Goal: Task Accomplishment & Management: Use online tool/utility

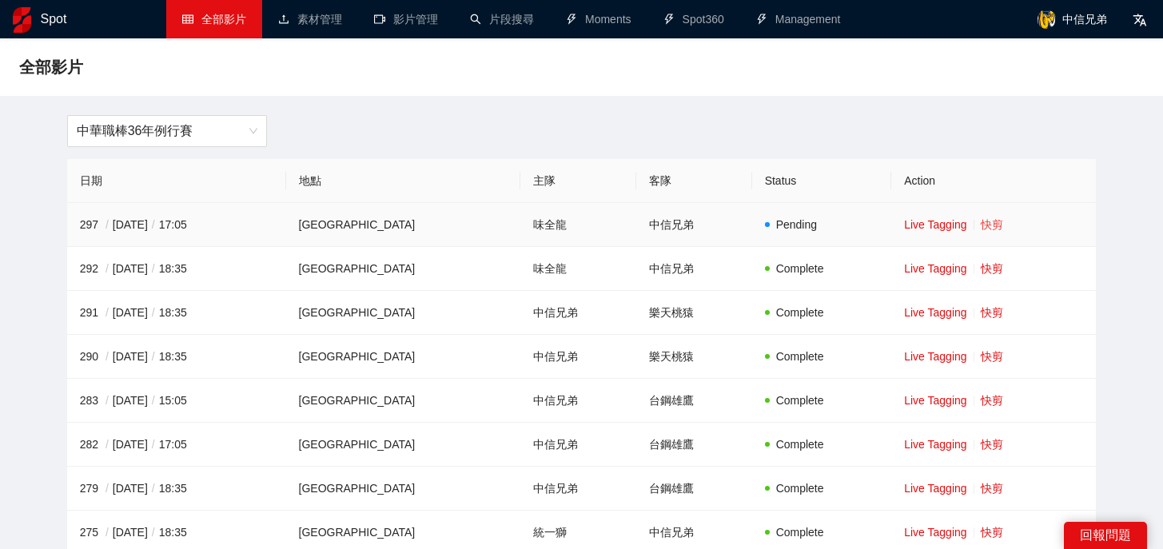
click at [980, 229] on link "快剪" at bounding box center [991, 224] width 22 height 13
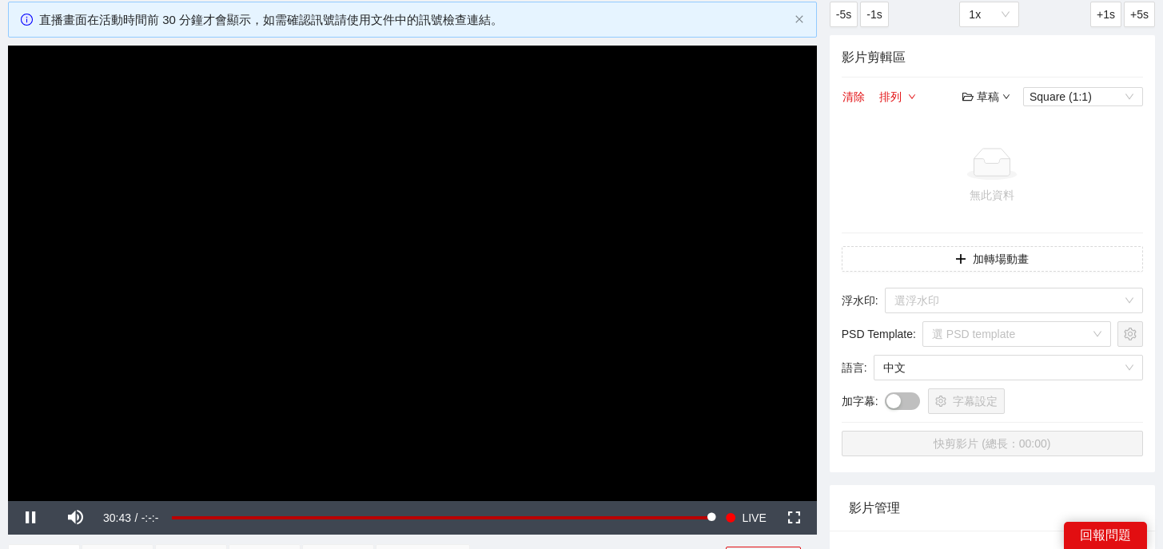
scroll to position [90, 0]
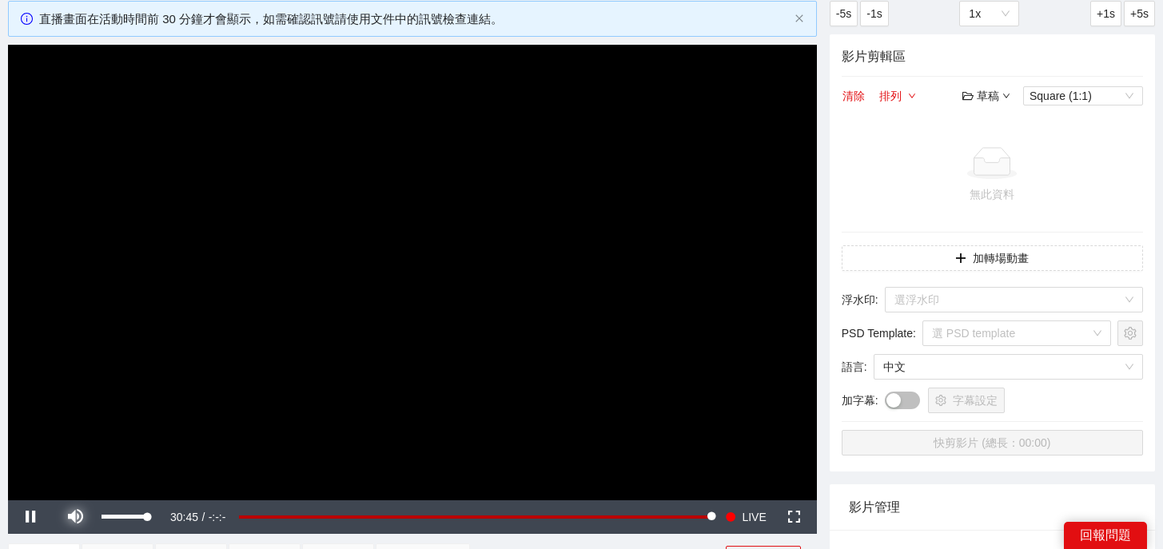
click at [74, 517] on span "Video Player" at bounding box center [75, 517] width 45 height 0
click at [754, 516] on span "LIVE" at bounding box center [753, 517] width 24 height 34
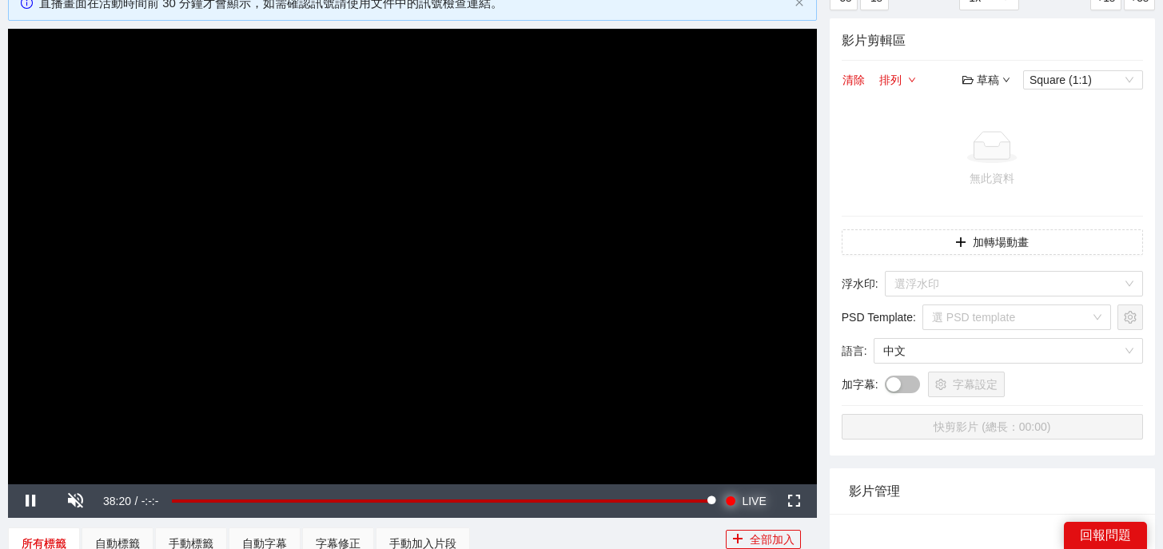
scroll to position [120, 0]
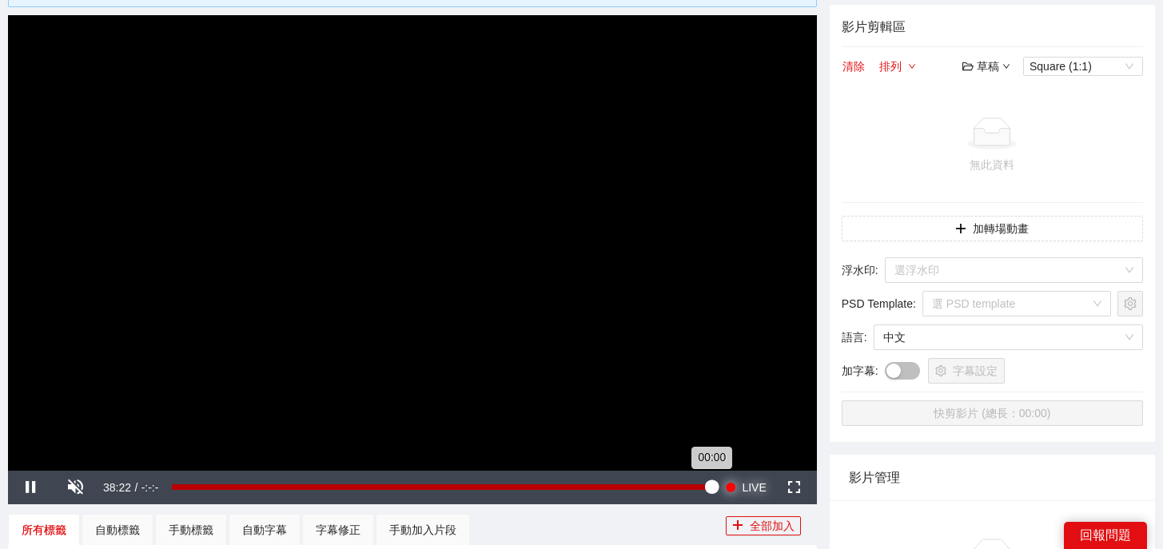
click at [711, 490] on div "00:00" at bounding box center [441, 487] width 539 height 6
click at [710, 490] on div "00:00" at bounding box center [441, 487] width 539 height 6
click at [706, 490] on div "00:00" at bounding box center [441, 487] width 539 height 6
click at [703, 499] on div "Loaded : 100.00% -00:34 -00:23" at bounding box center [441, 488] width 555 height 34
click at [706, 487] on div "-00:23" at bounding box center [439, 487] width 534 height 6
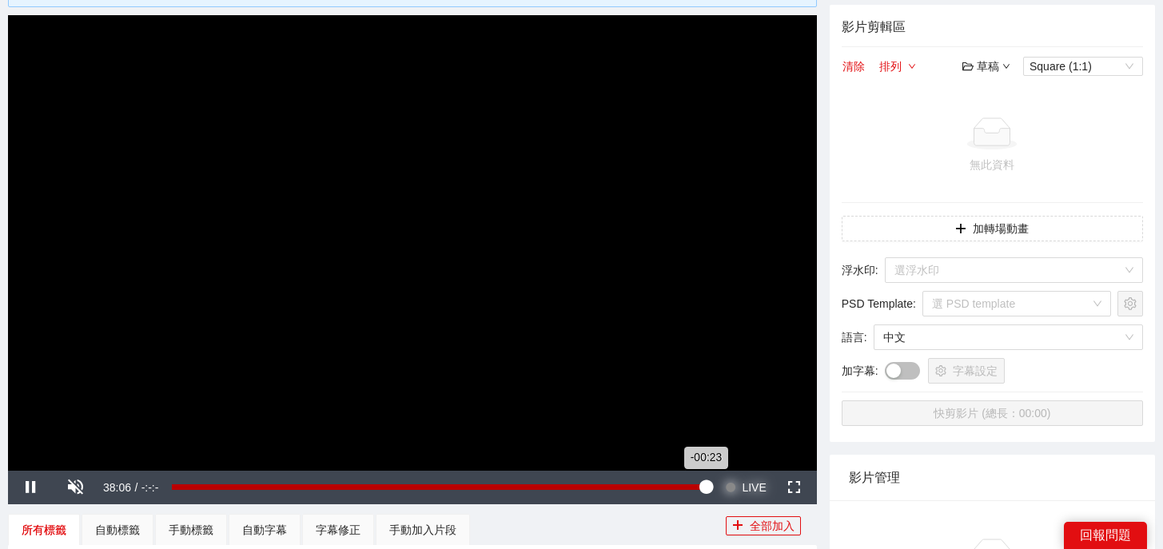
click at [719, 471] on button "Seek to live, currently behind live LIVE" at bounding box center [745, 488] width 52 height 34
click at [706, 487] on div "00:00" at bounding box center [441, 487] width 539 height 6
click at [706, 487] on div "-00:24" at bounding box center [439, 487] width 534 height 6
click at [698, 487] on div "-00:54" at bounding box center [435, 487] width 527 height 6
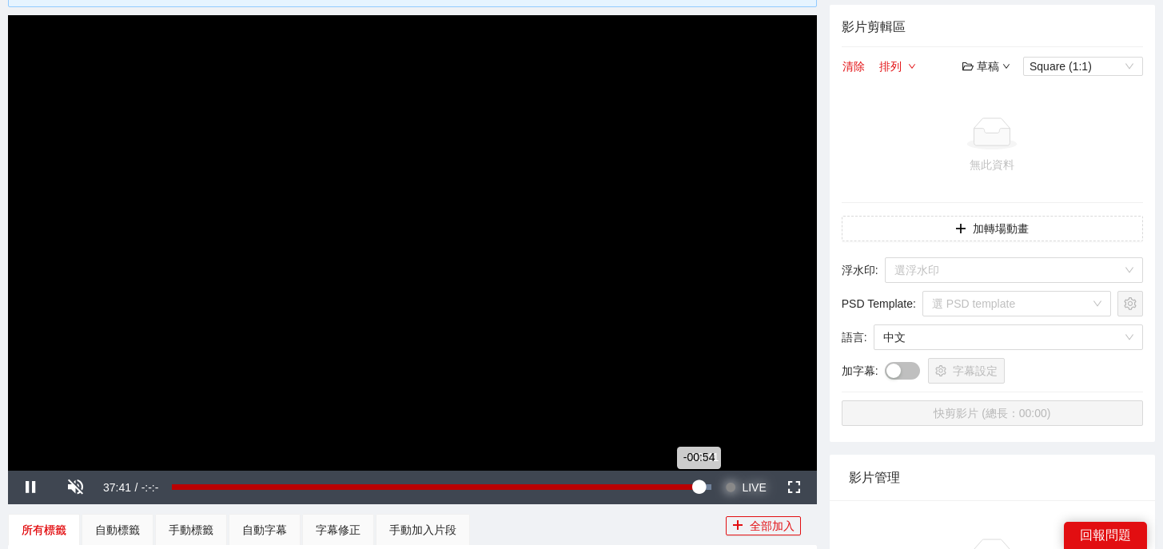
click at [698, 488] on div "-00:54" at bounding box center [435, 487] width 527 height 6
click at [702, 487] on div "-00:37" at bounding box center [437, 487] width 531 height 6
click at [742, 487] on span "LIVE" at bounding box center [753, 488] width 24 height 34
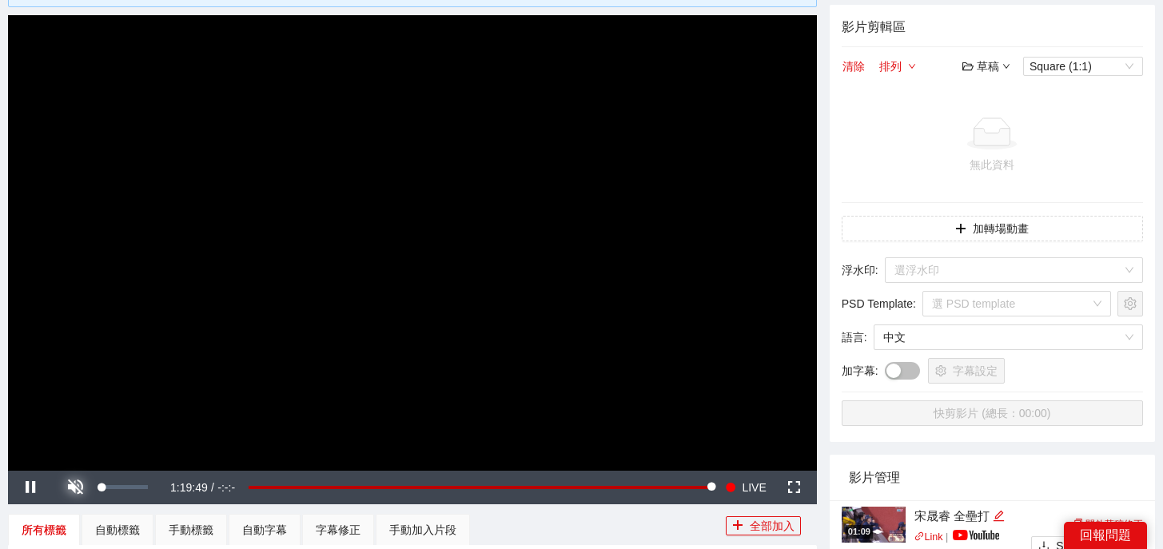
click at [82, 487] on span "Video Player" at bounding box center [75, 487] width 45 height 0
click at [81, 487] on span "Video Player" at bounding box center [75, 487] width 45 height 0
click at [77, 487] on span "Video Player" at bounding box center [75, 487] width 45 height 0
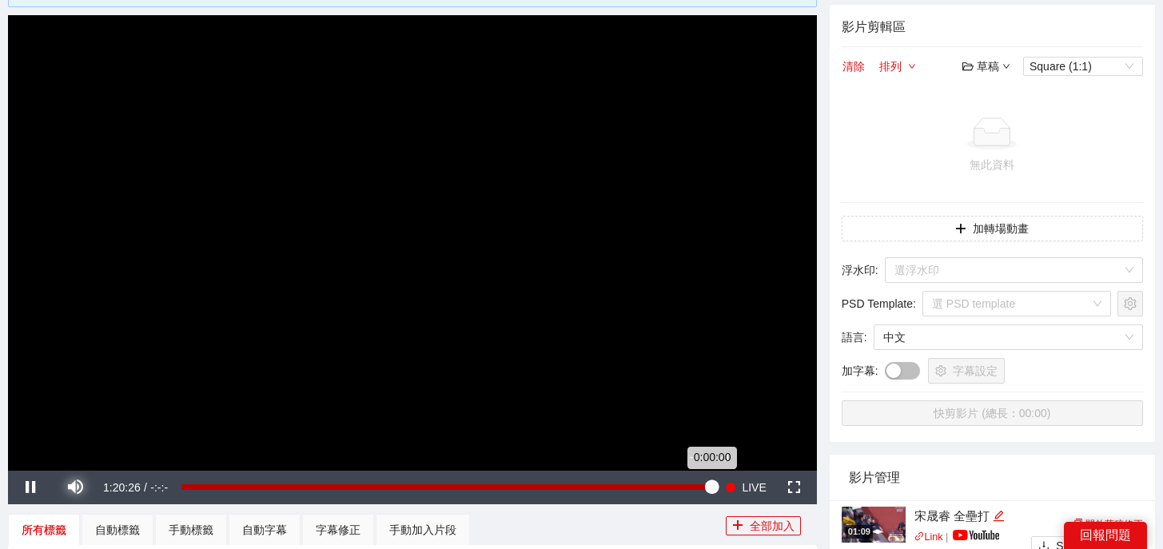
click at [708, 487] on div "0:00:00" at bounding box center [446, 487] width 530 height 6
click at [704, 487] on div "0:00:00" at bounding box center [446, 487] width 530 height 6
click at [704, 487] on div "-0:01:05" at bounding box center [442, 487] width 523 height 6
click at [706, 487] on div "0:00:00" at bounding box center [446, 487] width 530 height 6
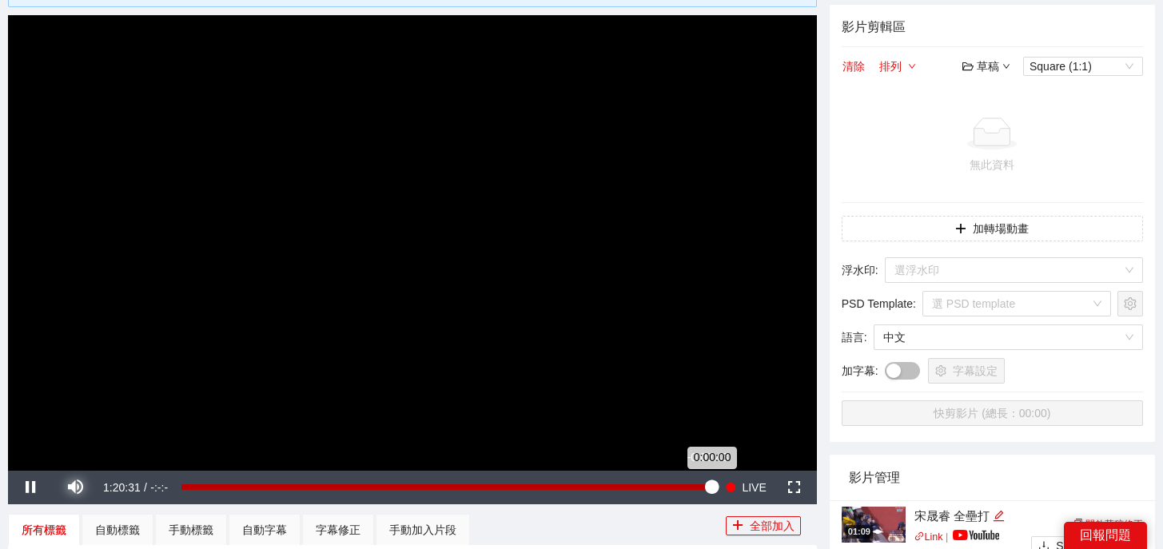
click at [706, 487] on div "0:00:00" at bounding box center [446, 487] width 530 height 6
click at [706, 487] on div "-0:00:51" at bounding box center [443, 487] width 524 height 6
click at [705, 487] on div "-0:00:58" at bounding box center [442, 487] width 523 height 6
click at [701, 487] on div "-0:00:58" at bounding box center [442, 487] width 523 height 6
click at [700, 487] on div "-0:01:34" at bounding box center [440, 487] width 519 height 6
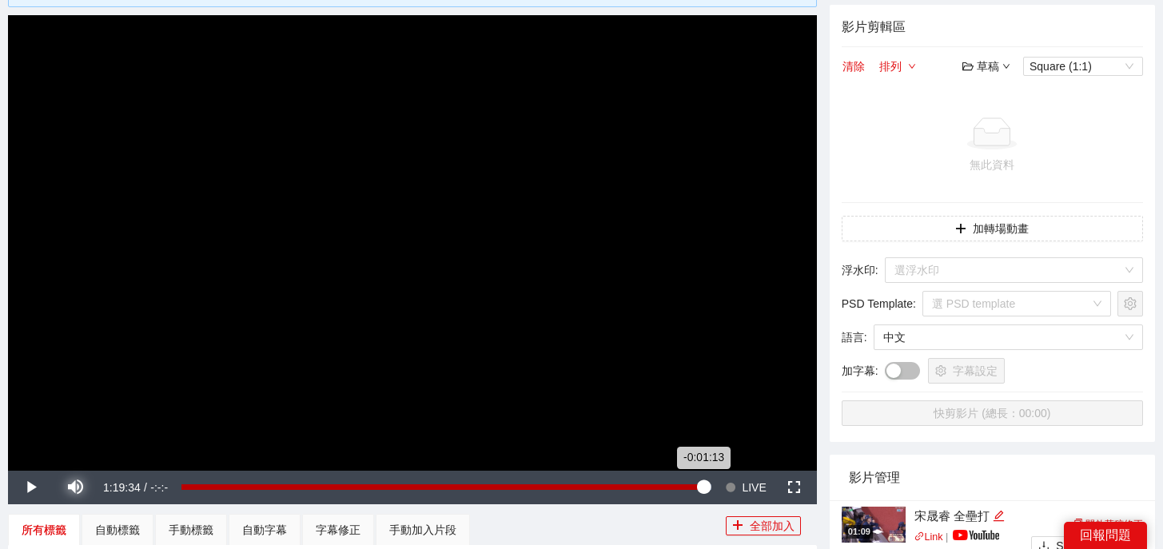
click at [702, 487] on div "-0:01:13" at bounding box center [442, 487] width 522 height 6
click at [704, 487] on div "-0:00:58" at bounding box center [442, 487] width 523 height 6
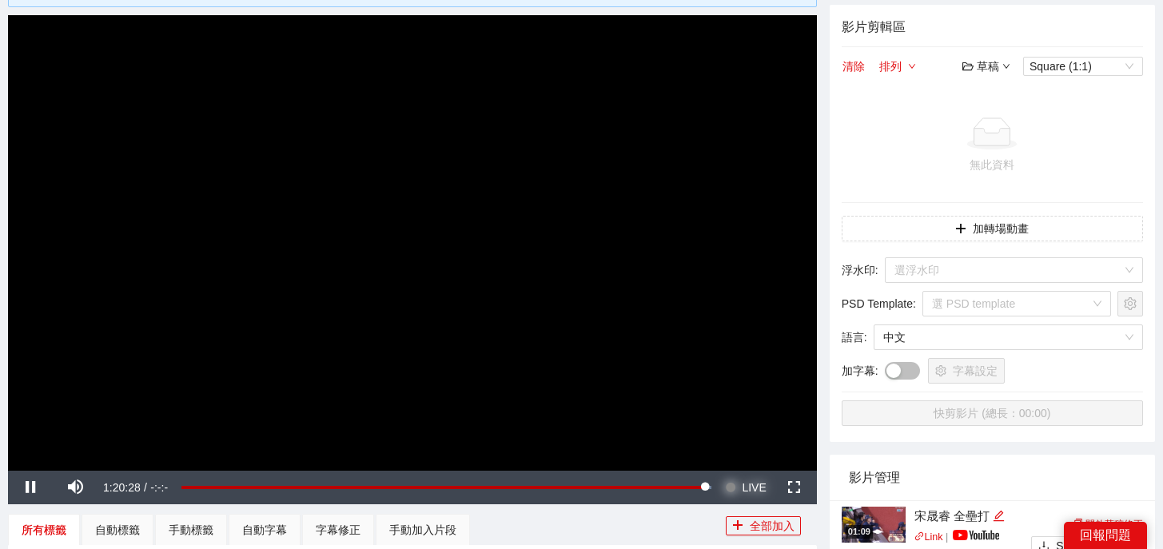
click at [749, 485] on span "LIVE" at bounding box center [753, 488] width 24 height 34
click at [78, 487] on span "Video Player" at bounding box center [75, 487] width 45 height 0
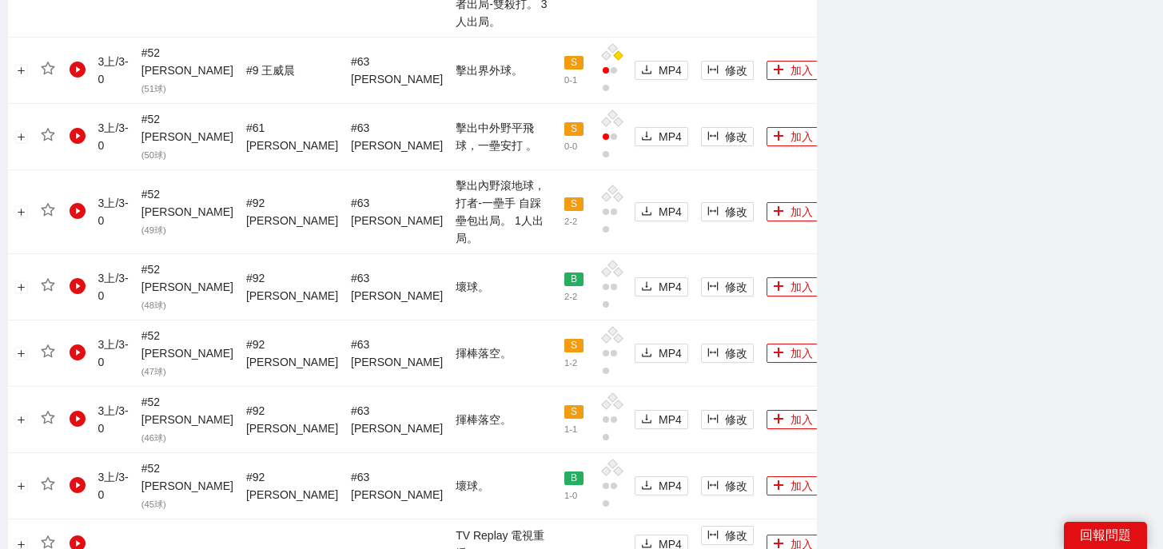
scroll to position [1715, 0]
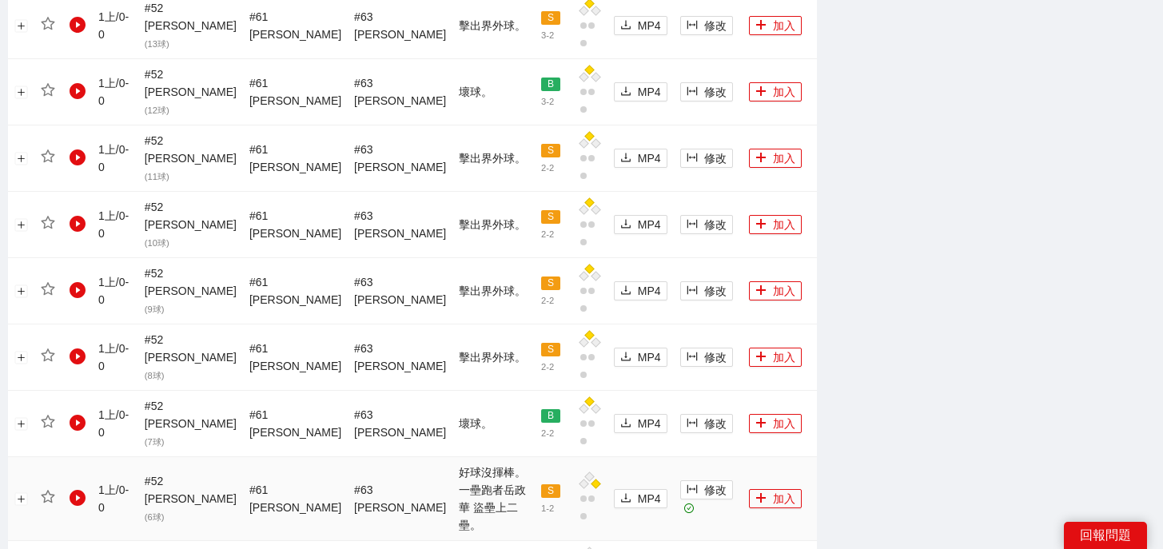
scroll to position [1163, 0]
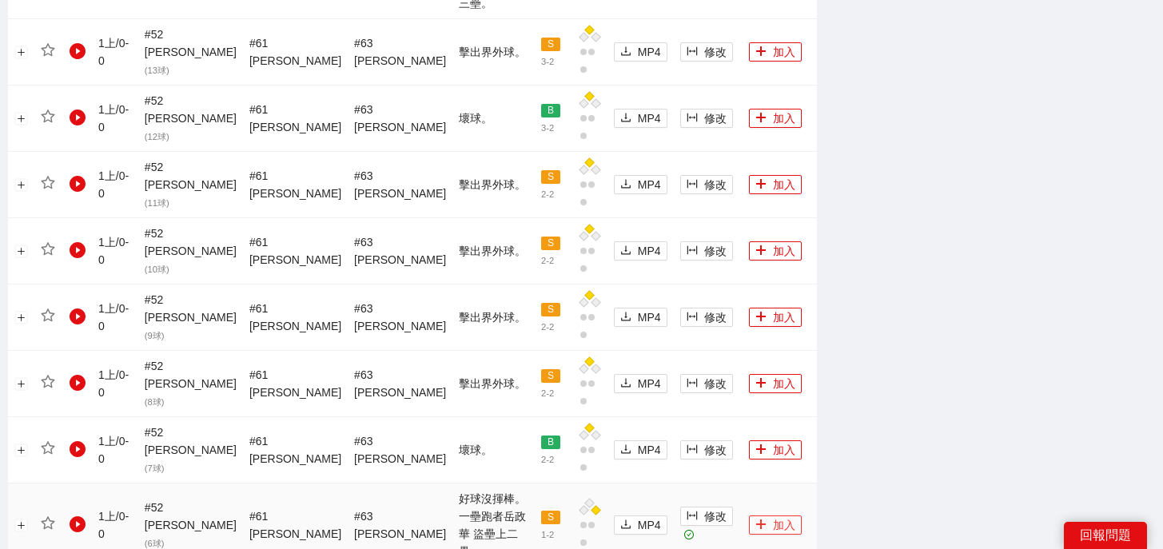
click at [768, 515] on button "加入" at bounding box center [775, 524] width 53 height 19
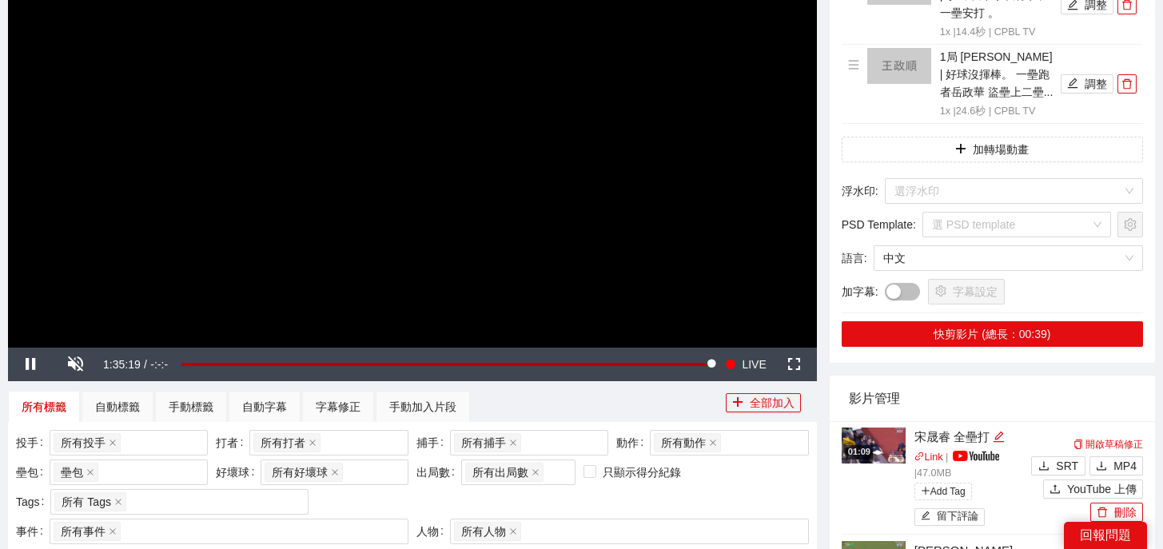
scroll to position [0, 0]
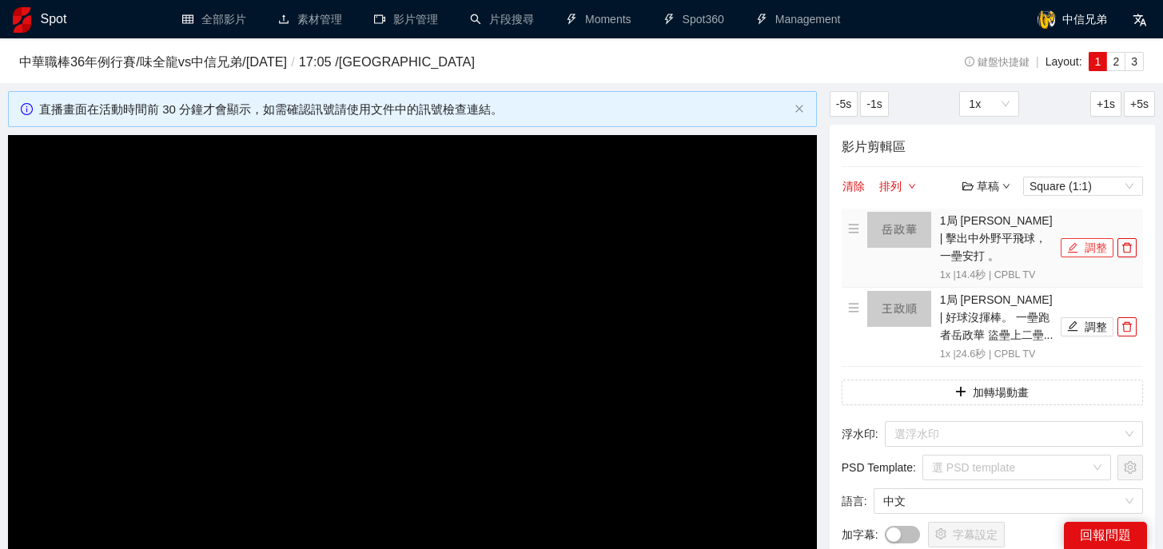
click at [1086, 238] on button "調整" at bounding box center [1086, 247] width 53 height 19
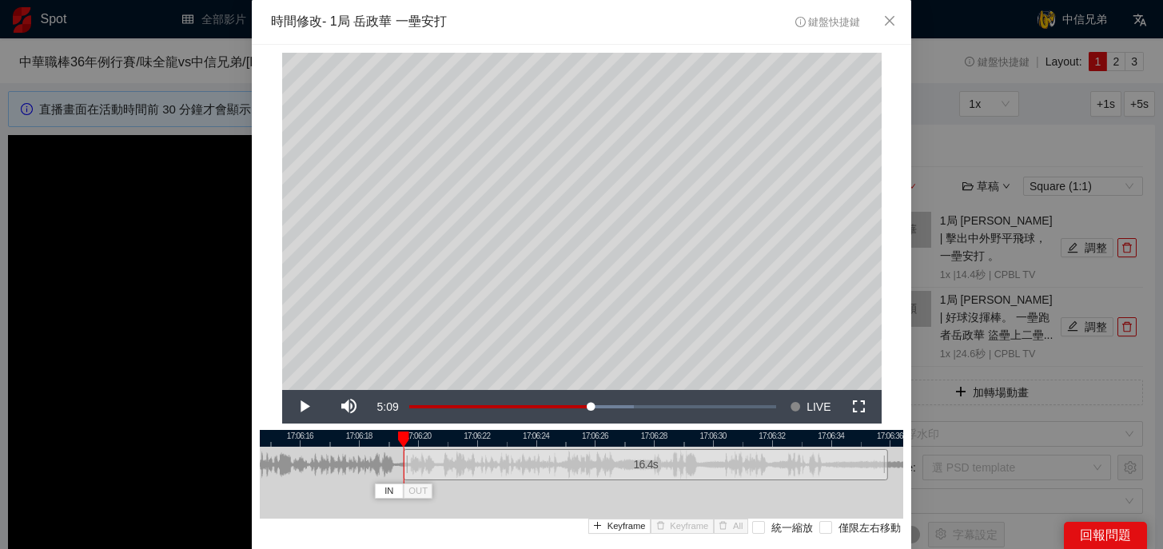
drag, startPoint x: 463, startPoint y: 471, endPoint x: 407, endPoint y: 471, distance: 55.9
click at [407, 471] on div at bounding box center [406, 465] width 10 height 36
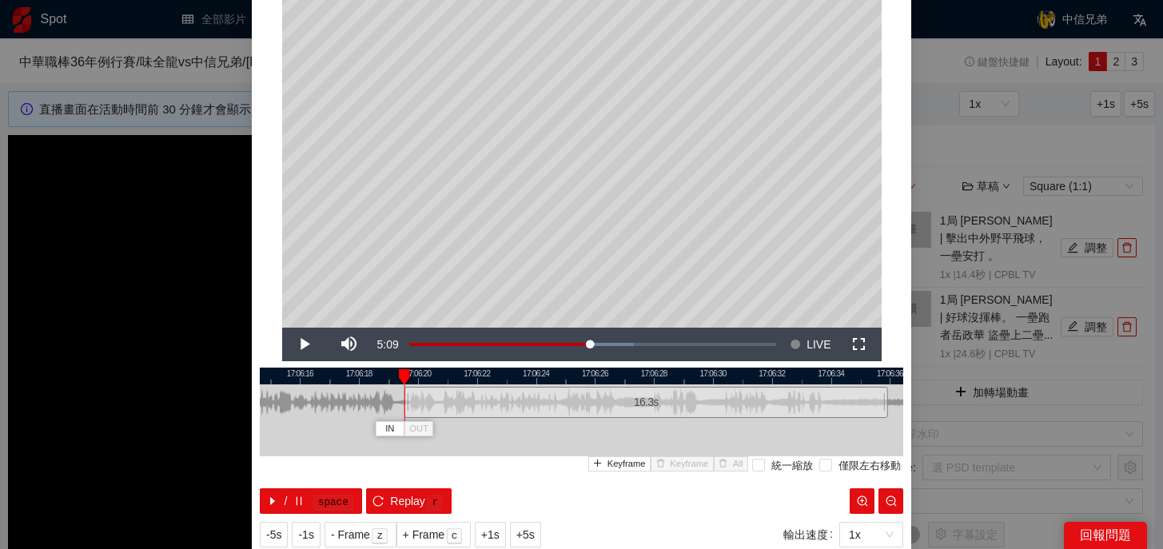
scroll to position [78, 0]
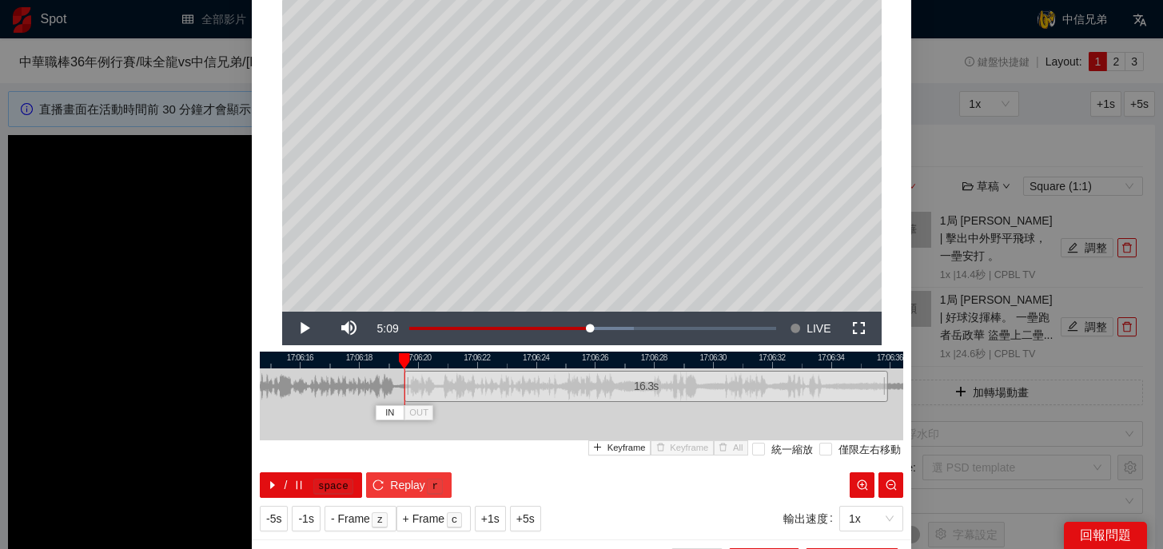
click at [418, 482] on span "Replay" at bounding box center [407, 485] width 35 height 18
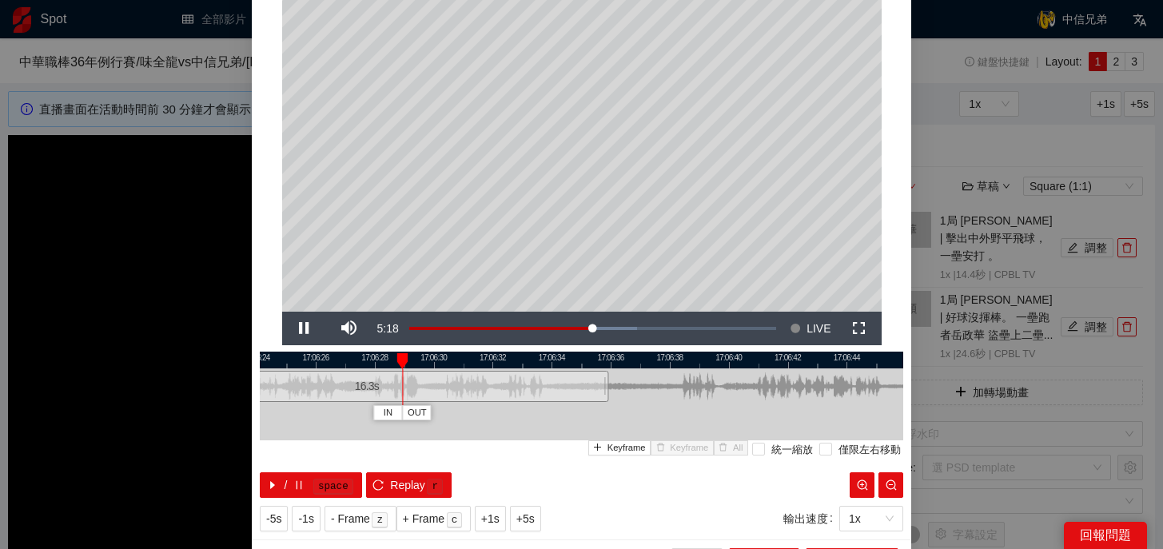
drag, startPoint x: 838, startPoint y: 360, endPoint x: 559, endPoint y: 372, distance: 279.1
click at [559, 372] on div "17:06:24 17:06:26 17:06:28 17:06:30 17:06:32 17:06:34 17:06:36 17:06:38 17:06:4…" at bounding box center [581, 425] width 643 height 146
drag, startPoint x: 607, startPoint y: 390, endPoint x: 597, endPoint y: 390, distance: 10.4
click at [597, 390] on div "17:06:24 17:06:26 17:06:28 17:06:30 17:06:32 17:06:34 17:06:36 17:06:38 17:06:4…" at bounding box center [581, 425] width 643 height 146
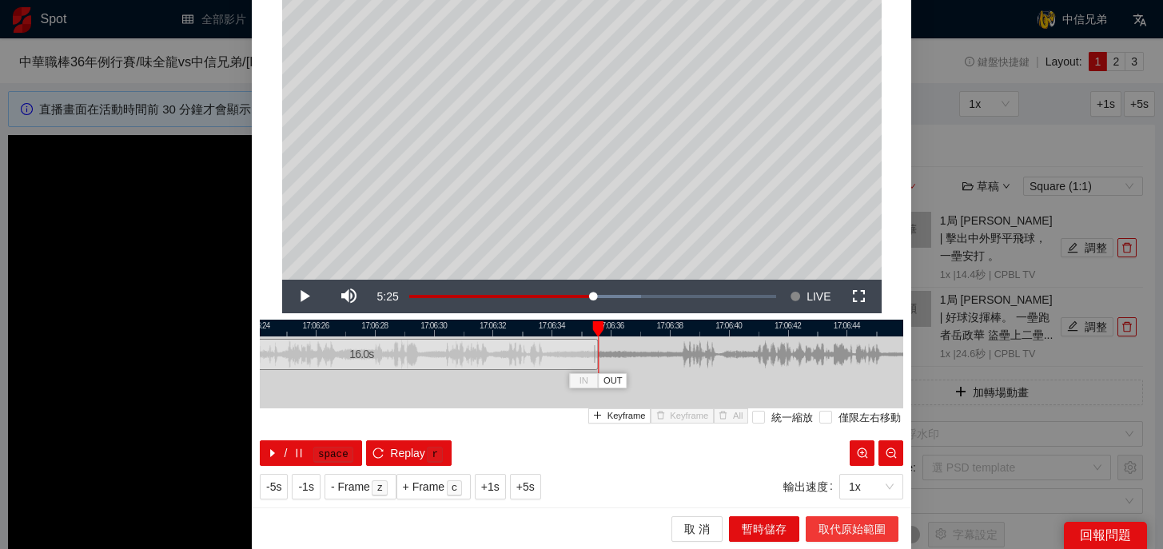
click at [835, 531] on span "取代原始範圍" at bounding box center [851, 529] width 67 height 18
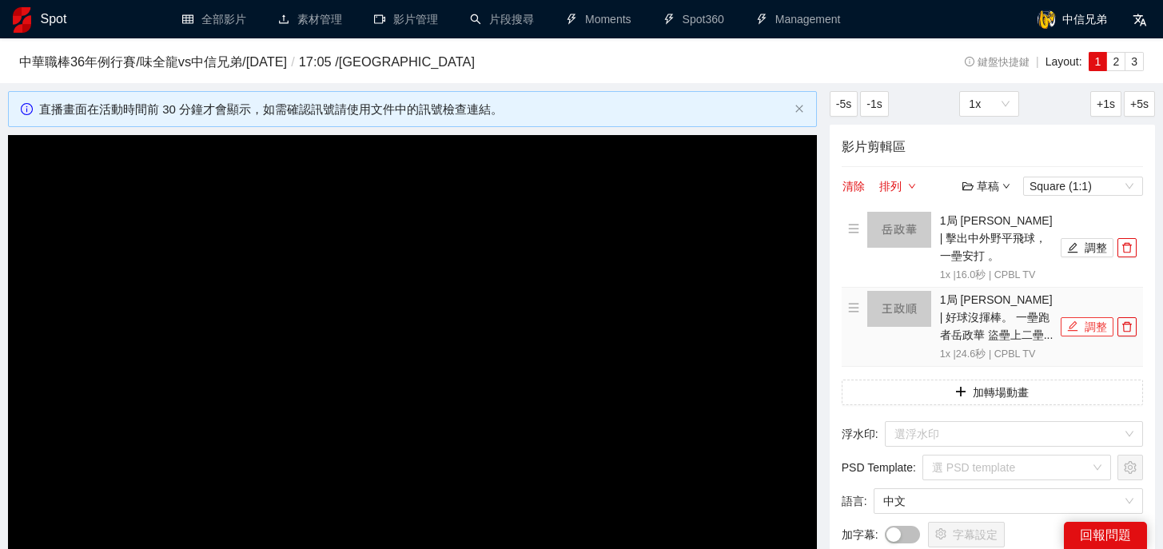
click at [1087, 317] on button "調整" at bounding box center [1086, 326] width 53 height 19
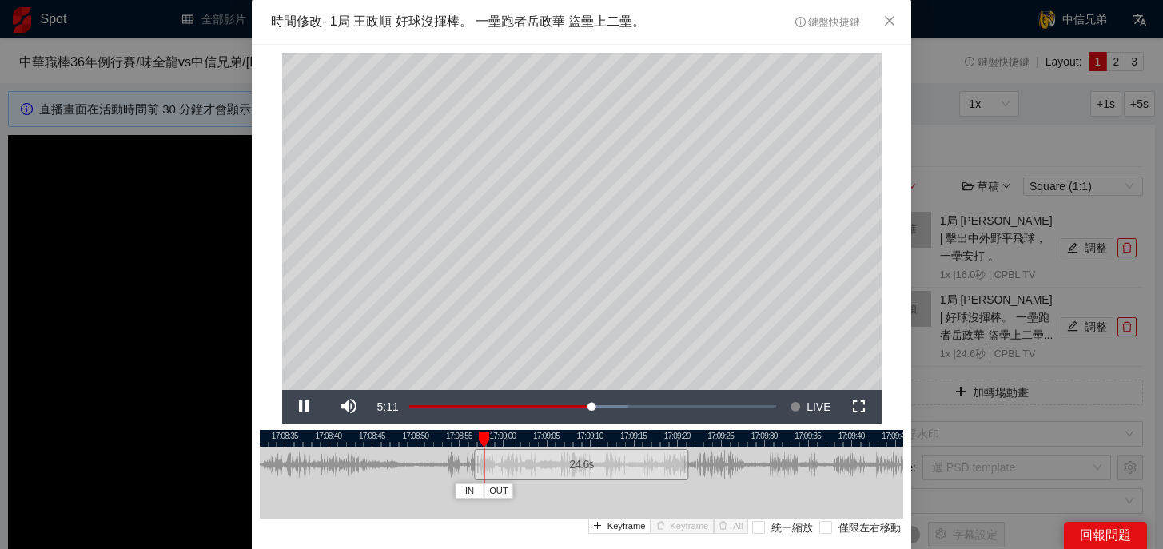
scroll to position [65, 0]
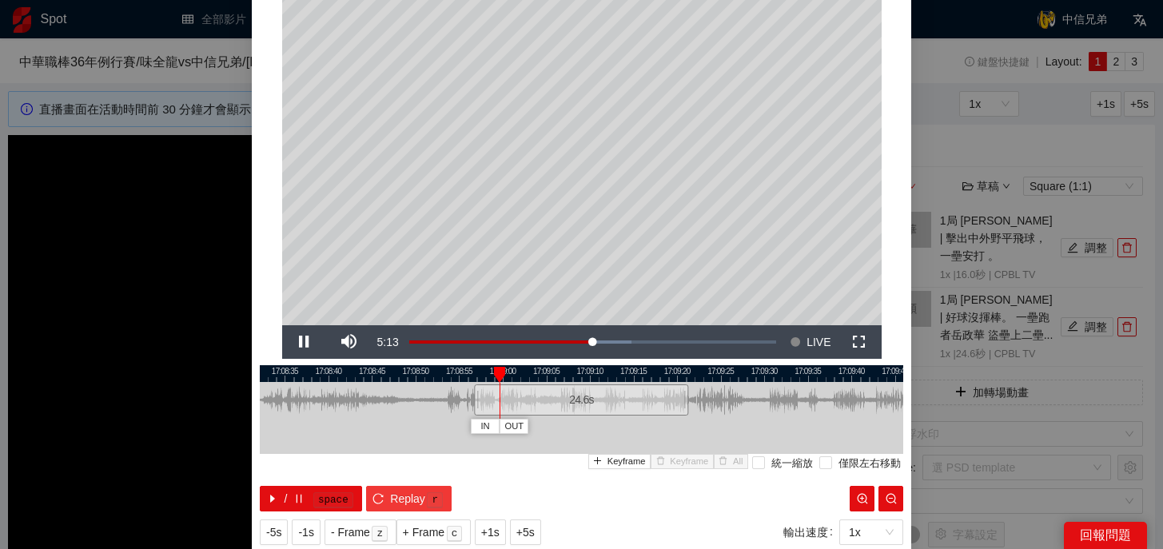
click at [400, 486] on button "Replay r" at bounding box center [408, 499] width 85 height 26
click at [514, 403] on div "24.6 s" at bounding box center [582, 399] width 214 height 31
click at [403, 498] on span "Replay" at bounding box center [407, 499] width 35 height 18
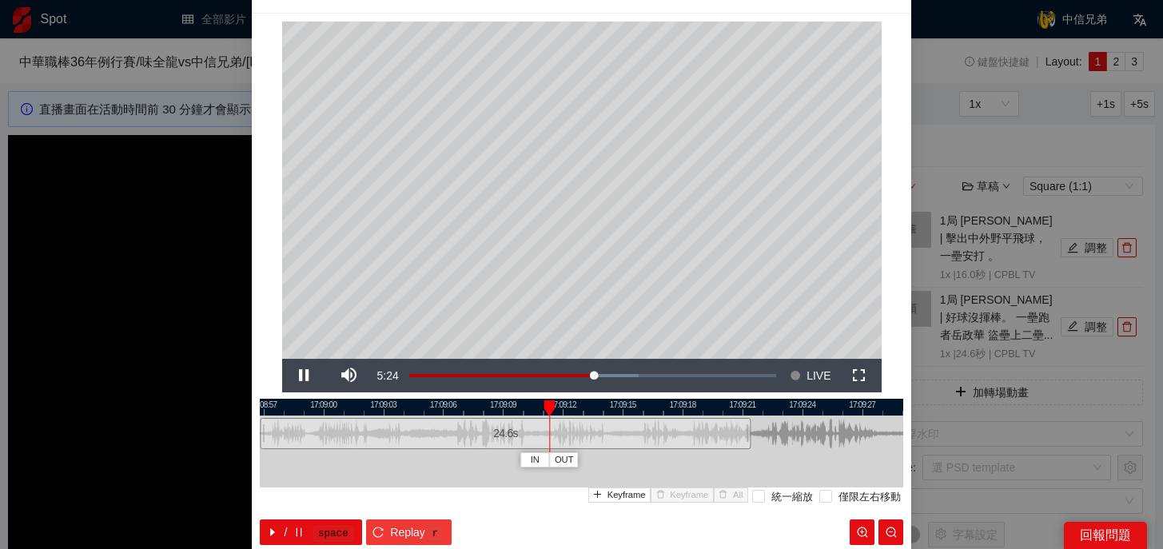
scroll to position [28, 0]
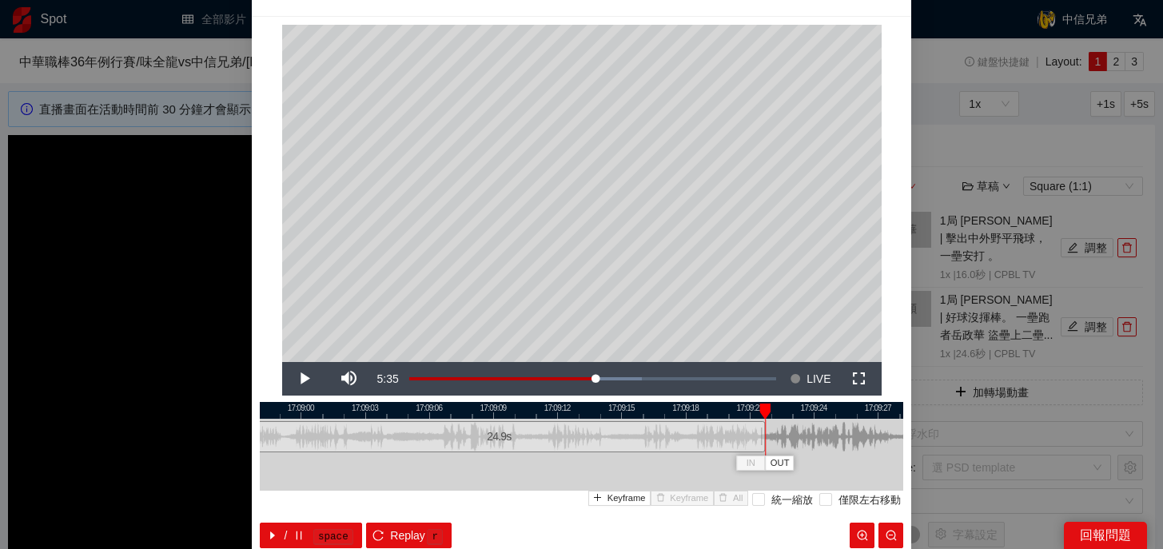
click at [761, 443] on div at bounding box center [762, 437] width 10 height 36
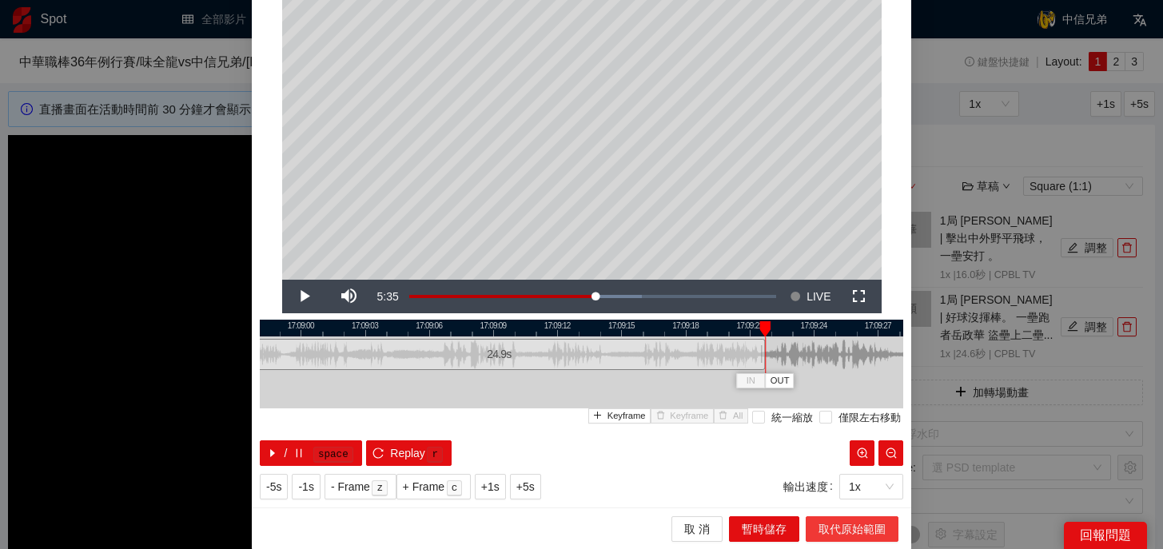
click at [867, 530] on span "取代原始範圍" at bounding box center [851, 529] width 67 height 18
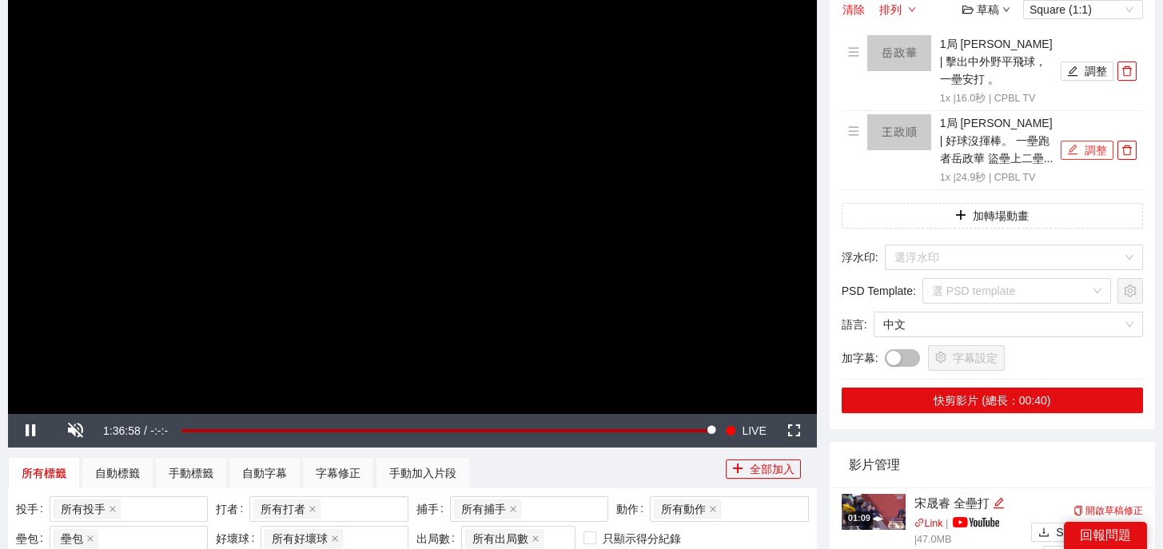
scroll to position [204, 0]
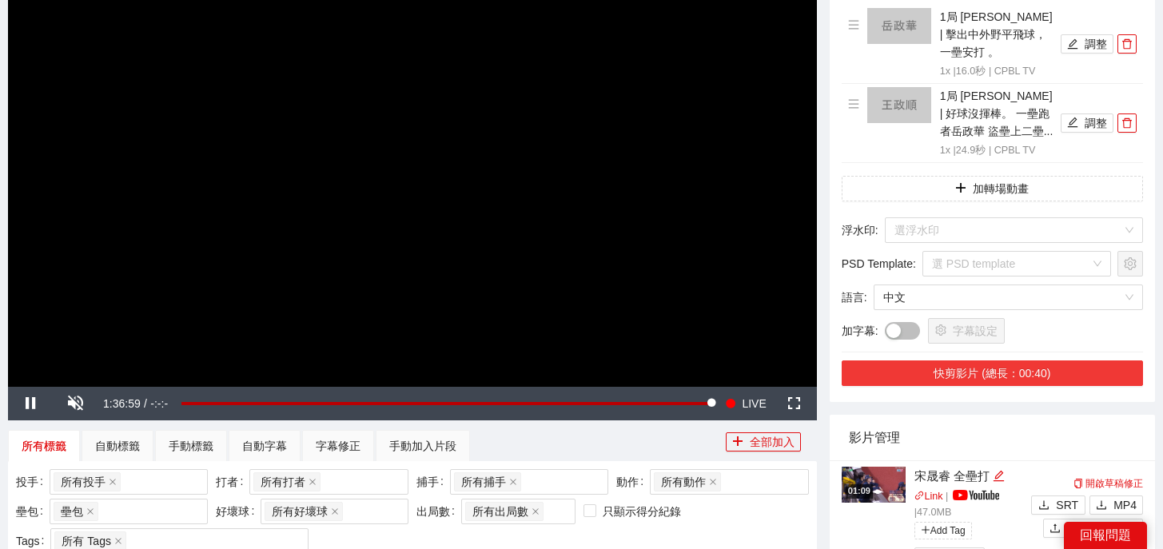
click at [1036, 362] on button "快剪影片 (總長：00:40)" at bounding box center [991, 373] width 301 height 26
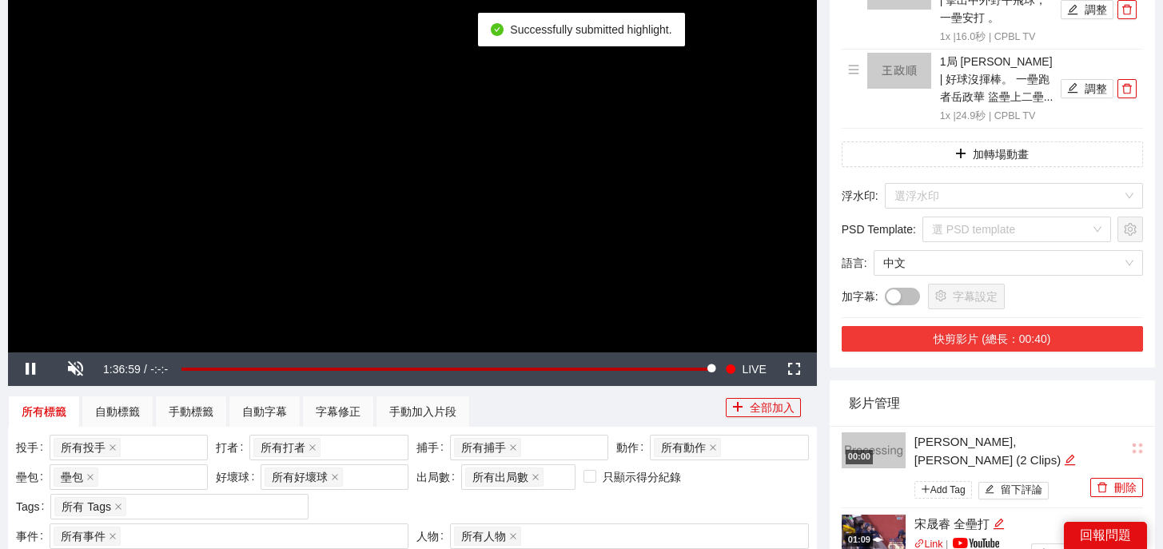
scroll to position [240, 0]
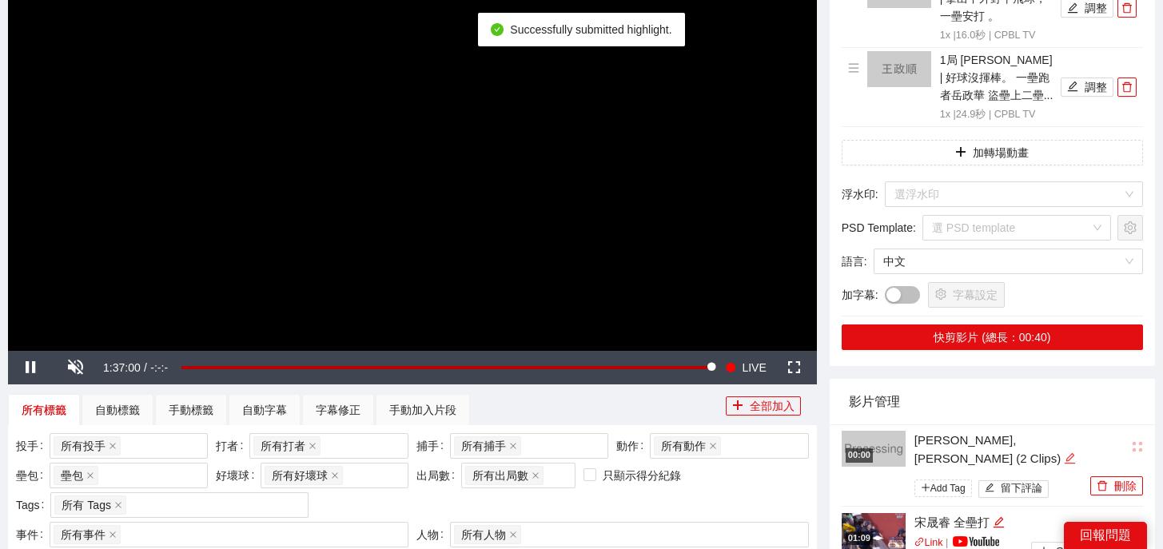
click at [1063, 452] on icon "edit" at bounding box center [1069, 458] width 12 height 12
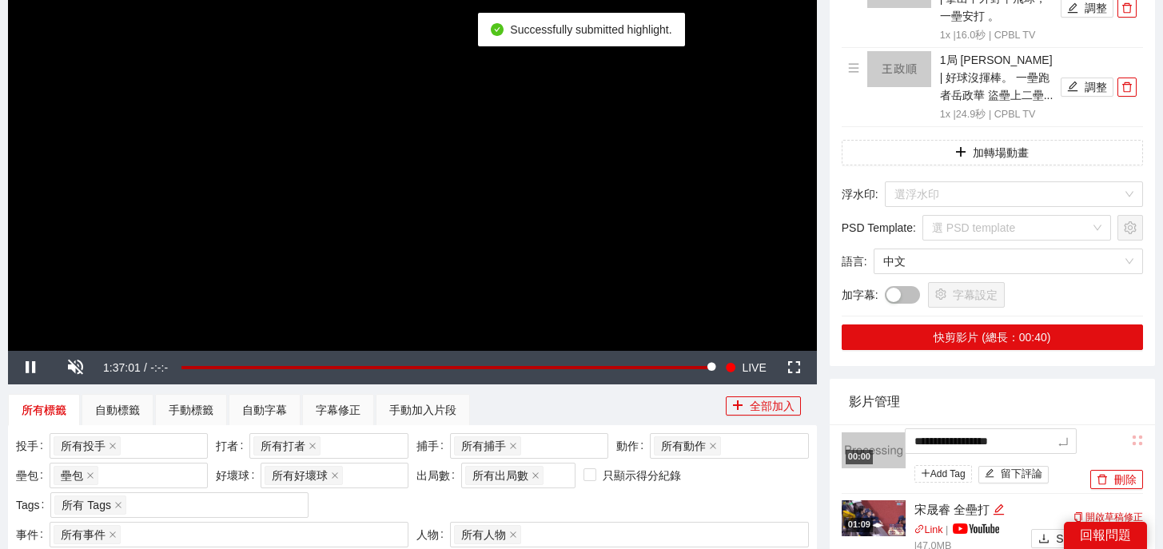
drag, startPoint x: 1053, startPoint y: 423, endPoint x: 694, endPoint y: 408, distance: 359.1
type textarea "*"
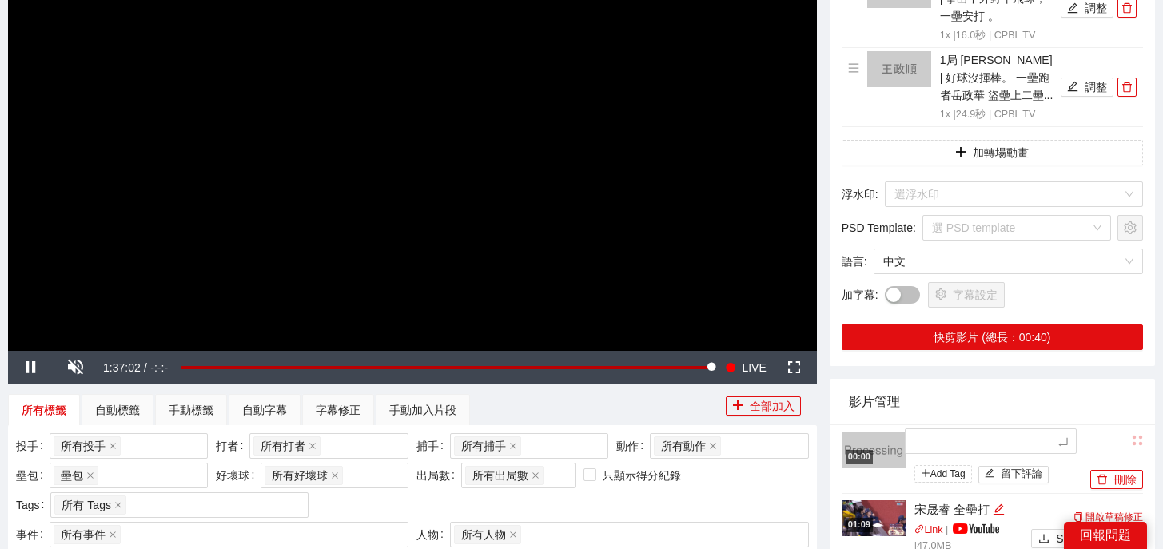
type textarea "*"
type textarea "**"
type textarea "*"
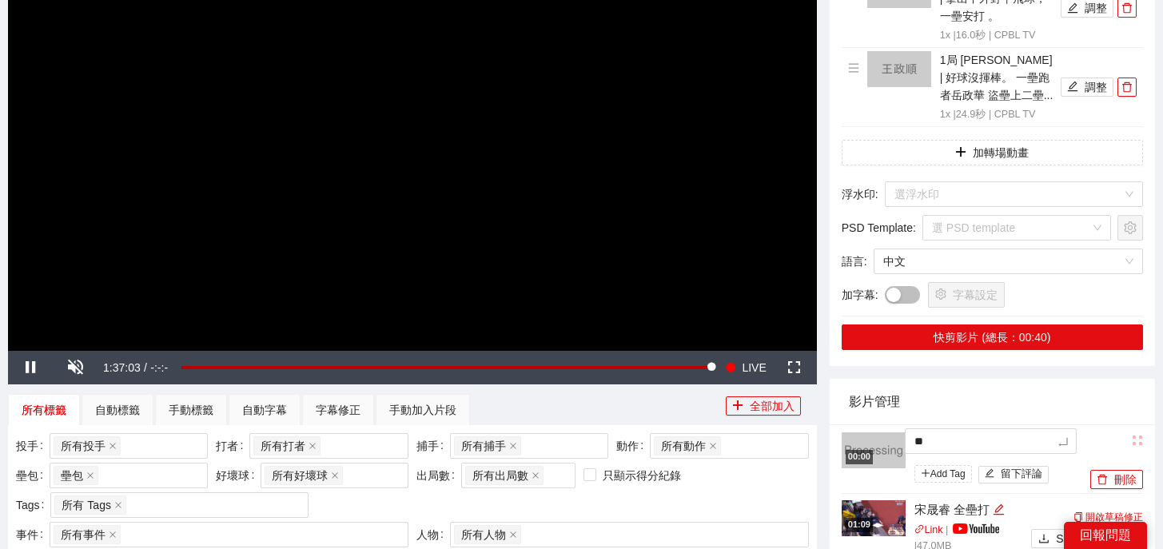
type textarea "*"
type textarea "**"
type textarea "***"
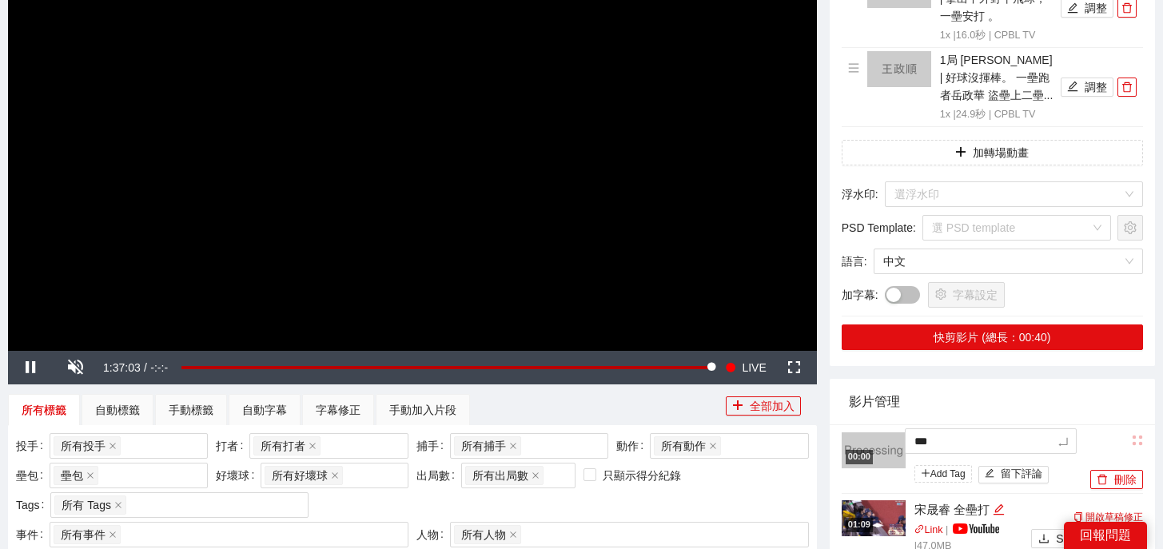
type textarea "**"
type textarea "****"
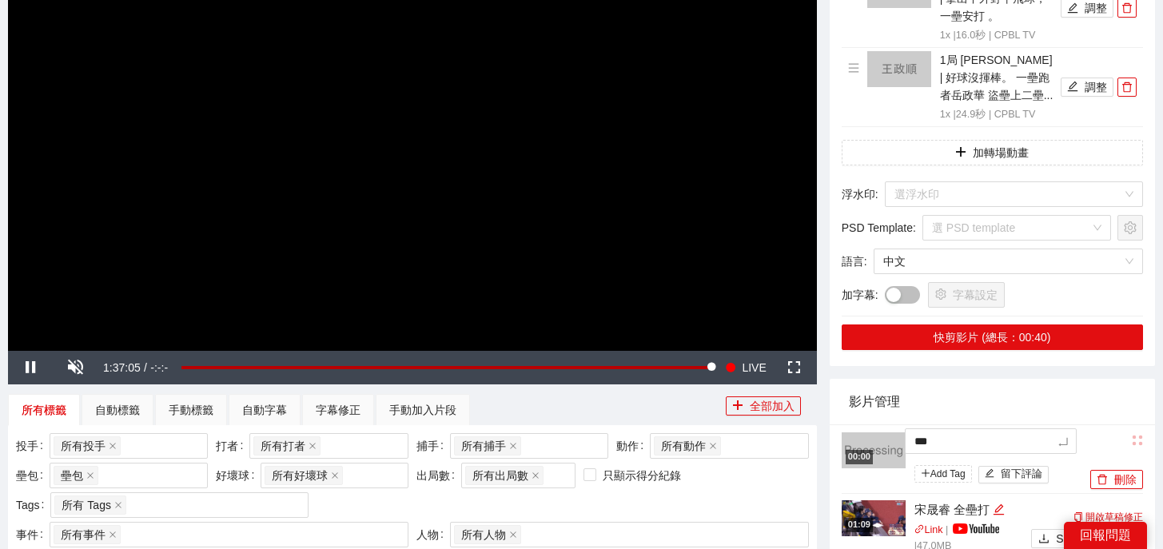
type textarea "****"
type textarea "*****"
type textarea "******"
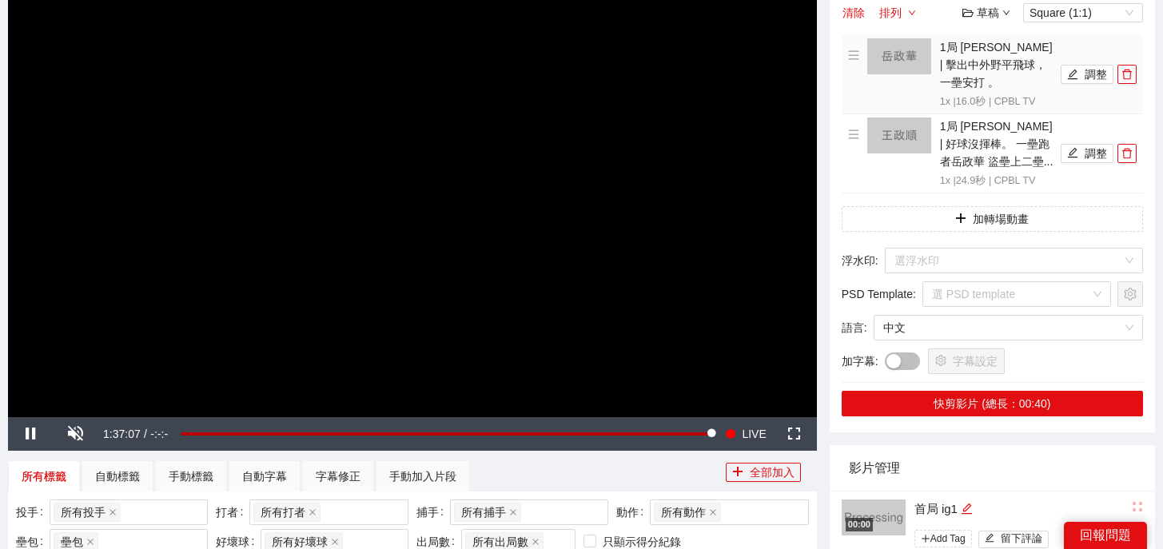
scroll to position [118, 0]
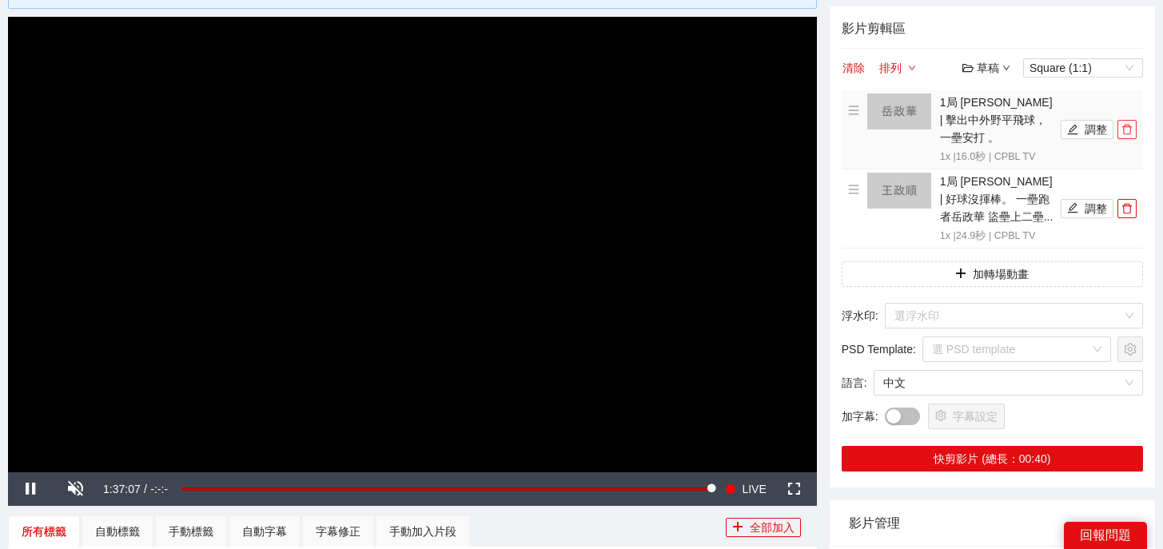
click at [1131, 125] on icon "delete" at bounding box center [1126, 129] width 11 height 11
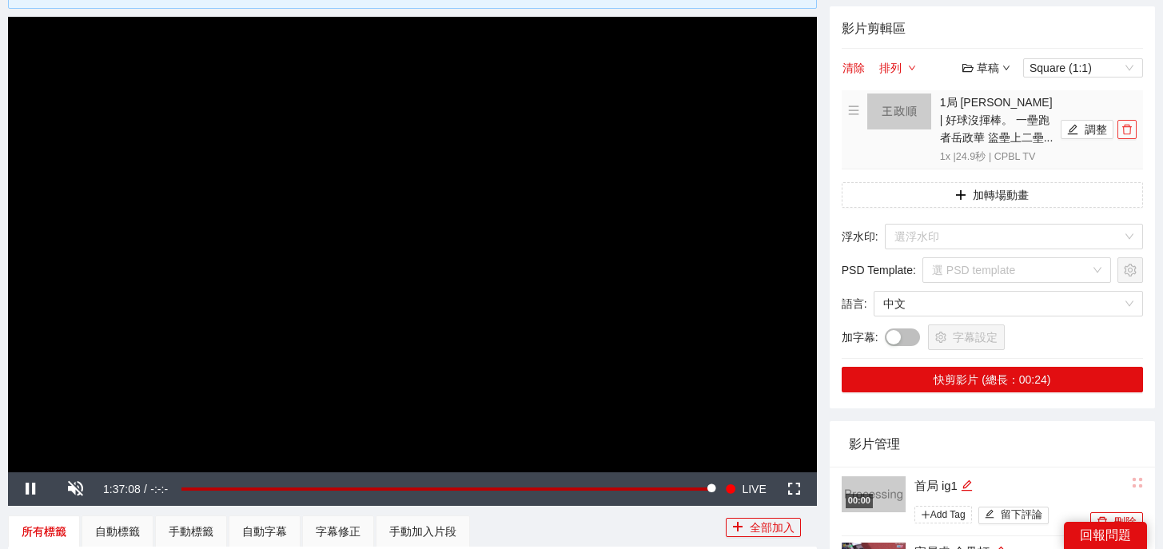
click at [1131, 125] on icon "delete" at bounding box center [1126, 129] width 11 height 11
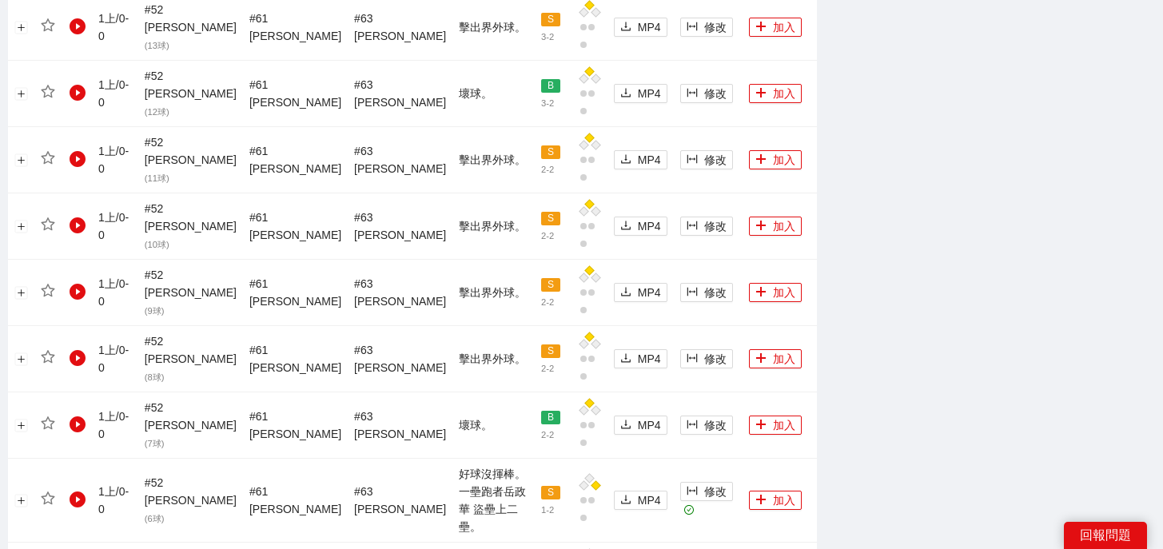
scroll to position [1506, 0]
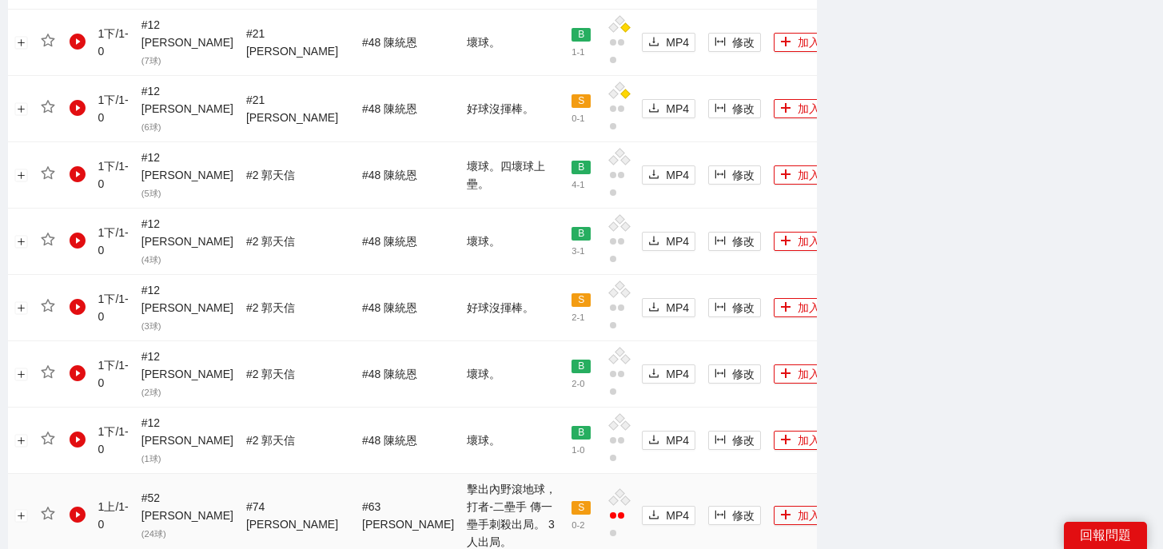
scroll to position [1768, 0]
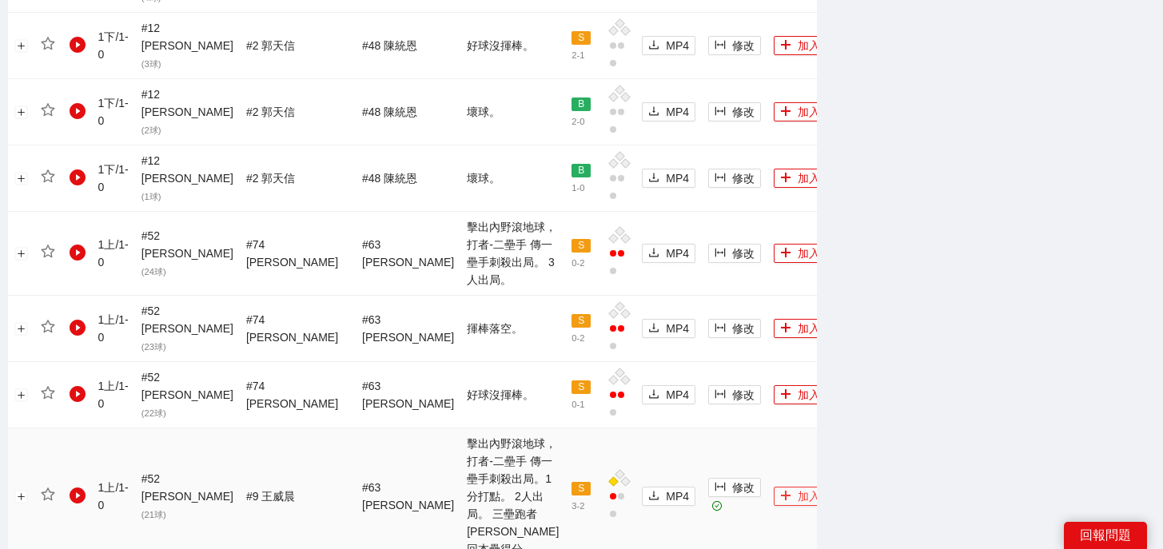
click at [773, 487] on button "加入" at bounding box center [799, 496] width 53 height 19
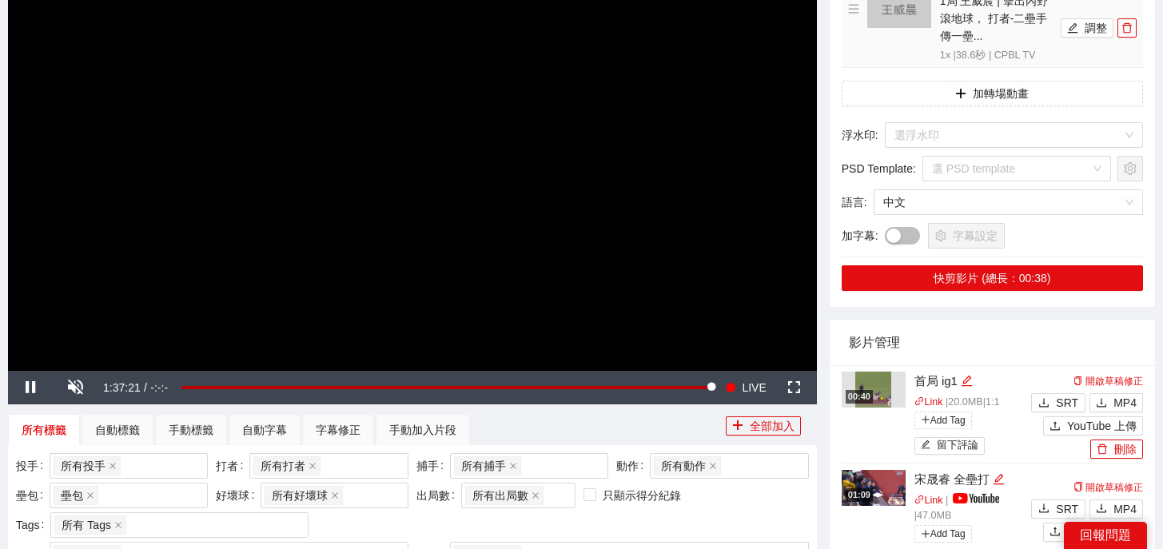
scroll to position [0, 0]
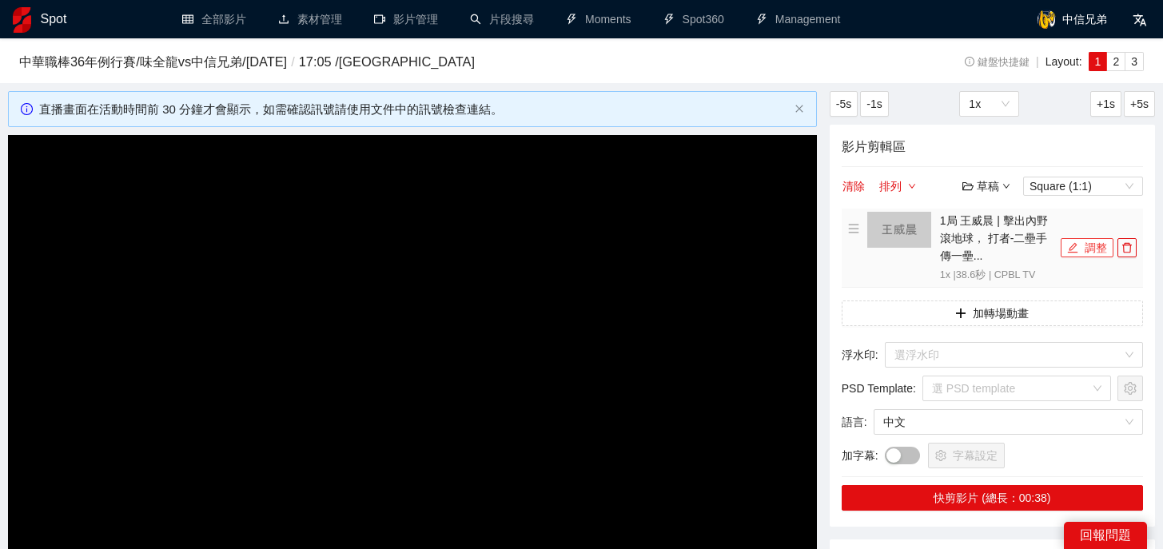
click at [1081, 252] on button "調整" at bounding box center [1086, 247] width 53 height 19
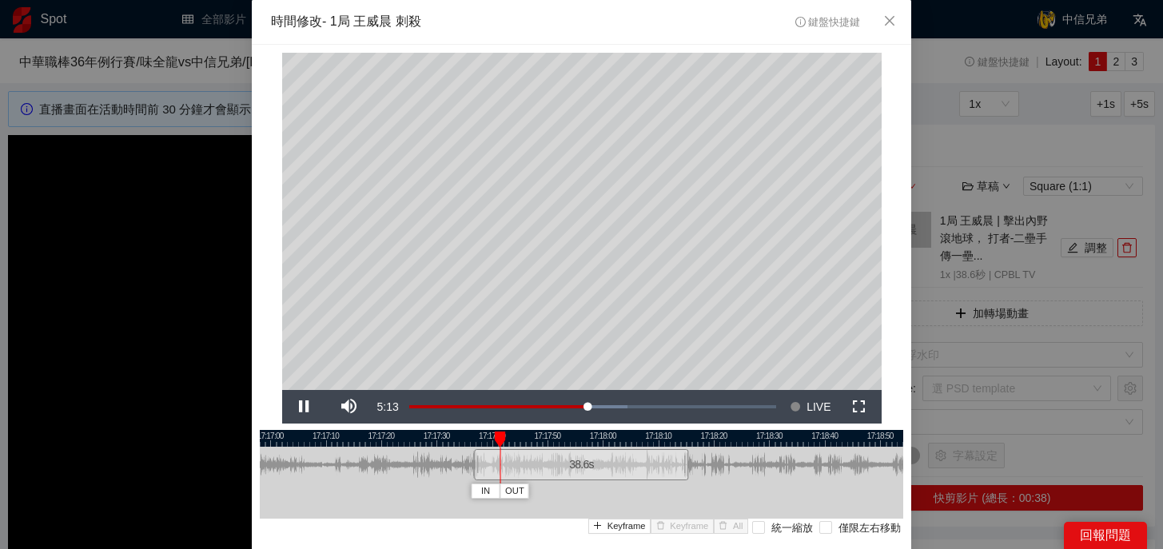
scroll to position [90, 0]
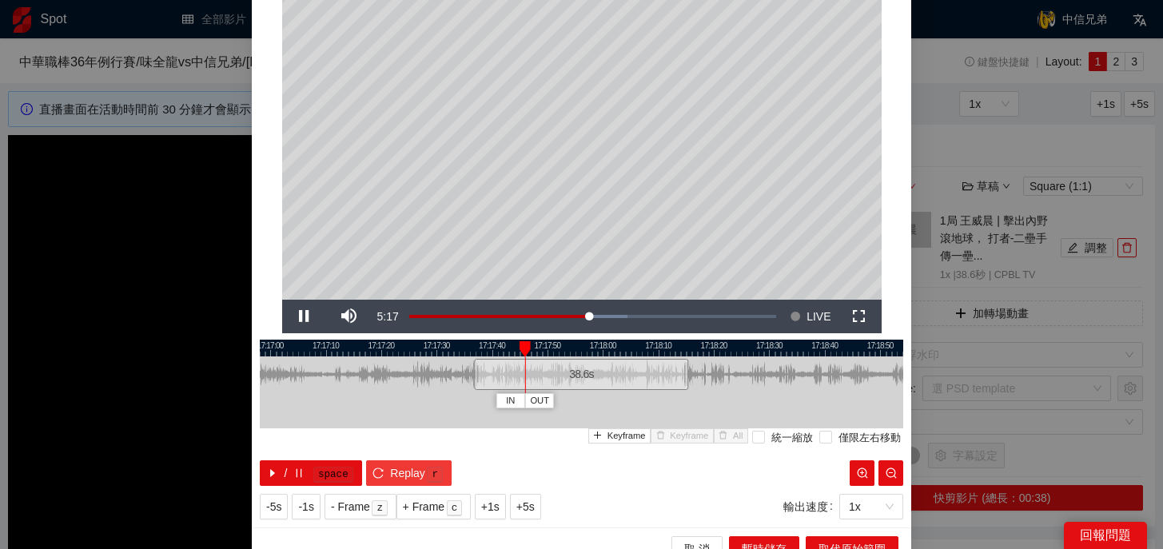
click at [392, 469] on span "Replay" at bounding box center [407, 473] width 35 height 18
drag, startPoint x: 493, startPoint y: 346, endPoint x: 690, endPoint y: 347, distance: 196.6
click at [690, 347] on div at bounding box center [686, 349] width 11 height 16
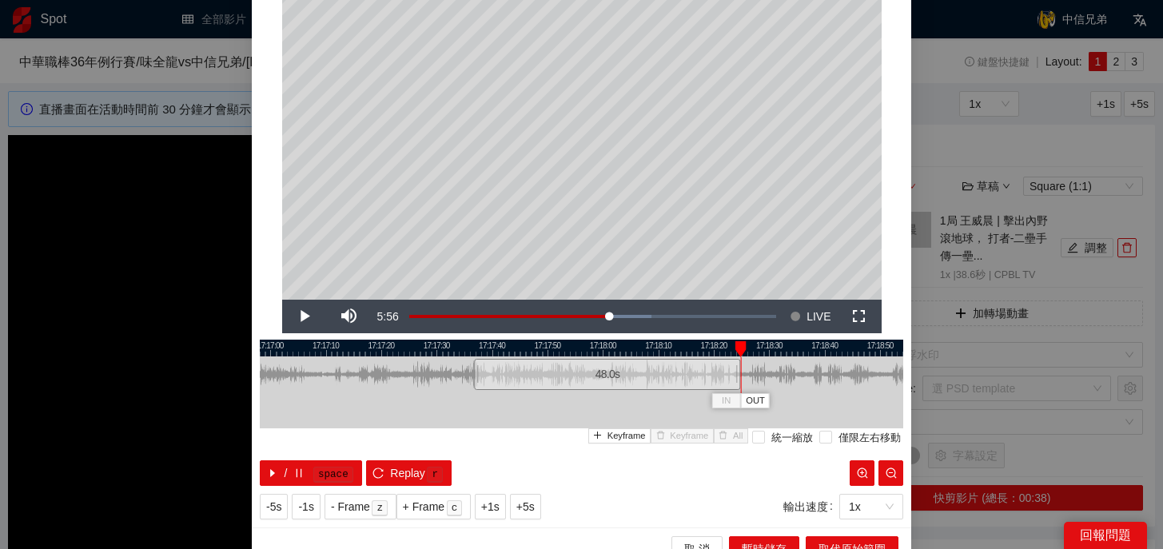
drag, startPoint x: 684, startPoint y: 372, endPoint x: 736, endPoint y: 376, distance: 52.1
click at [736, 376] on div at bounding box center [738, 374] width 10 height 36
click at [737, 352] on div at bounding box center [738, 349] width 11 height 16
click at [736, 382] on div at bounding box center [737, 374] width 10 height 36
click at [833, 540] on span "取代原始範圍" at bounding box center [851, 549] width 67 height 18
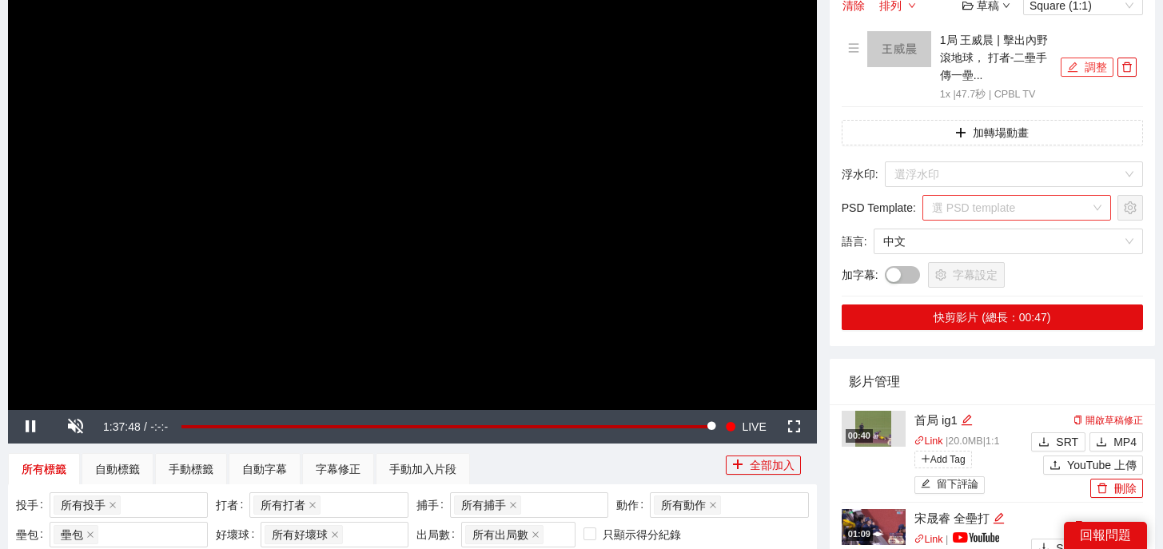
scroll to position [181, 0]
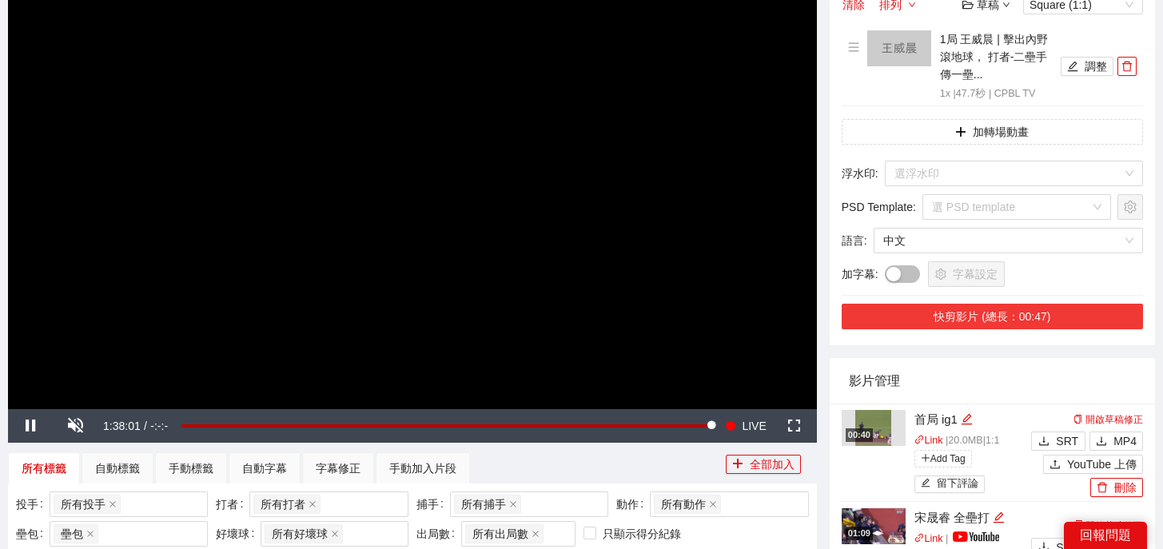
click at [983, 327] on button "快剪影片 (總長：00:47)" at bounding box center [991, 317] width 301 height 26
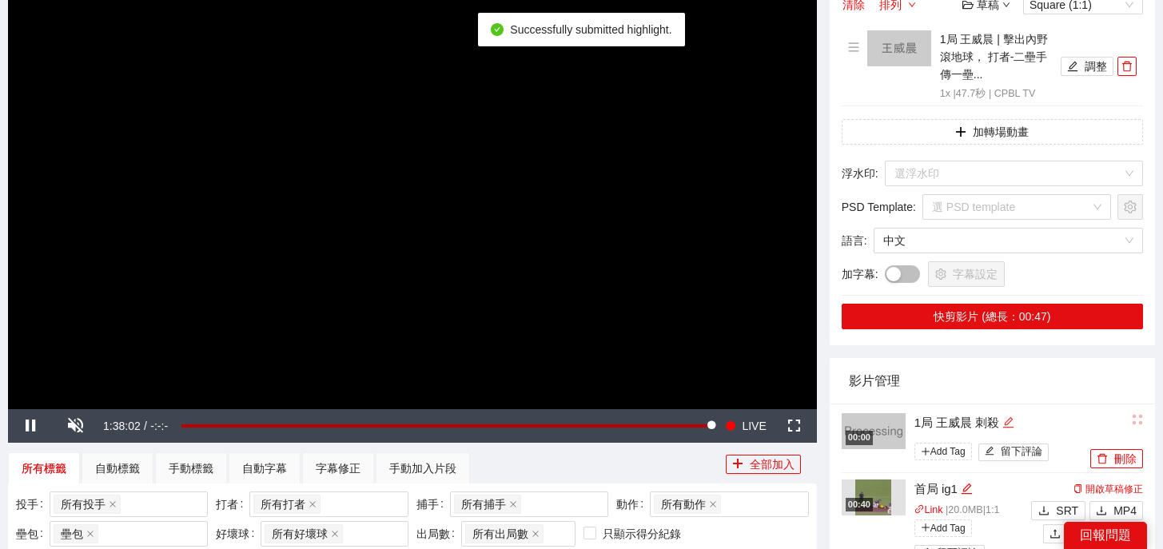
click at [1006, 427] on icon "edit" at bounding box center [1008, 421] width 10 height 10
drag, startPoint x: 1007, startPoint y: 425, endPoint x: 715, endPoint y: 394, distance: 293.3
type textarea "*"
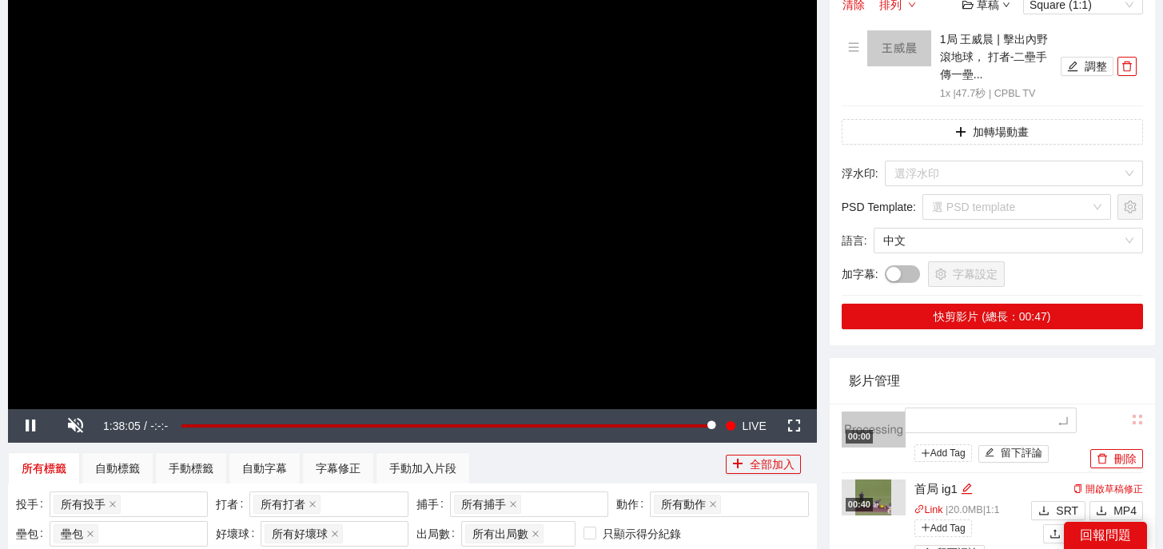
type textarea "*"
type textarea "**"
type textarea "***"
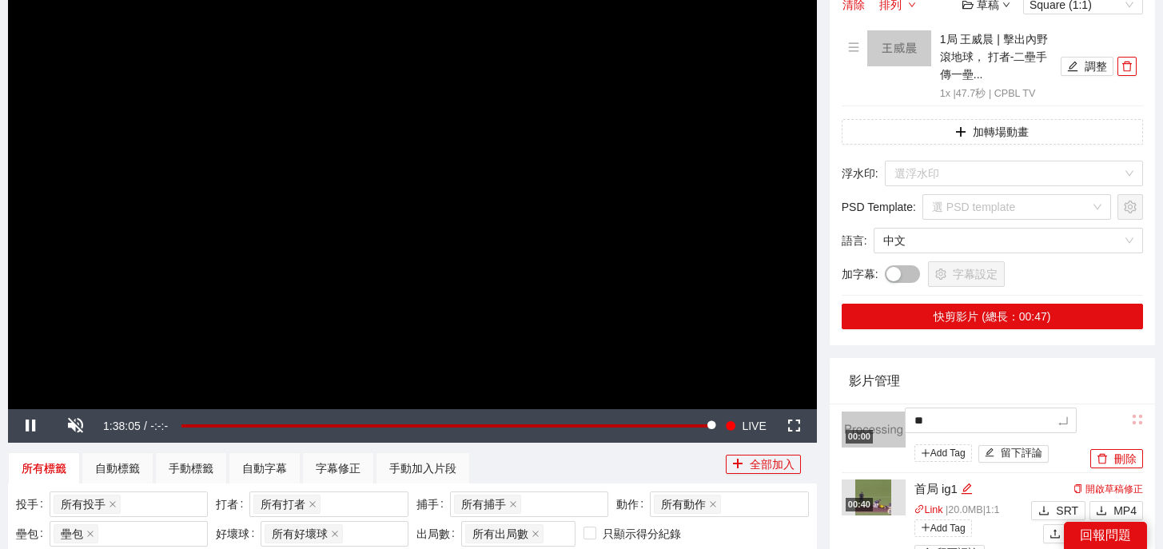
type textarea "***"
type textarea "****"
type textarea "*****"
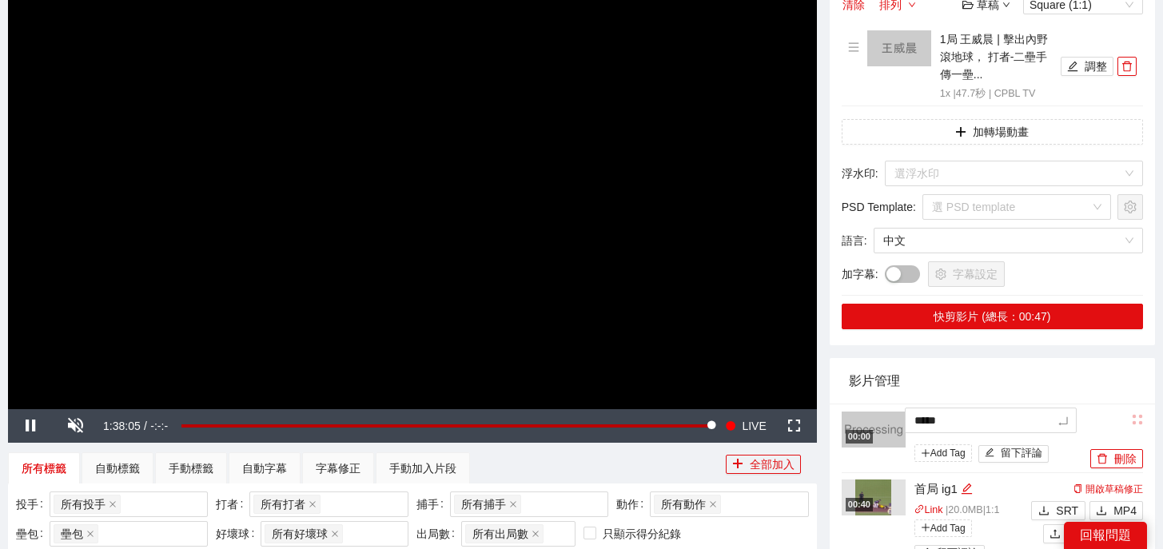
type textarea "******"
type textarea "*****"
type textarea "****"
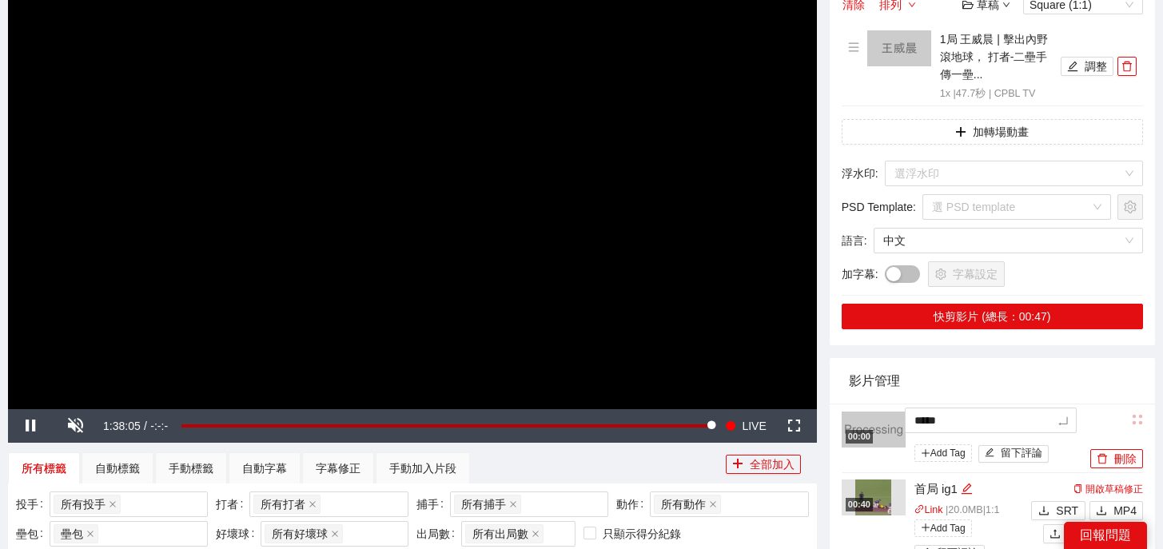
type textarea "****"
type textarea "***"
type textarea "**"
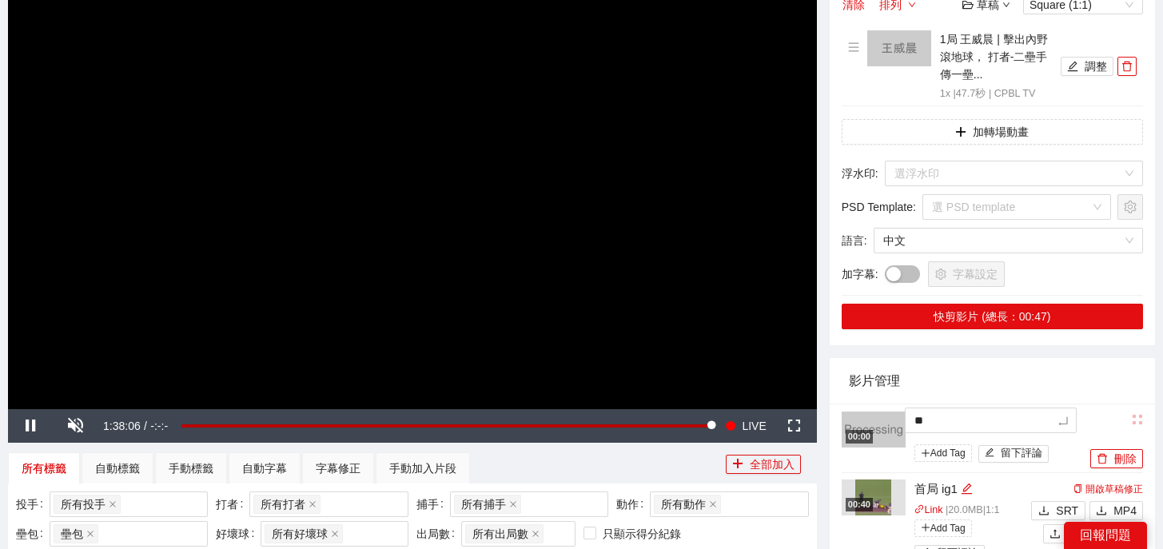
type textarea "*"
type textarea "**"
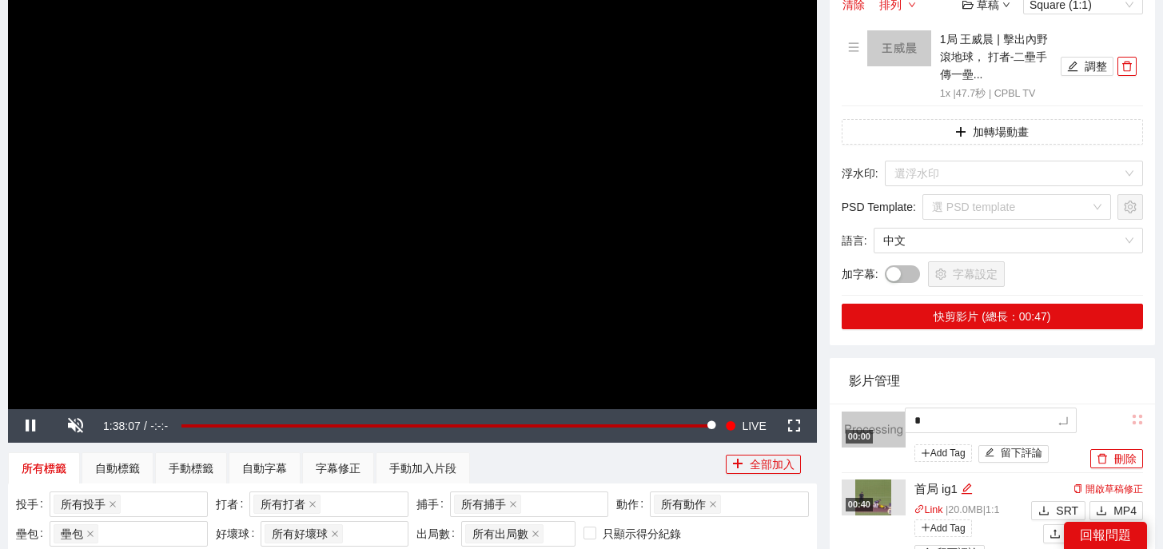
type textarea "**"
type textarea "*"
type textarea "**"
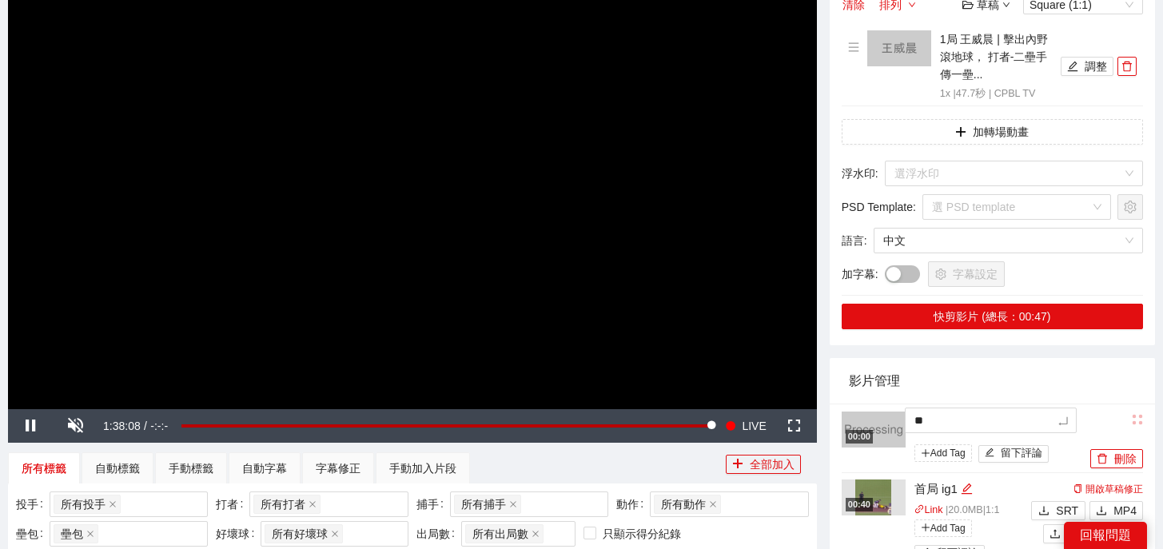
type textarea "***"
type textarea "**"
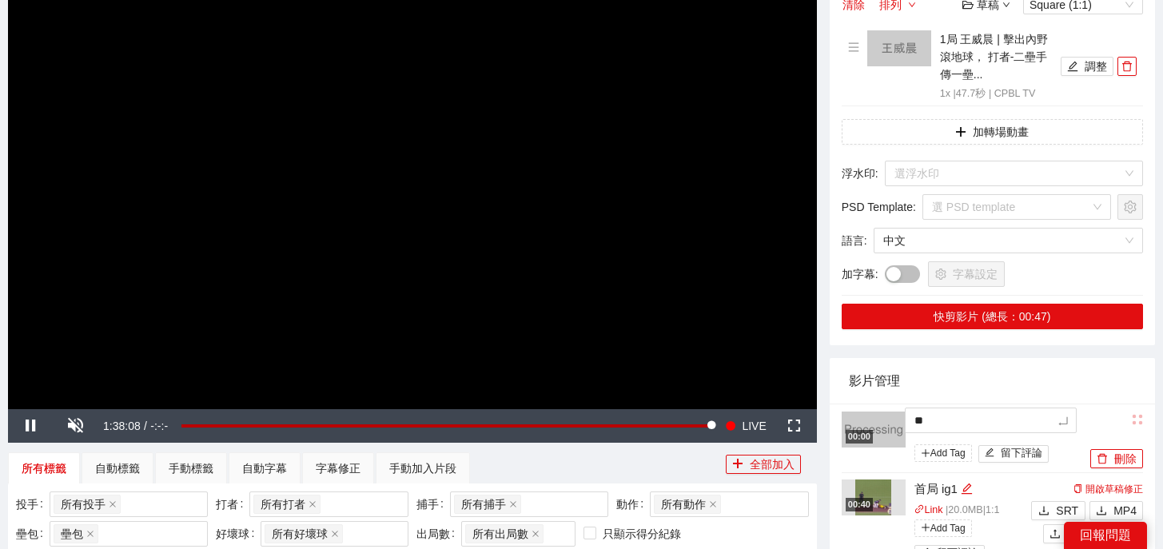
type textarea "**"
type textarea "****"
type textarea "*****"
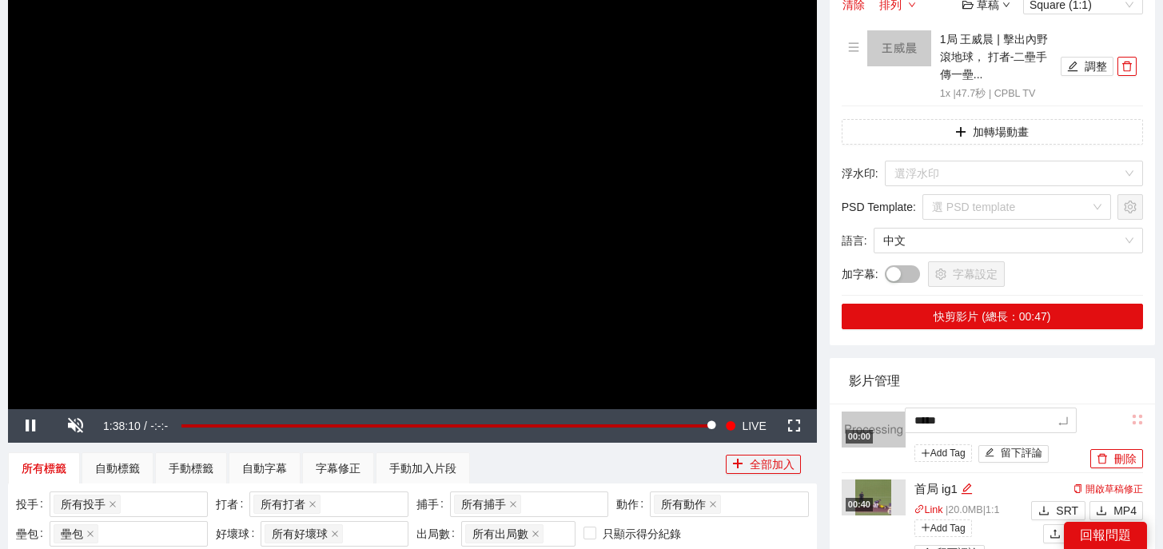
type textarea "******"
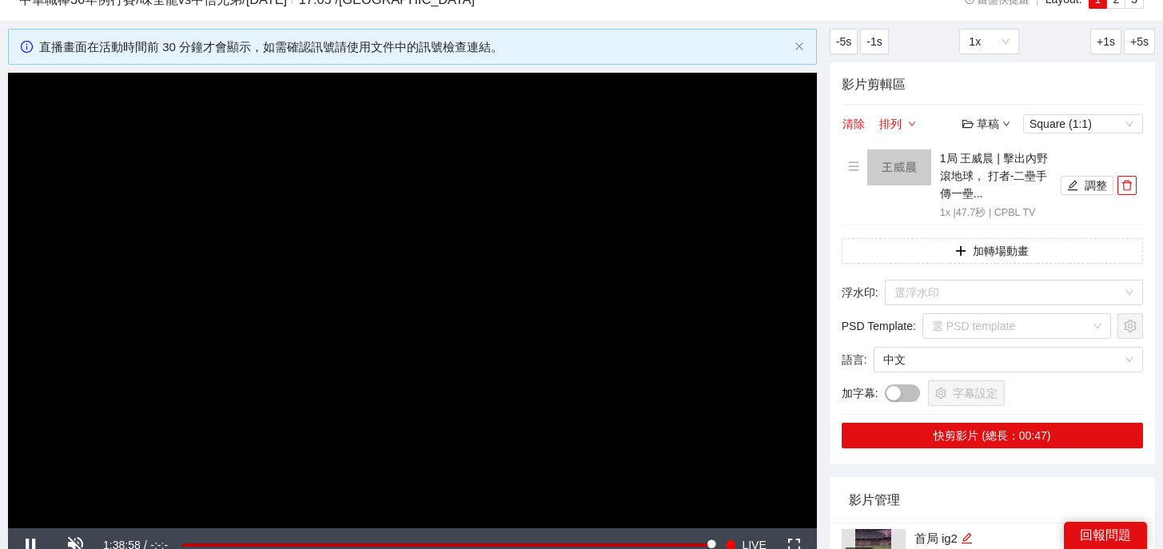
scroll to position [0, 0]
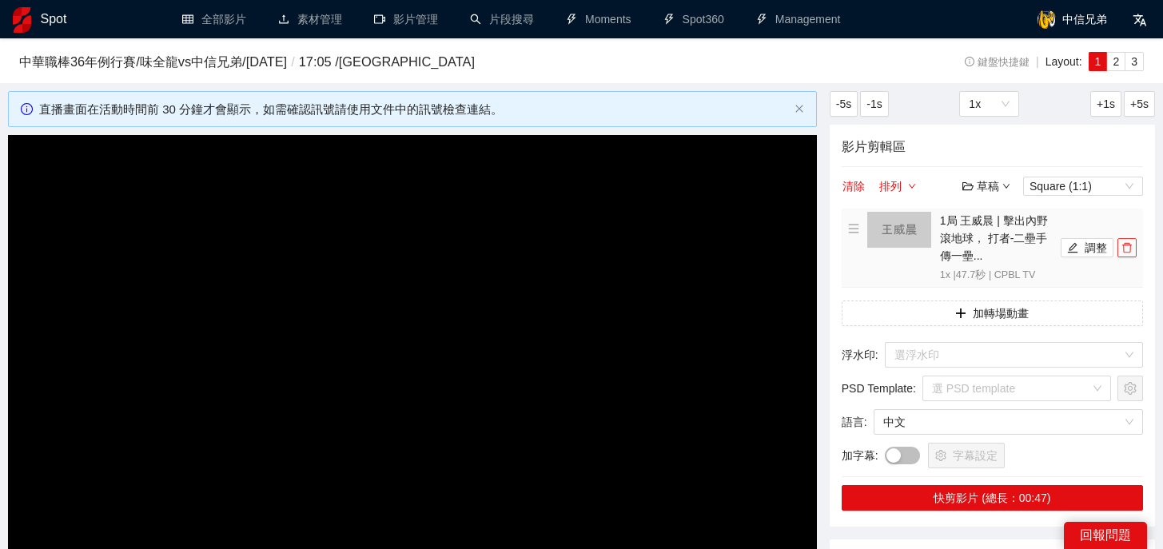
click at [1129, 250] on icon "delete" at bounding box center [1126, 247] width 11 height 11
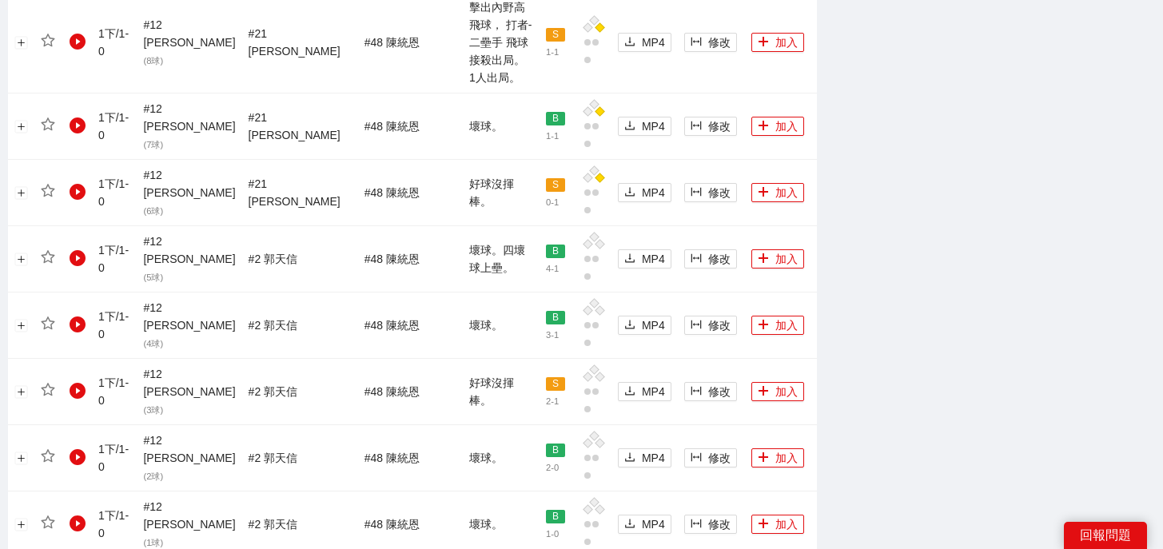
scroll to position [1736, 0]
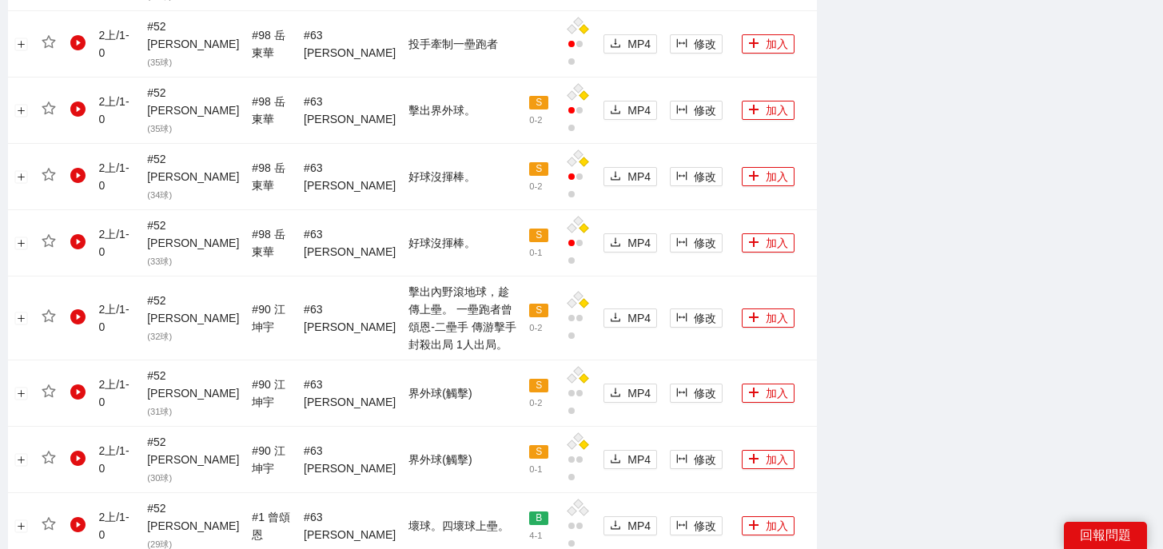
scroll to position [1591, 0]
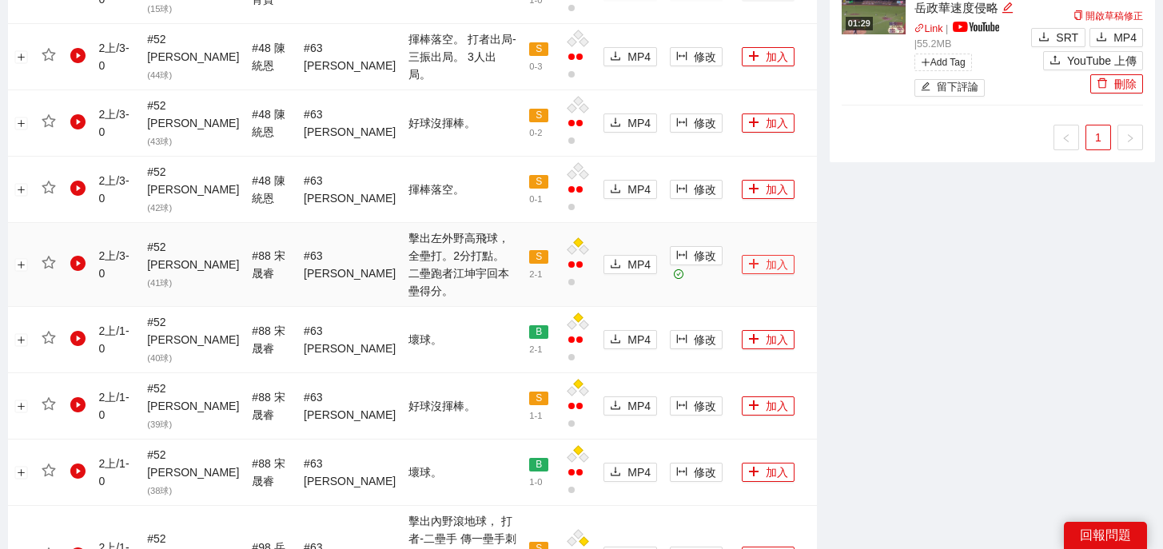
click at [753, 255] on button "加入" at bounding box center [767, 264] width 53 height 19
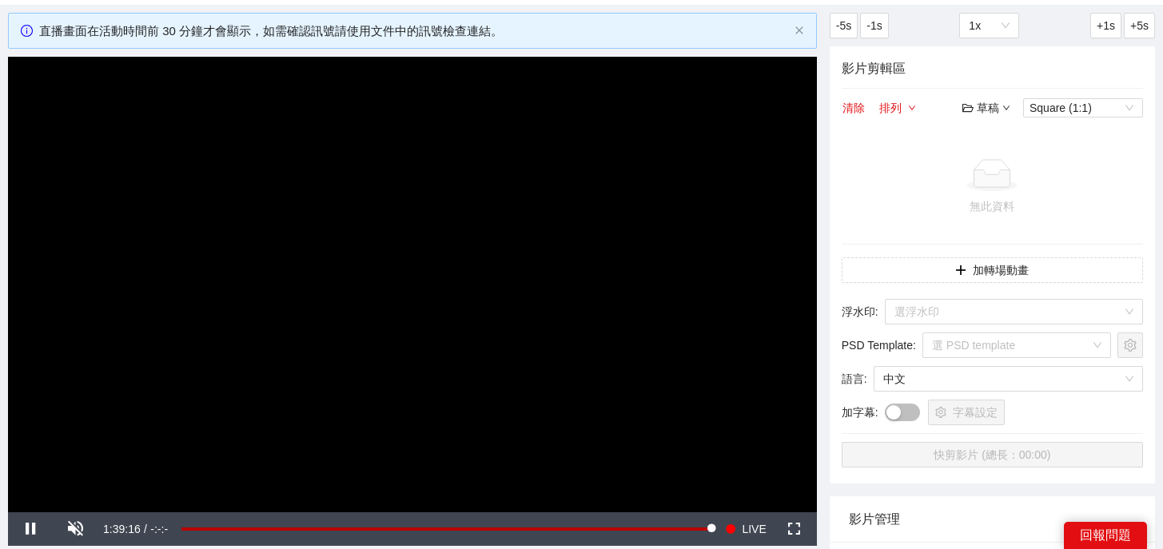
scroll to position [0, 0]
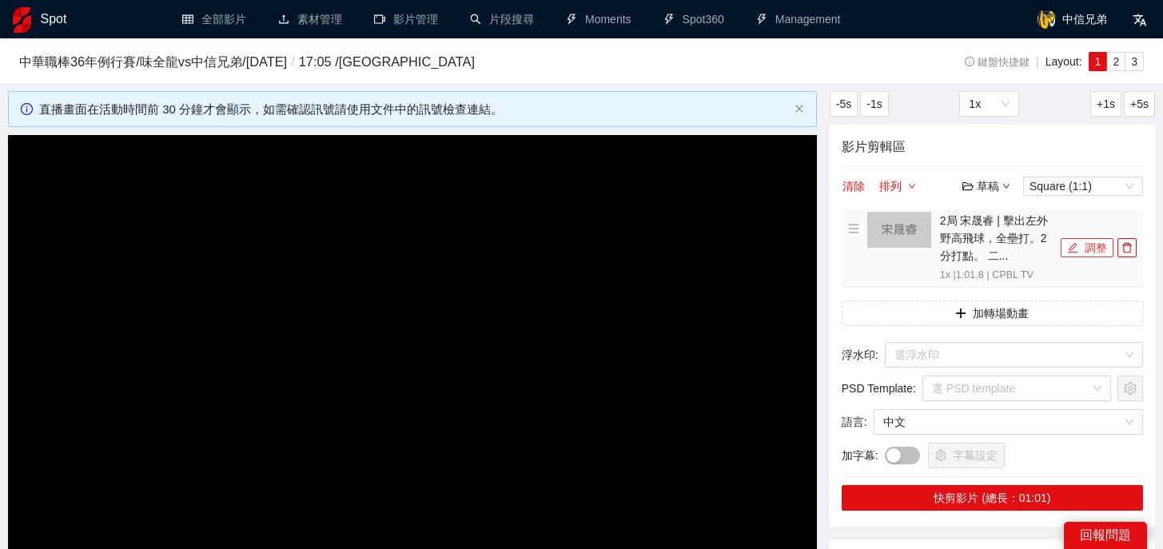
click at [1091, 250] on button "調整" at bounding box center [1086, 247] width 53 height 19
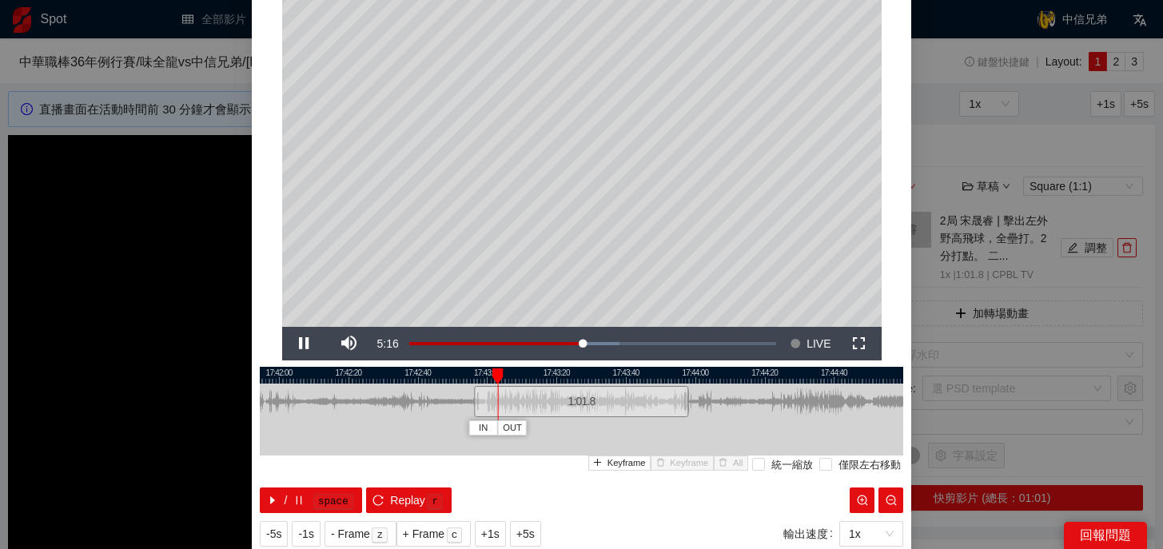
scroll to position [68, 0]
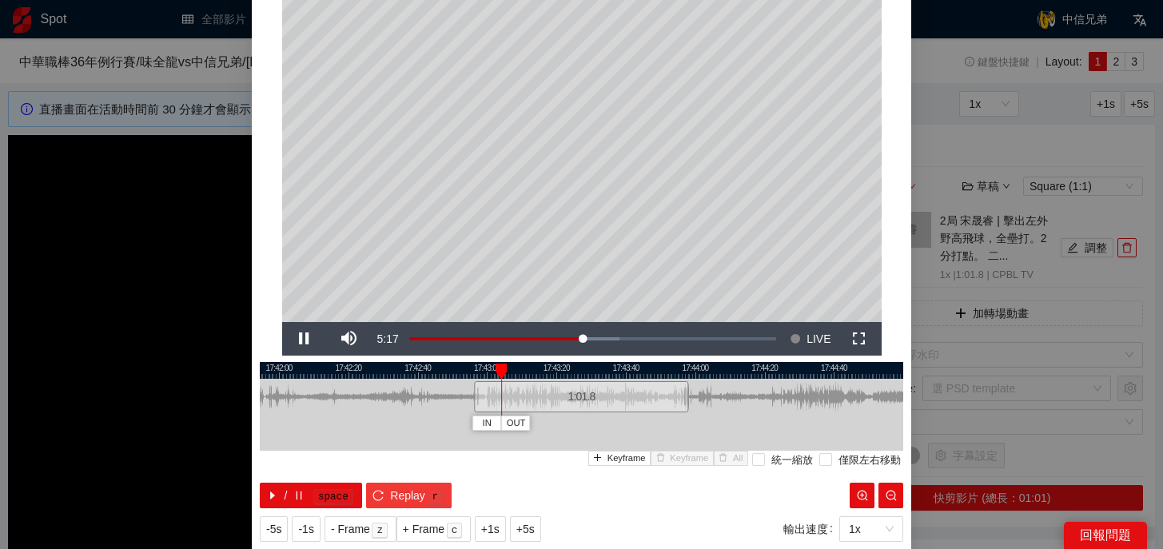
click at [383, 495] on icon "reload" at bounding box center [377, 495] width 11 height 11
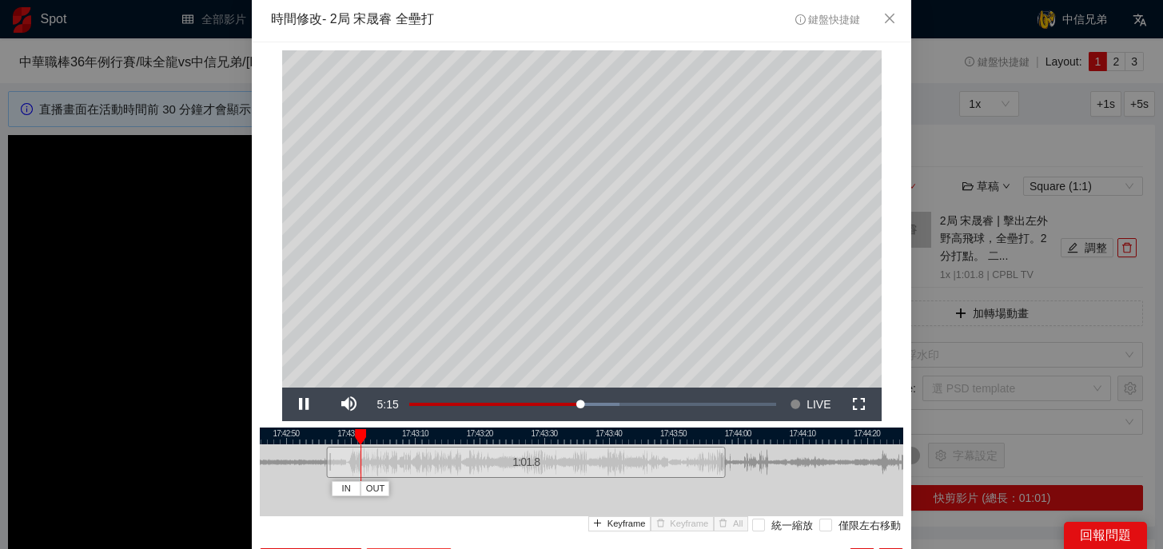
scroll to position [0, 0]
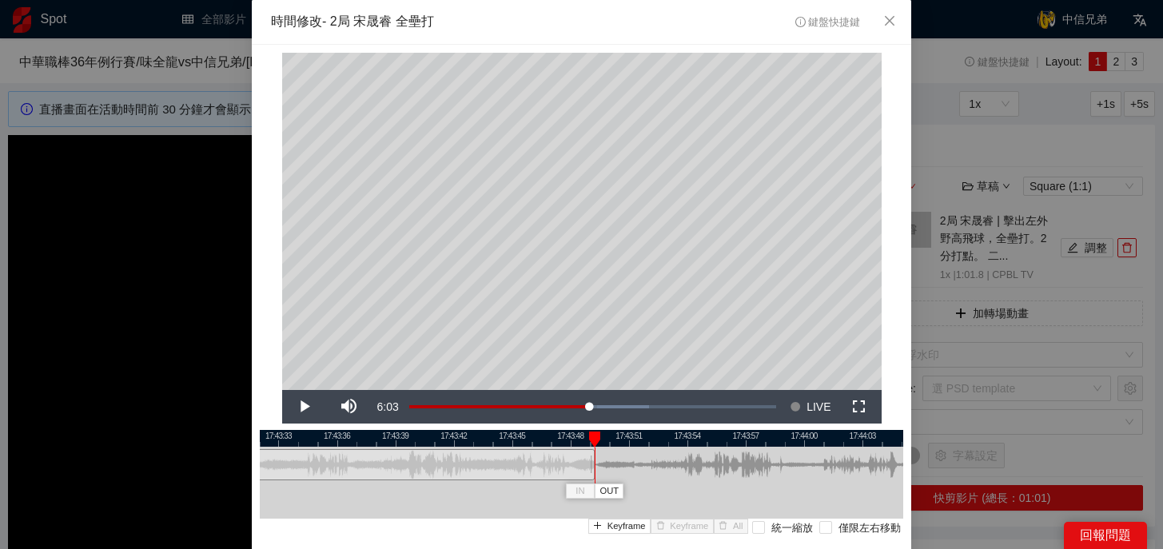
drag, startPoint x: 762, startPoint y: 473, endPoint x: 590, endPoint y: 469, distance: 171.8
click at [590, 469] on div at bounding box center [592, 465] width 10 height 36
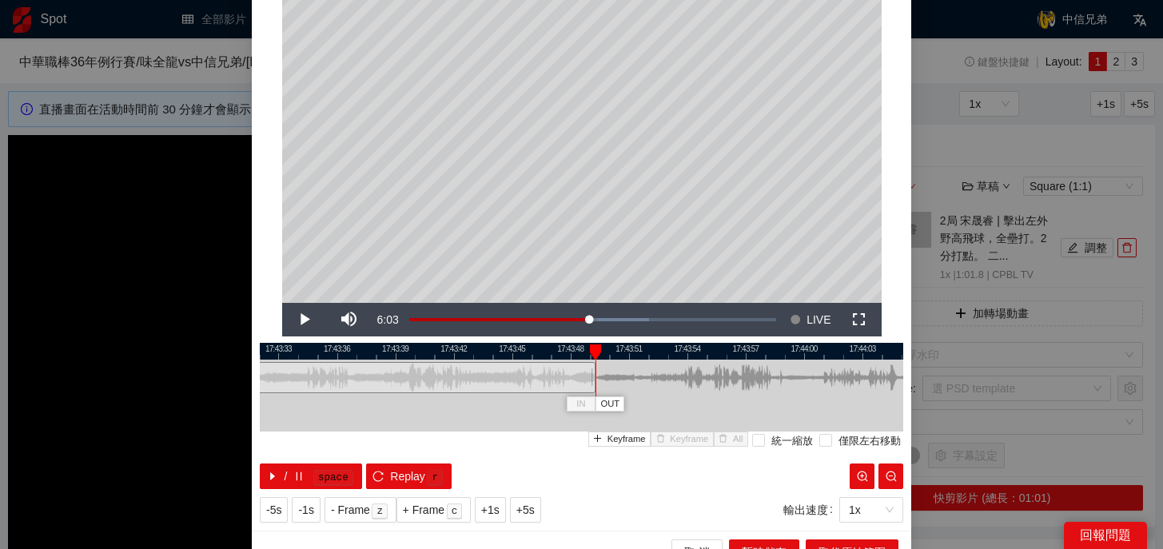
scroll to position [110, 0]
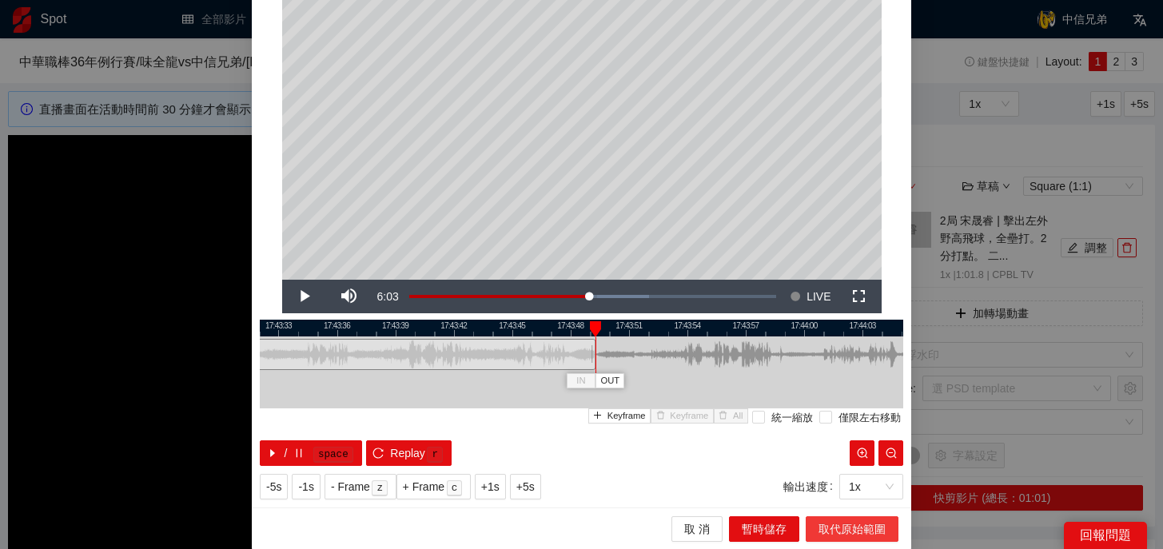
click at [851, 529] on span "取代原始範圍" at bounding box center [851, 529] width 67 height 18
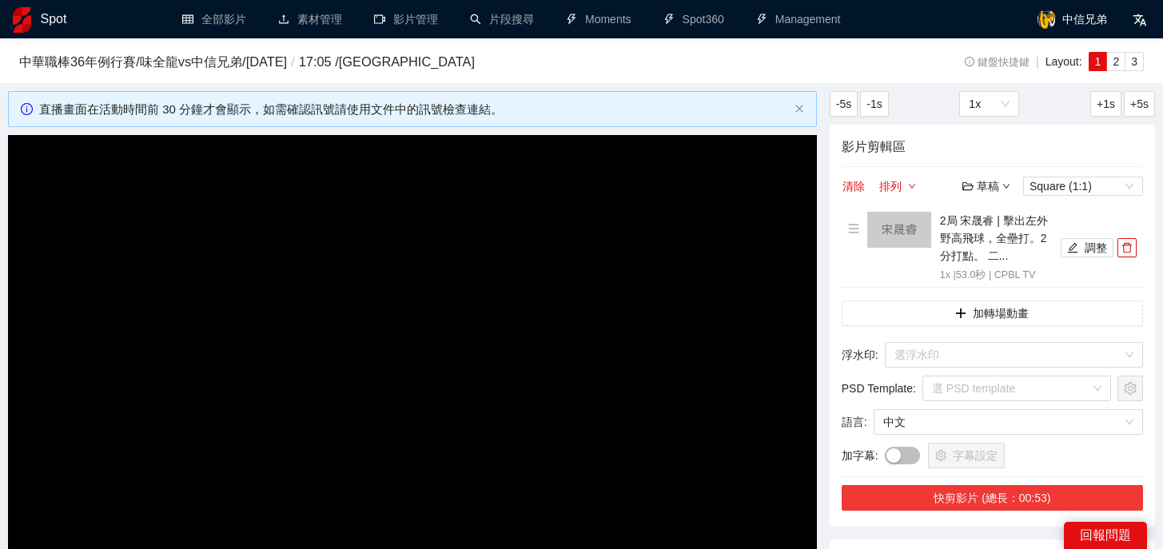
click at [964, 490] on button "快剪影片 (總長：00:53)" at bounding box center [991, 498] width 301 height 26
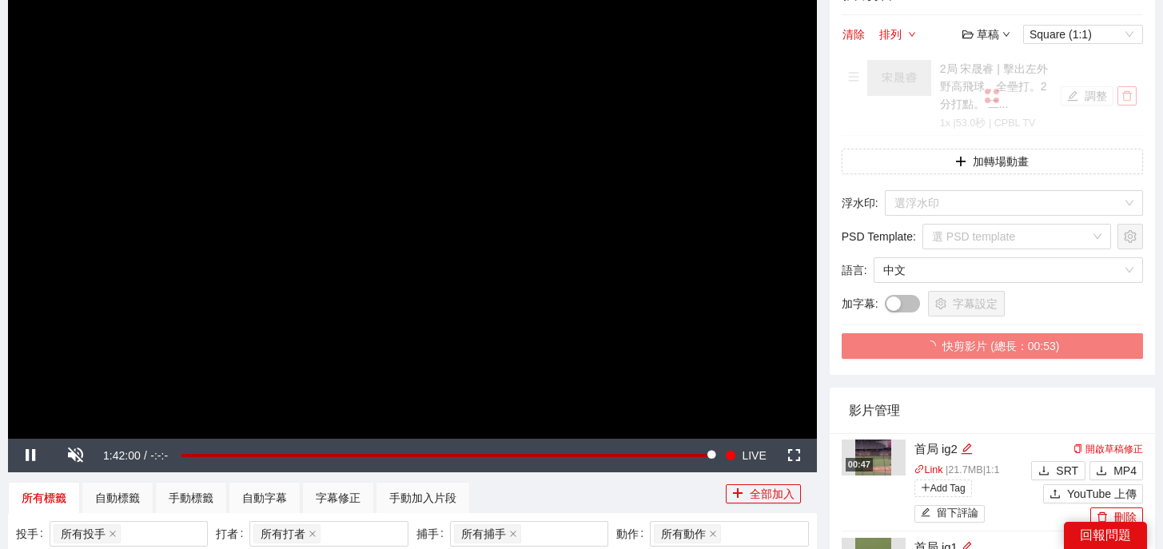
scroll to position [189, 0]
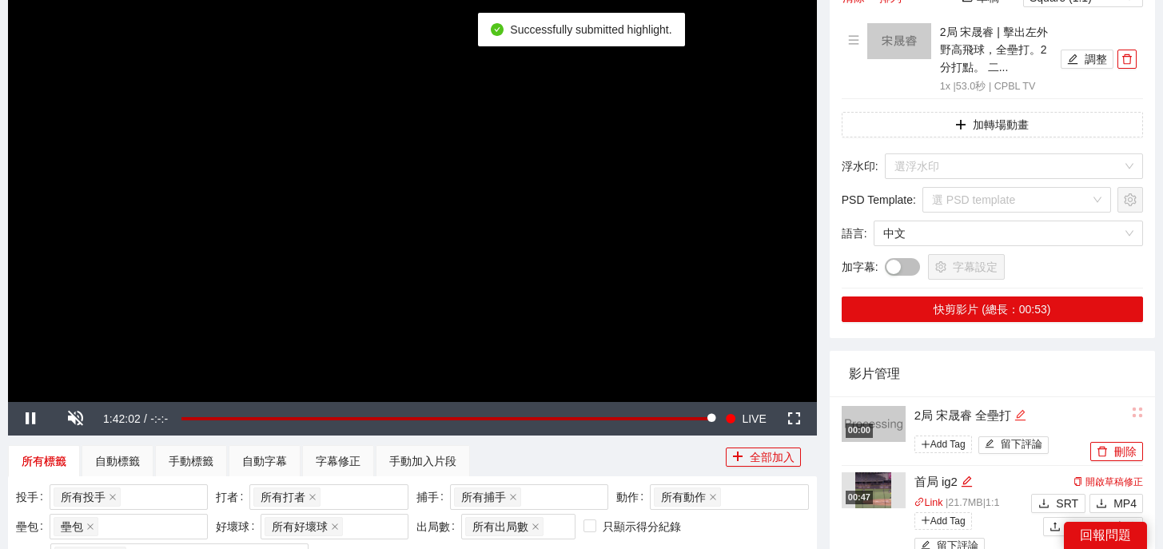
click at [1016, 419] on icon "edit" at bounding box center [1020, 415] width 12 height 12
type textarea "**********"
drag, startPoint x: 1025, startPoint y: 415, endPoint x: 749, endPoint y: 394, distance: 277.3
type textarea "*"
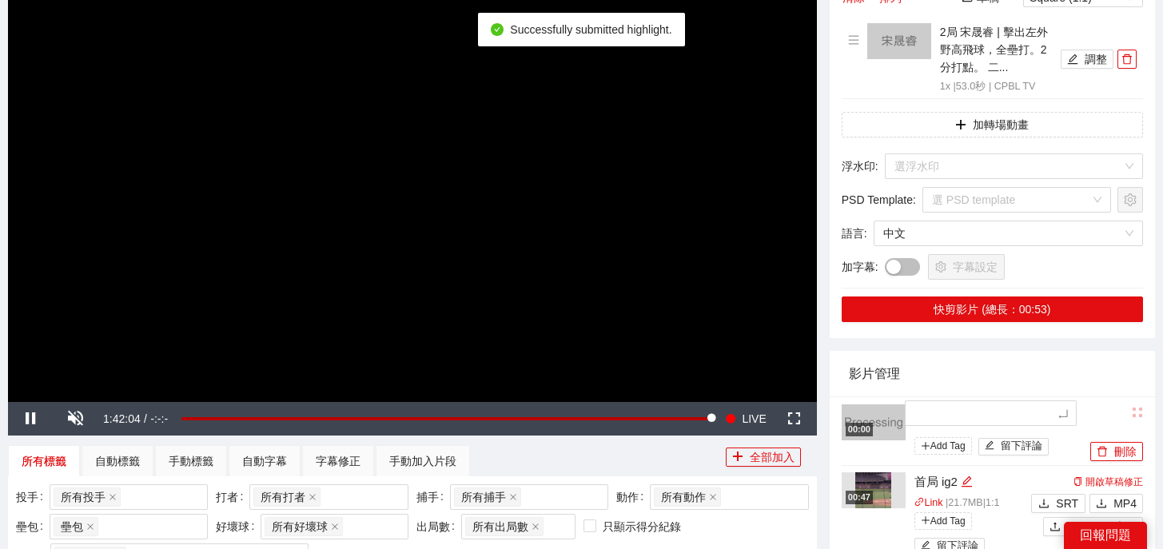
type textarea "*"
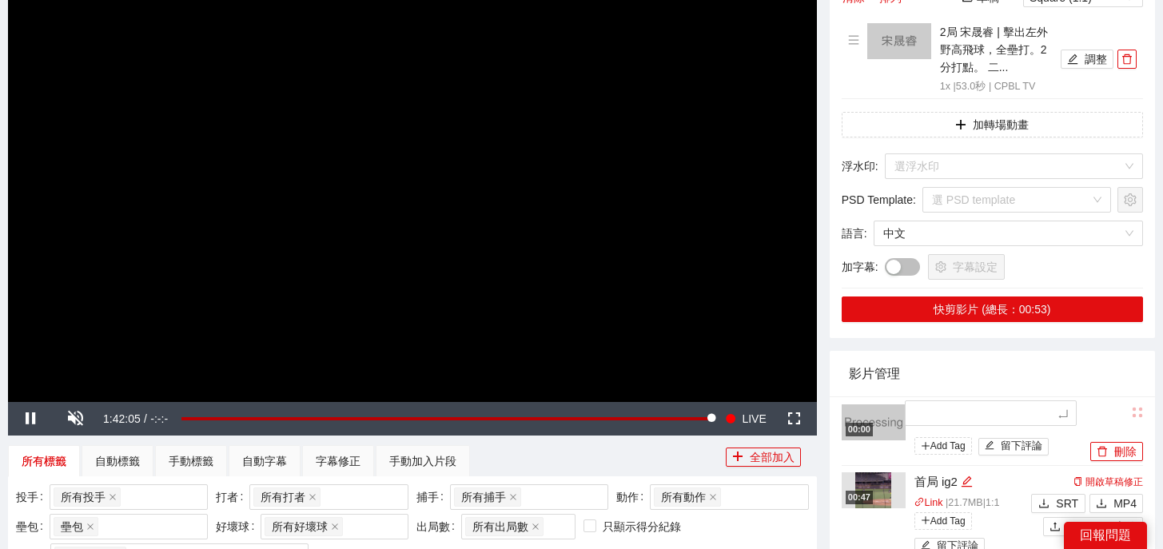
type textarea "*"
type textarea "**"
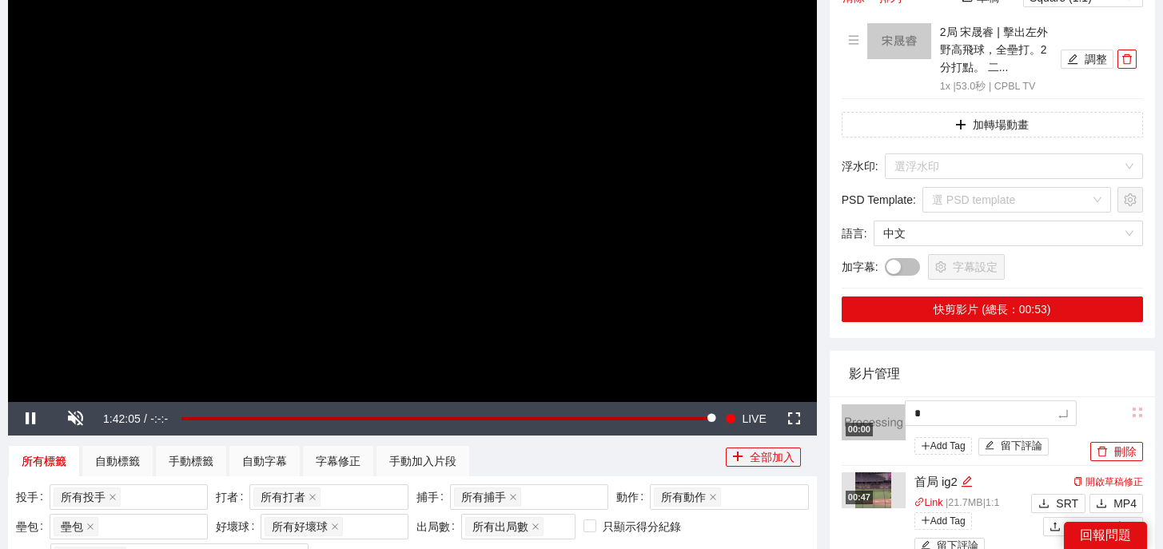
type textarea "**"
type textarea "***"
type textarea "**"
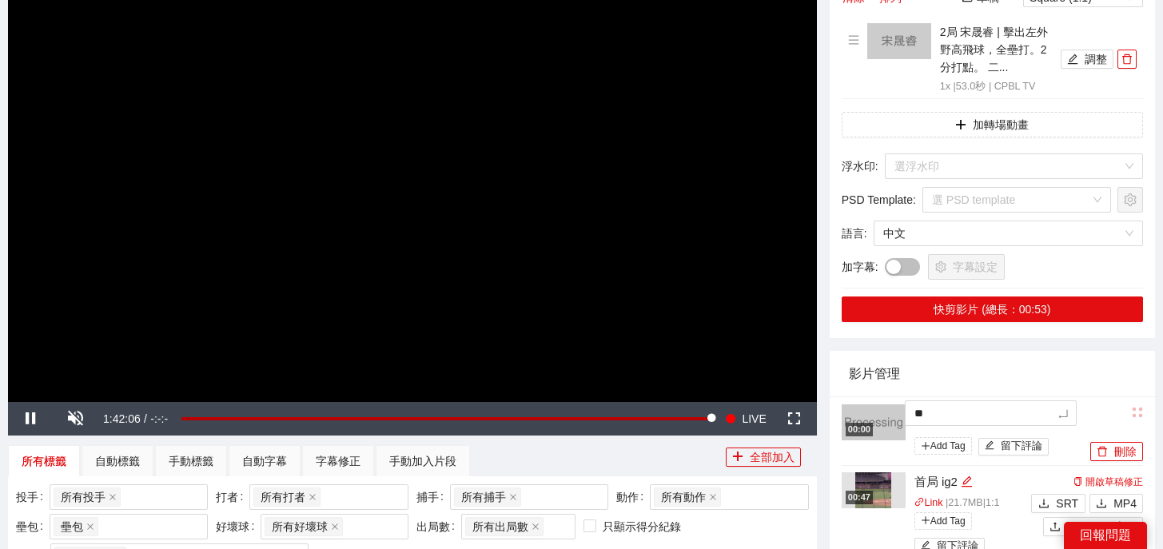
type textarea "**"
type textarea "****"
type textarea "*****"
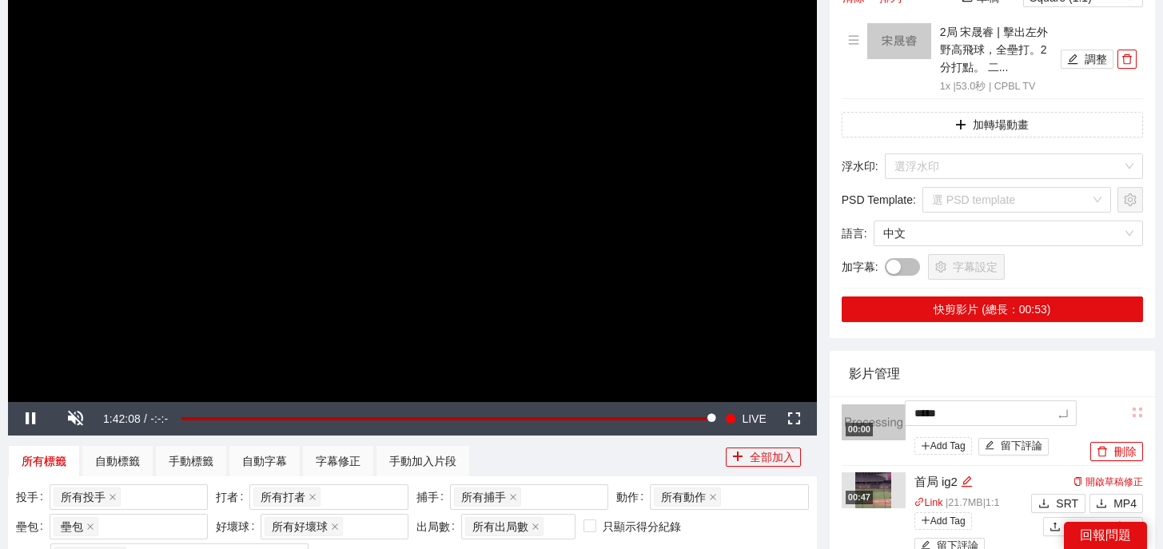
type textarea "*****"
click at [1129, 62] on icon "delete" at bounding box center [1126, 59] width 11 height 11
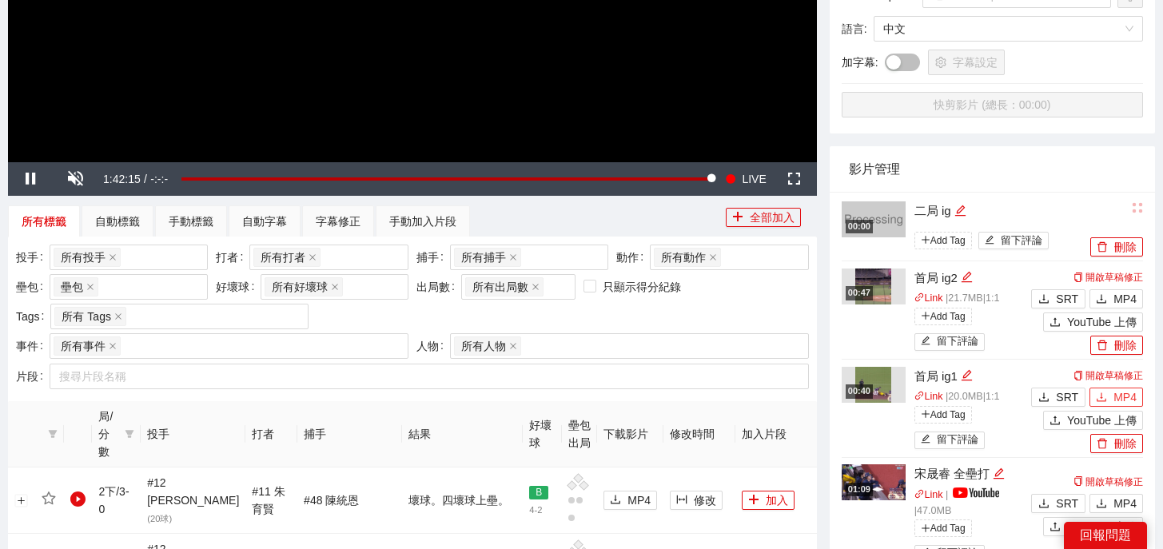
scroll to position [433, 0]
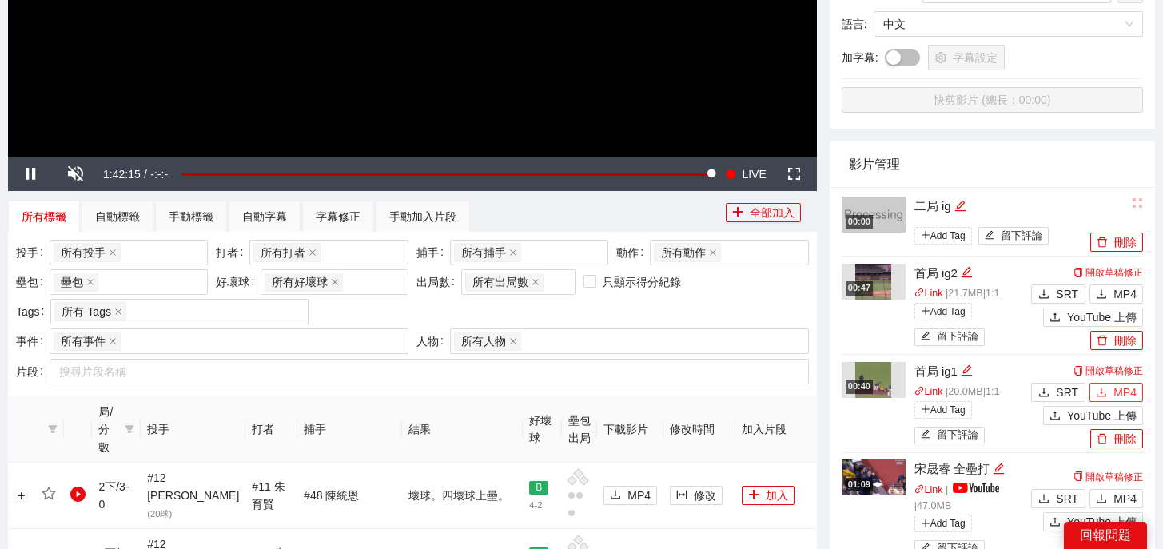
click at [1120, 392] on span "MP4" at bounding box center [1124, 393] width 23 height 18
click at [1129, 286] on span "MP4" at bounding box center [1124, 294] width 23 height 18
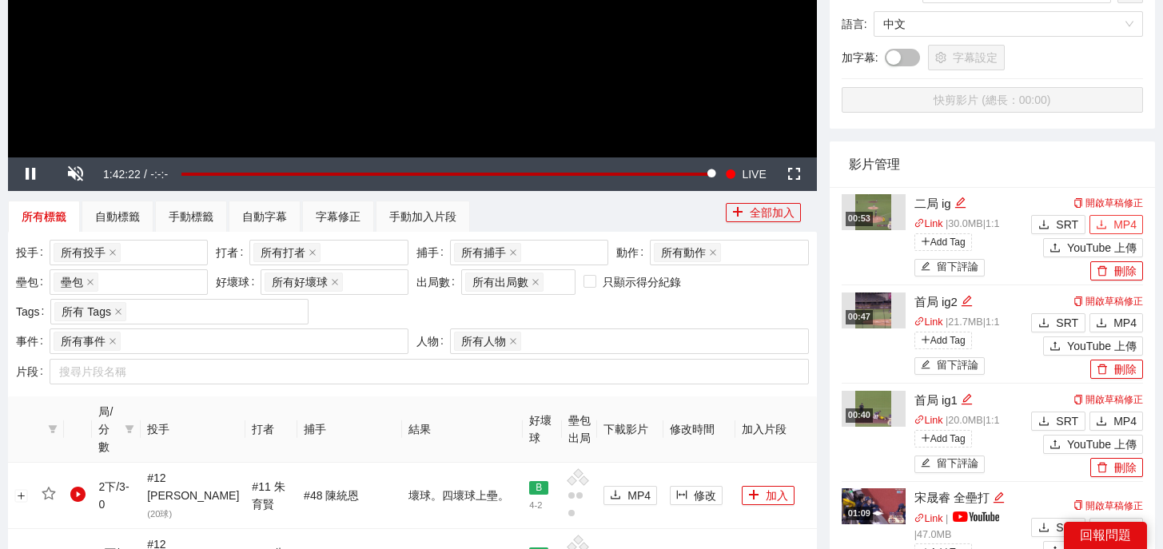
click at [1118, 221] on span "MP4" at bounding box center [1124, 225] width 23 height 18
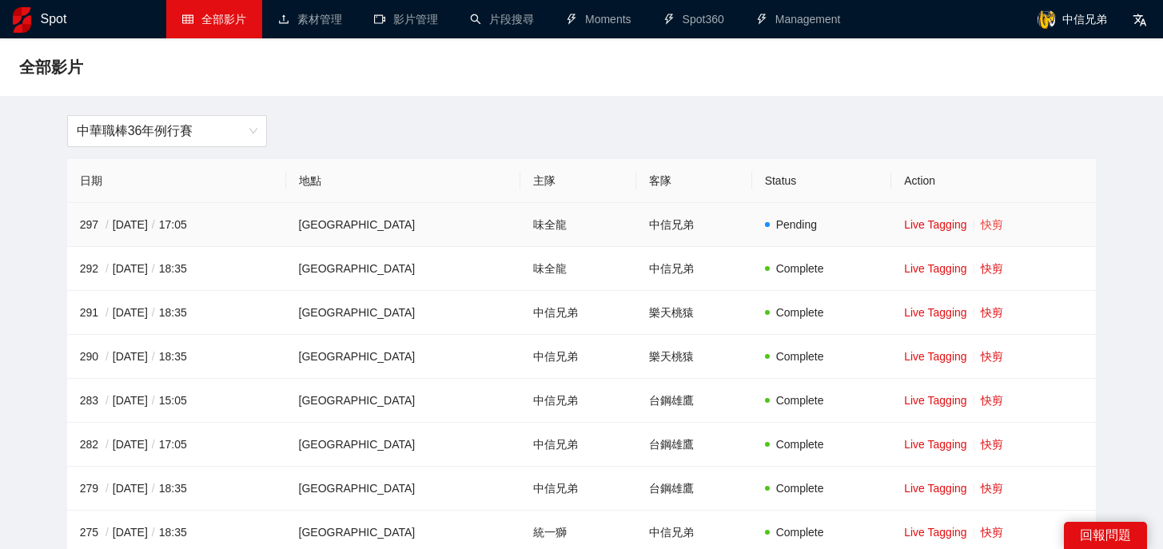
click at [980, 225] on link "快剪" at bounding box center [991, 224] width 22 height 13
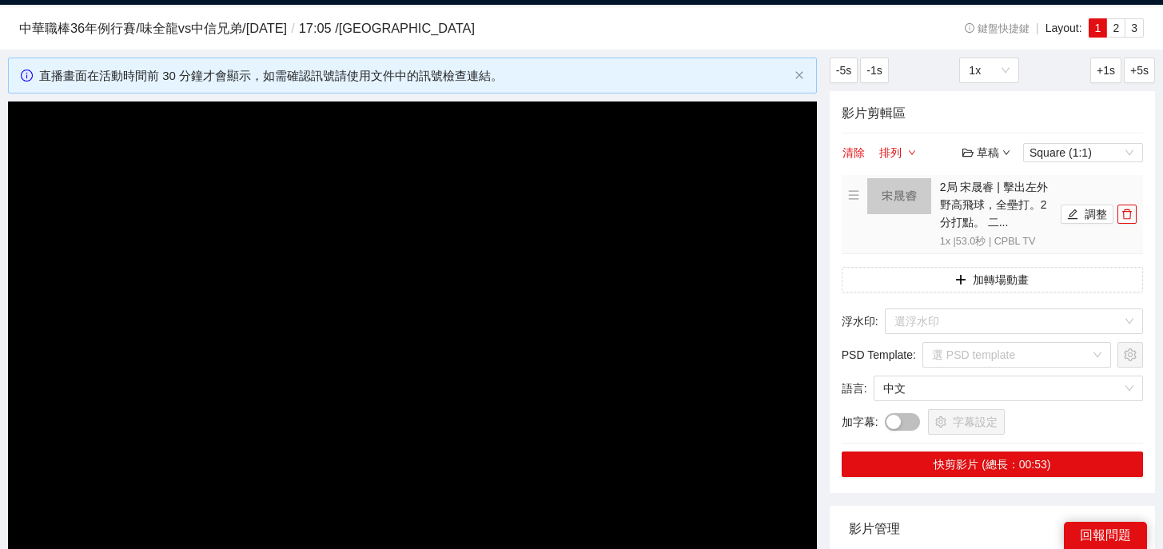
scroll to position [38, 0]
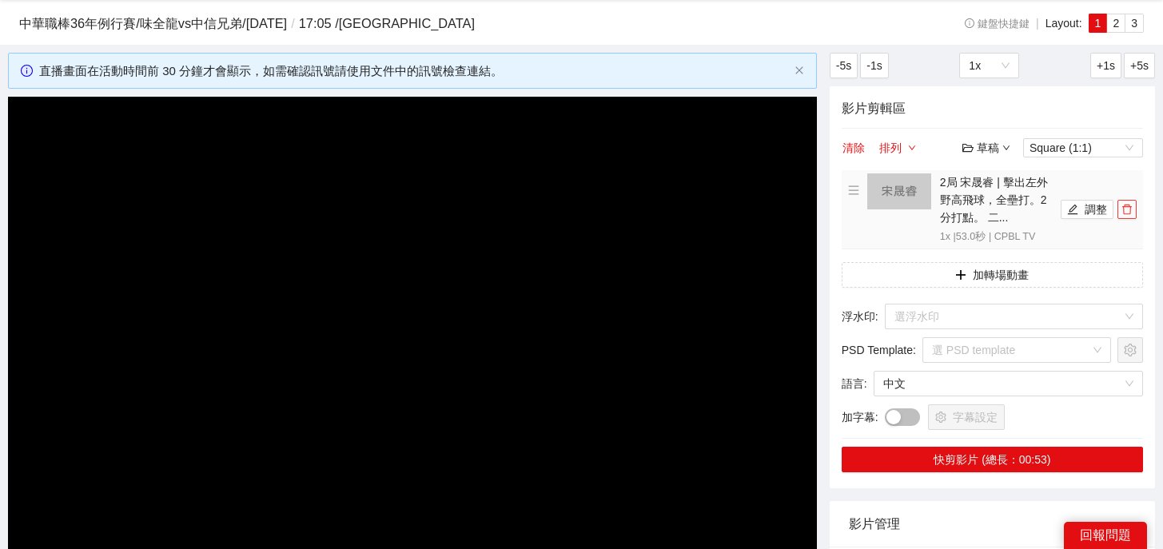
click at [1128, 212] on icon "delete" at bounding box center [1126, 209] width 11 height 11
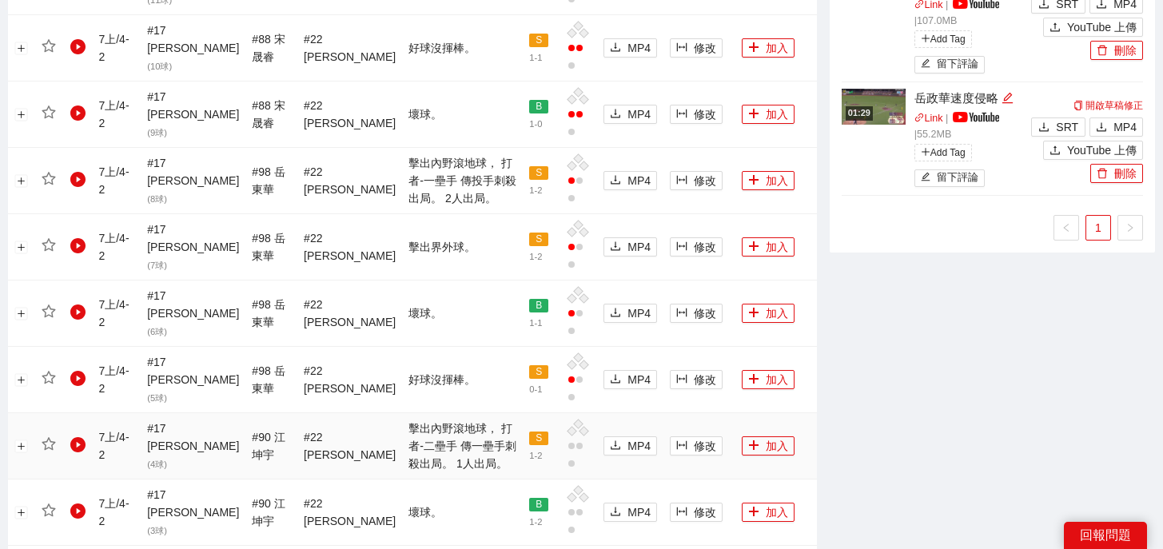
scroll to position [1837, 0]
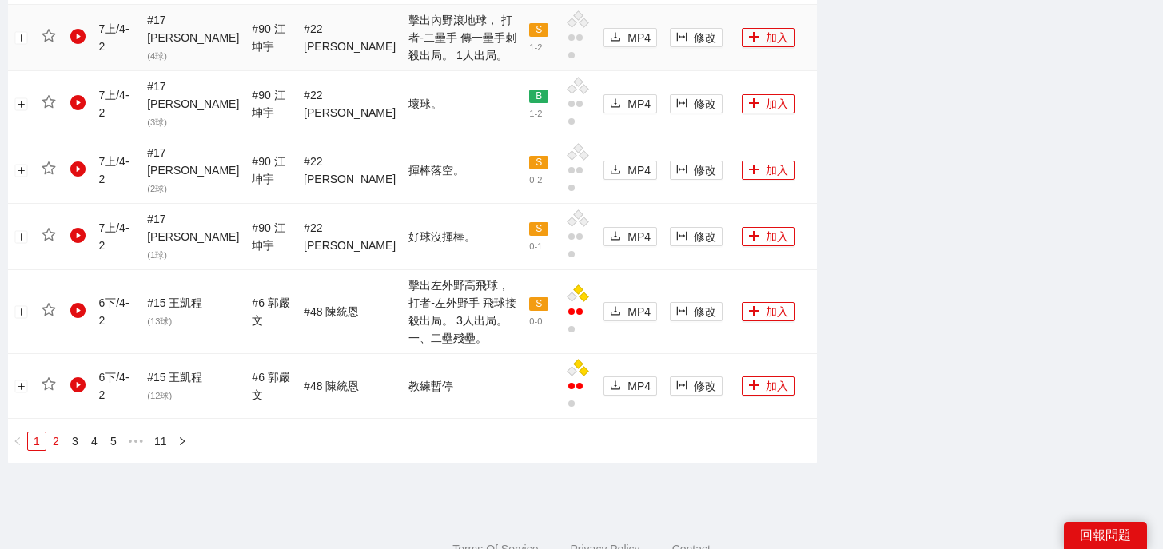
click at [58, 432] on link "2" at bounding box center [56, 441] width 18 height 18
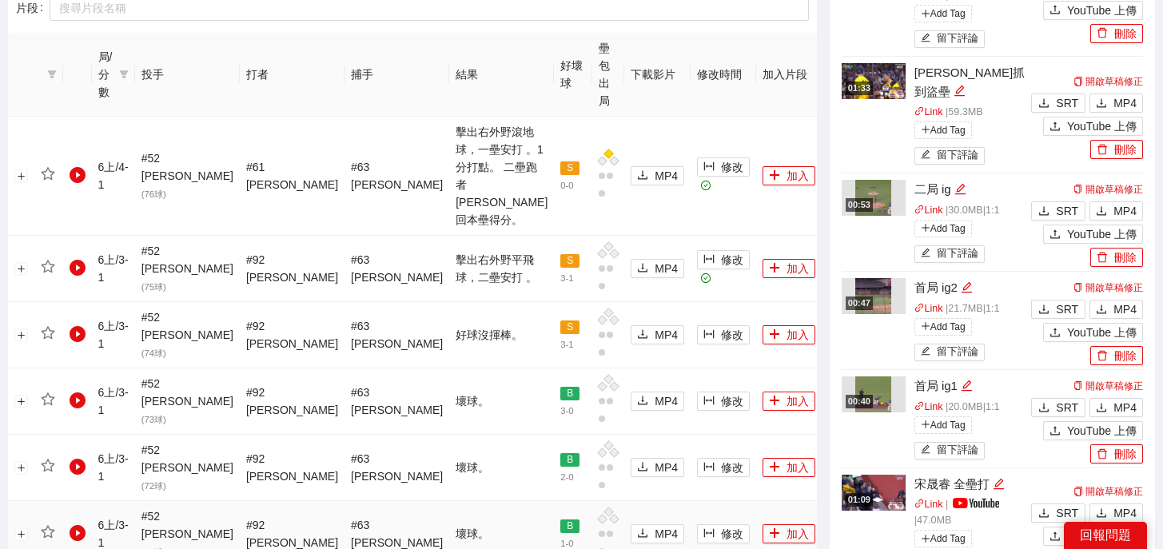
scroll to position [781, 0]
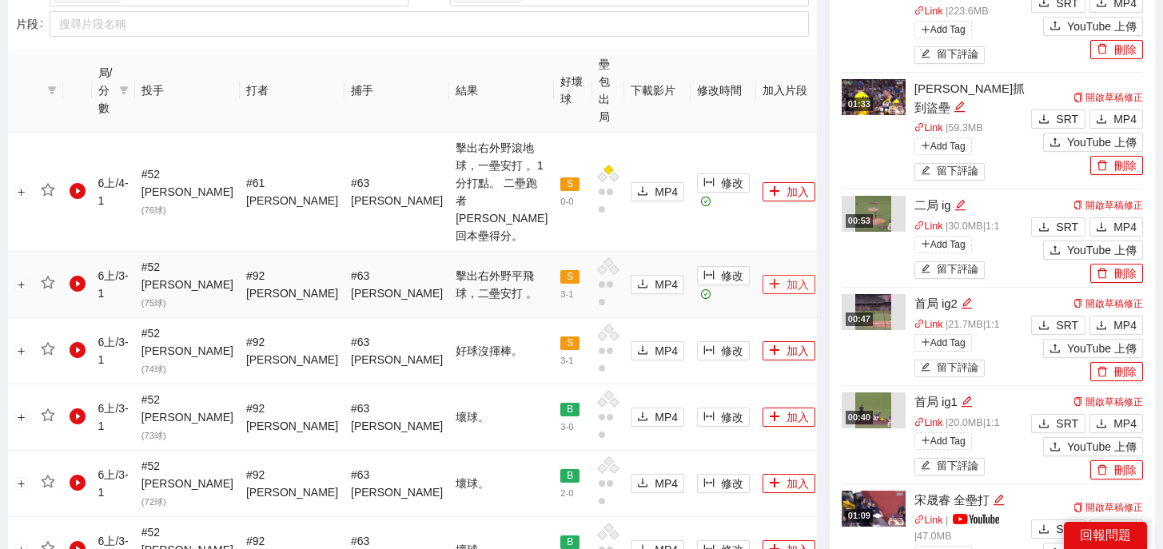
click at [762, 275] on button "加入" at bounding box center [788, 284] width 53 height 19
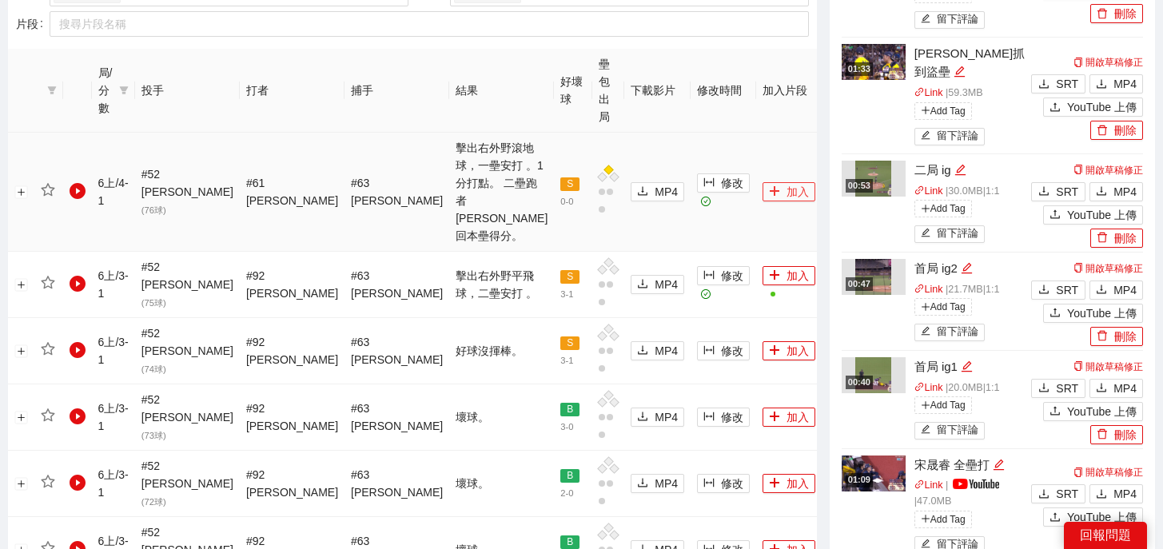
click at [762, 182] on button "加入" at bounding box center [788, 191] width 53 height 19
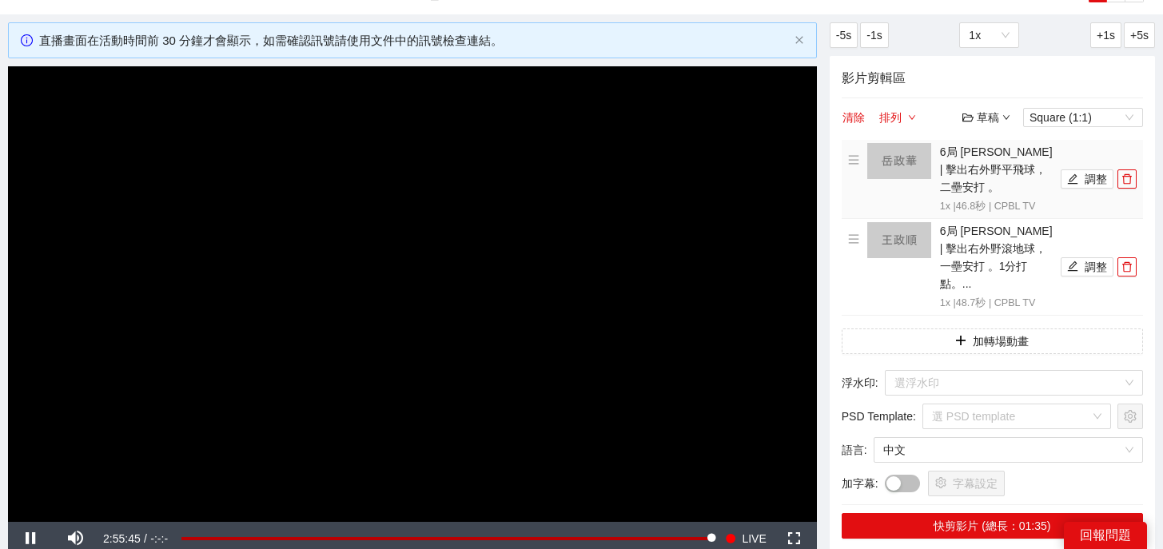
scroll to position [0, 0]
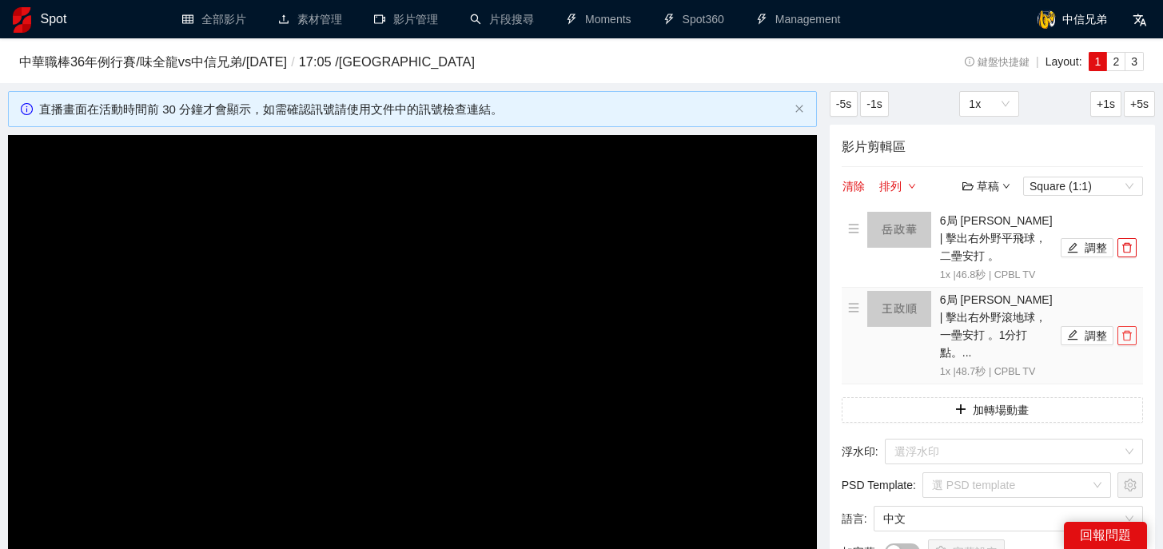
click at [1127, 330] on icon "delete" at bounding box center [1126, 335] width 11 height 11
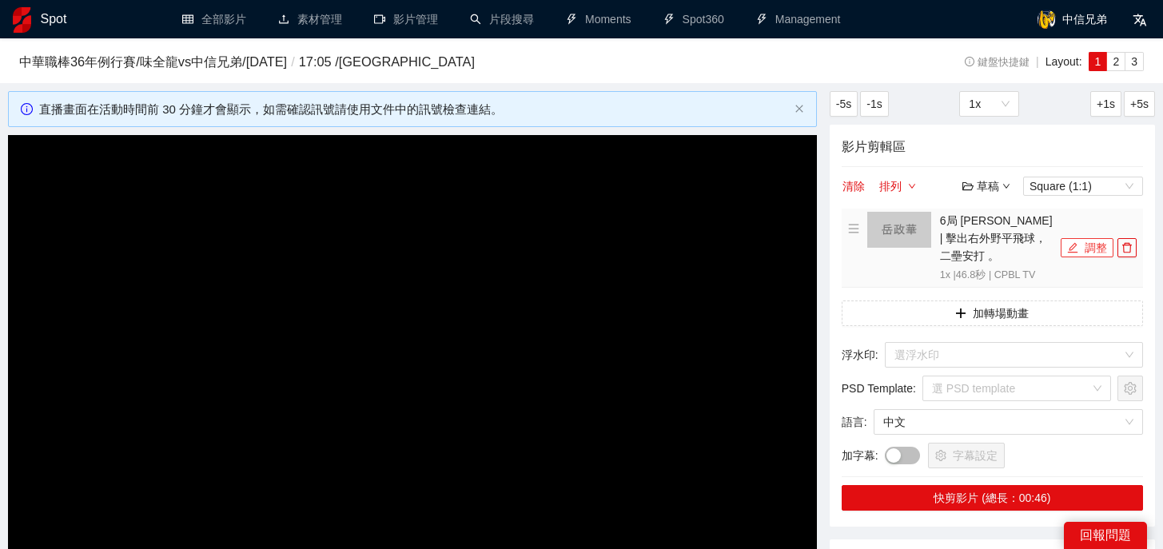
click at [1091, 242] on button "調整" at bounding box center [1086, 247] width 53 height 19
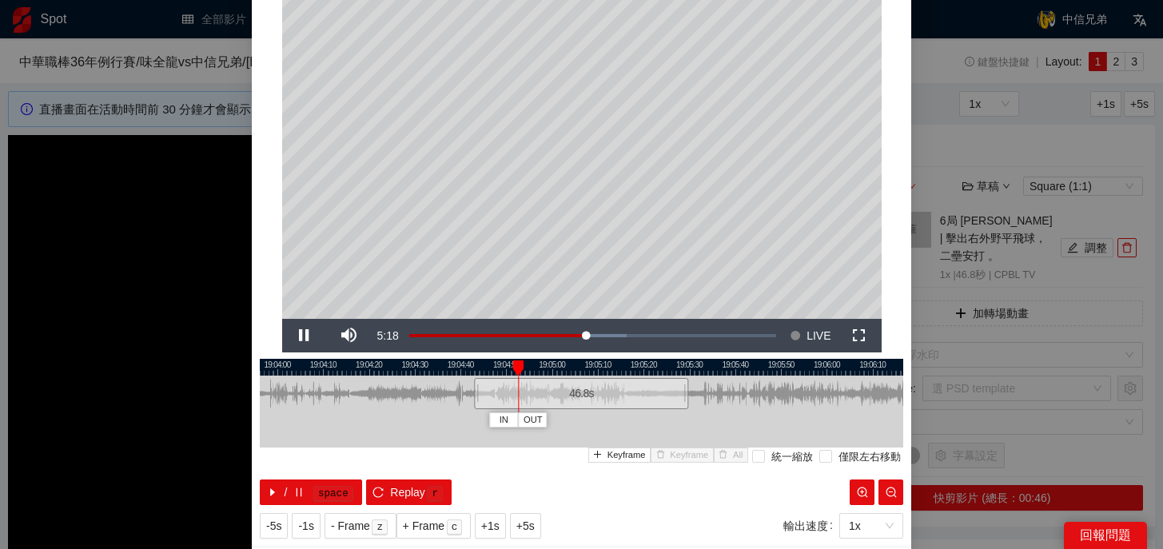
scroll to position [110, 0]
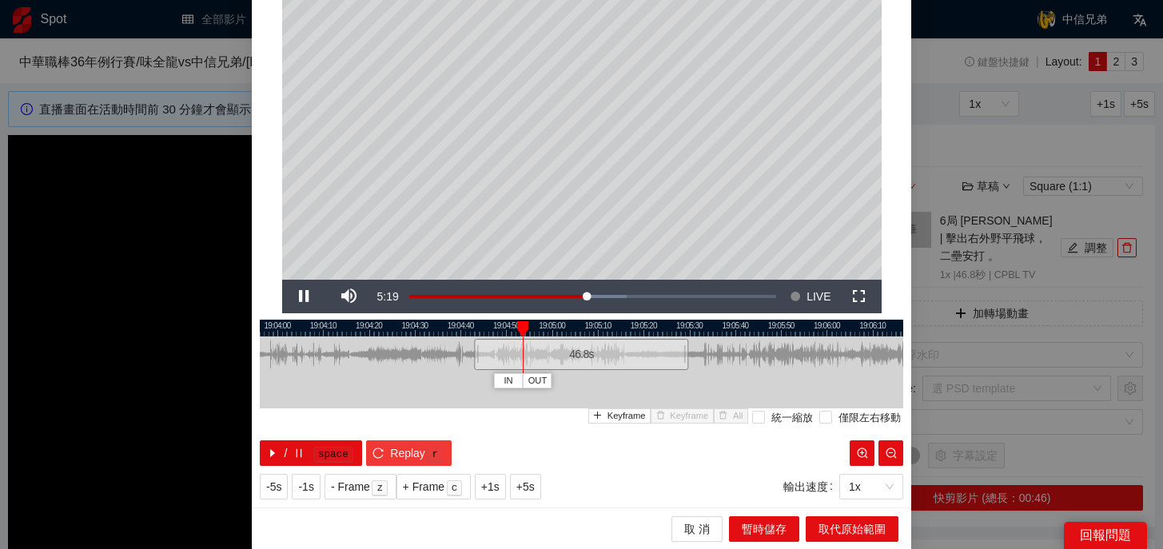
click at [423, 448] on span "Replay" at bounding box center [407, 453] width 35 height 18
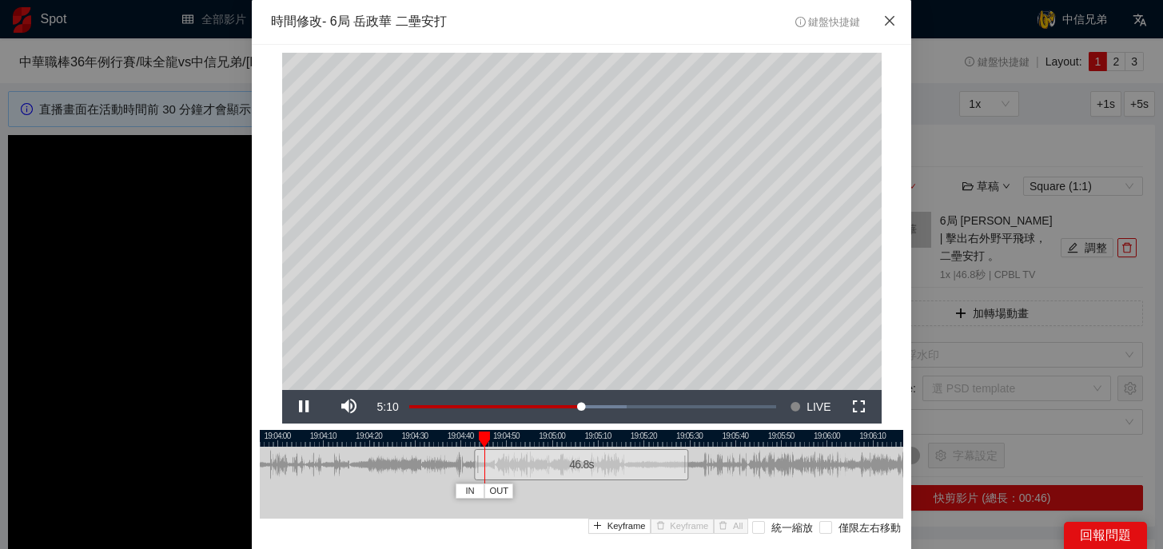
click at [891, 20] on icon "close" at bounding box center [889, 21] width 10 height 10
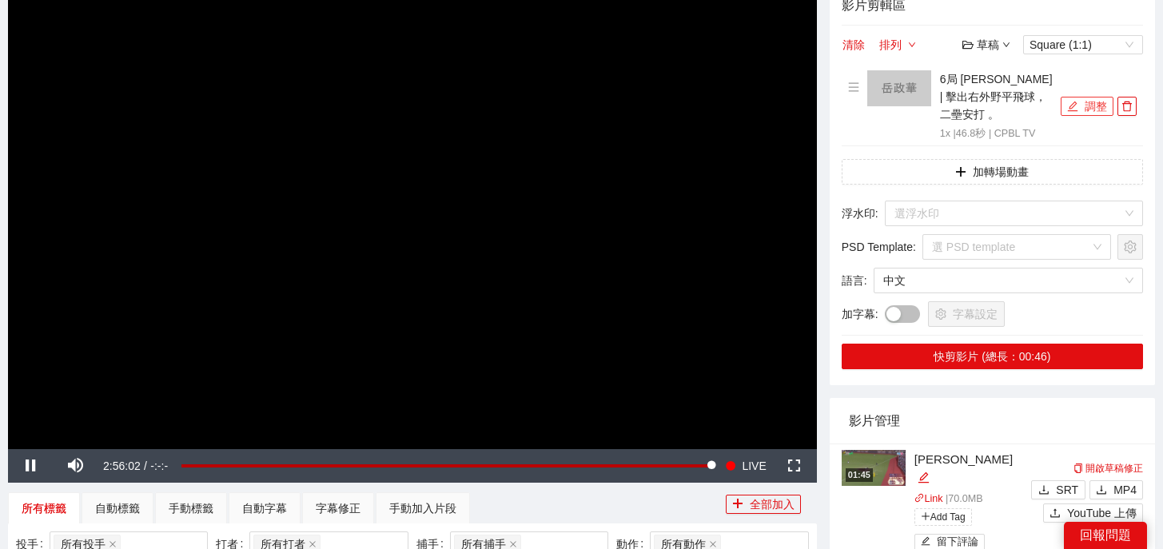
scroll to position [156, 0]
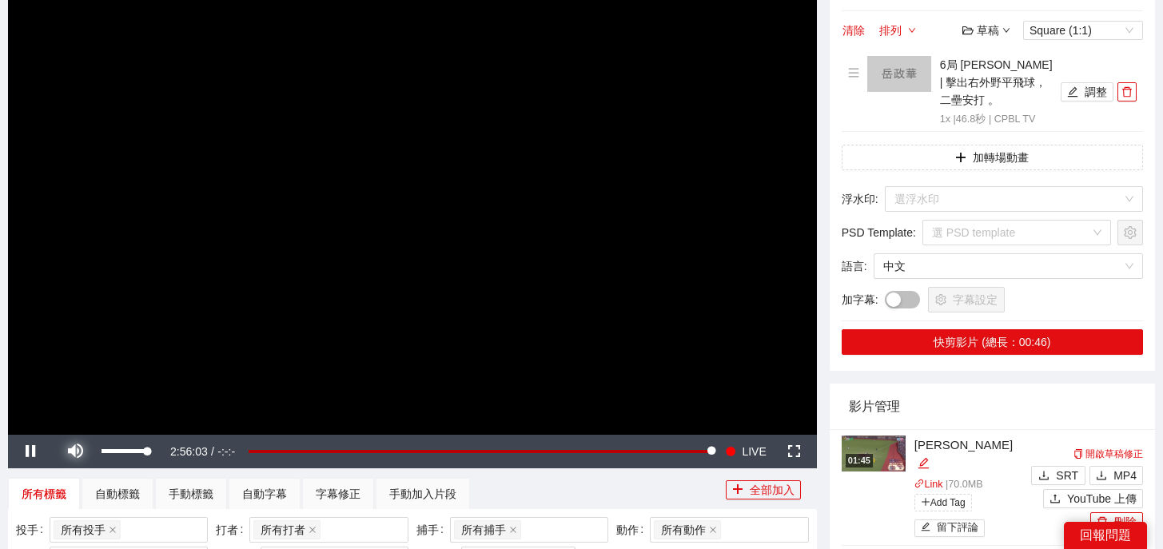
click at [74, 451] on span "Video Player" at bounding box center [75, 451] width 45 height 0
click at [1078, 86] on button "調整" at bounding box center [1086, 91] width 53 height 19
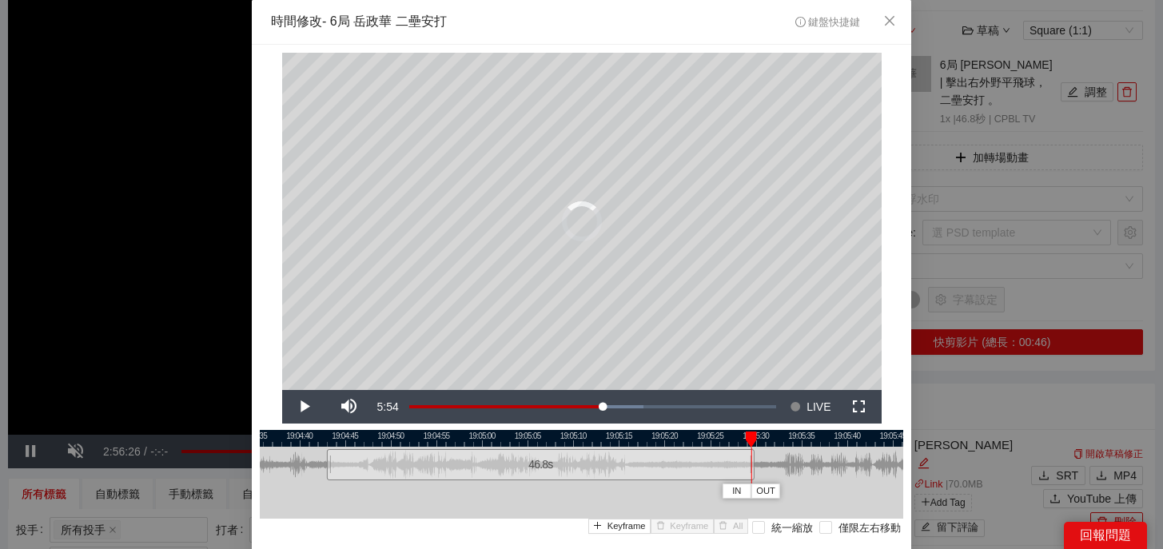
drag, startPoint x: 490, startPoint y: 437, endPoint x: 753, endPoint y: 456, distance: 263.6
click at [753, 447] on div "IN OUT" at bounding box center [750, 439] width 11 height 16
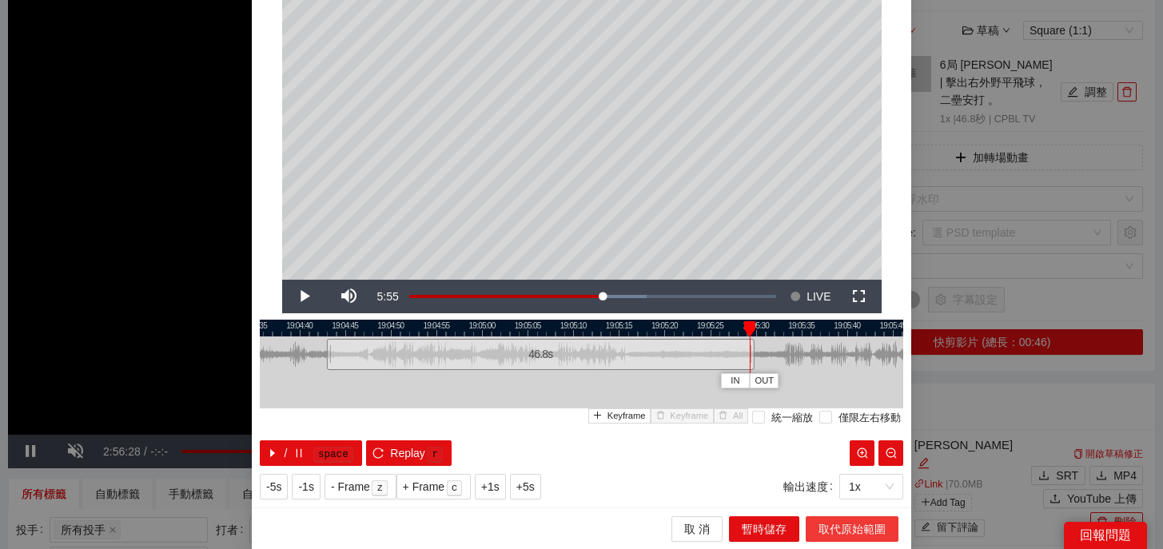
click at [836, 537] on button "取代原始範圍" at bounding box center [851, 529] width 93 height 26
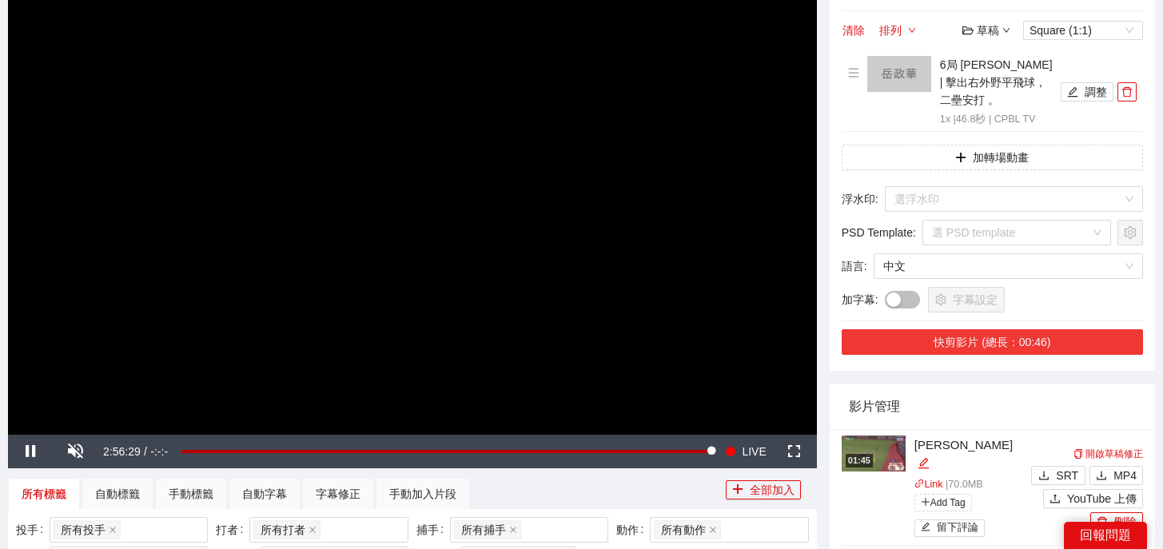
click at [1023, 329] on button "快剪影片 (總長：00:46)" at bounding box center [991, 342] width 301 height 26
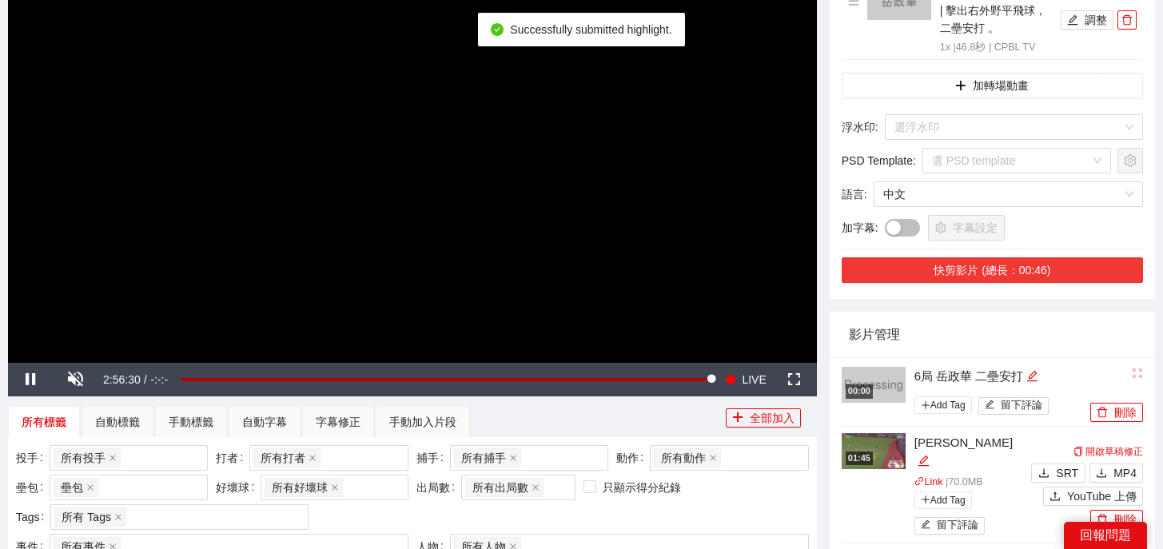
scroll to position [229, 0]
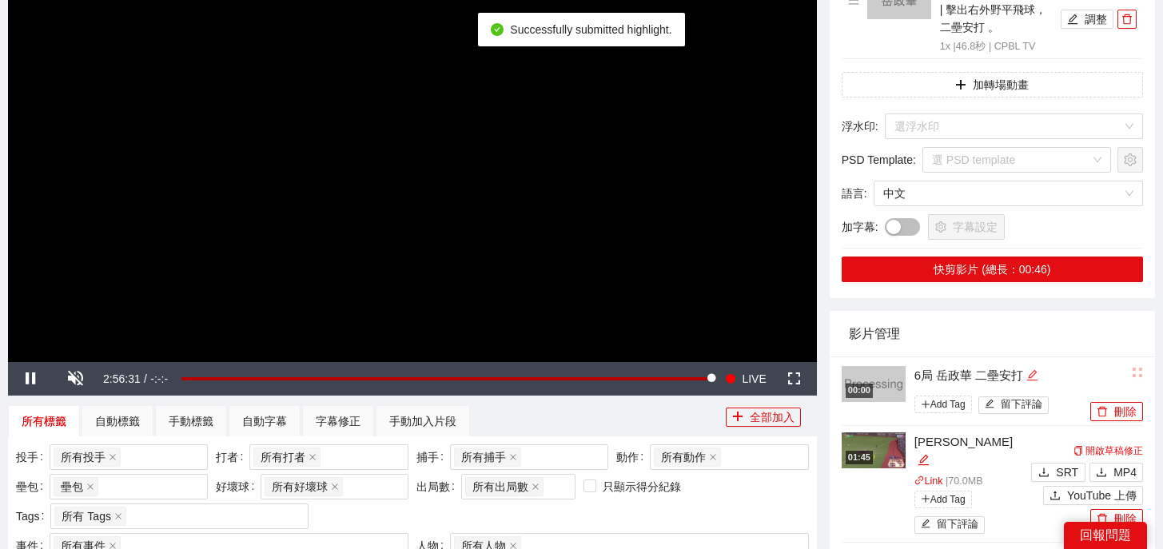
click at [1037, 369] on icon "edit" at bounding box center [1032, 375] width 12 height 12
drag, startPoint x: 1049, startPoint y: 353, endPoint x: 755, endPoint y: 344, distance: 294.2
type textarea "*"
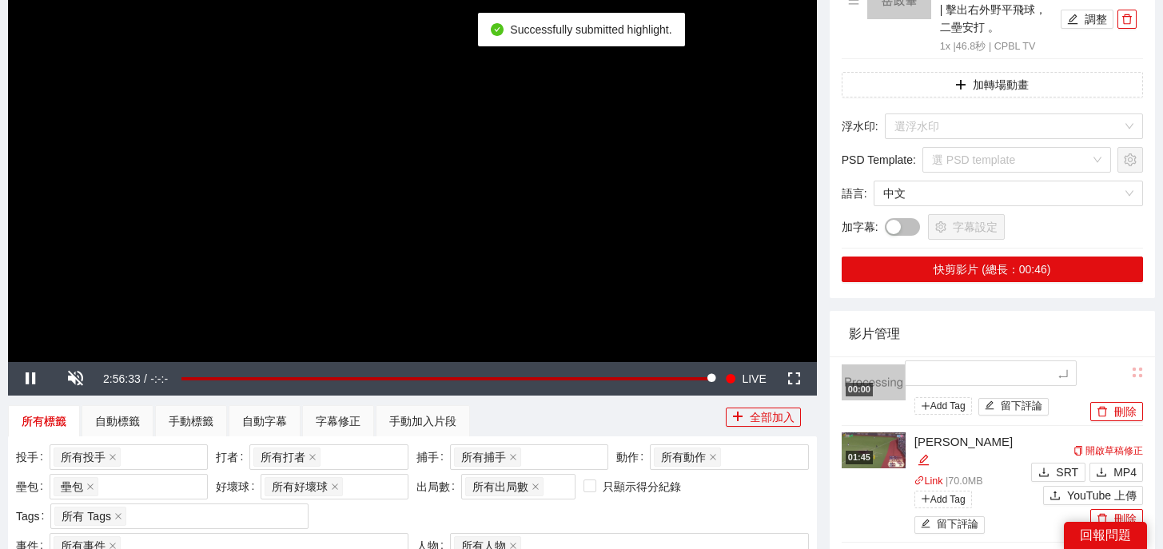
type textarea "*"
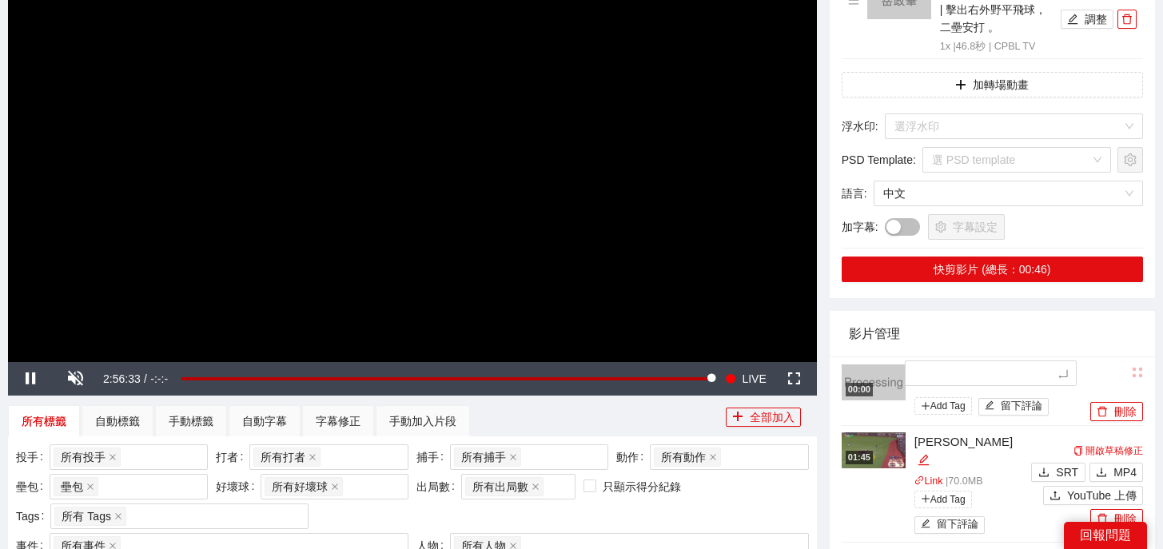
type textarea "*"
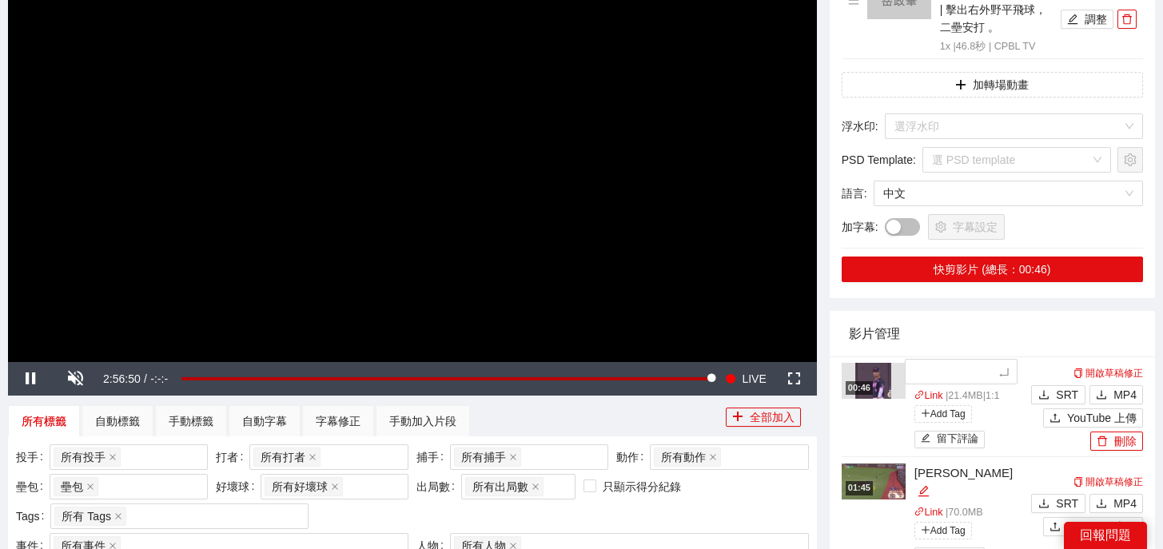
type textarea "*"
type textarea "**"
type textarea "***"
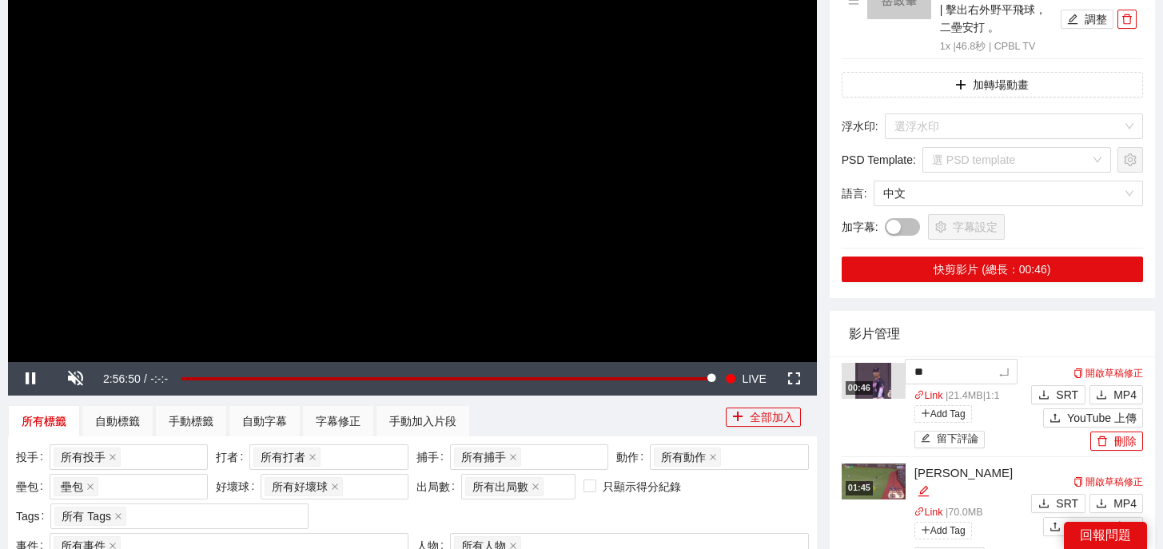
type textarea "***"
type textarea "*"
type textarea "**"
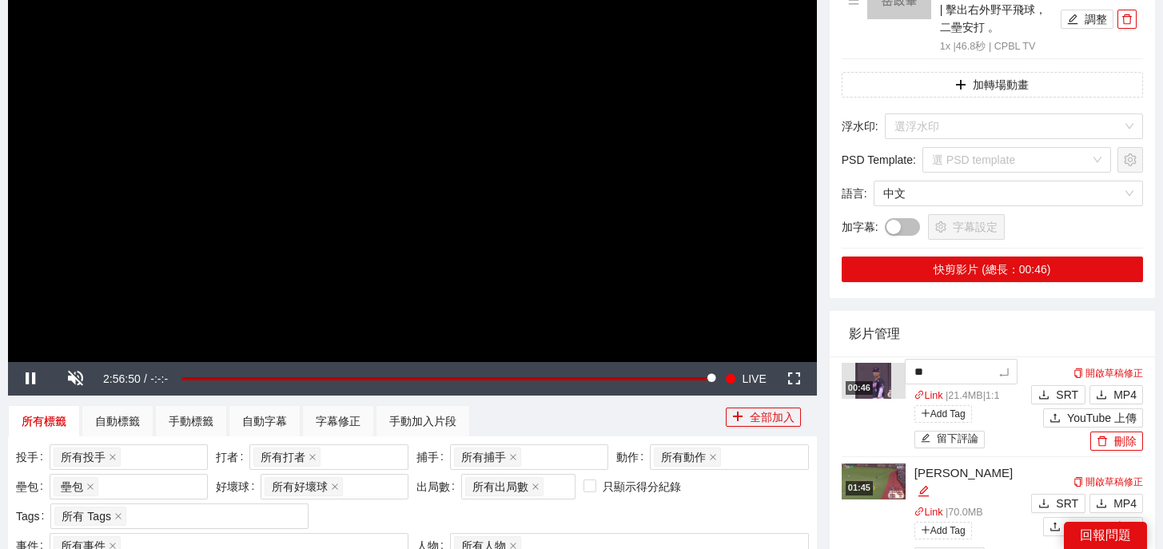
type textarea "***"
type textarea "**"
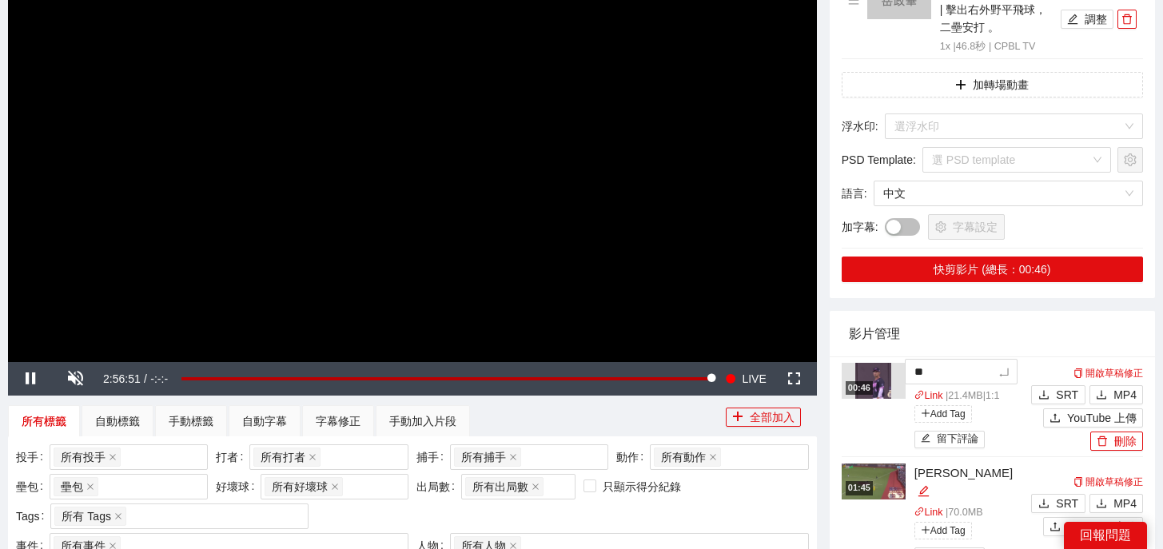
type textarea "**"
type textarea "****"
type textarea "*****"
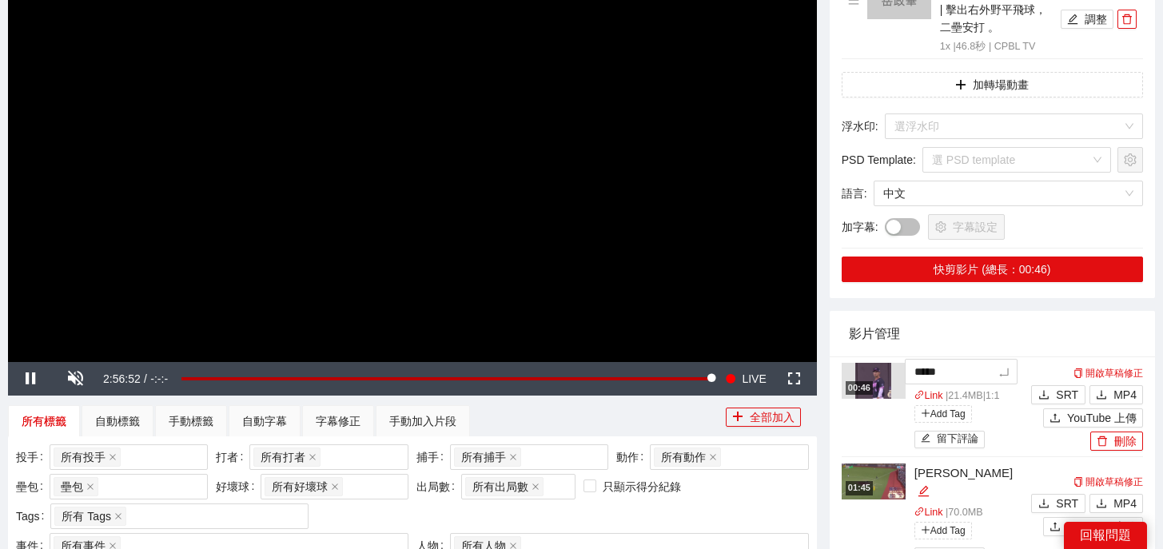
type textarea "******"
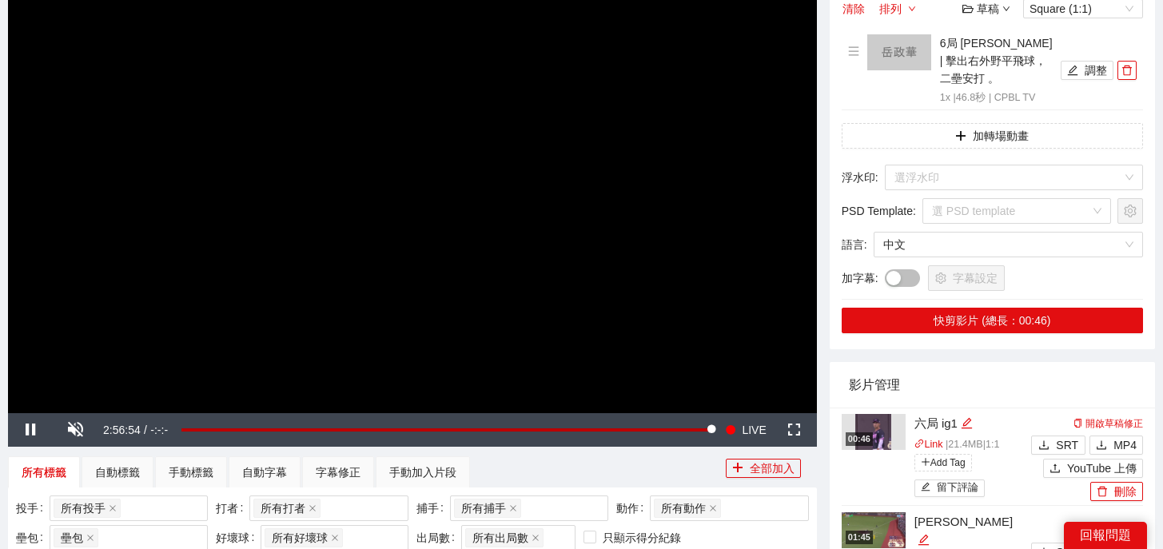
scroll to position [129, 0]
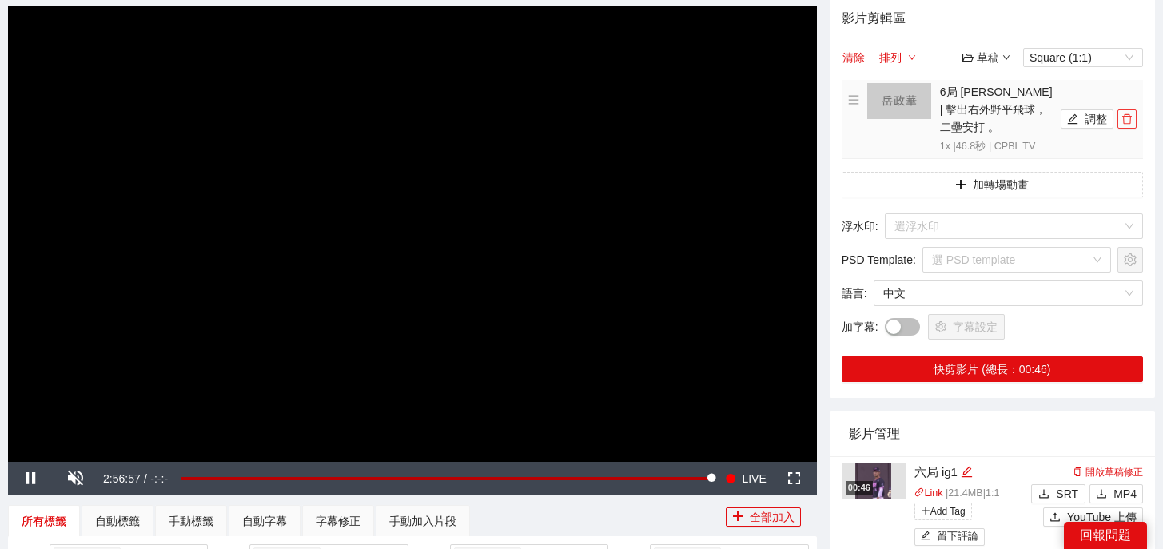
click at [1127, 117] on button "button" at bounding box center [1126, 118] width 19 height 19
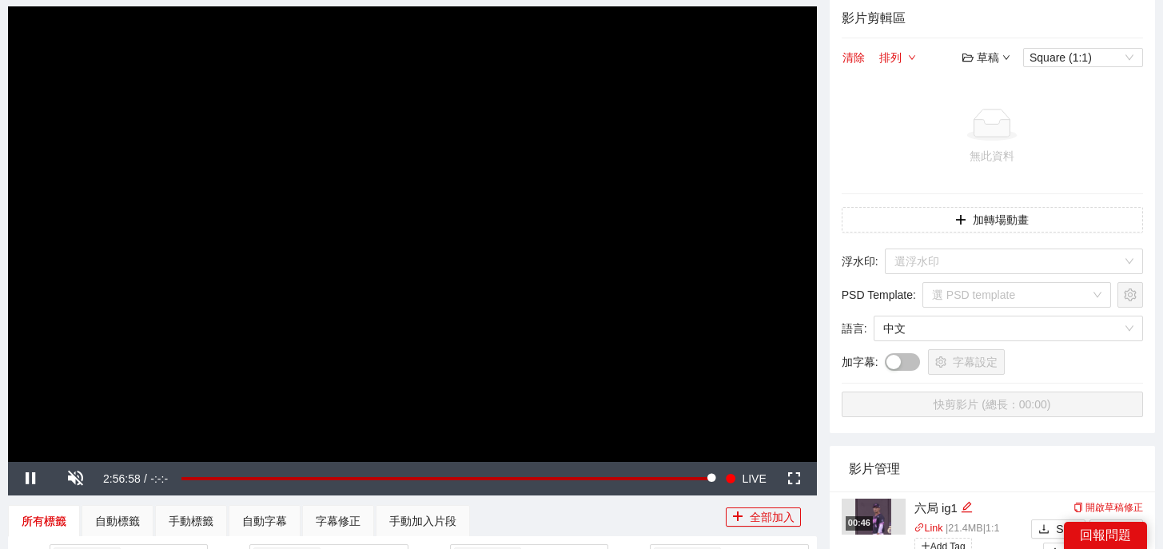
scroll to position [735, 0]
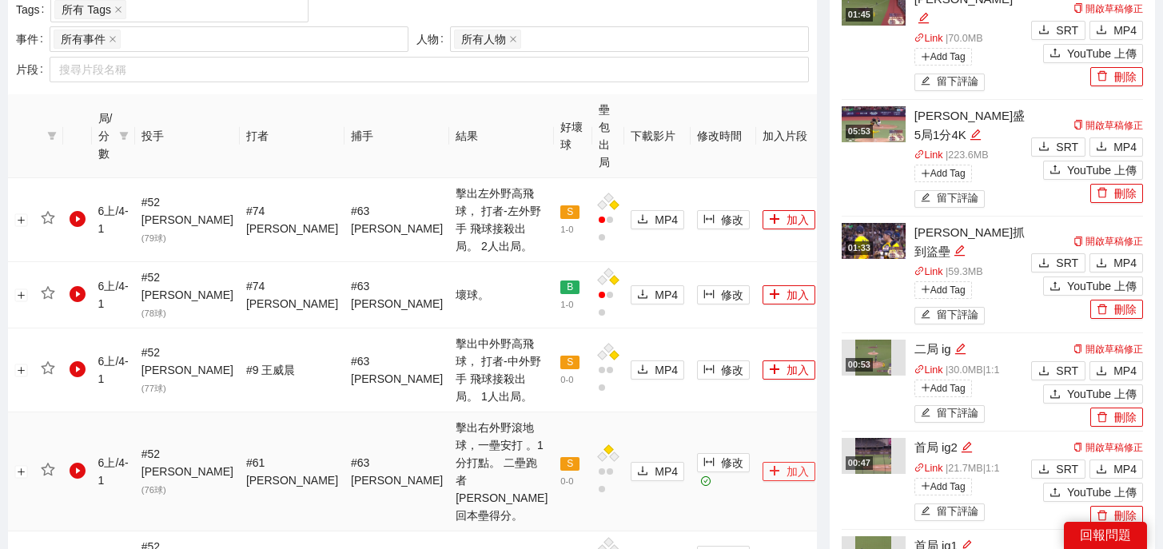
click at [769, 465] on icon "plus" at bounding box center [774, 470] width 11 height 11
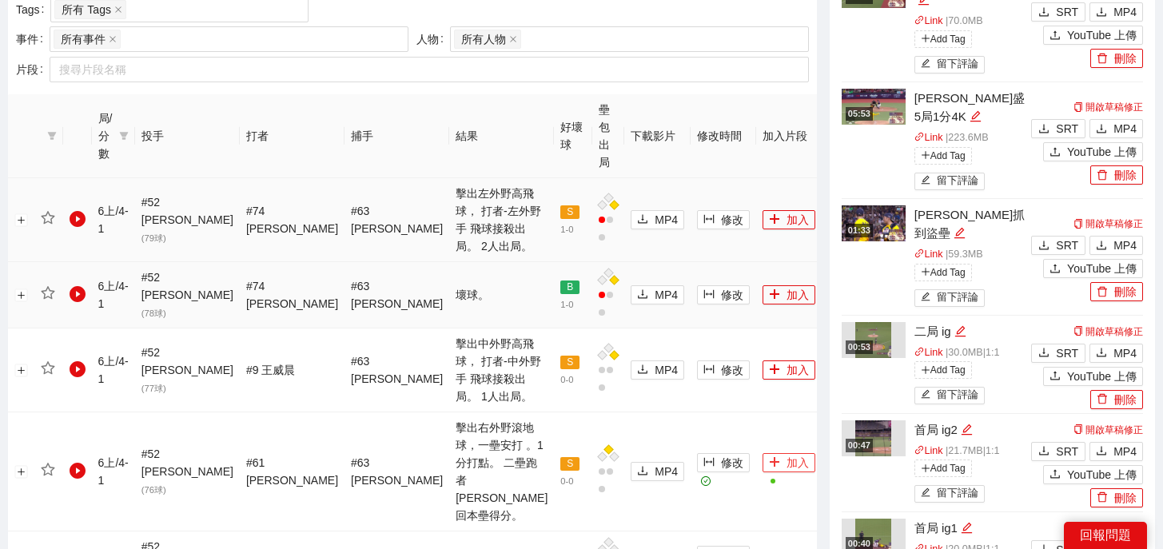
scroll to position [0, 0]
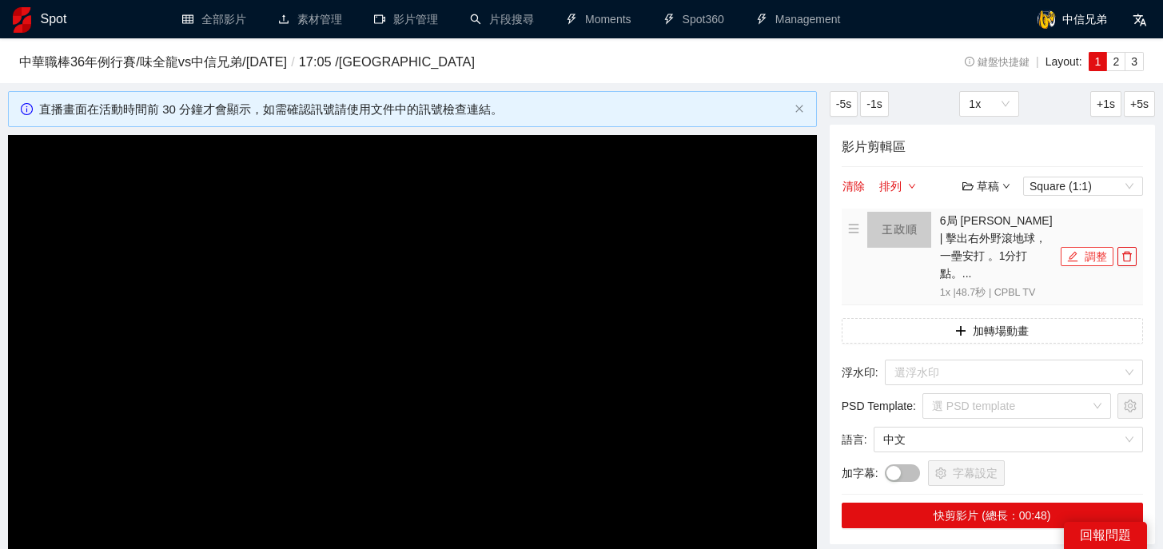
click at [1068, 251] on icon "edit" at bounding box center [1072, 256] width 11 height 11
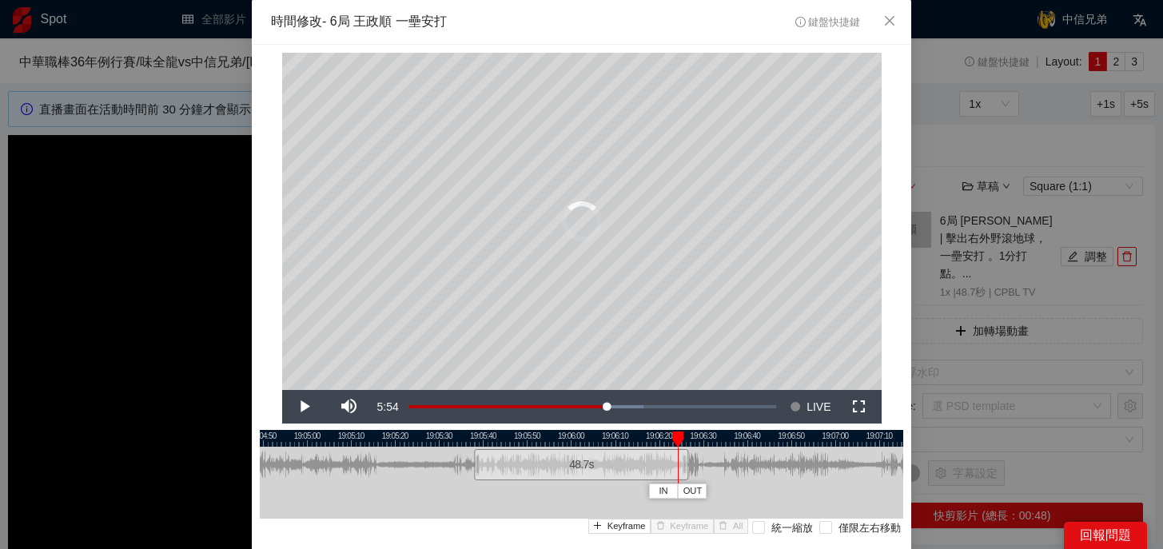
drag, startPoint x: 510, startPoint y: 435, endPoint x: 678, endPoint y: 440, distance: 168.7
click at [678, 440] on div at bounding box center [677, 439] width 11 height 16
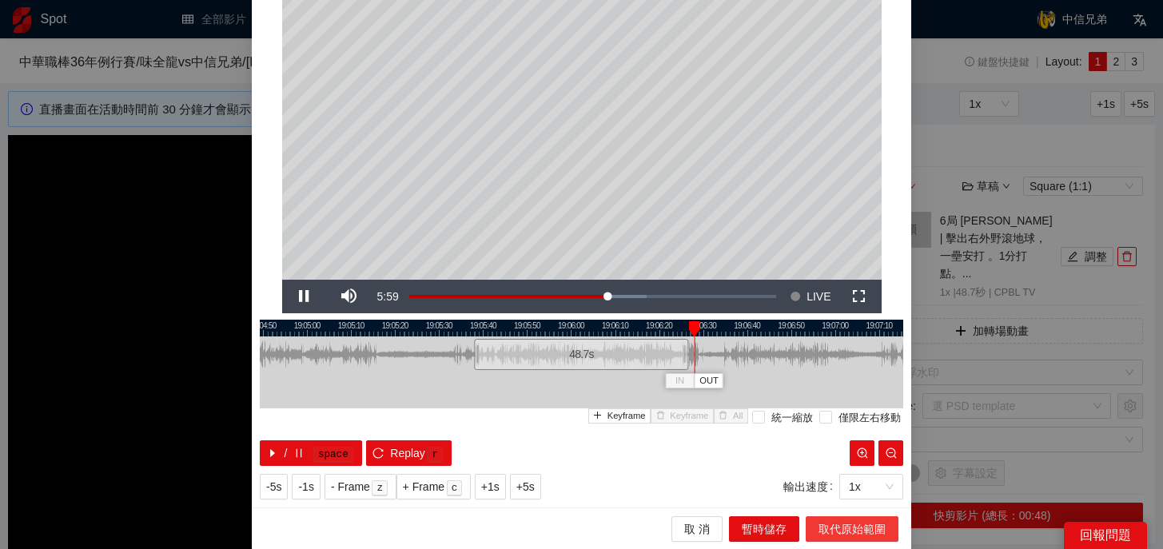
click at [861, 527] on span "取代原始範圍" at bounding box center [851, 529] width 67 height 18
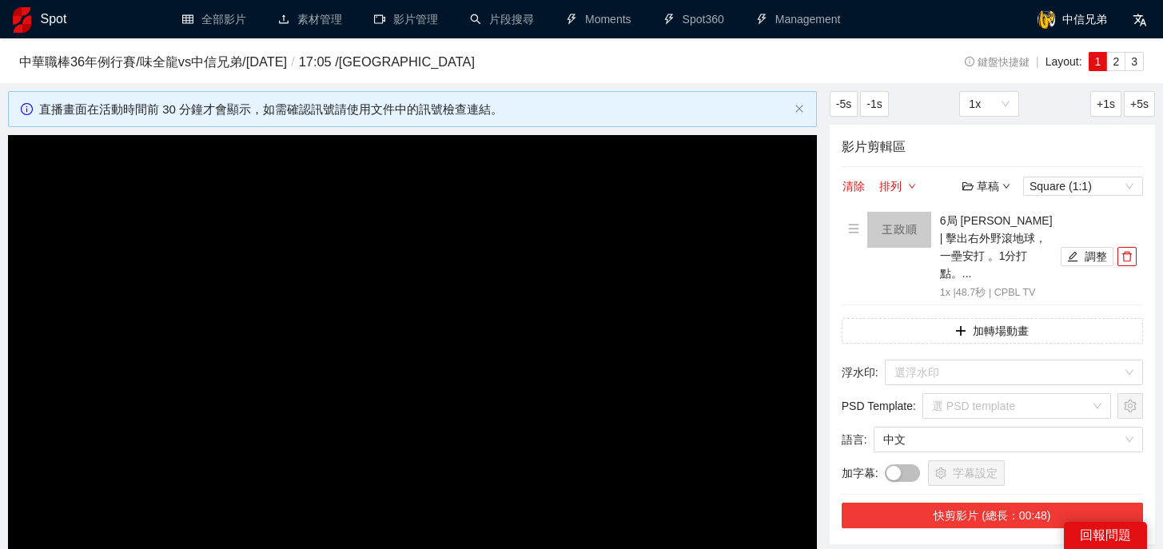
click at [992, 503] on button "快剪影片 (總長：00:48)" at bounding box center [991, 516] width 301 height 26
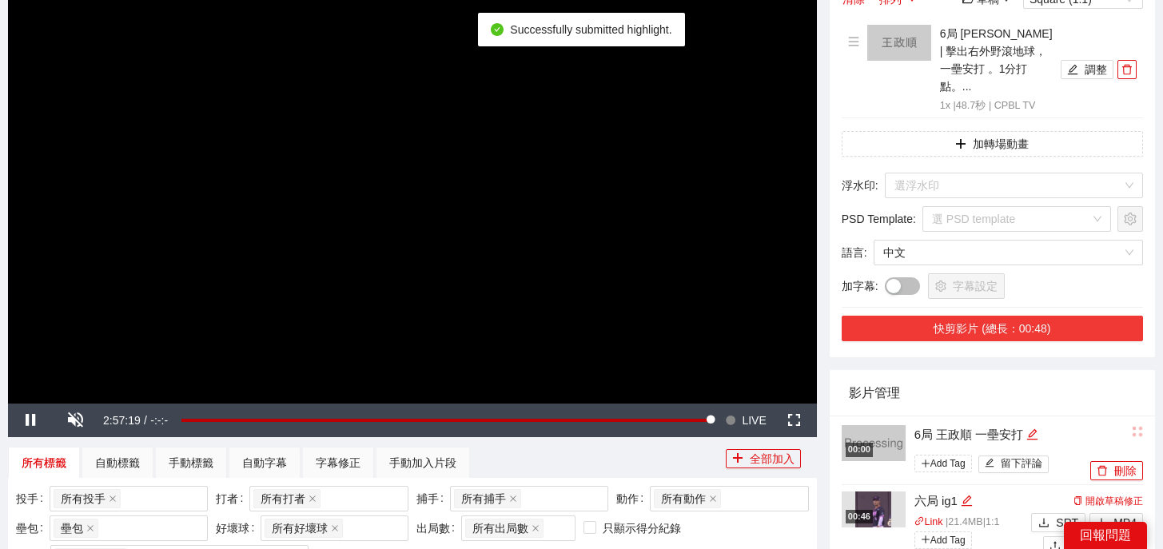
scroll to position [193, 0]
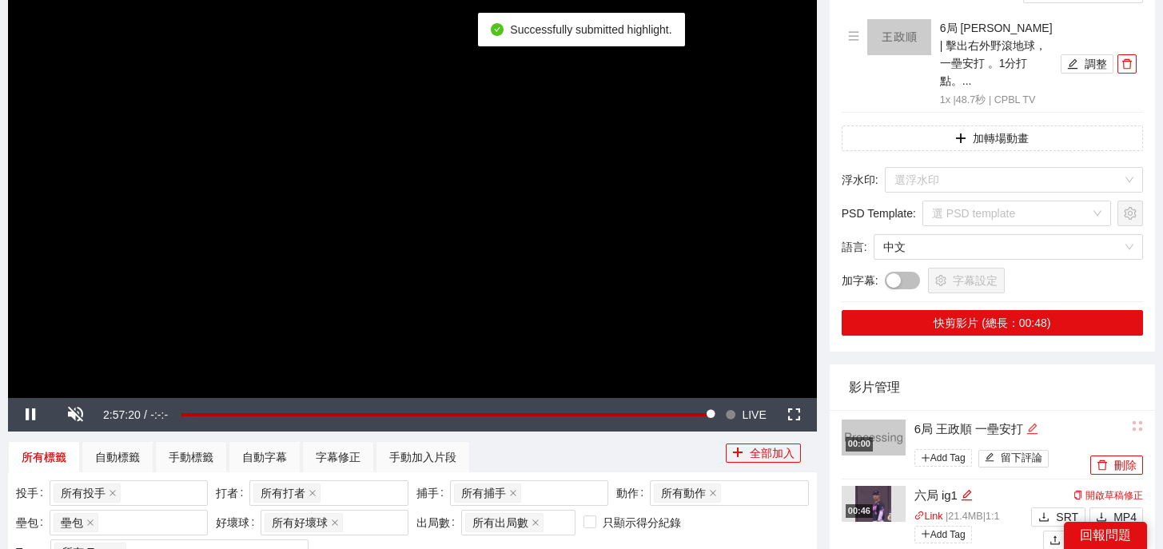
click at [1038, 423] on icon "edit" at bounding box center [1032, 429] width 12 height 12
drag, startPoint x: 1040, startPoint y: 407, endPoint x: 696, endPoint y: 390, distance: 344.8
type textarea "*"
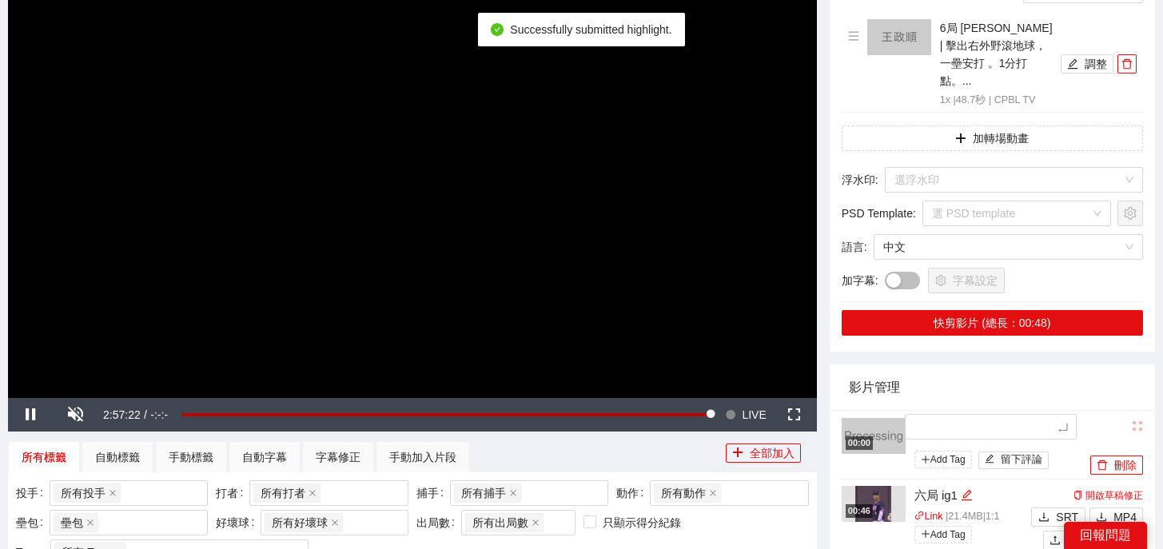
type textarea "*"
type textarea "**"
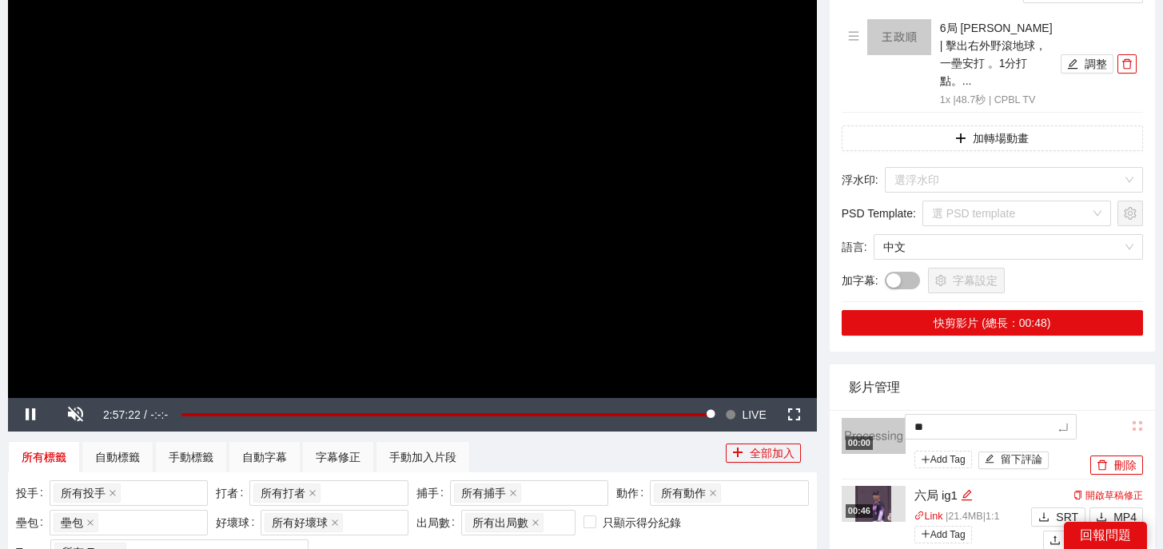
type textarea "***"
type textarea "*"
type textarea "**"
type textarea "***"
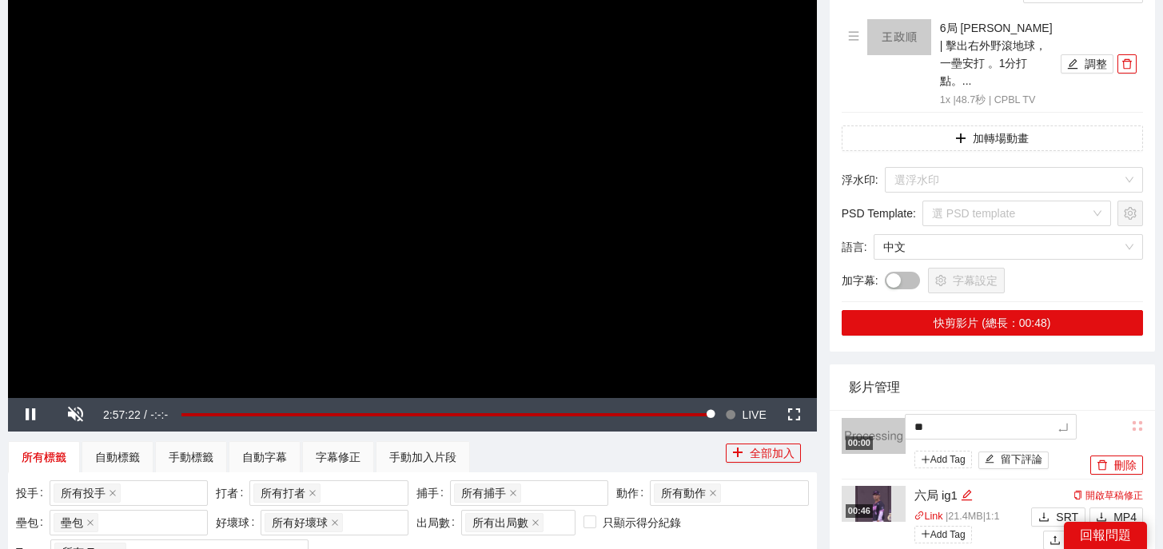
type textarea "***"
type textarea "**"
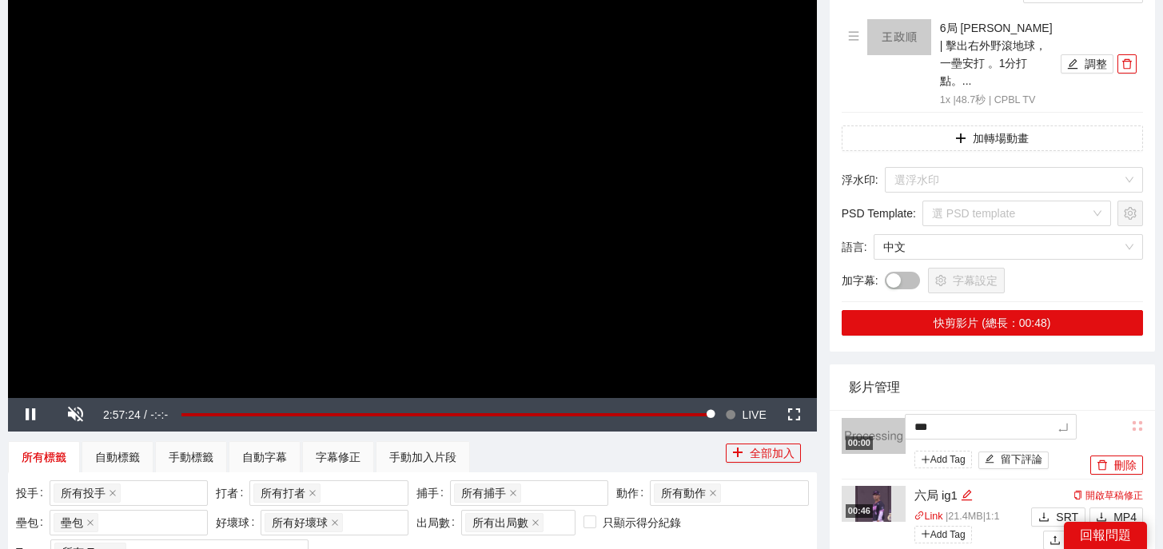
type textarea "****"
type textarea "*****"
type textarea "******"
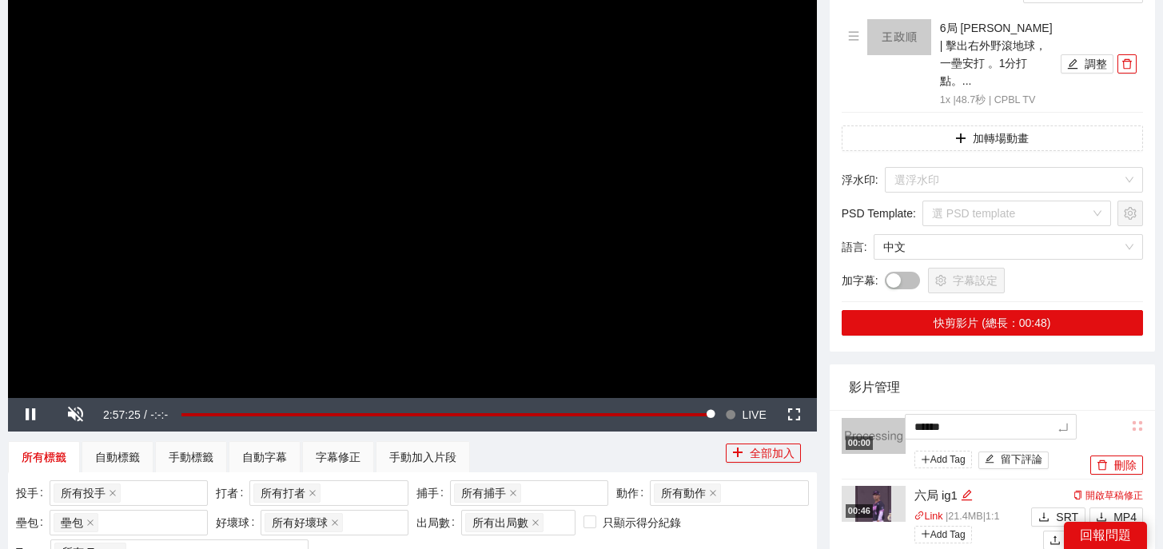
type textarea "******"
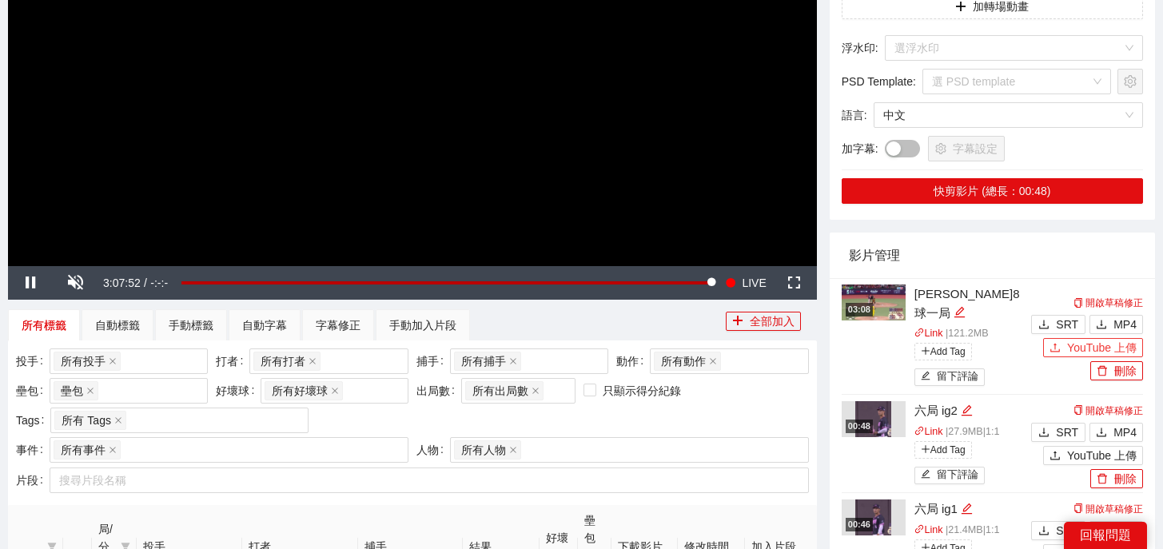
scroll to position [390, 0]
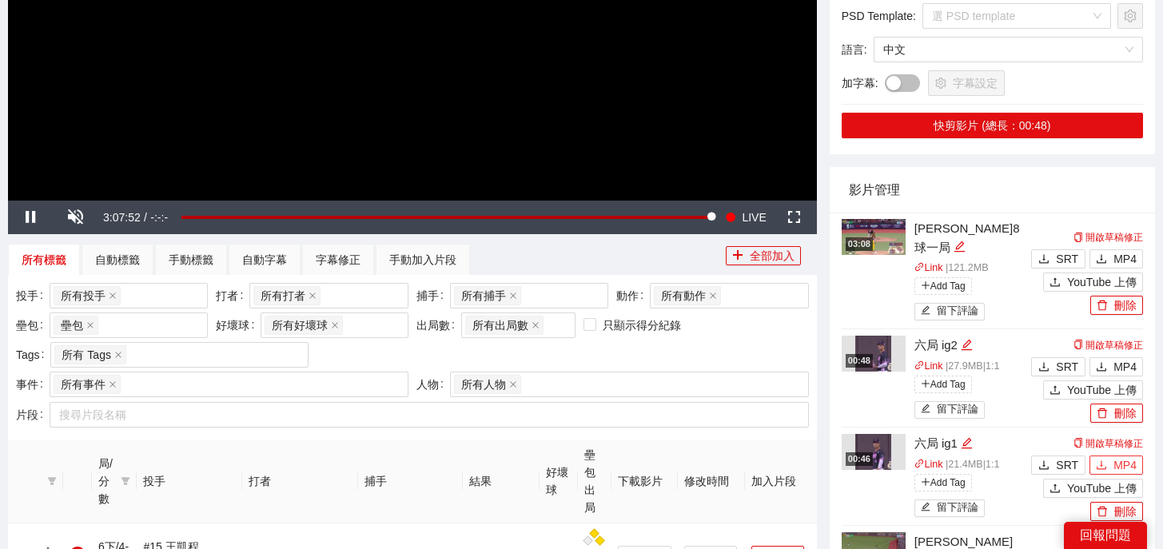
click at [1106, 455] on button "MP4" at bounding box center [1116, 464] width 54 height 19
click at [1118, 358] on span "MP4" at bounding box center [1124, 367] width 23 height 18
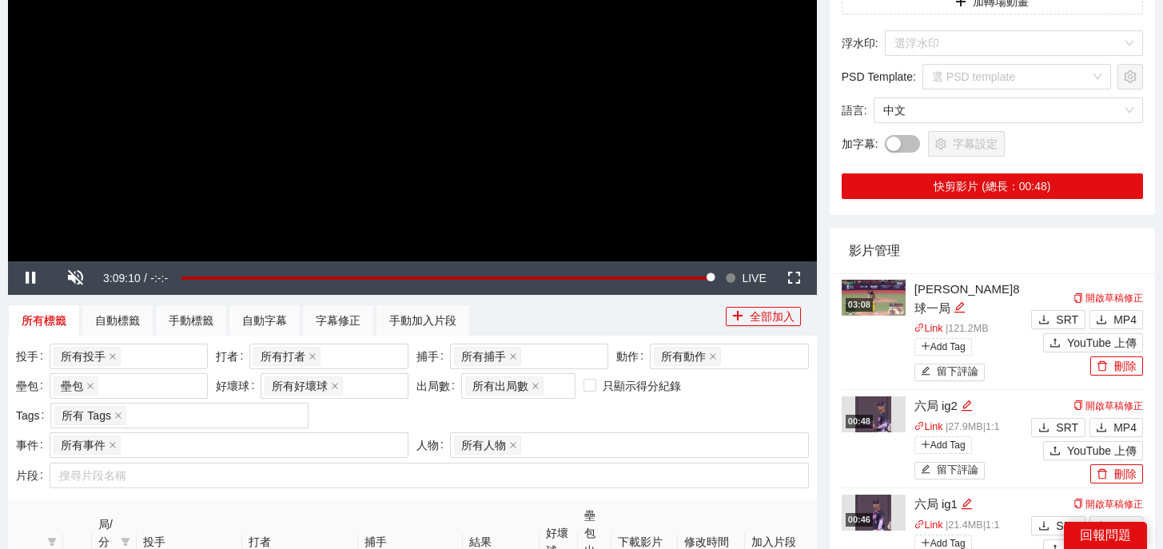
scroll to position [163, 0]
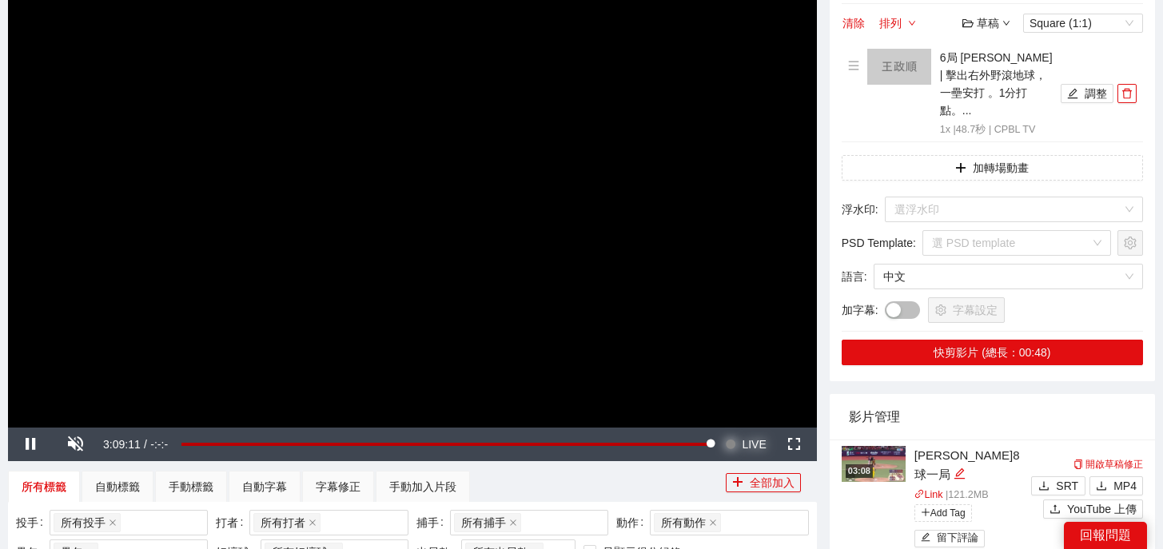
click at [745, 439] on span "LIVE" at bounding box center [753, 444] width 24 height 34
click at [1135, 88] on span "delete" at bounding box center [1127, 93] width 18 height 11
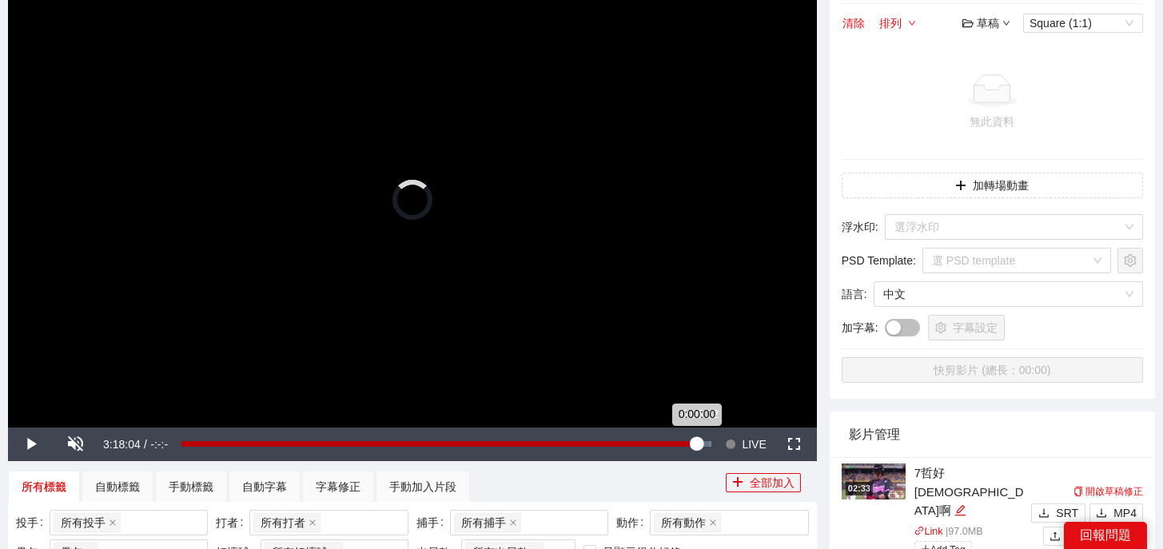
click at [696, 442] on div "0:00:00" at bounding box center [438, 444] width 515 height 6
click at [696, 442] on div "-0:05:51" at bounding box center [438, 444] width 515 height 6
click at [699, 442] on div "-0:04:36" at bounding box center [440, 444] width 518 height 6
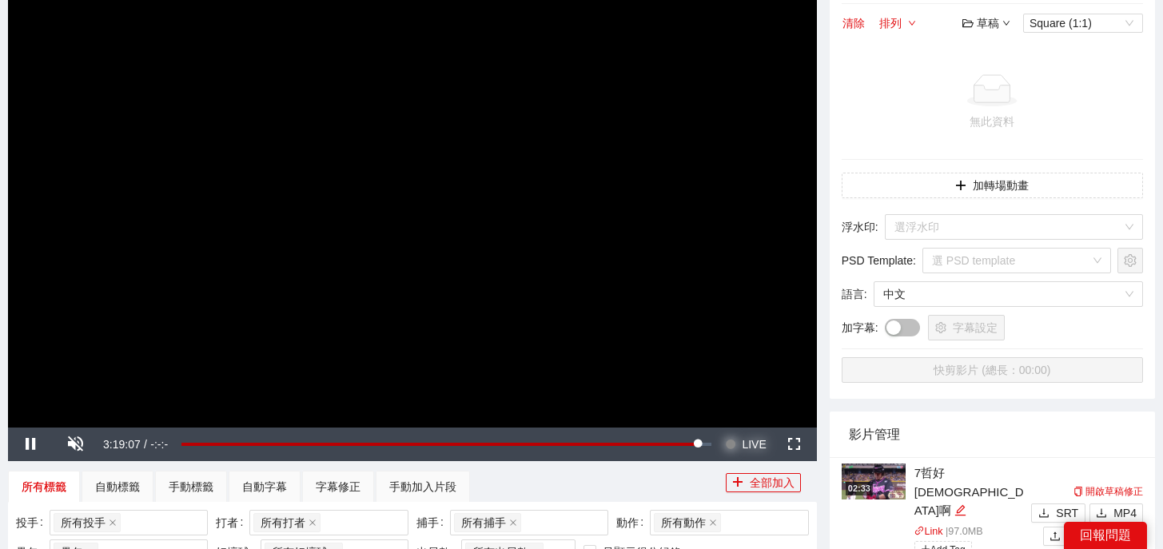
click at [737, 450] on button "Seek to live, currently behind live LIVE" at bounding box center [745, 444] width 52 height 34
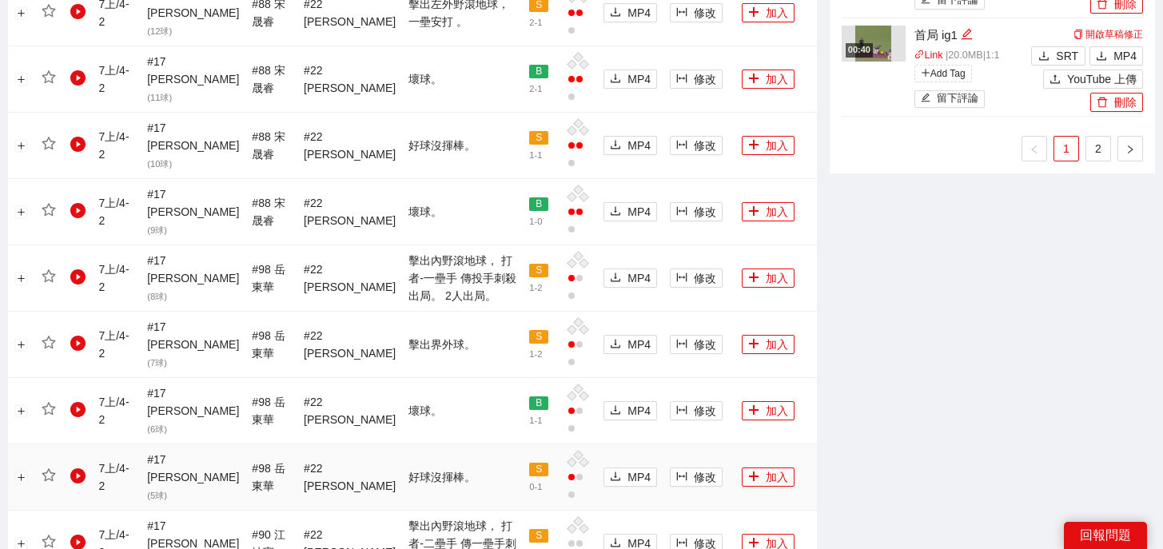
scroll to position [1758, 0]
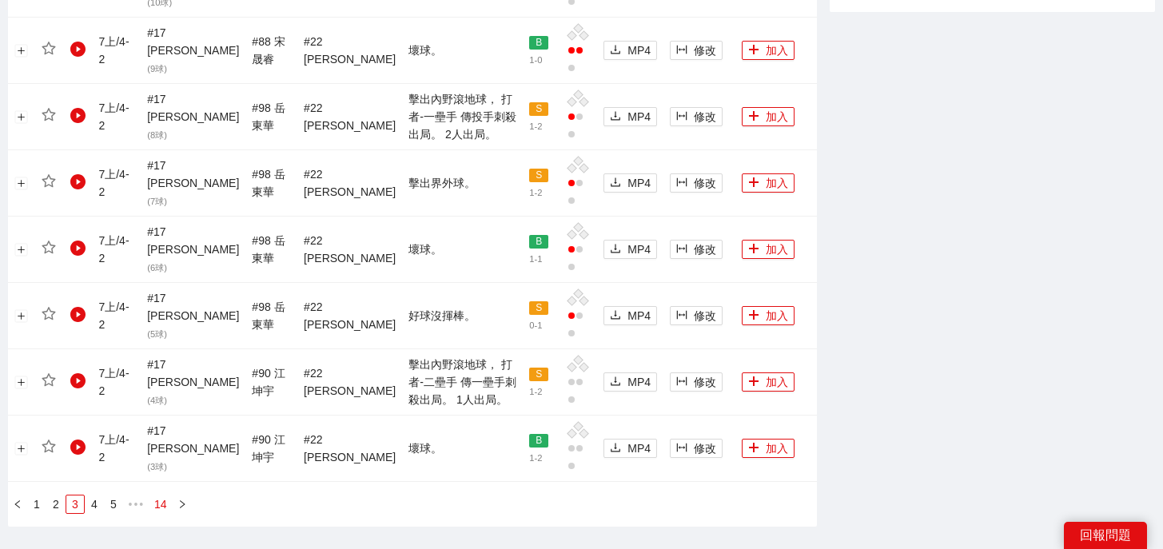
click at [158, 495] on link "14" at bounding box center [160, 504] width 22 height 18
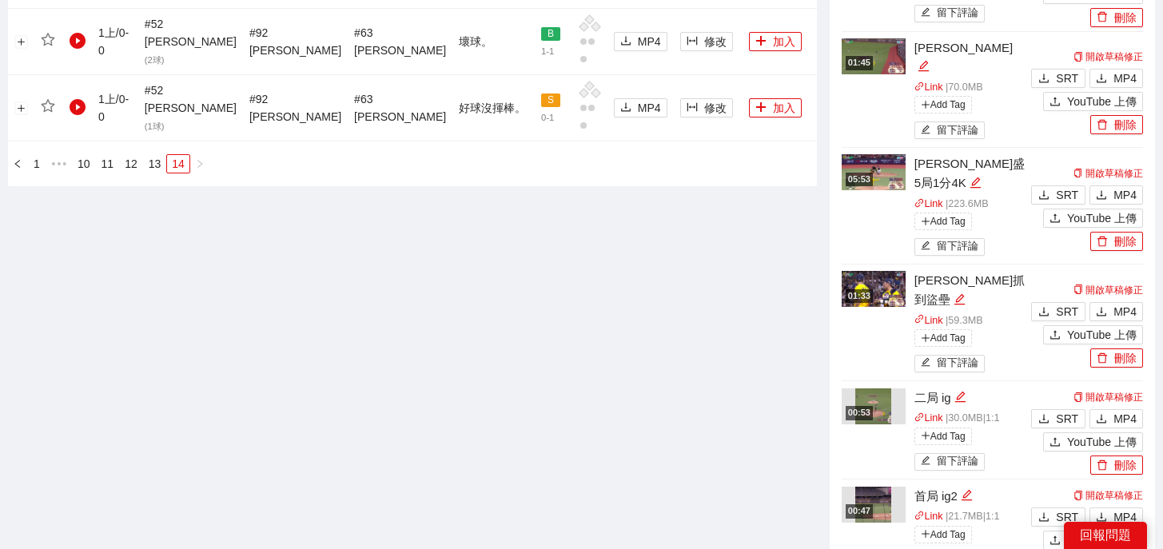
scroll to position [708, 0]
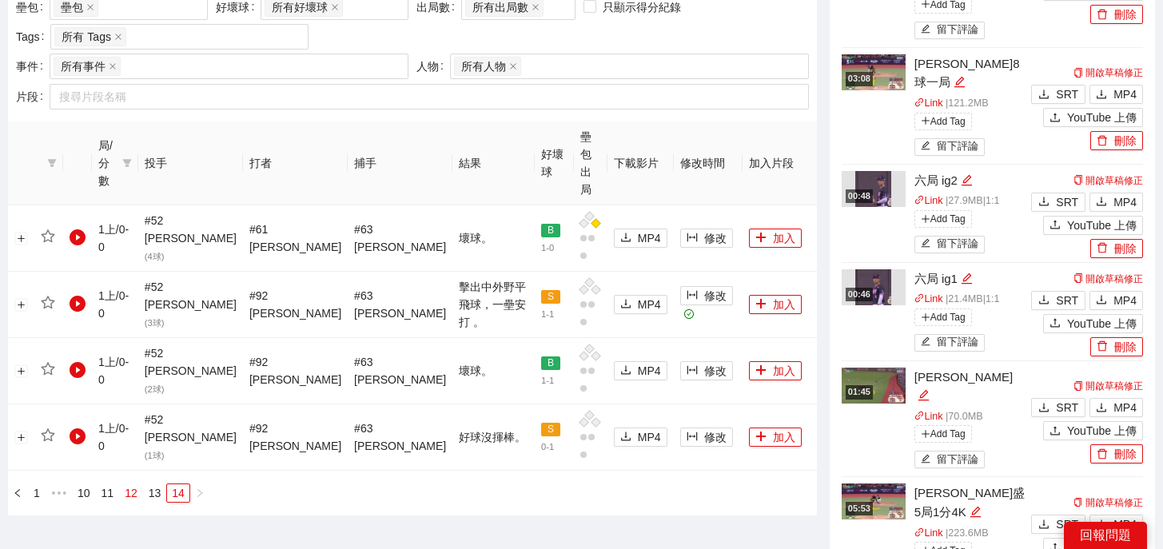
click at [129, 484] on link "12" at bounding box center [131, 493] width 22 height 18
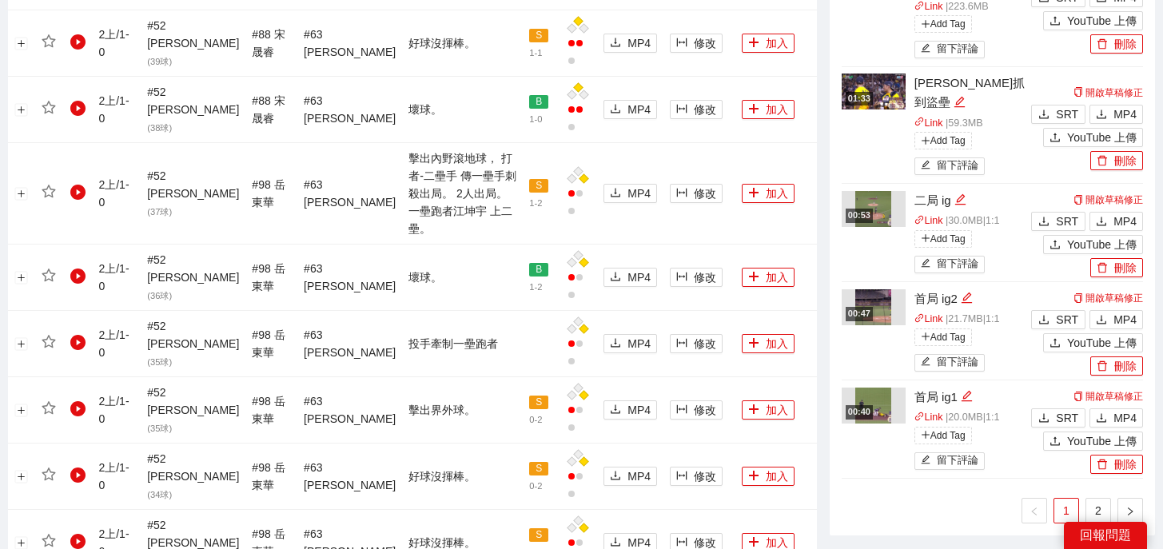
scroll to position [1538, 0]
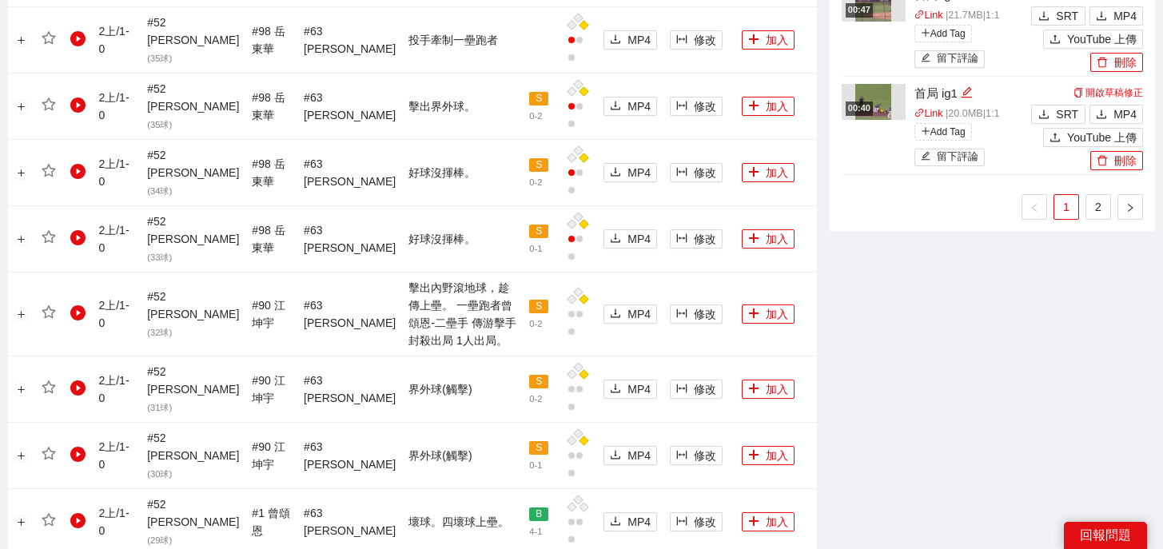
click at [105, 376] on div "局/分數 投手 打者 捕手 結果 好壞球 壘包出局 下載影片 修改時間 加入片段 2 上 / 3 - 0 # 52 [PERSON_NAME] ( 44 球)…" at bounding box center [412, 38] width 809 height 1495
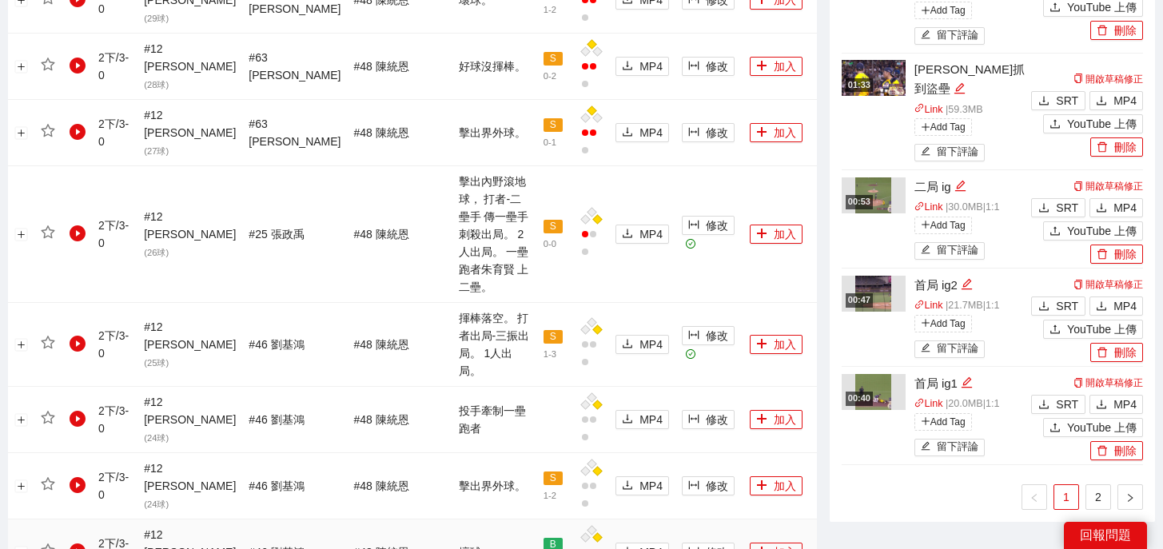
scroll to position [1235, 0]
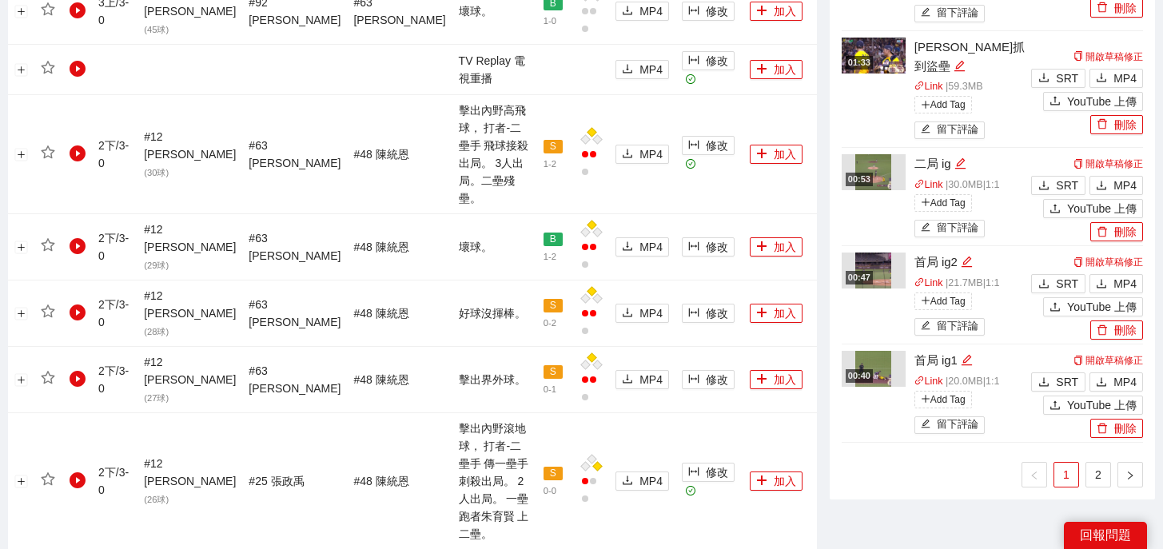
scroll to position [1733, 0]
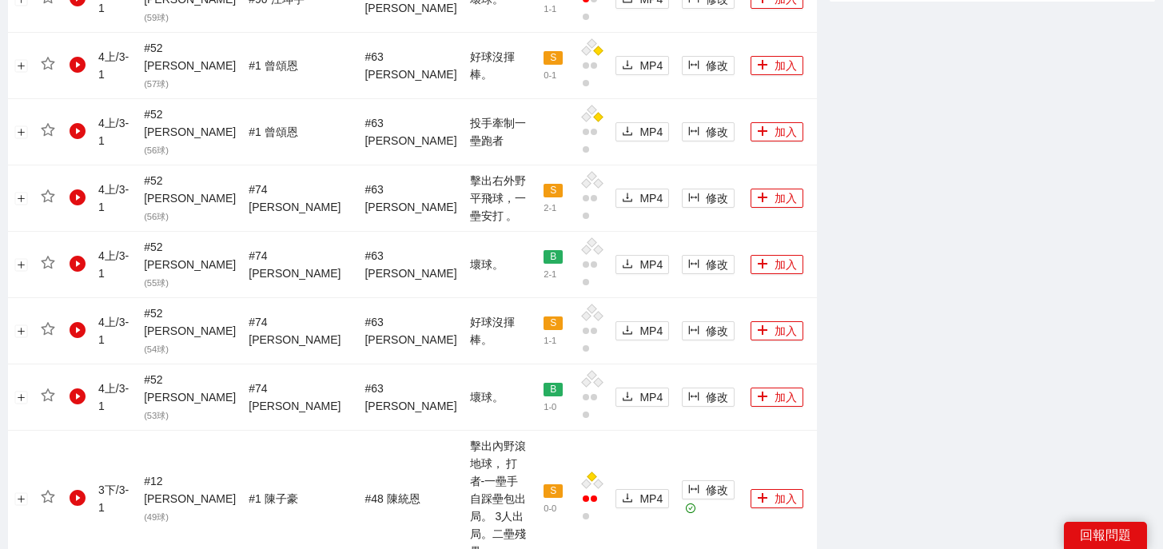
scroll to position [1644, 0]
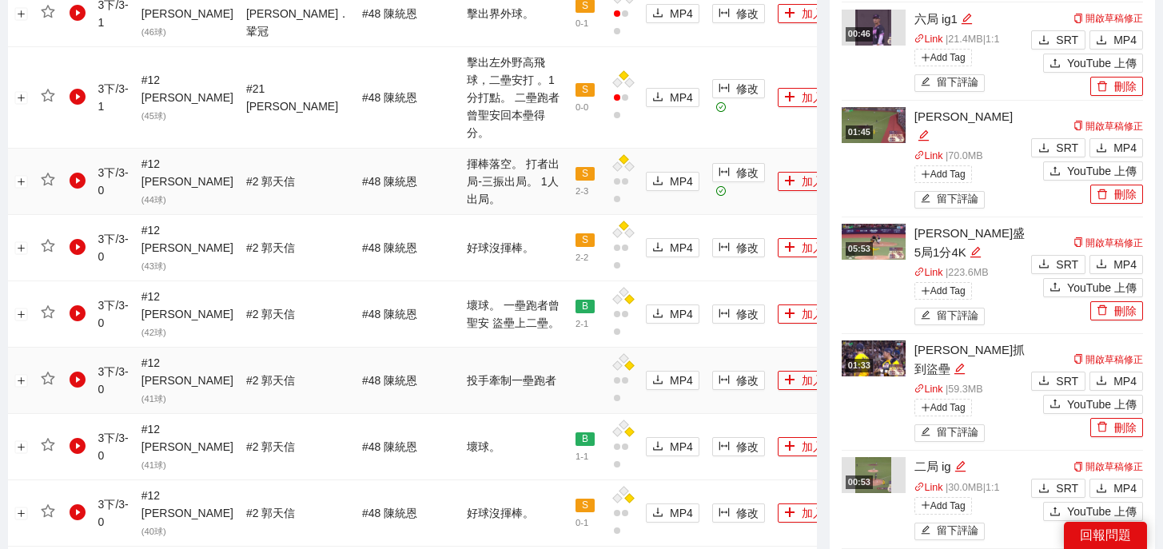
scroll to position [913, 0]
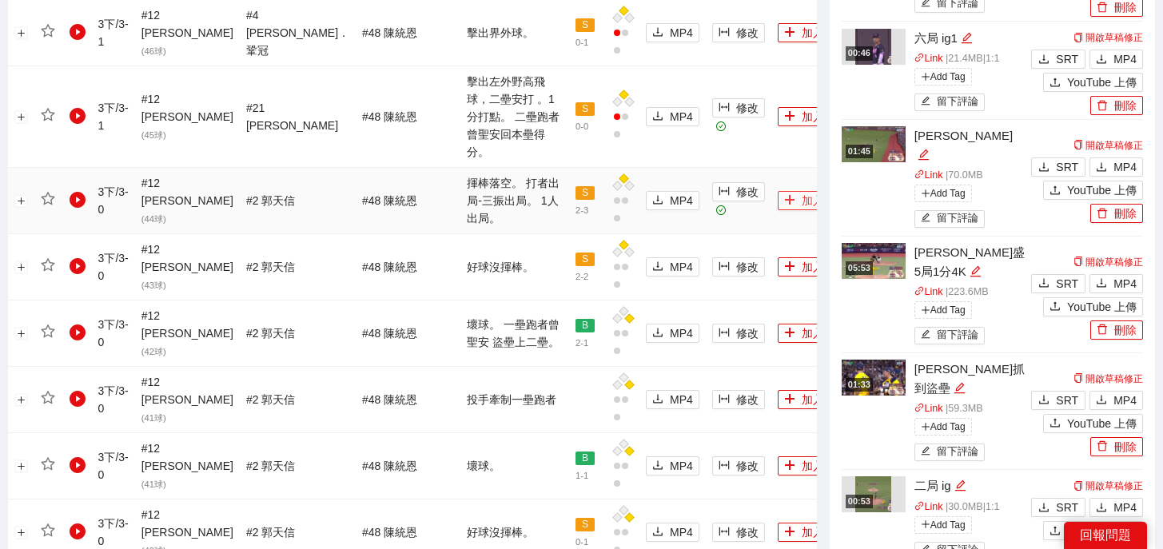
click at [777, 191] on button "加入" at bounding box center [803, 200] width 53 height 19
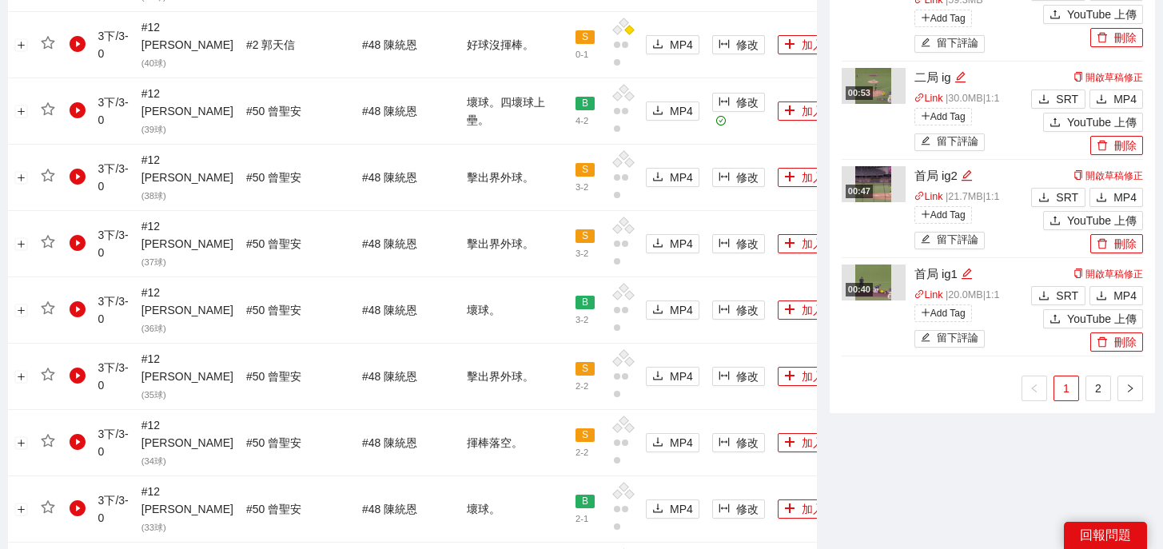
scroll to position [1819, 0]
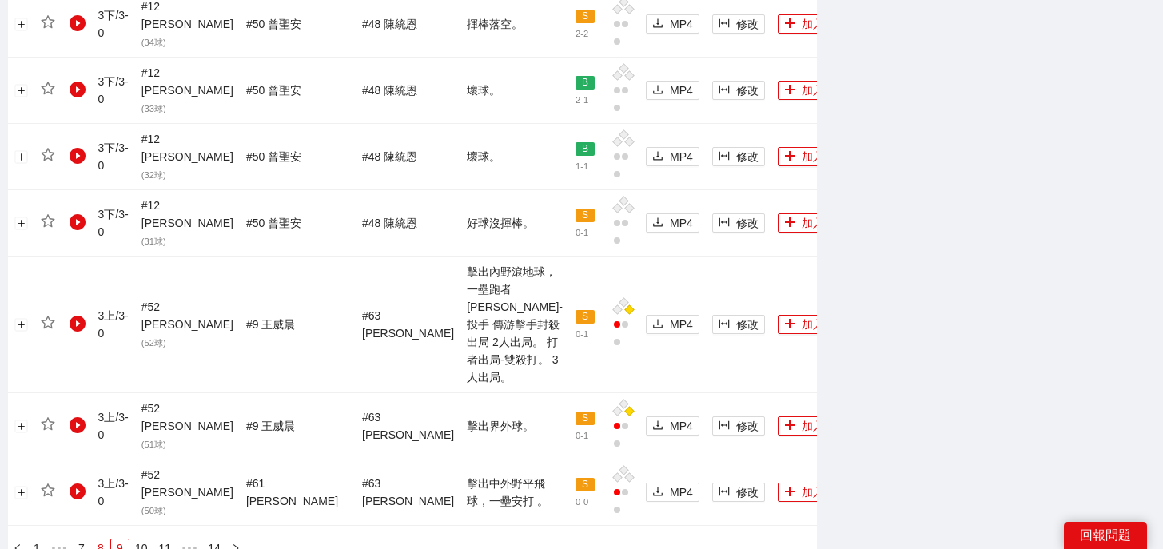
click at [104, 539] on link "8" at bounding box center [101, 548] width 18 height 18
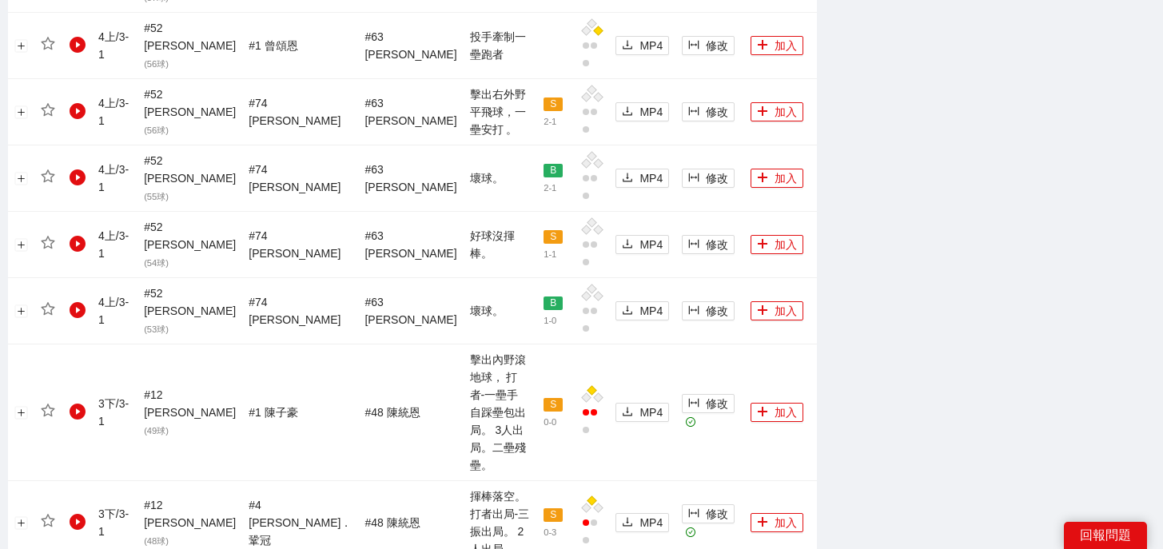
scroll to position [1644, 0]
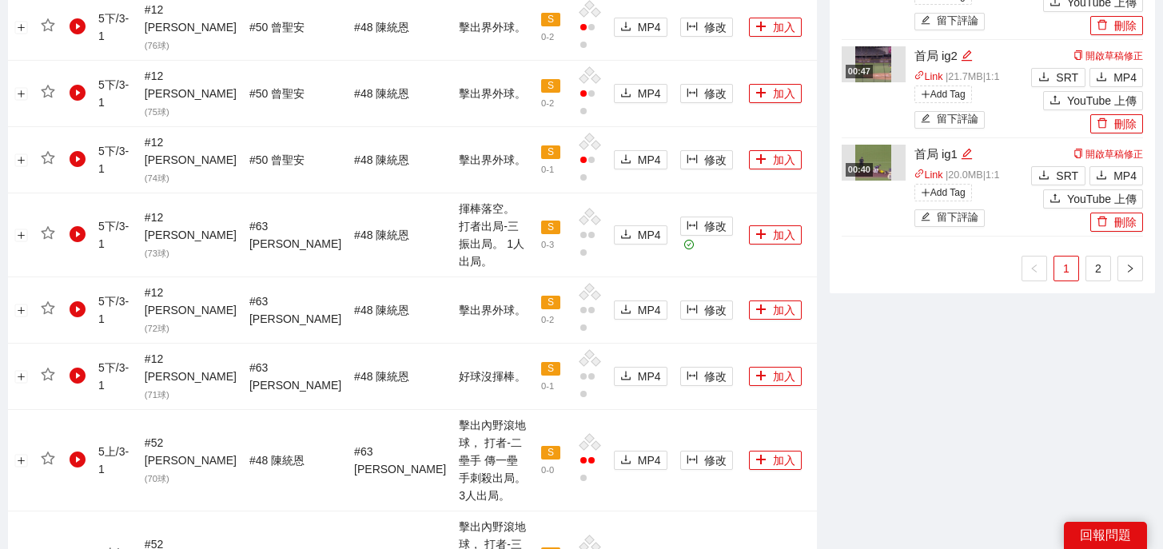
scroll to position [1612, 0]
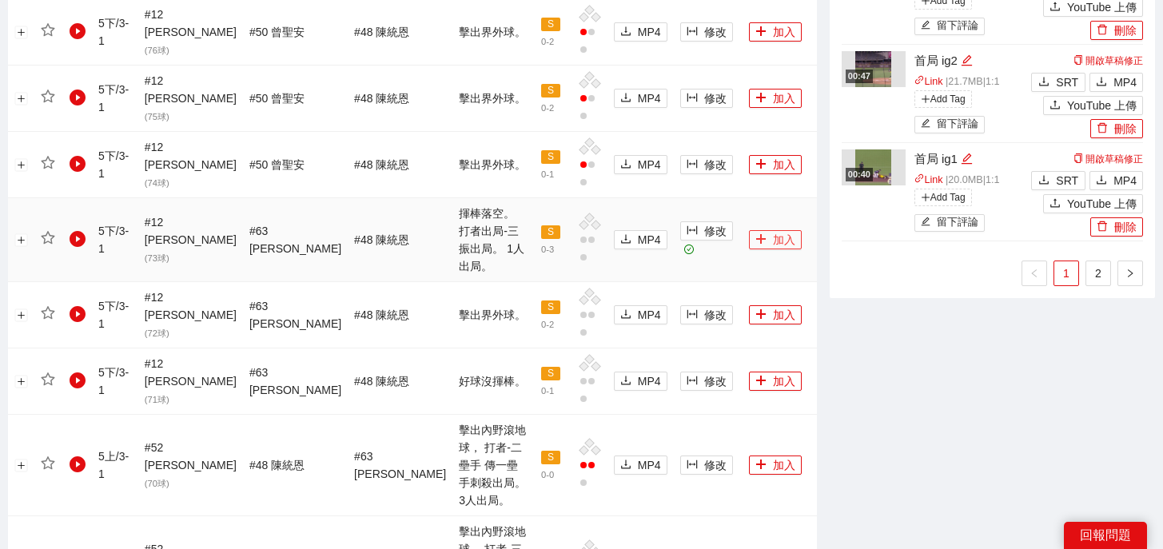
click at [760, 230] on button "加入" at bounding box center [775, 239] width 53 height 19
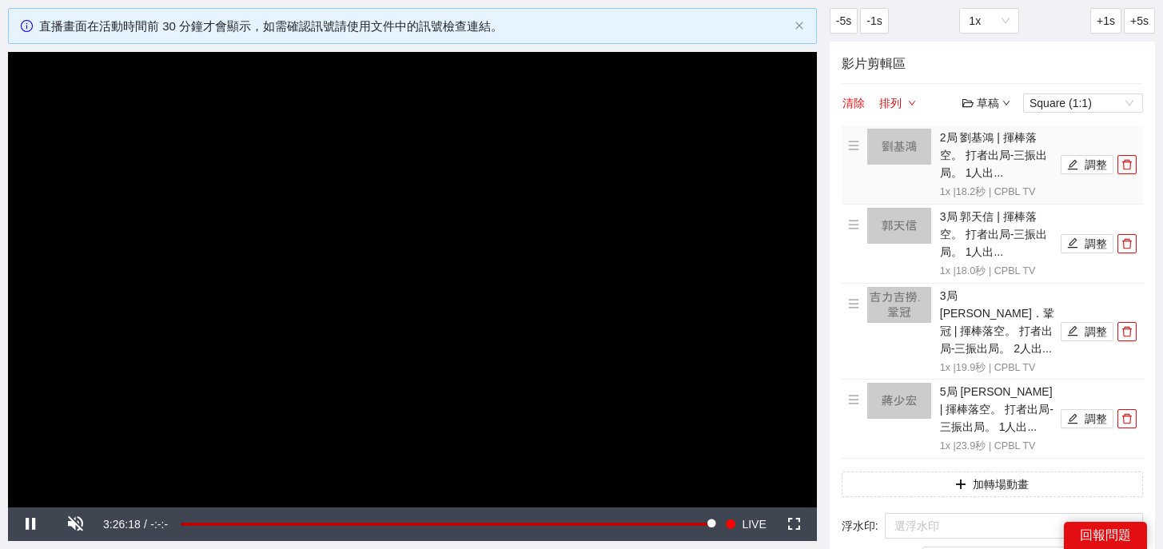
scroll to position [0, 0]
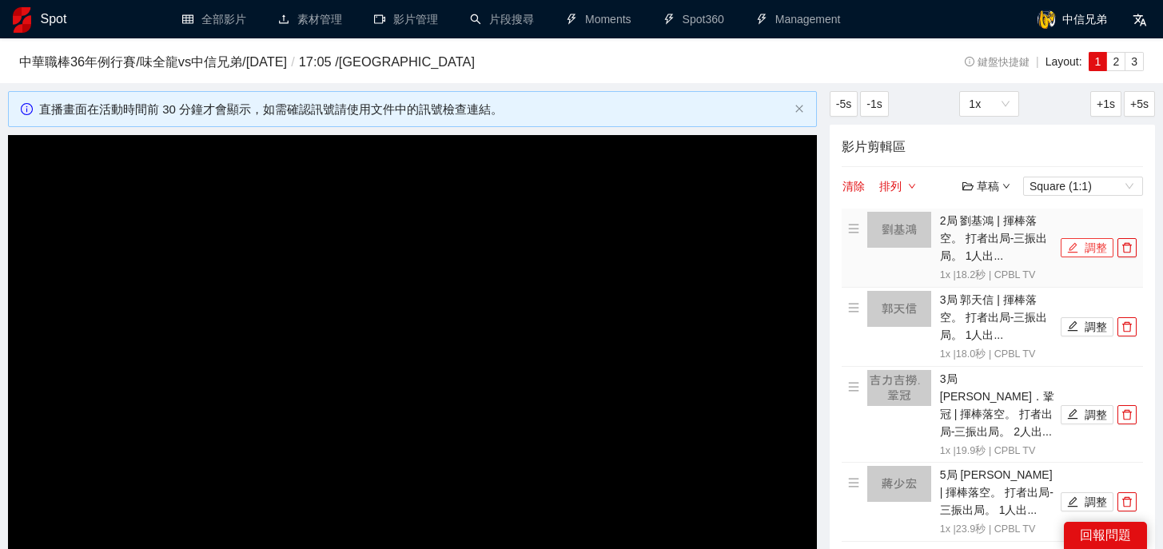
click at [1086, 252] on button "調整" at bounding box center [1086, 247] width 53 height 19
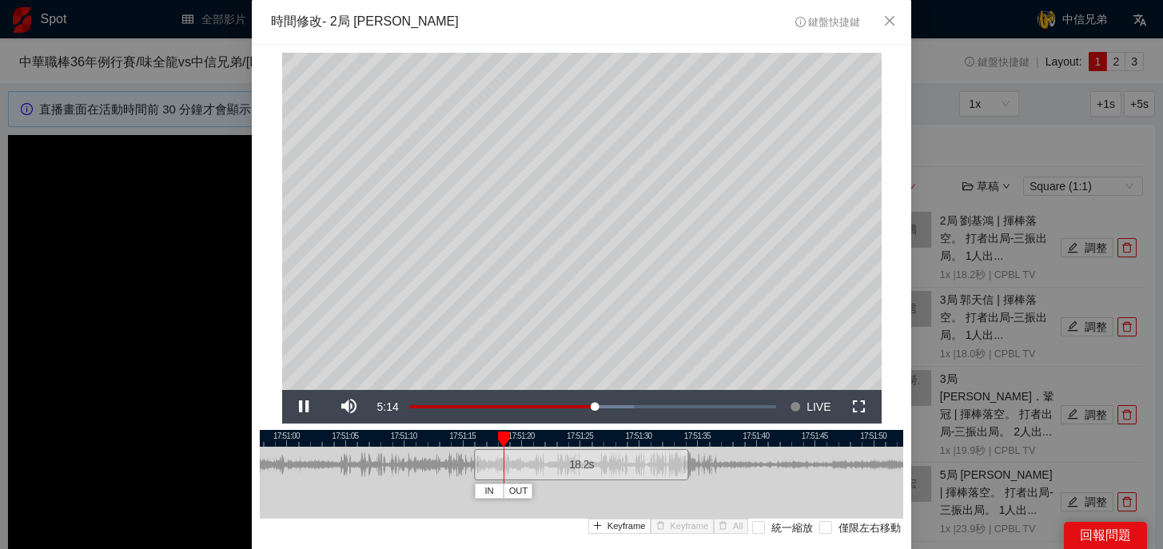
scroll to position [66, 0]
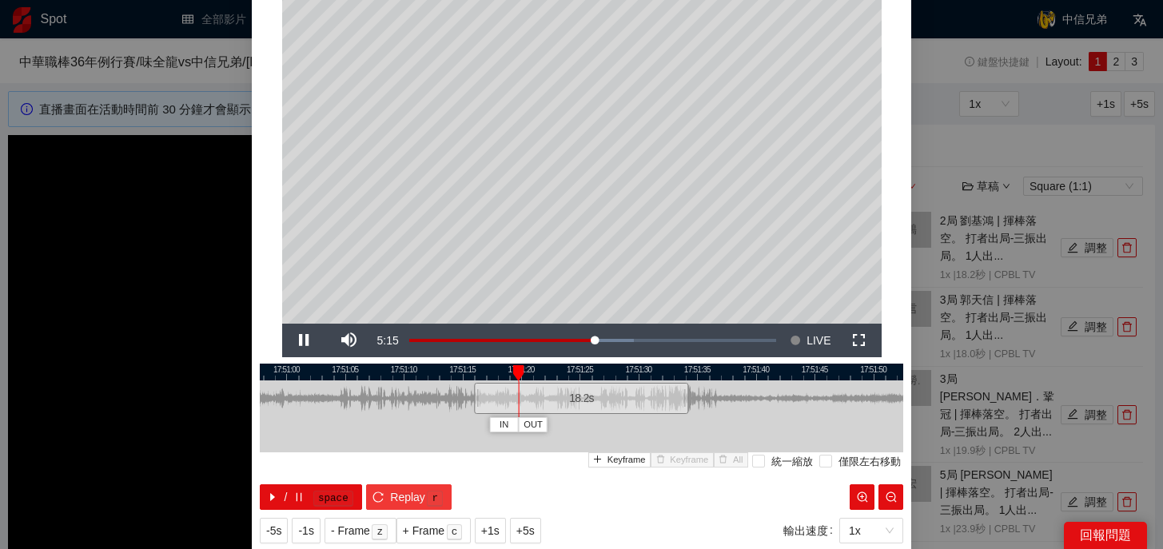
click at [393, 491] on span "Replay" at bounding box center [407, 497] width 35 height 18
drag, startPoint x: 476, startPoint y: 407, endPoint x: 490, endPoint y: 409, distance: 13.8
click at [490, 409] on div at bounding box center [490, 398] width 10 height 36
click at [411, 499] on span "Replay" at bounding box center [407, 497] width 35 height 18
click at [407, 491] on span "Replay" at bounding box center [407, 497] width 35 height 18
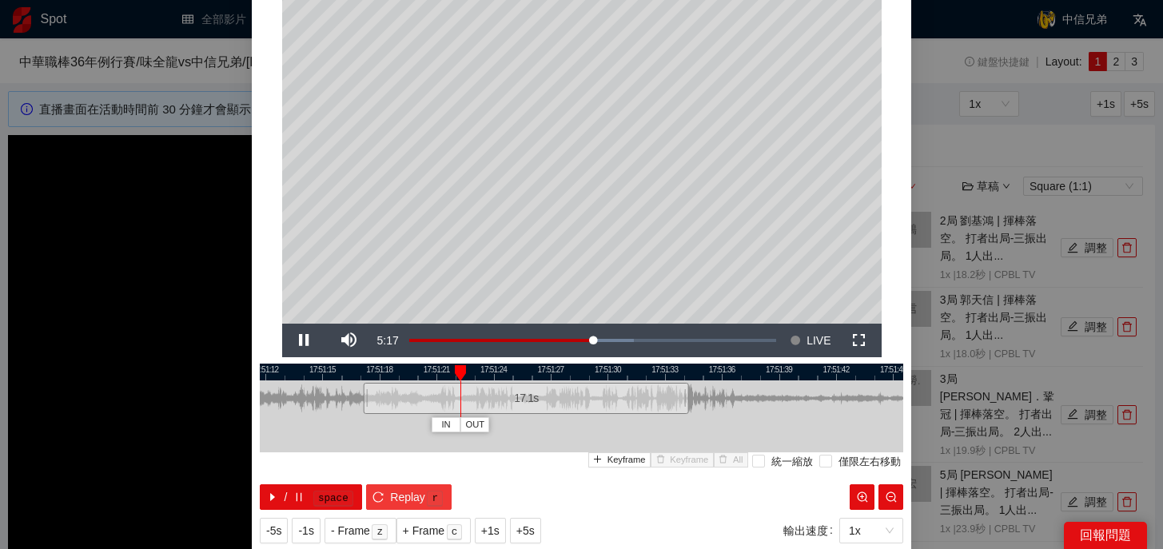
scroll to position [20, 0]
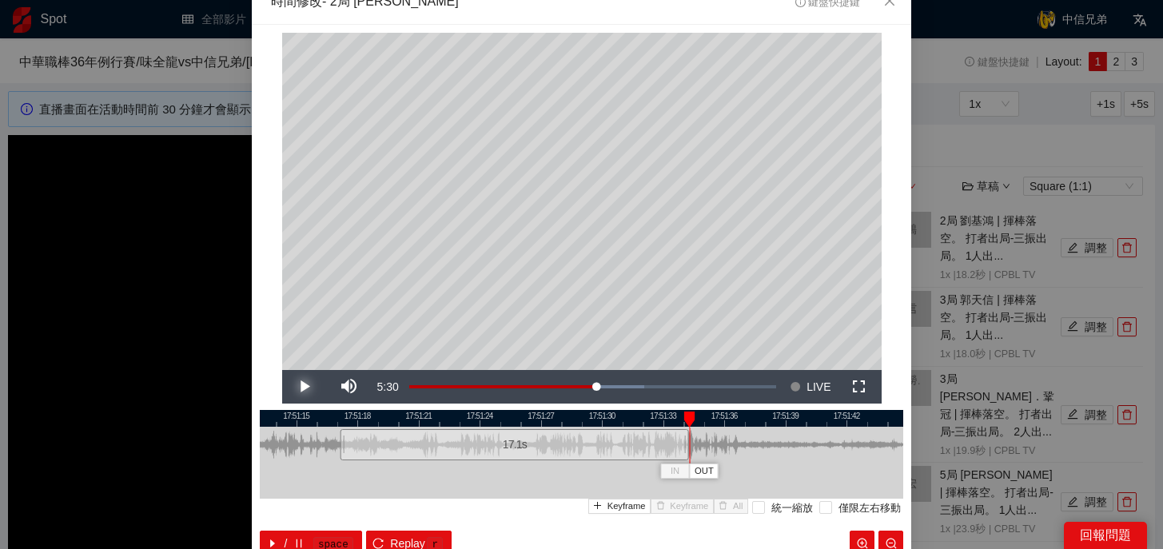
click at [301, 387] on span "Video Player" at bounding box center [304, 387] width 45 height 0
drag, startPoint x: 686, startPoint y: 447, endPoint x: 857, endPoint y: 451, distance: 171.0
click at [857, 451] on div at bounding box center [858, 445] width 10 height 36
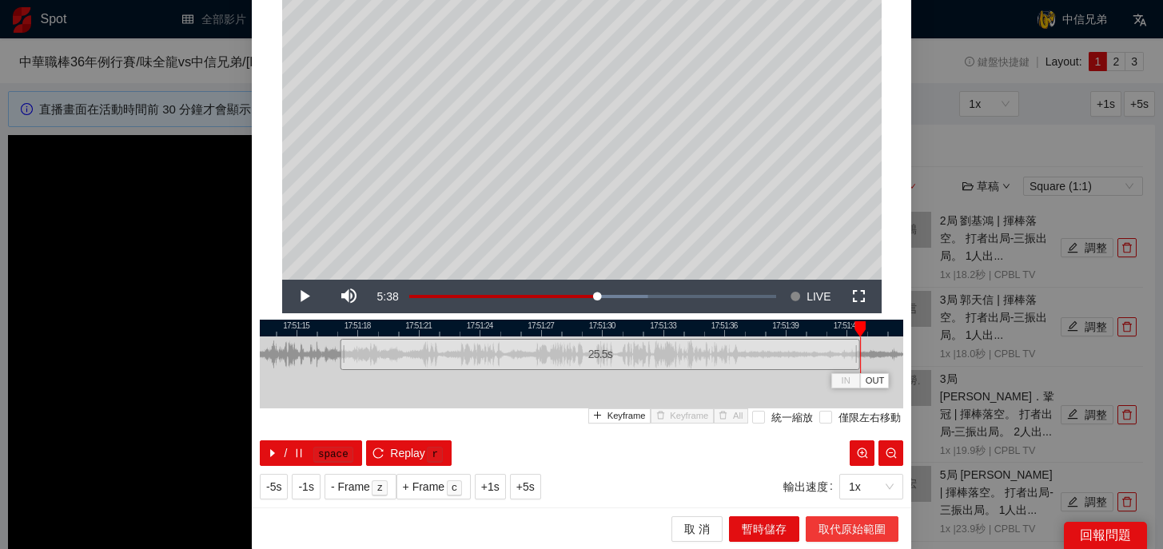
click at [864, 527] on span "取代原始範圍" at bounding box center [851, 529] width 67 height 18
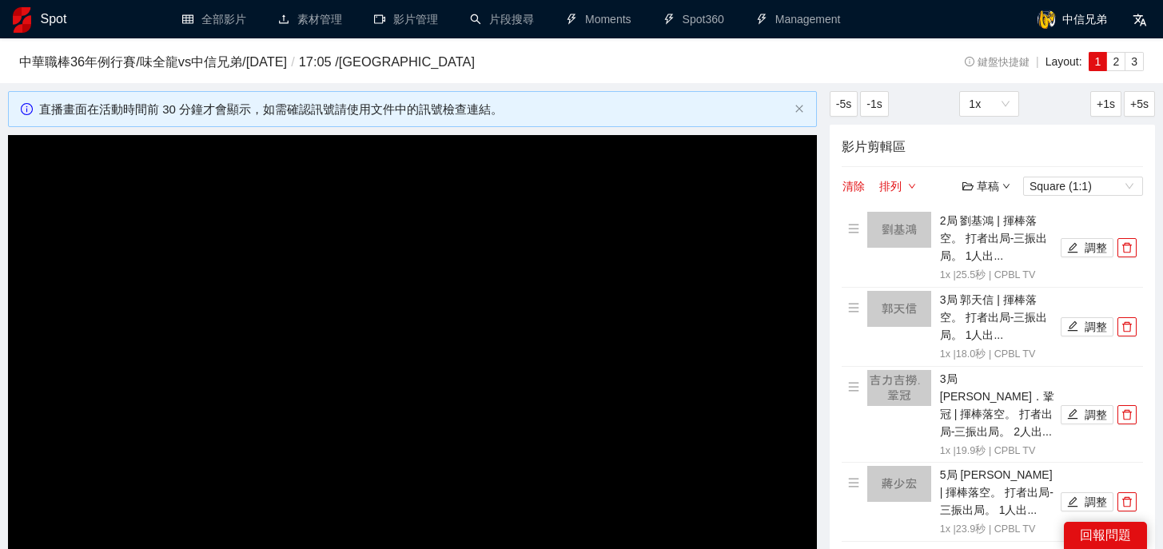
scroll to position [0, 0]
click at [1077, 328] on icon "edit" at bounding box center [1072, 325] width 11 height 11
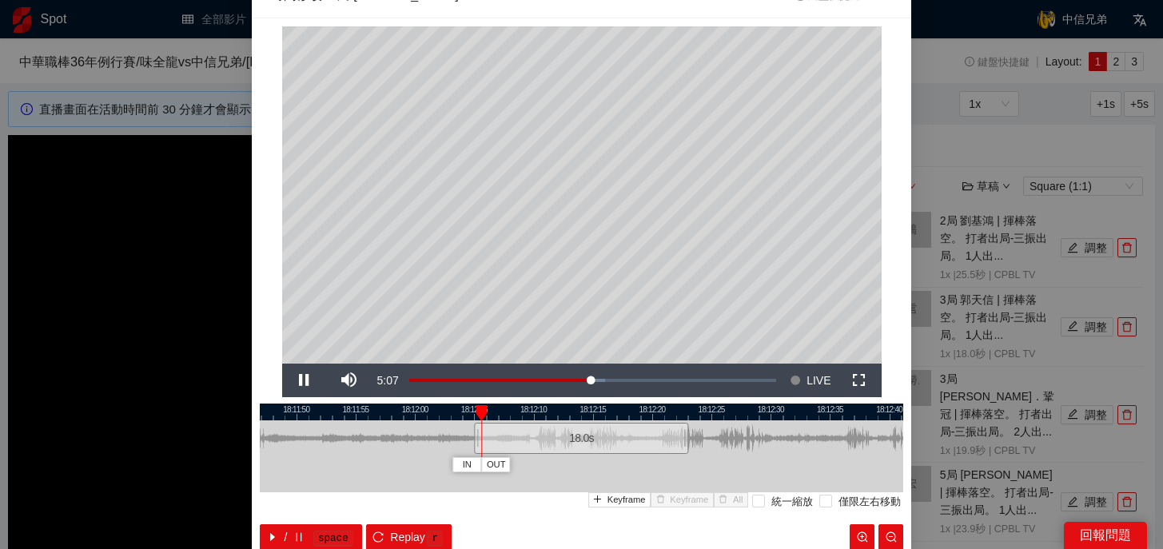
scroll to position [27, 0]
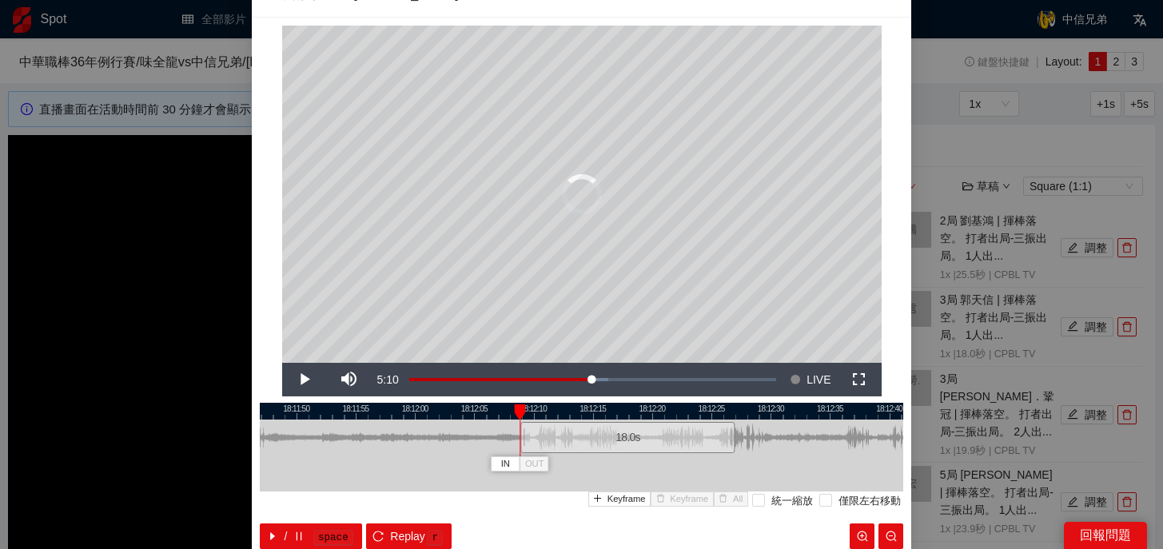
drag, startPoint x: 537, startPoint y: 440, endPoint x: 583, endPoint y: 440, distance: 46.3
click at [583, 440] on div "18.0 s" at bounding box center [627, 437] width 214 height 31
drag, startPoint x: 572, startPoint y: 447, endPoint x: 560, endPoint y: 446, distance: 12.0
click at [560, 446] on div "18.0 s" at bounding box center [615, 437] width 214 height 31
click at [402, 531] on span "Replay" at bounding box center [407, 536] width 35 height 18
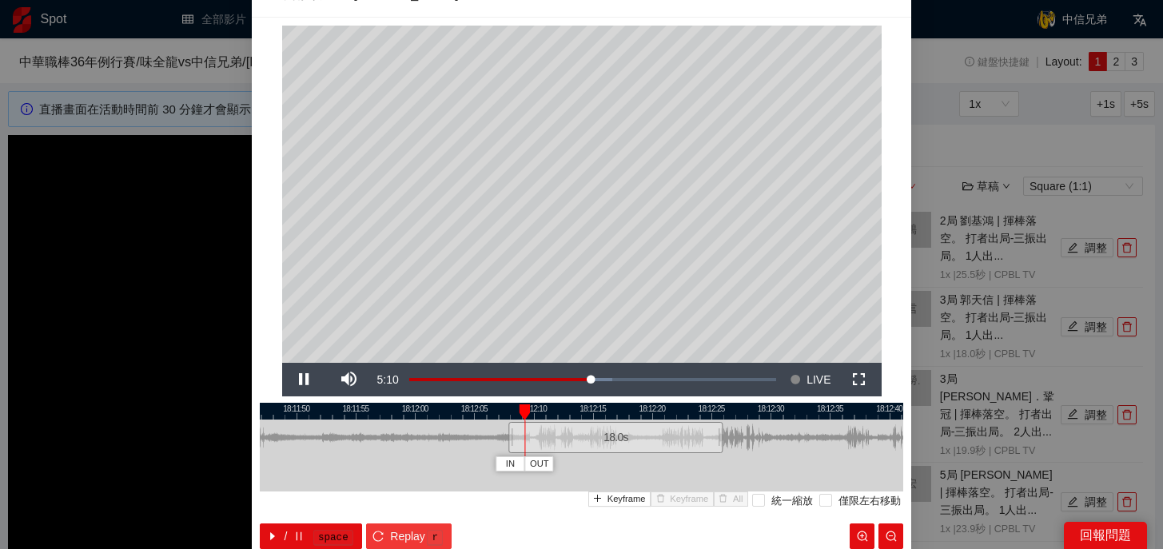
scroll to position [0, 0]
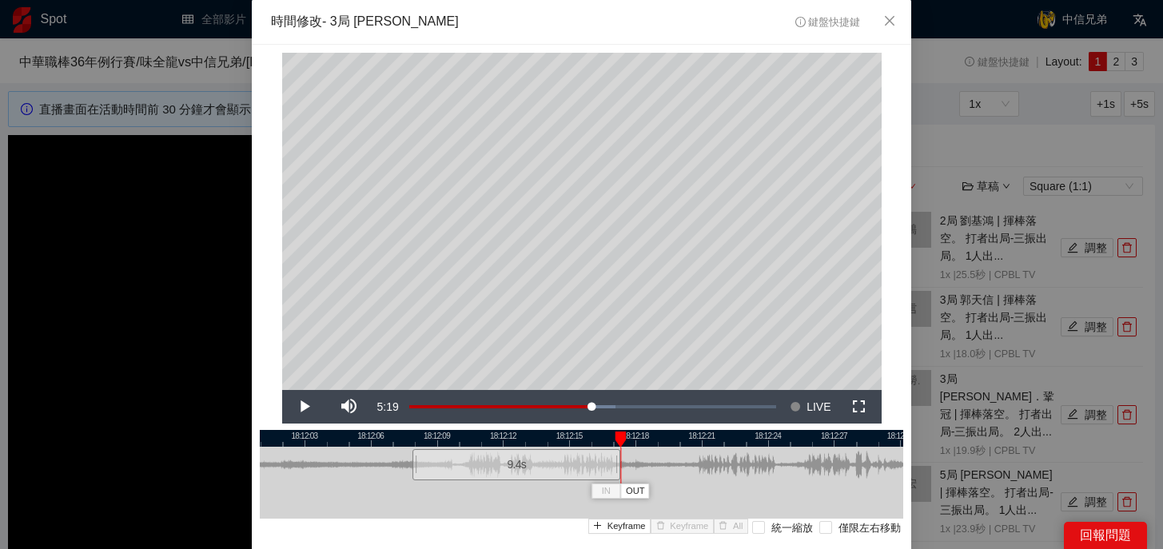
drag, startPoint x: 809, startPoint y: 467, endPoint x: 618, endPoint y: 468, distance: 191.0
click at [618, 468] on div at bounding box center [618, 465] width 10 height 36
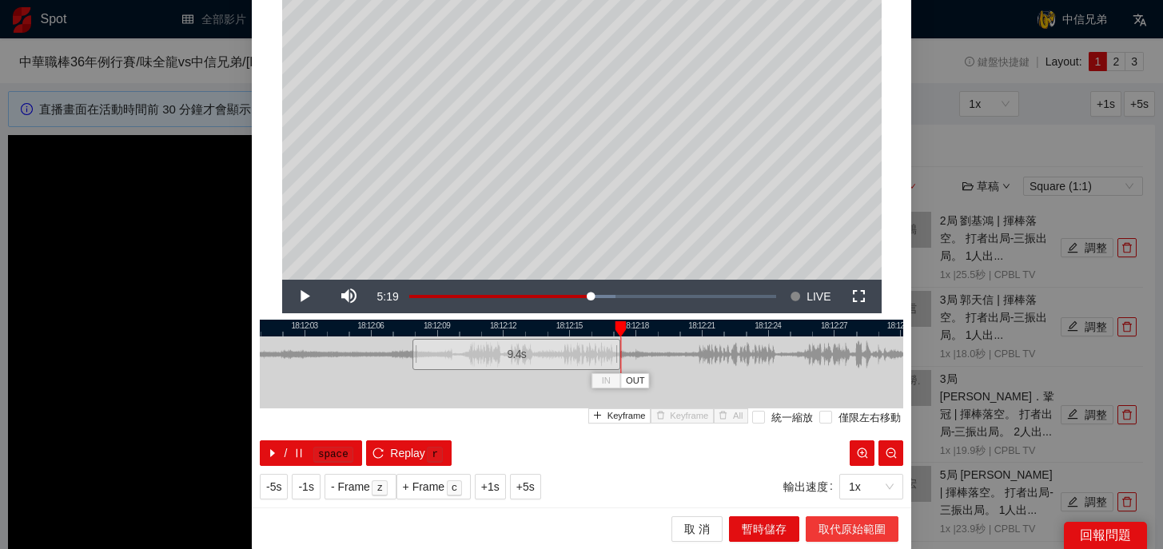
click at [852, 528] on span "取代原始範圍" at bounding box center [851, 529] width 67 height 18
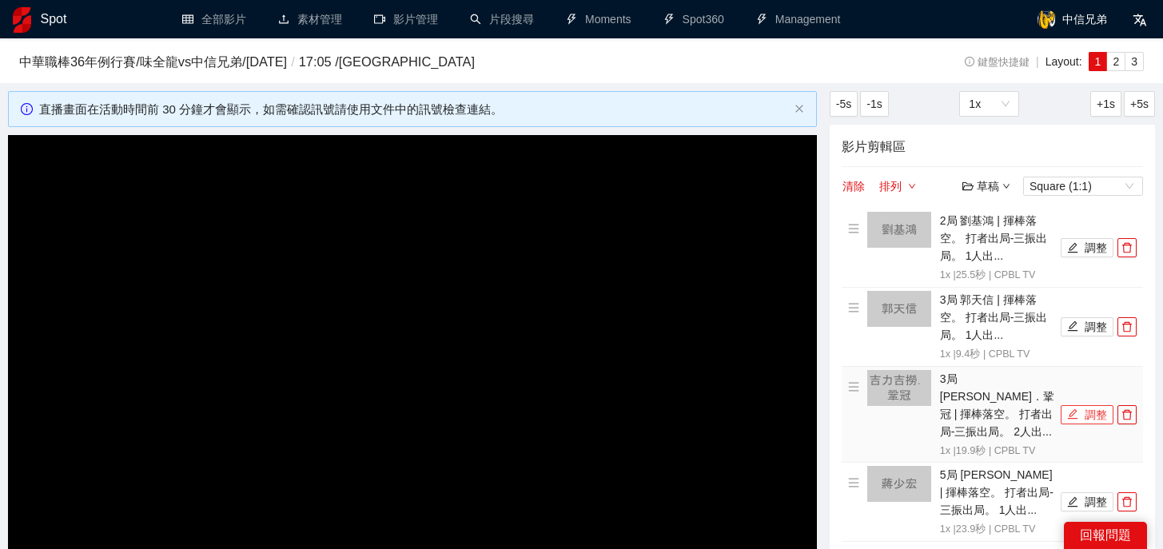
click at [1090, 405] on button "調整" at bounding box center [1086, 414] width 53 height 19
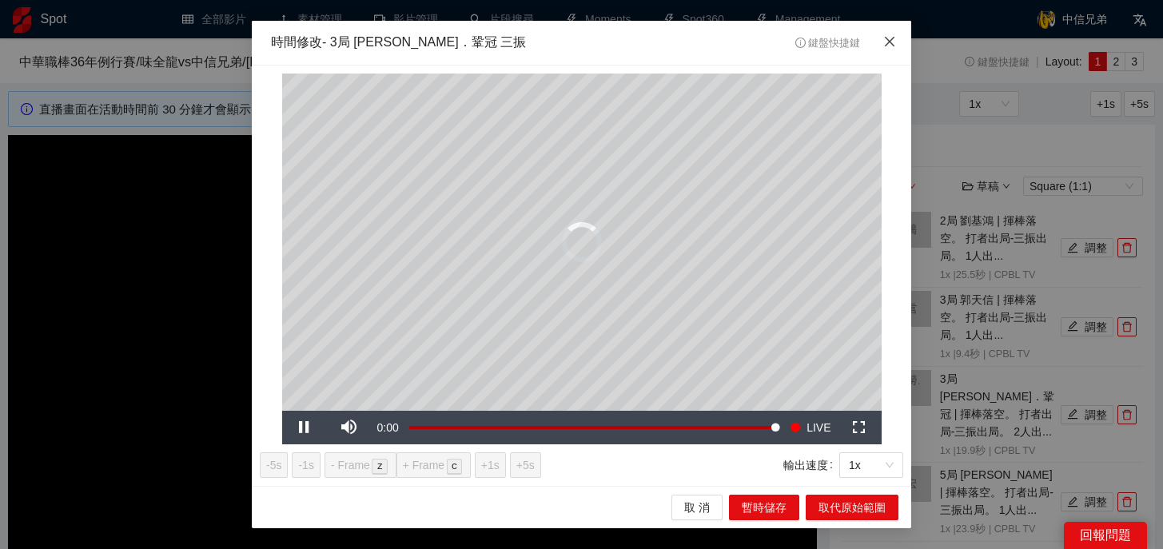
click at [891, 40] on icon "close" at bounding box center [889, 42] width 10 height 10
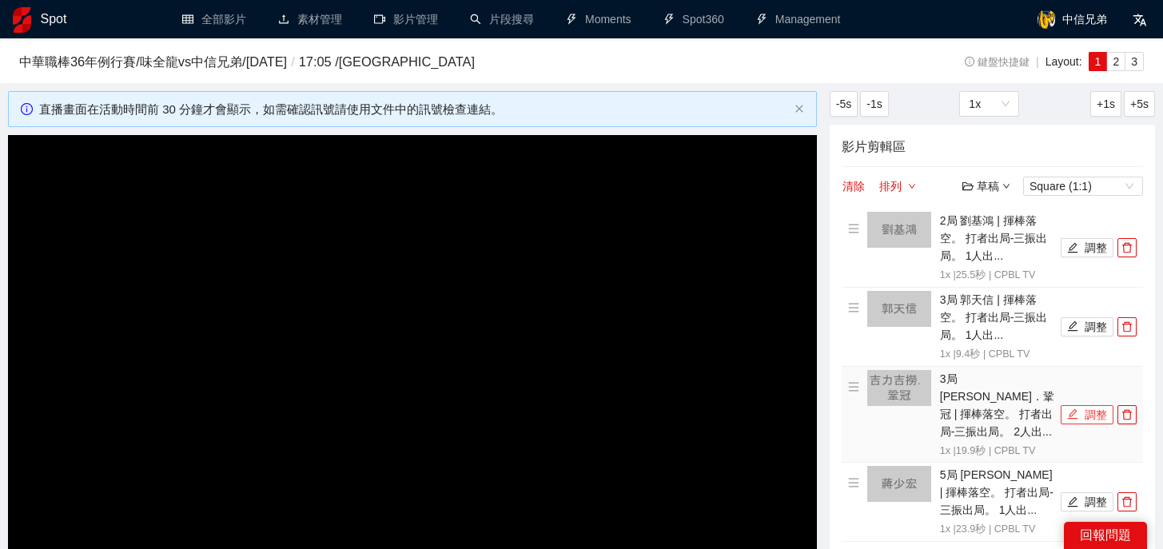
click at [1088, 411] on button "調整" at bounding box center [1086, 414] width 53 height 19
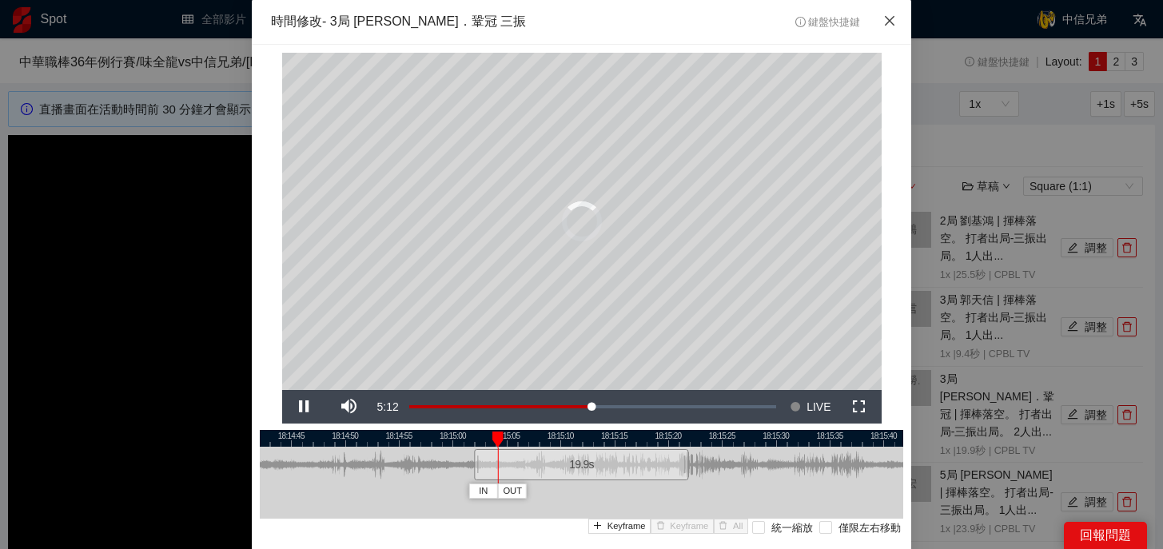
click at [891, 21] on icon "close" at bounding box center [889, 20] width 13 height 13
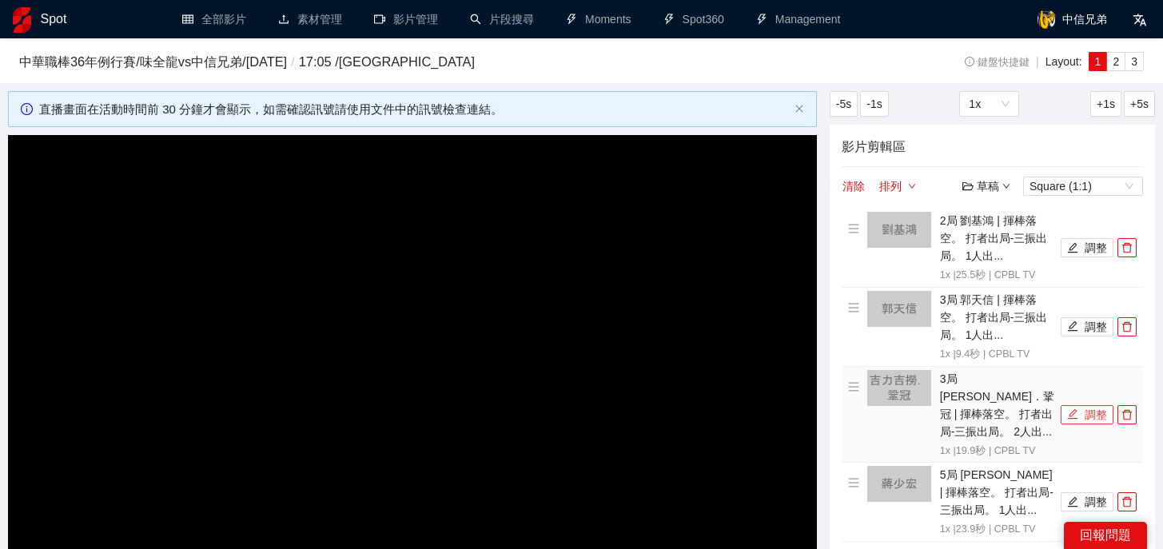
click at [1087, 405] on button "調整" at bounding box center [1086, 414] width 53 height 19
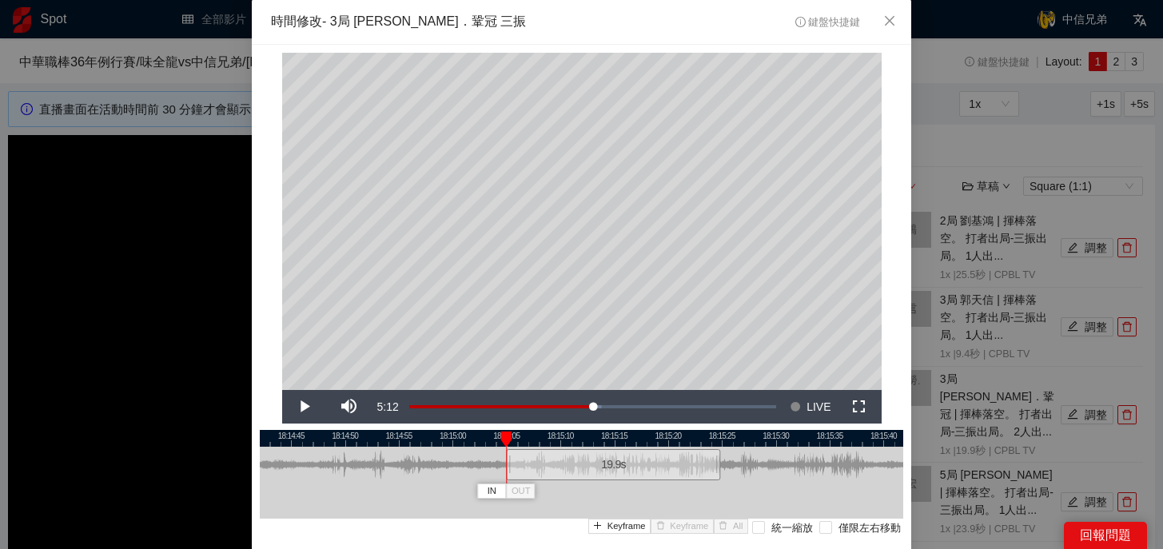
drag, startPoint x: 509, startPoint y: 462, endPoint x: 541, endPoint y: 462, distance: 32.0
click at [541, 462] on div "19.9 s" at bounding box center [613, 464] width 214 height 31
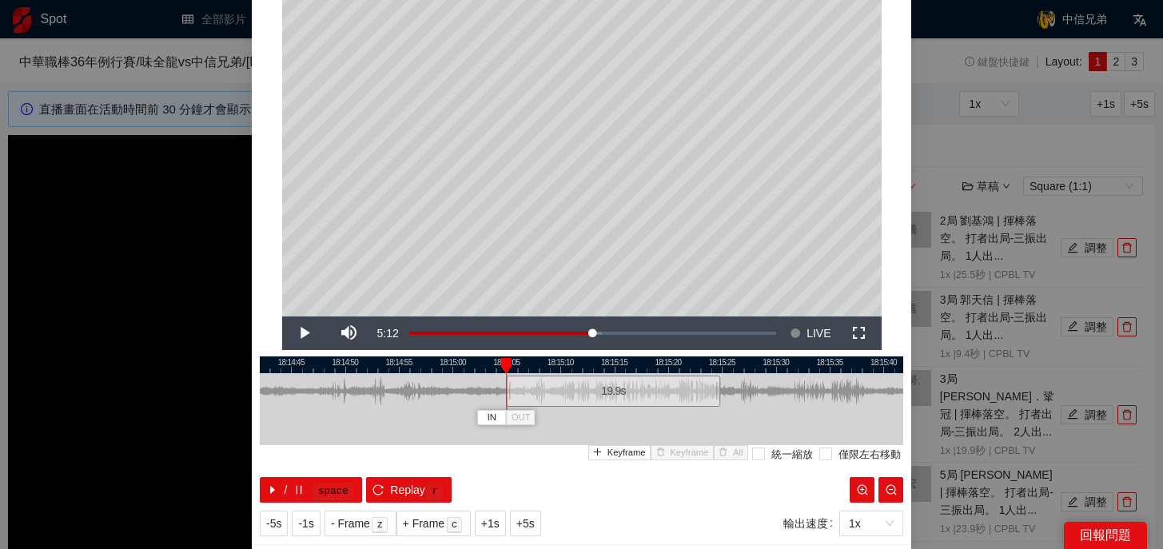
scroll to position [81, 0]
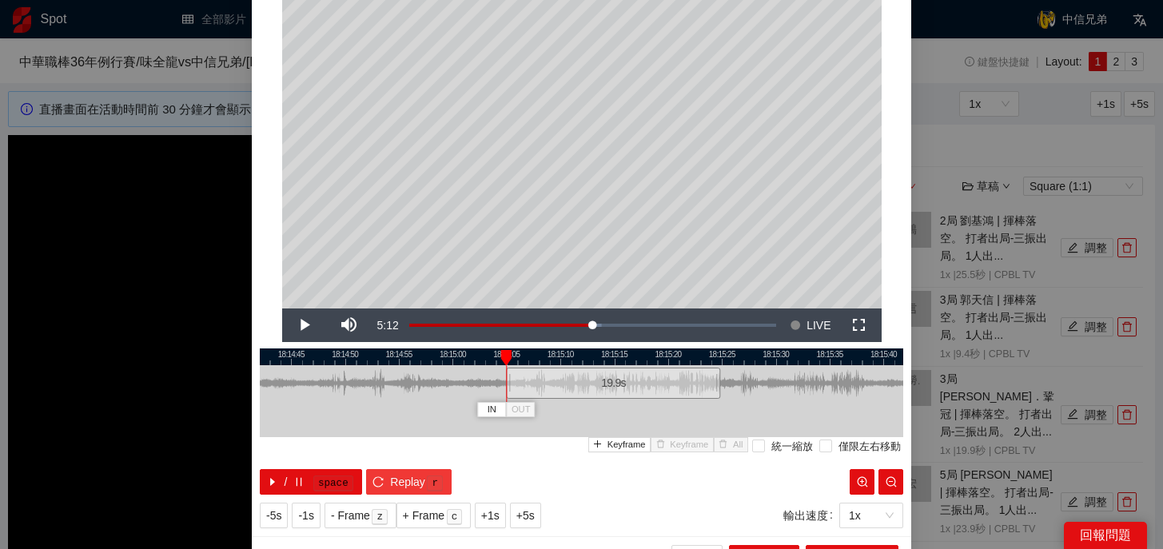
click at [400, 487] on span "Replay" at bounding box center [407, 482] width 35 height 18
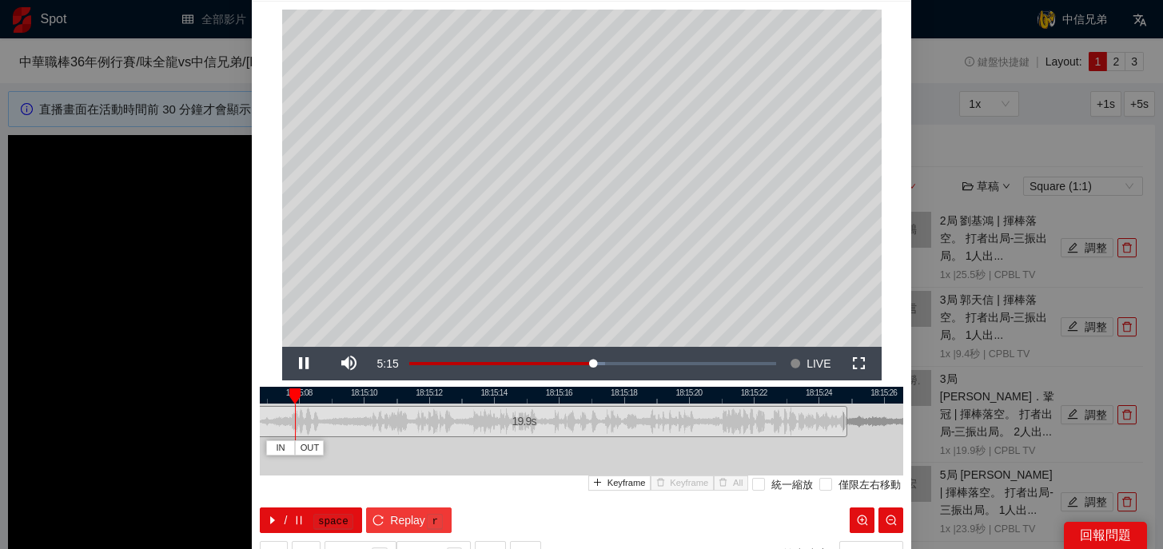
scroll to position [42, 0]
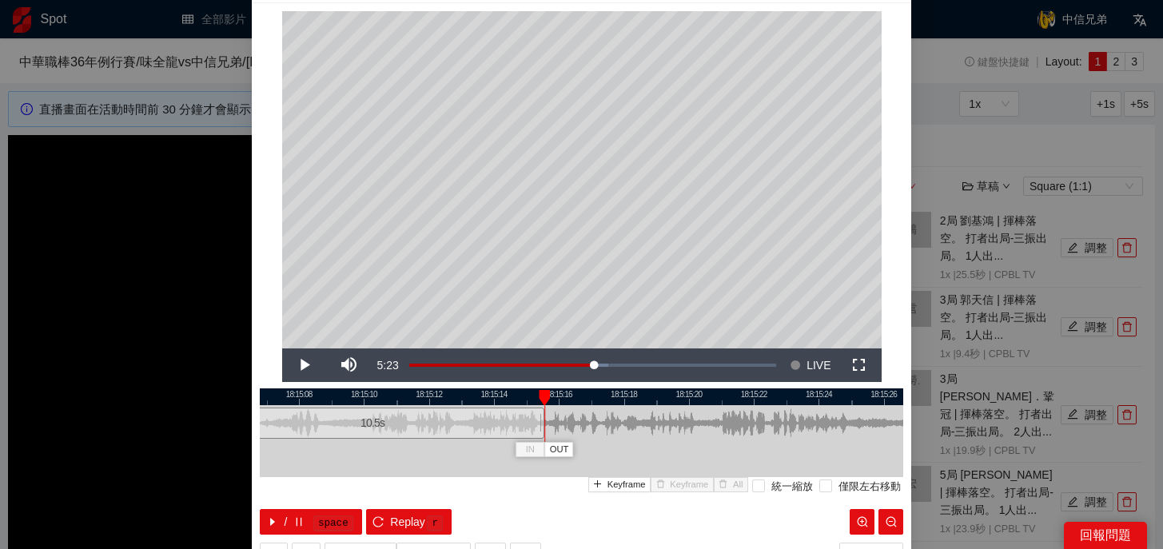
drag, startPoint x: 845, startPoint y: 425, endPoint x: 545, endPoint y: 423, distance: 300.4
click at [545, 423] on div at bounding box center [542, 423] width 10 height 36
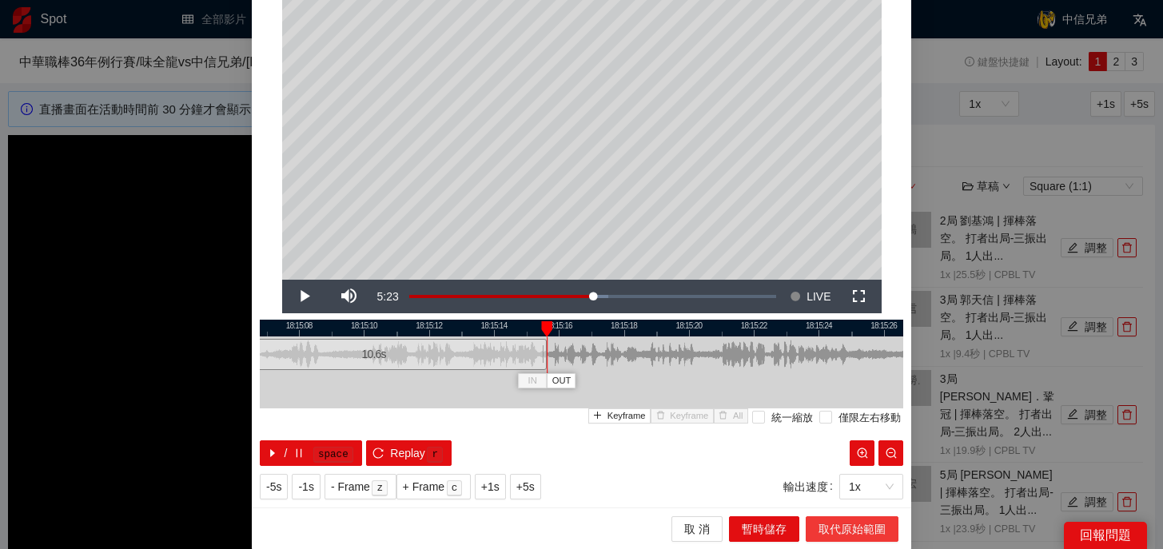
click at [858, 520] on span "取代原始範圍" at bounding box center [851, 529] width 67 height 18
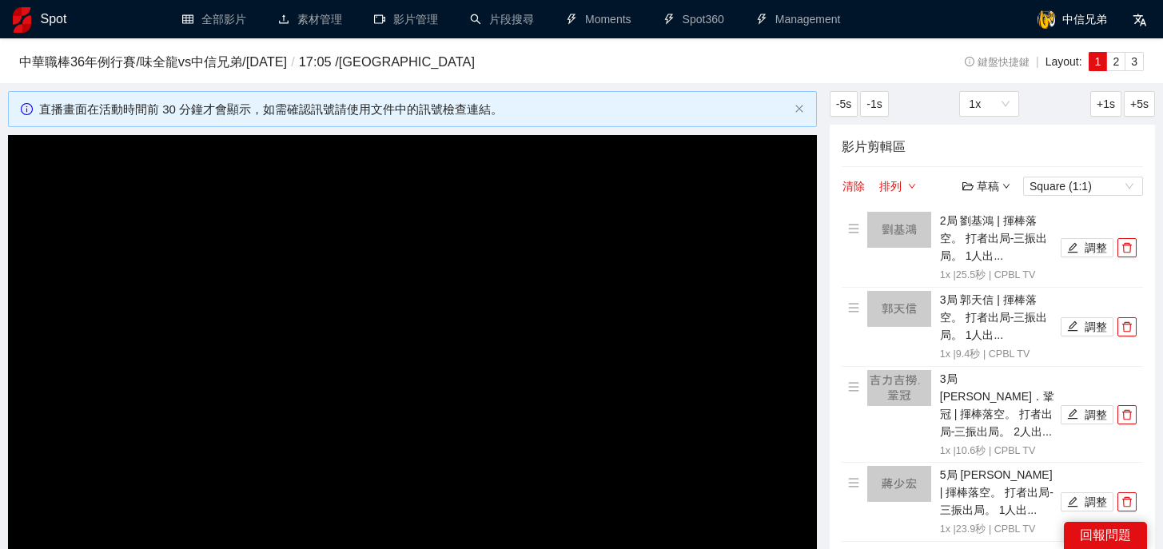
scroll to position [0, 0]
click at [1071, 496] on icon "edit" at bounding box center [1072, 501] width 11 height 11
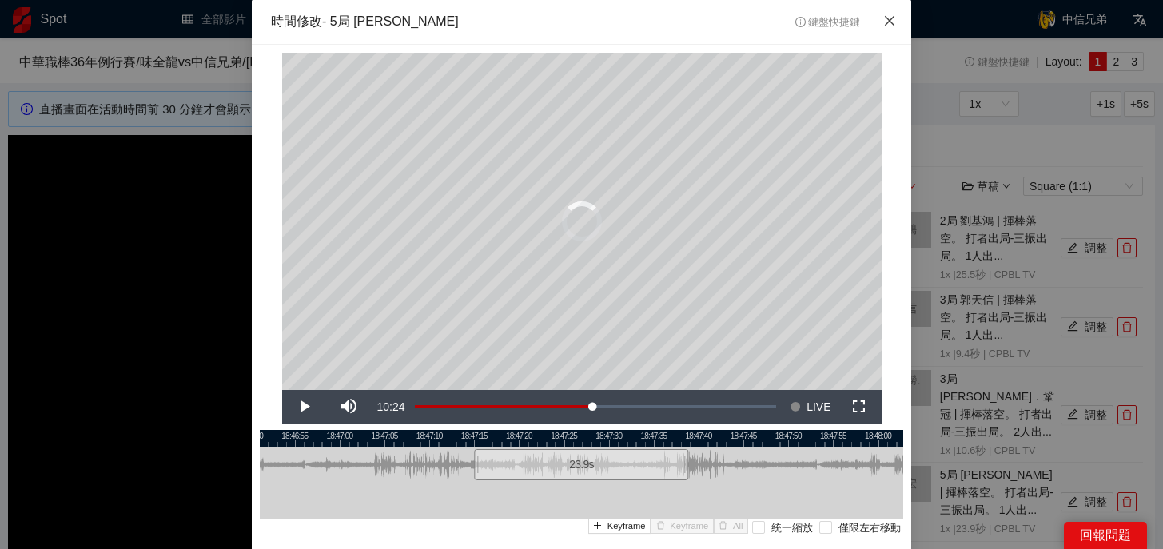
click at [889, 26] on icon "close" at bounding box center [889, 20] width 13 height 13
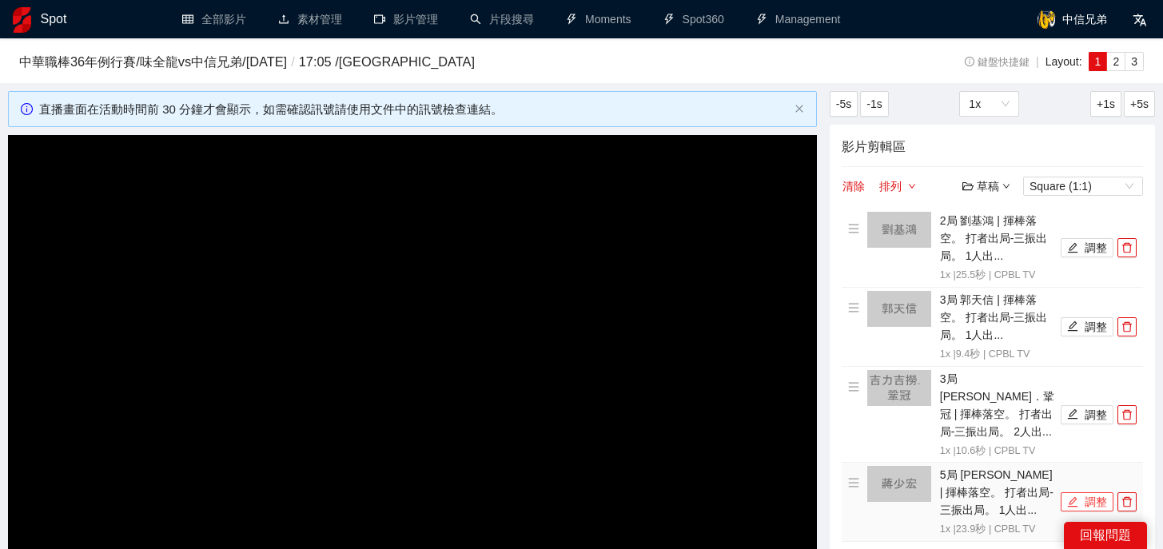
click at [1083, 492] on button "調整" at bounding box center [1086, 501] width 53 height 19
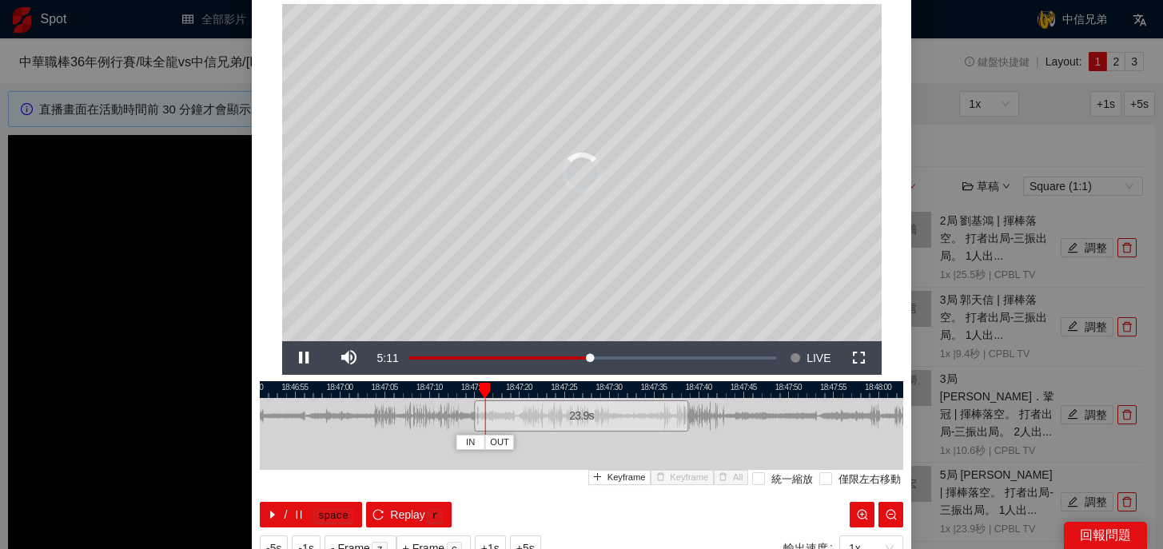
scroll to position [56, 0]
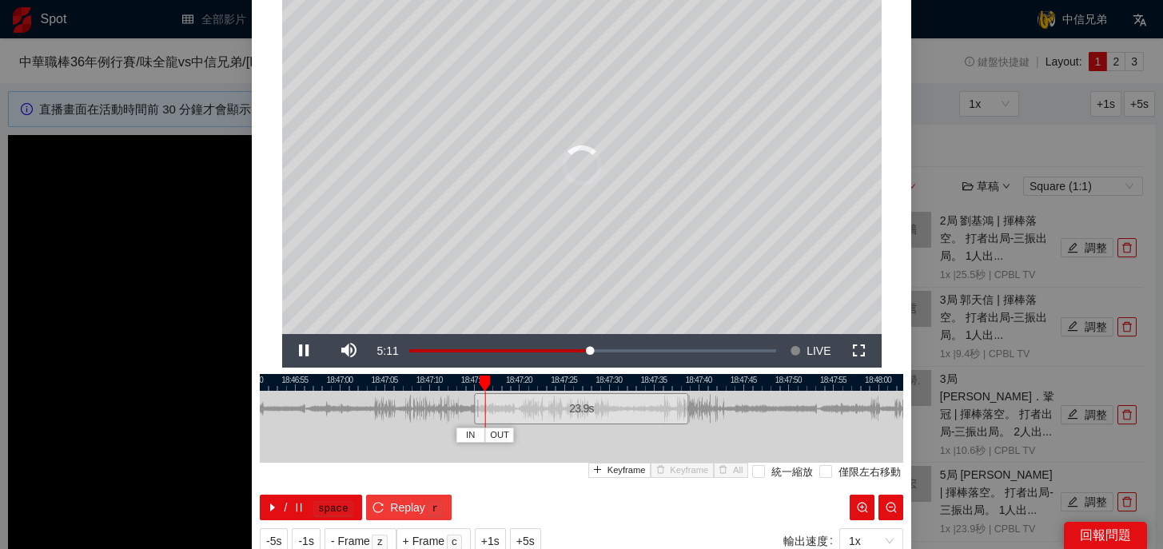
click at [419, 506] on span "Replay" at bounding box center [407, 508] width 35 height 18
drag, startPoint x: 584, startPoint y: 421, endPoint x: 603, endPoint y: 421, distance: 19.2
click at [603, 421] on div "23.9 s" at bounding box center [600, 408] width 214 height 31
click at [420, 501] on span "Replay" at bounding box center [407, 508] width 35 height 18
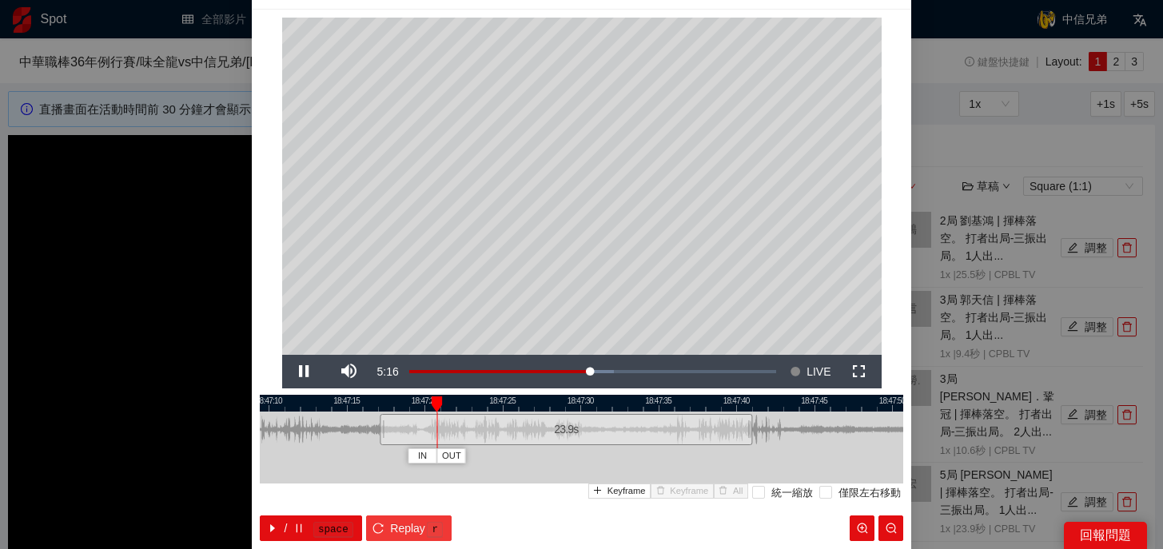
scroll to position [34, 0]
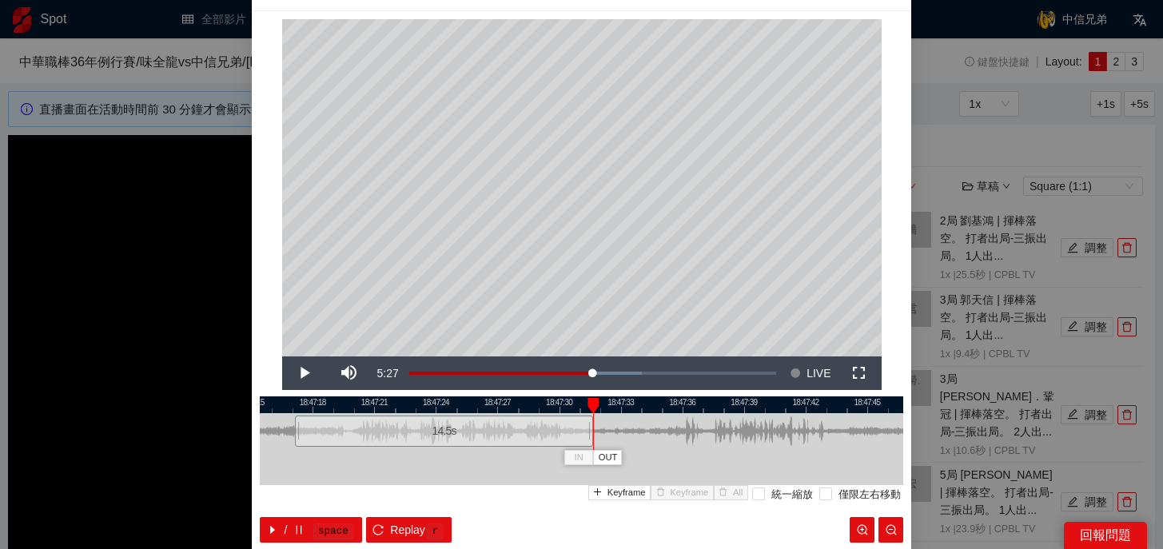
drag, startPoint x: 784, startPoint y: 433, endPoint x: 591, endPoint y: 429, distance: 192.6
click at [591, 429] on div at bounding box center [591, 431] width 10 height 36
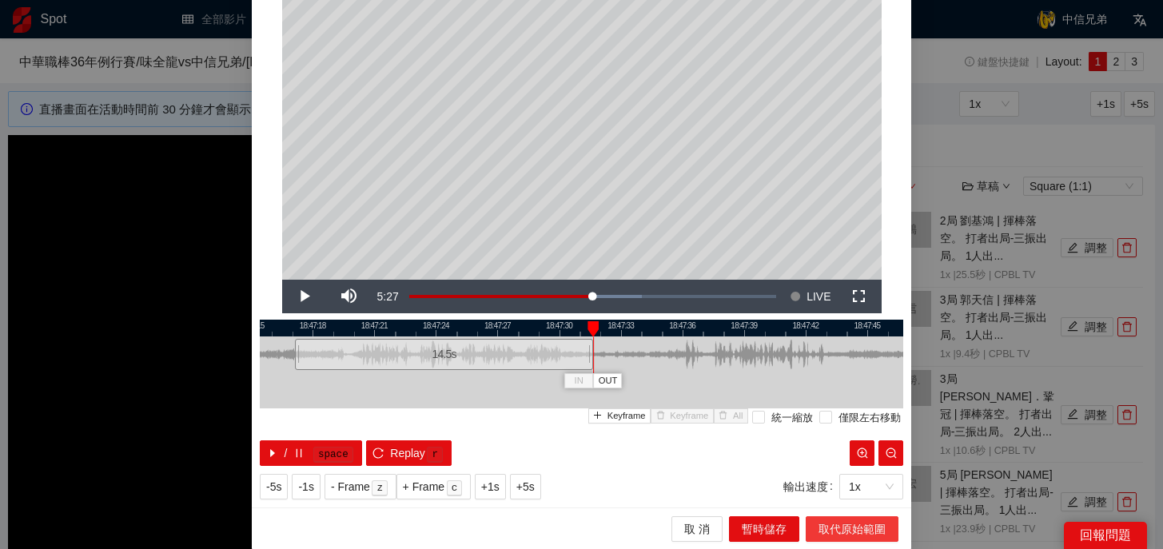
click at [849, 523] on span "取代原始範圍" at bounding box center [851, 529] width 67 height 18
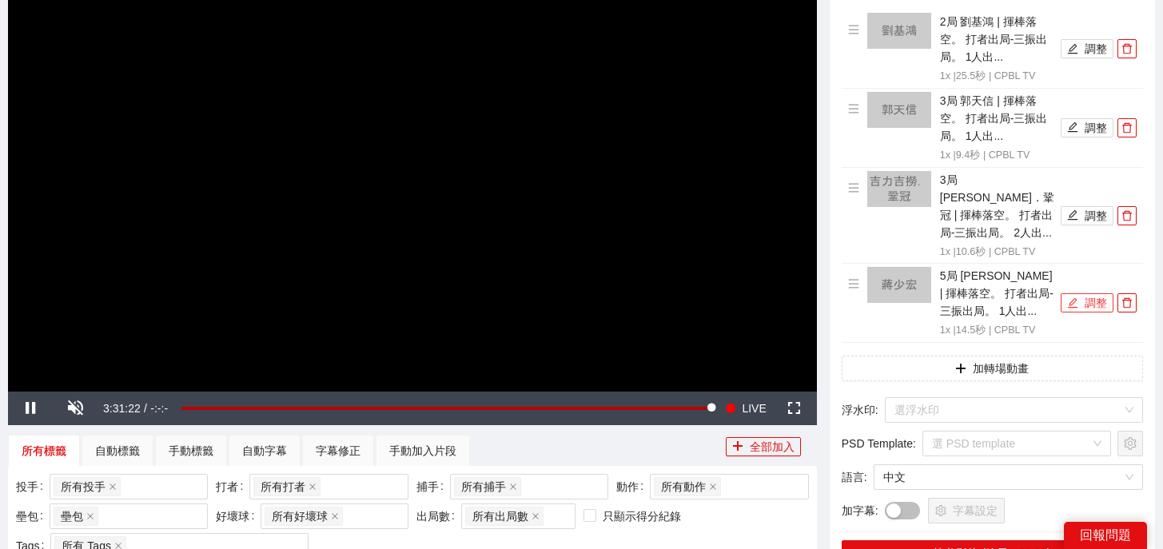
scroll to position [283, 0]
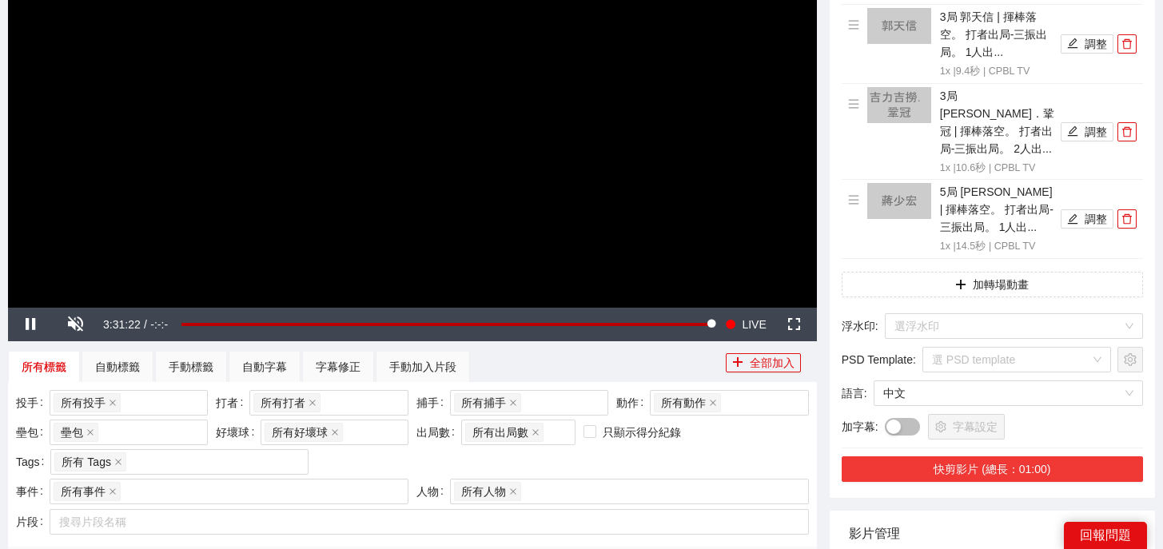
click at [1037, 456] on button "快剪影片 (總長：01:00)" at bounding box center [991, 469] width 301 height 26
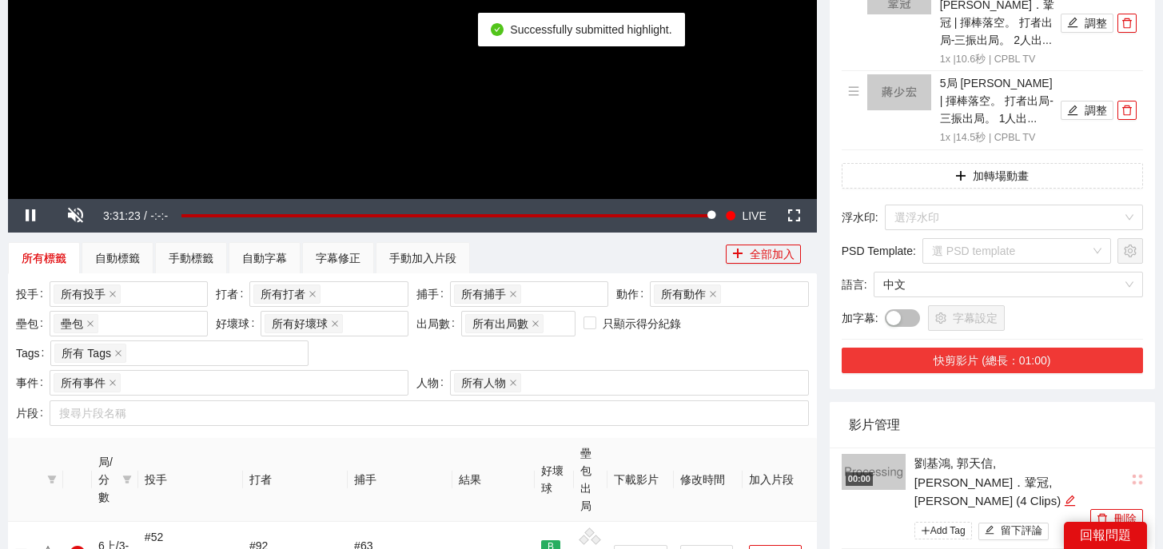
scroll to position [394, 0]
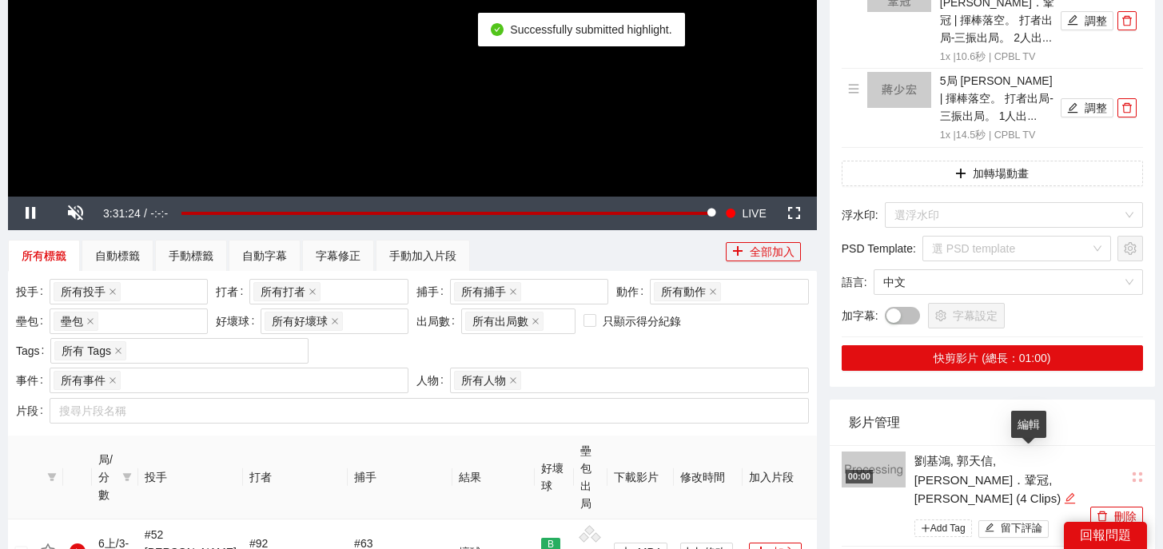
click at [1063, 492] on icon "edit" at bounding box center [1069, 498] width 12 height 12
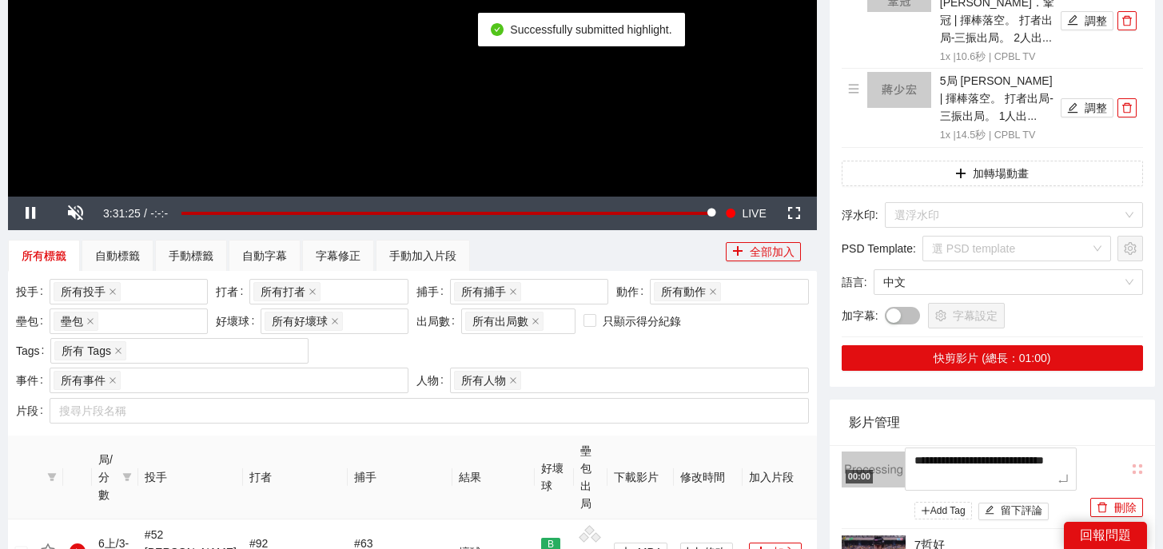
drag, startPoint x: 1036, startPoint y: 463, endPoint x: 809, endPoint y: 373, distance: 244.2
type textarea "*"
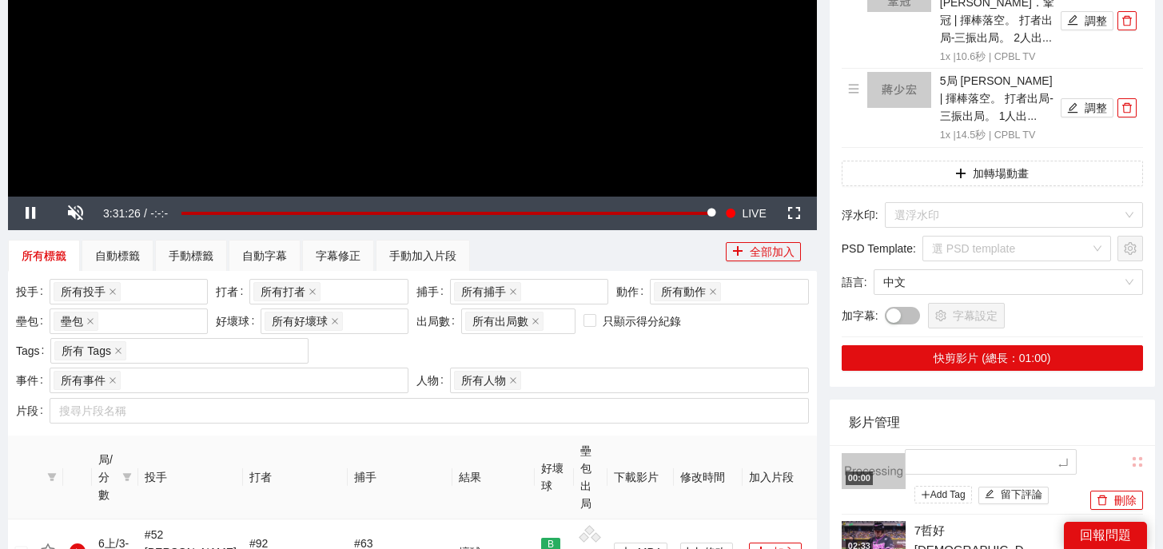
type textarea "*"
type textarea "**"
type textarea "***"
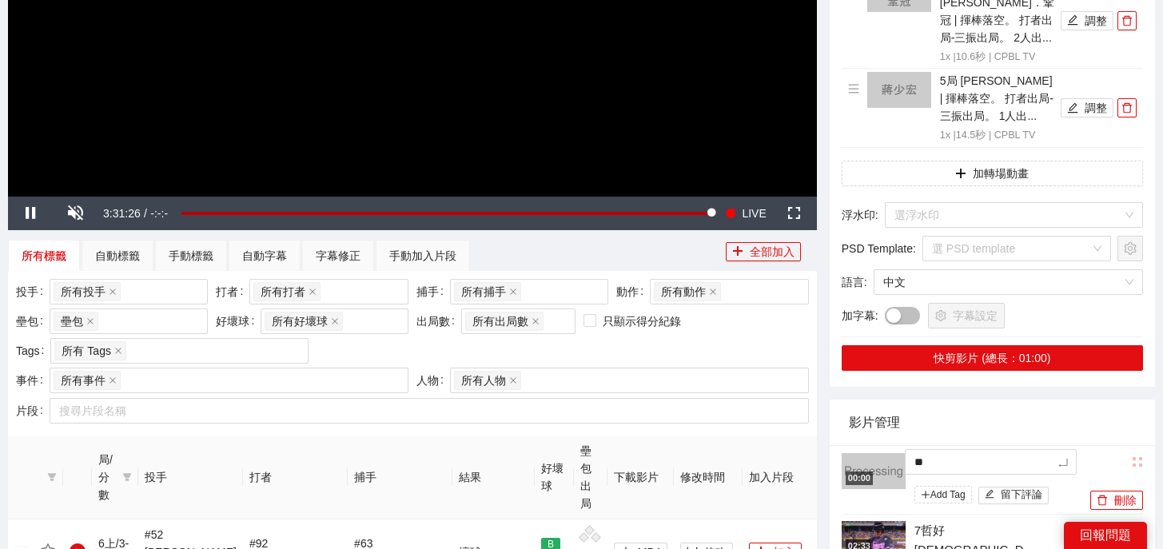
type textarea "***"
type textarea "*"
type textarea "**"
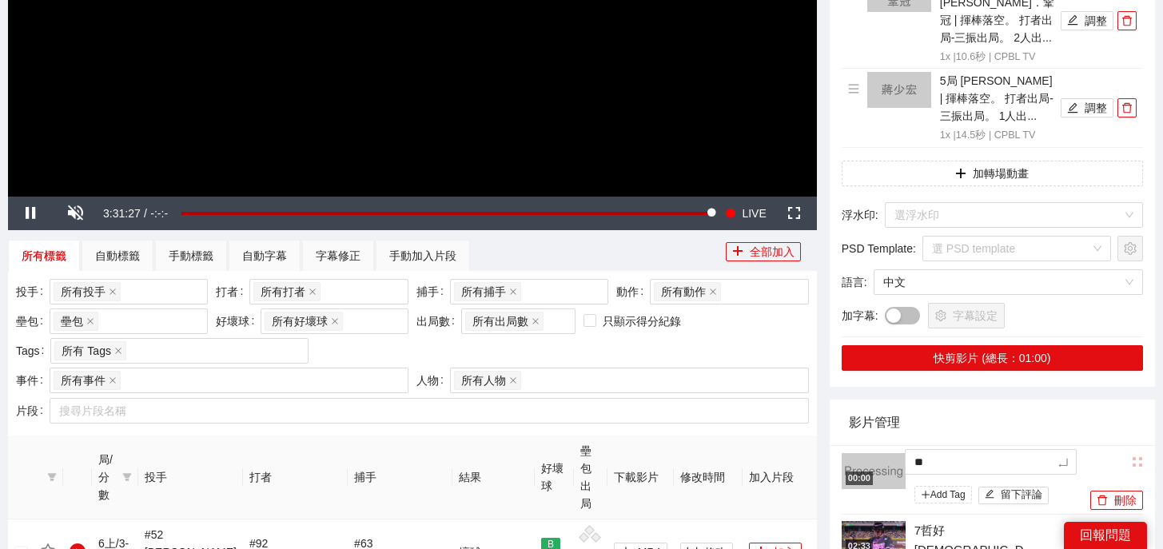
type textarea "***"
type textarea "**"
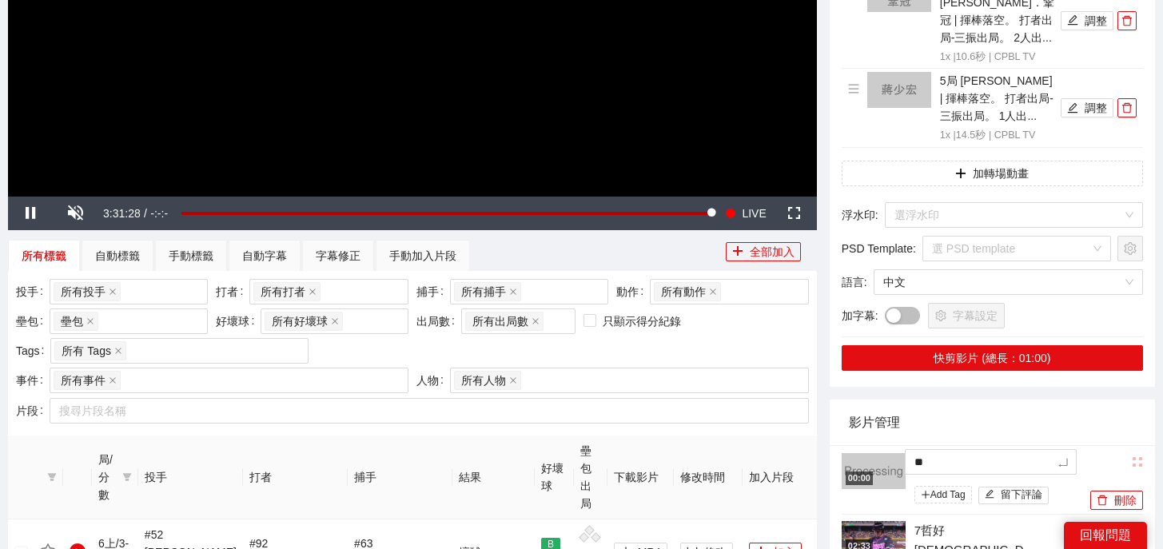
type textarea "**"
type textarea "****"
type textarea "*****"
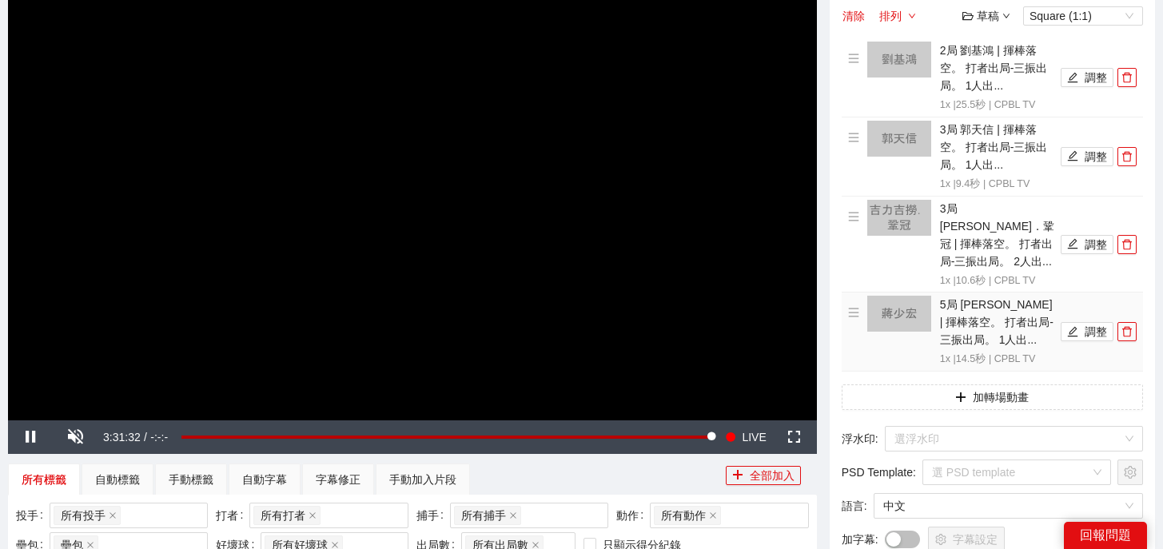
scroll to position [91, 0]
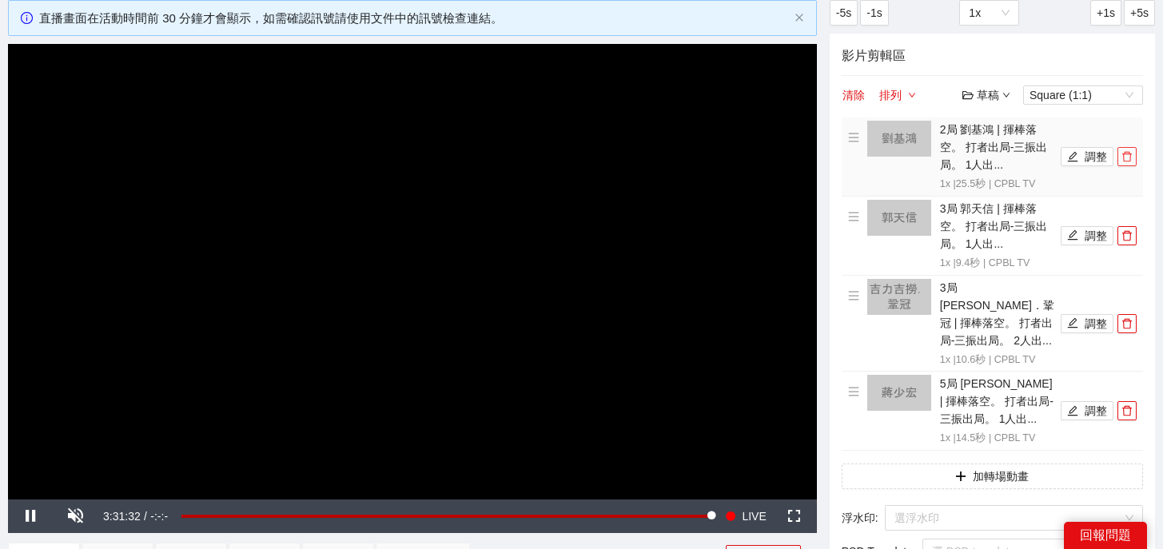
click at [1133, 158] on span "delete" at bounding box center [1127, 156] width 18 height 11
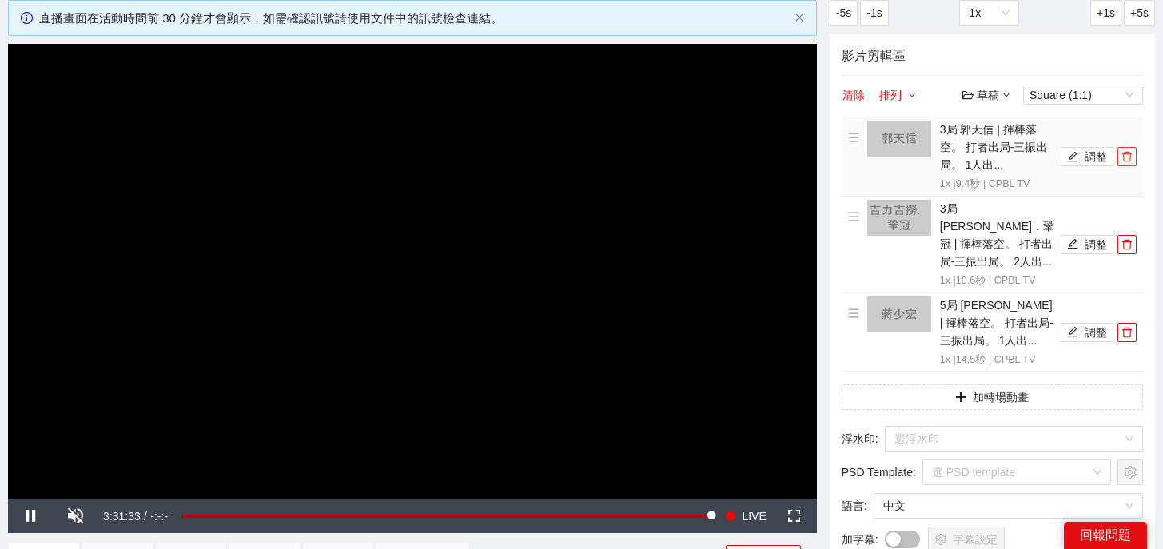
click at [1133, 158] on span "delete" at bounding box center [1127, 156] width 18 height 11
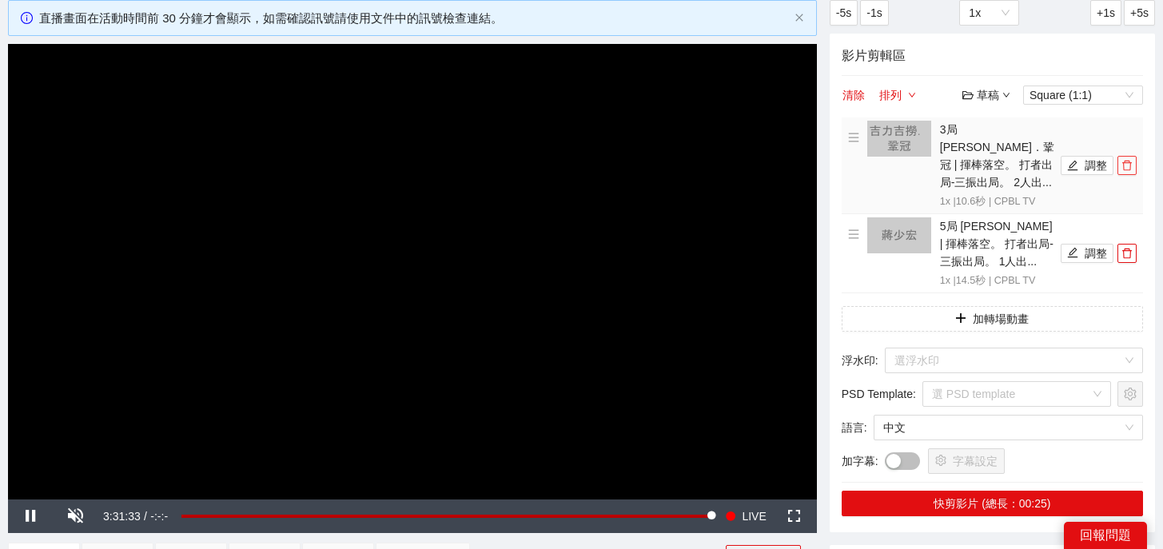
click at [1133, 160] on span "delete" at bounding box center [1127, 165] width 18 height 11
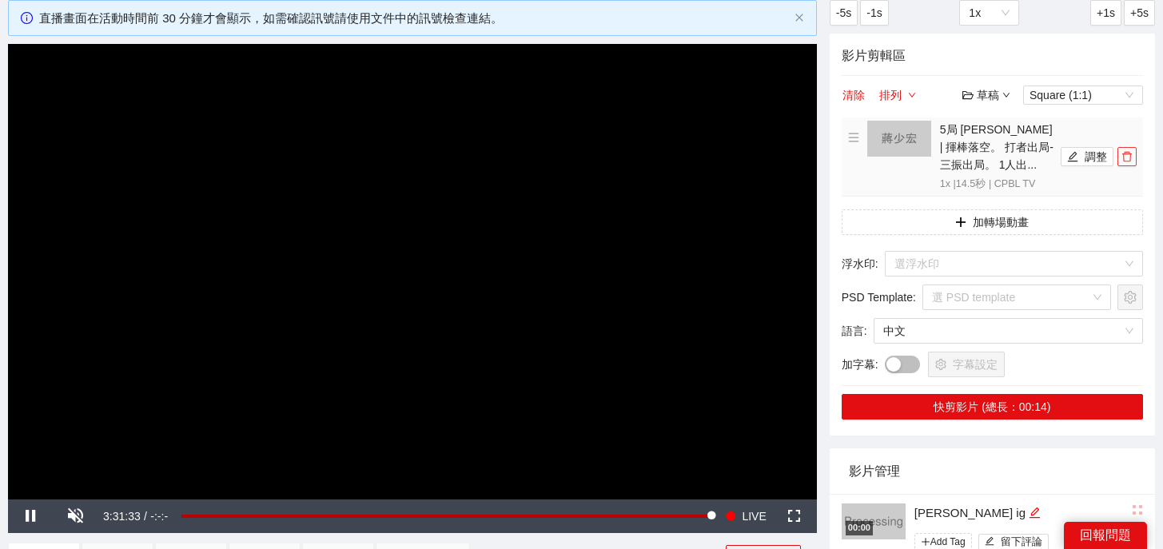
click at [1133, 158] on span "delete" at bounding box center [1127, 156] width 18 height 11
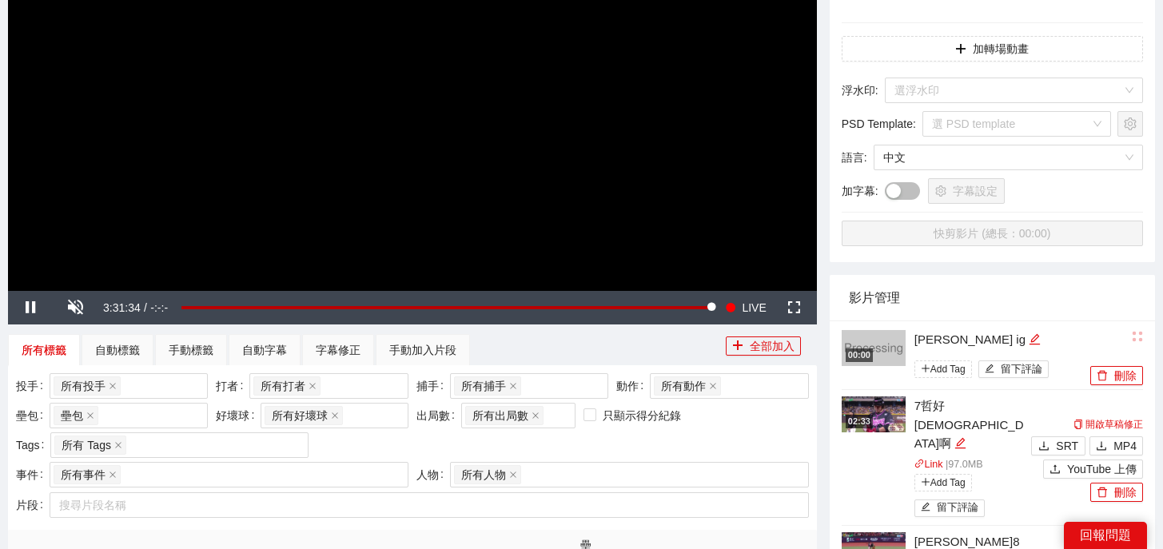
scroll to position [333, 0]
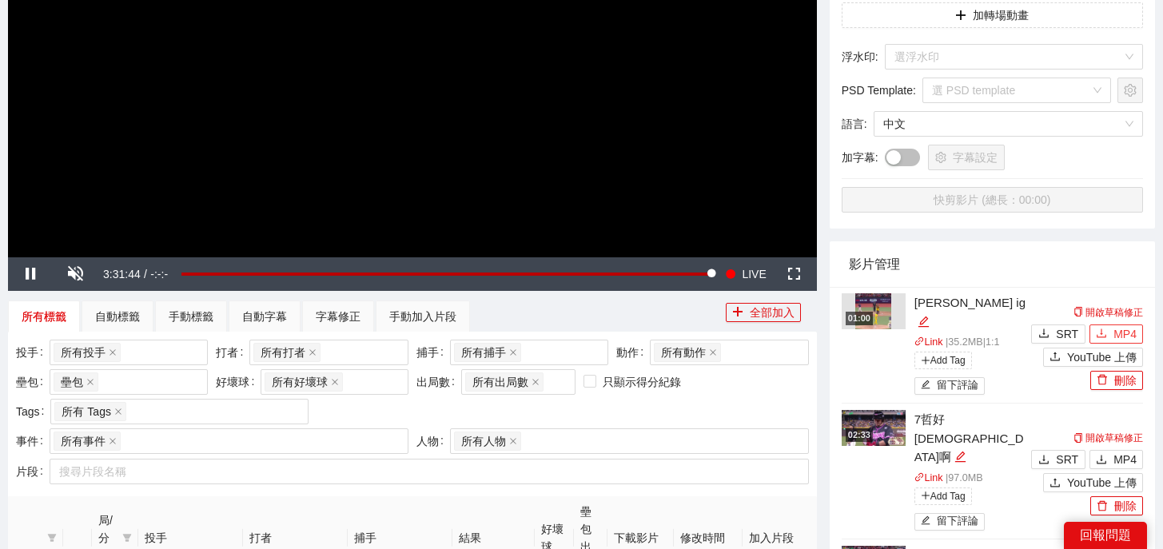
click at [1100, 329] on icon "download" at bounding box center [1101, 333] width 10 height 9
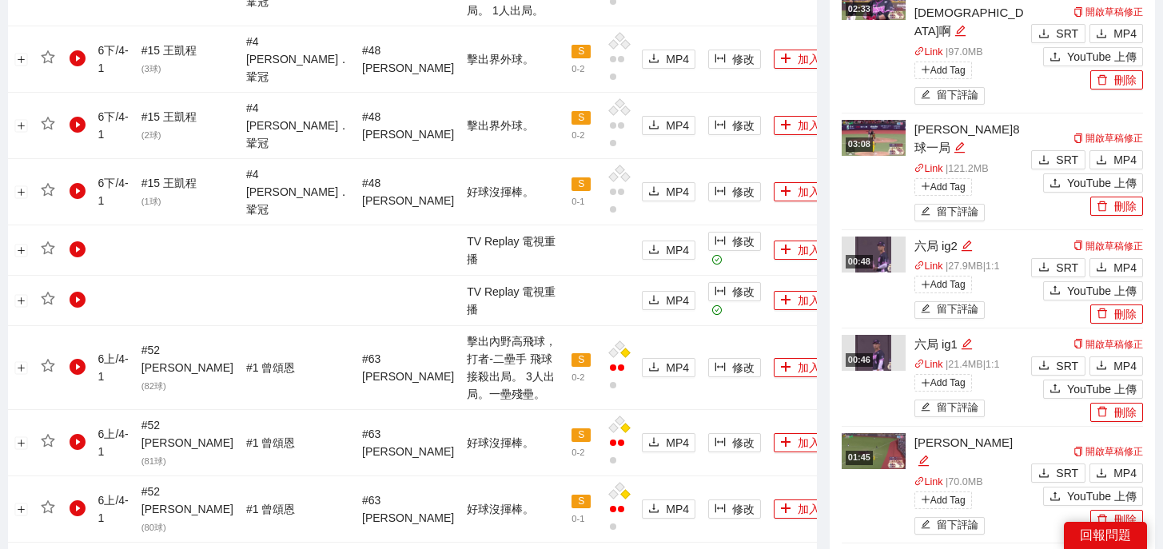
scroll to position [1631, 0]
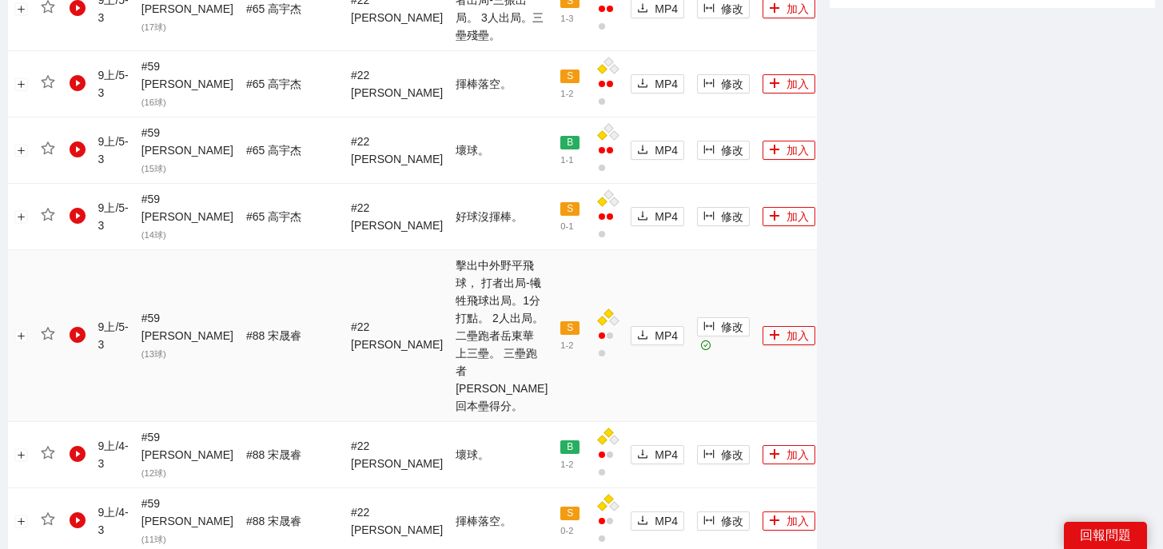
scroll to position [1824, 0]
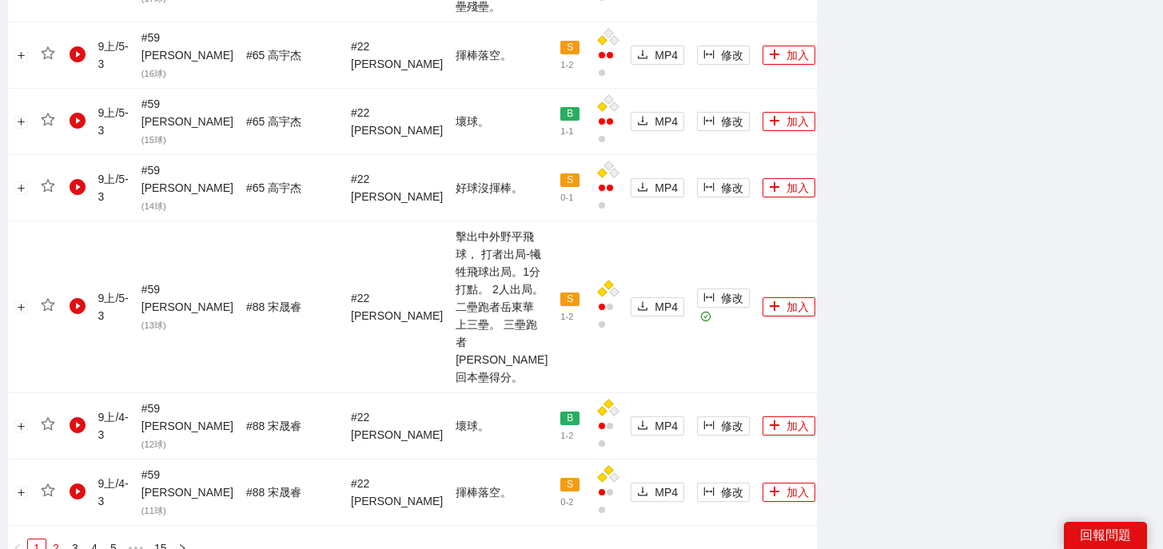
click at [58, 539] on link "2" at bounding box center [56, 548] width 18 height 18
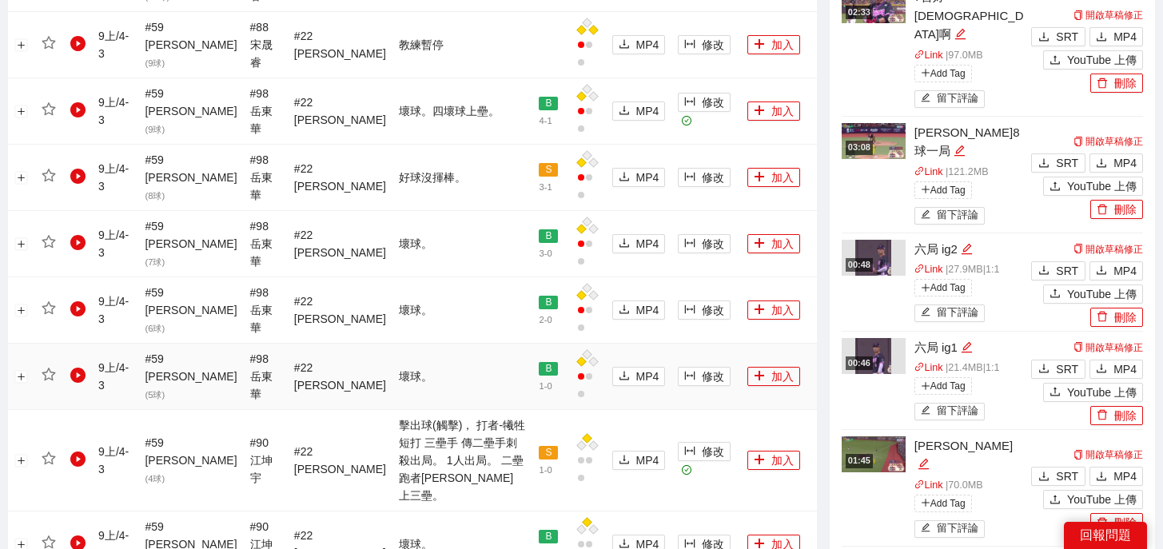
scroll to position [1222, 0]
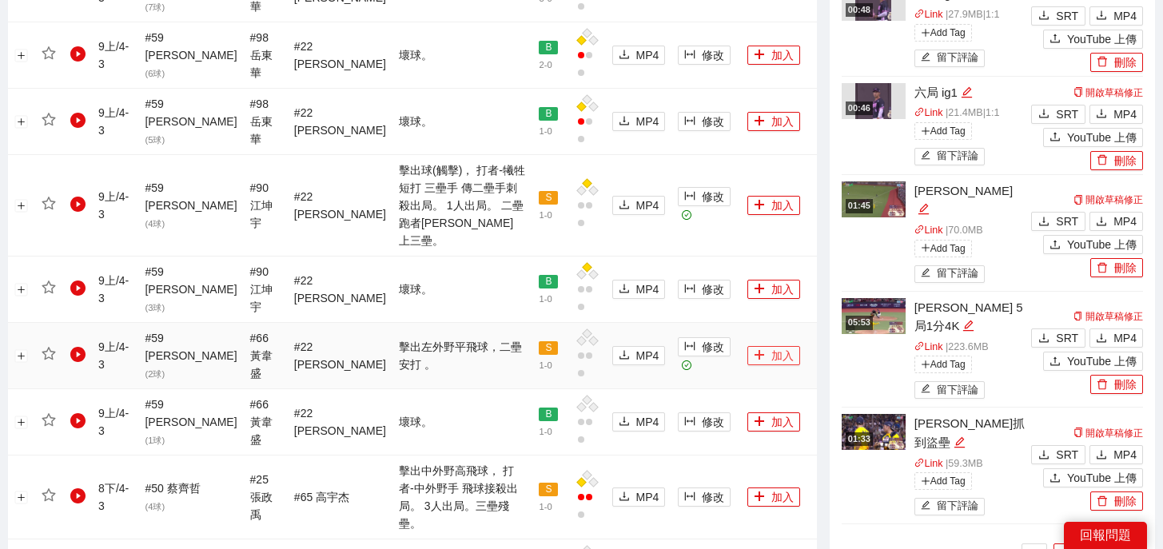
click at [753, 349] on icon "plus" at bounding box center [758, 354] width 11 height 11
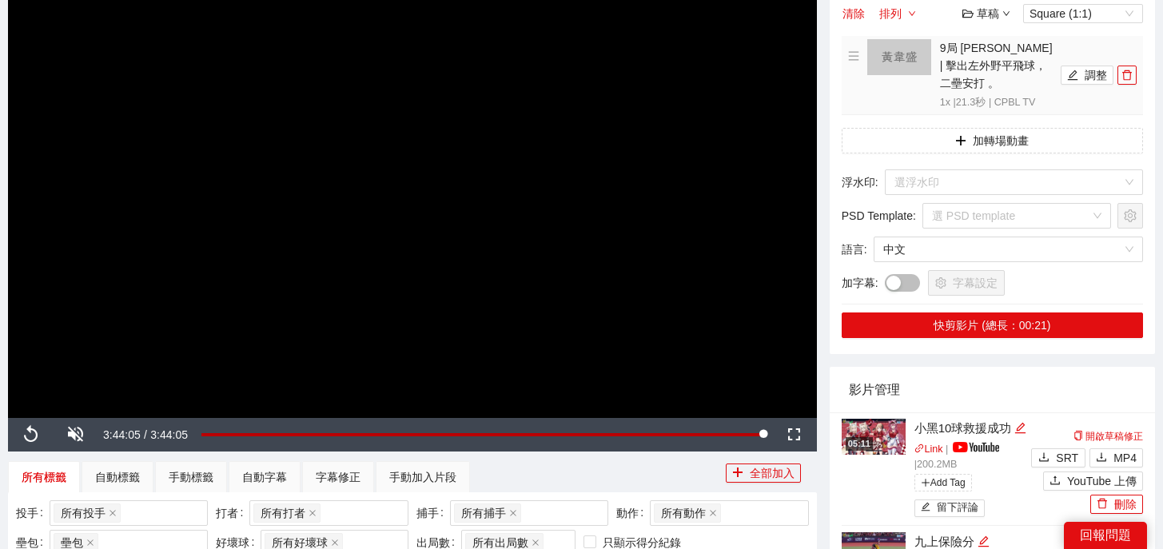
scroll to position [0, 0]
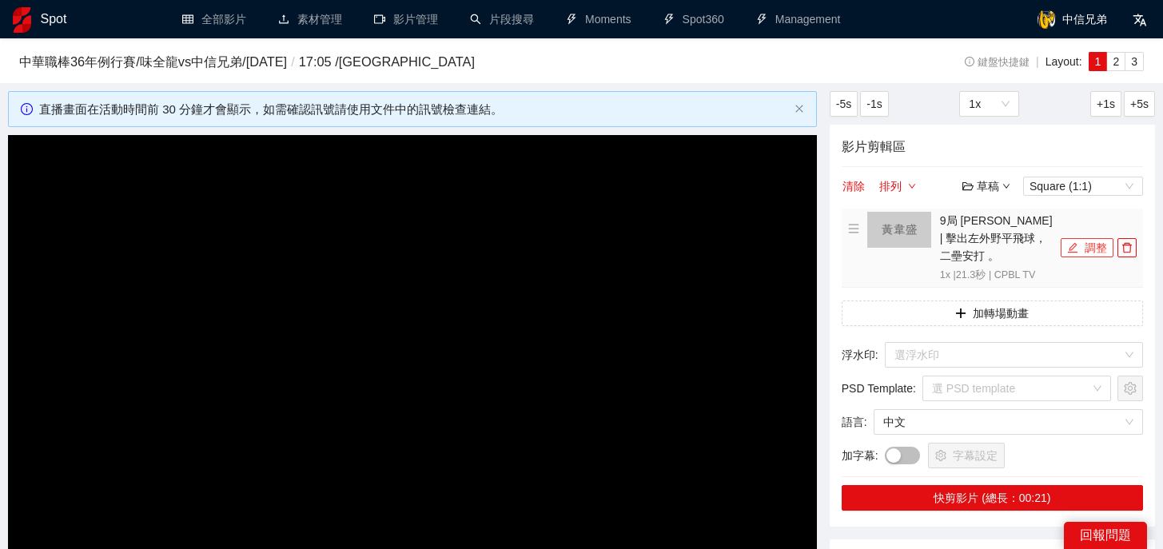
click at [1081, 246] on button "調整" at bounding box center [1086, 247] width 53 height 19
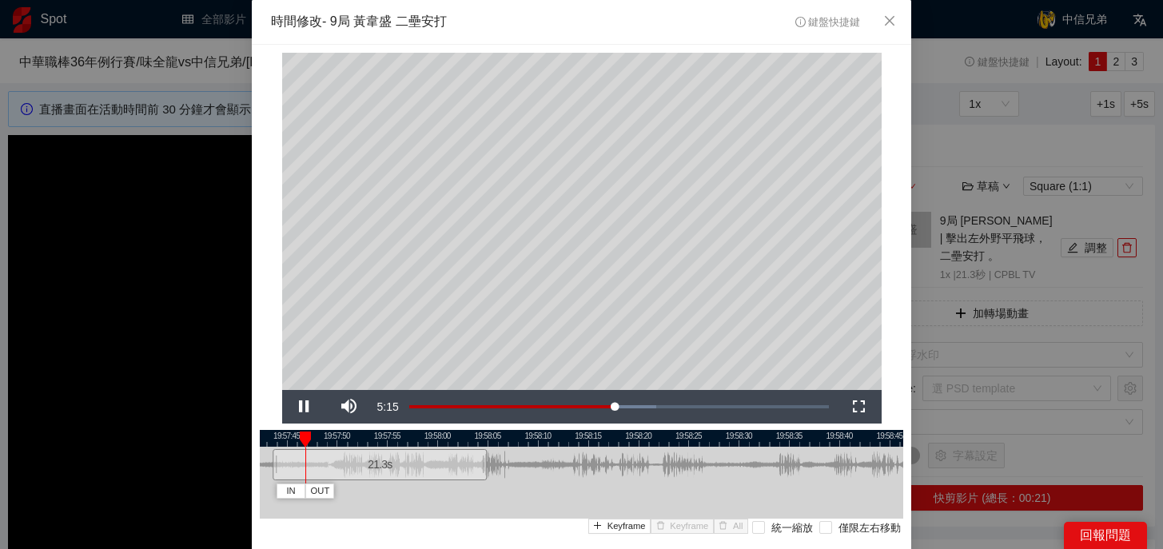
drag, startPoint x: 704, startPoint y: 439, endPoint x: 502, endPoint y: 447, distance: 202.3
click at [502, 447] on div "19:57:40 19:57:45 19:57:50 19:57:55 19:58:00 19:58:05 19:58:10 19:58:15 19:58:2…" at bounding box center [581, 503] width 643 height 146
drag, startPoint x: 485, startPoint y: 468, endPoint x: 517, endPoint y: 468, distance: 32.0
click at [517, 468] on div at bounding box center [516, 465] width 10 height 36
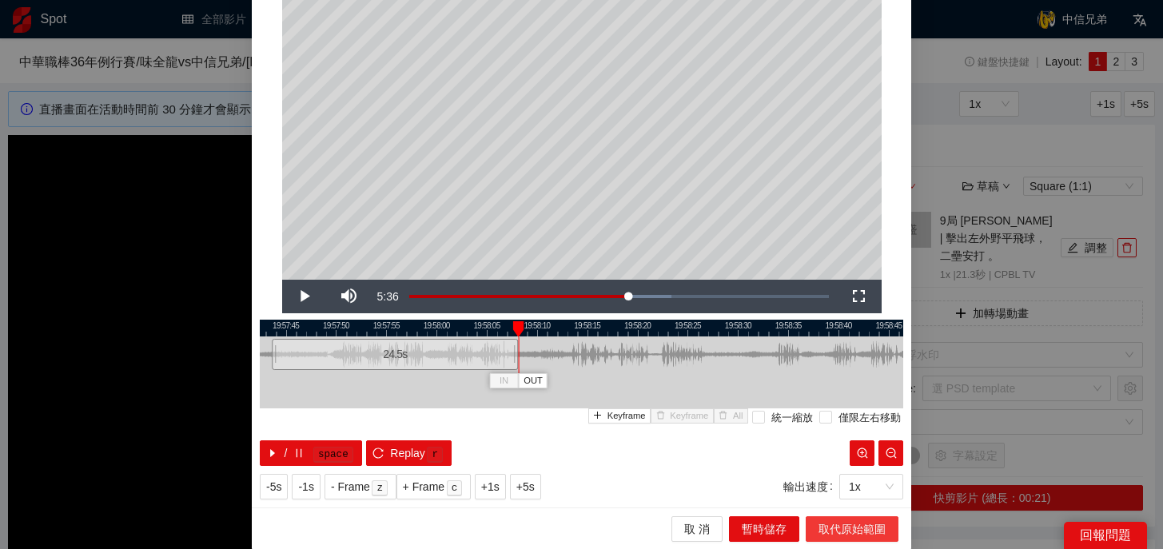
click at [837, 531] on span "取代原始範圍" at bounding box center [851, 529] width 67 height 18
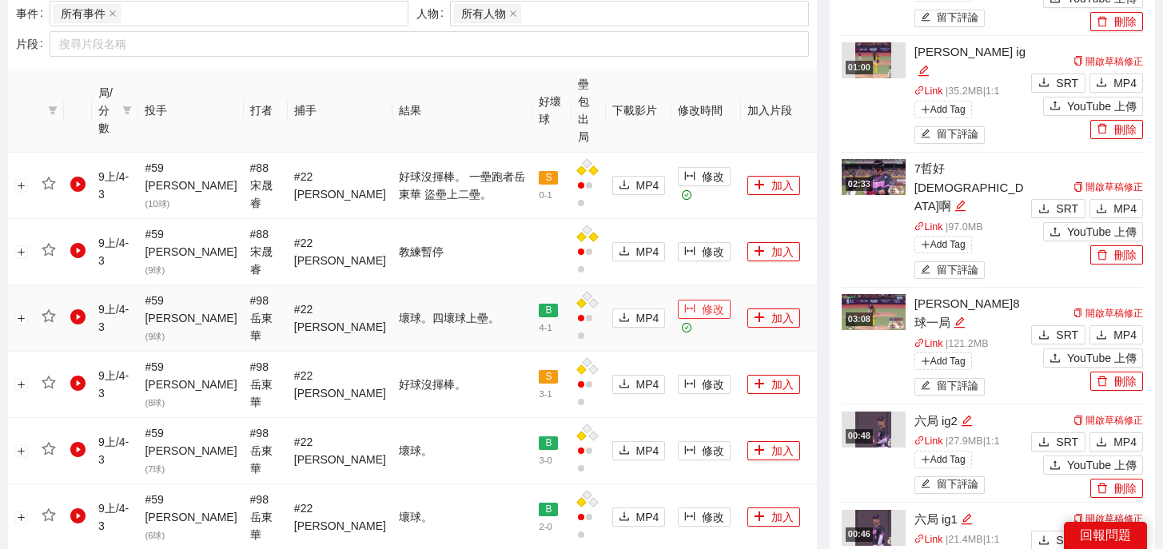
scroll to position [994, 0]
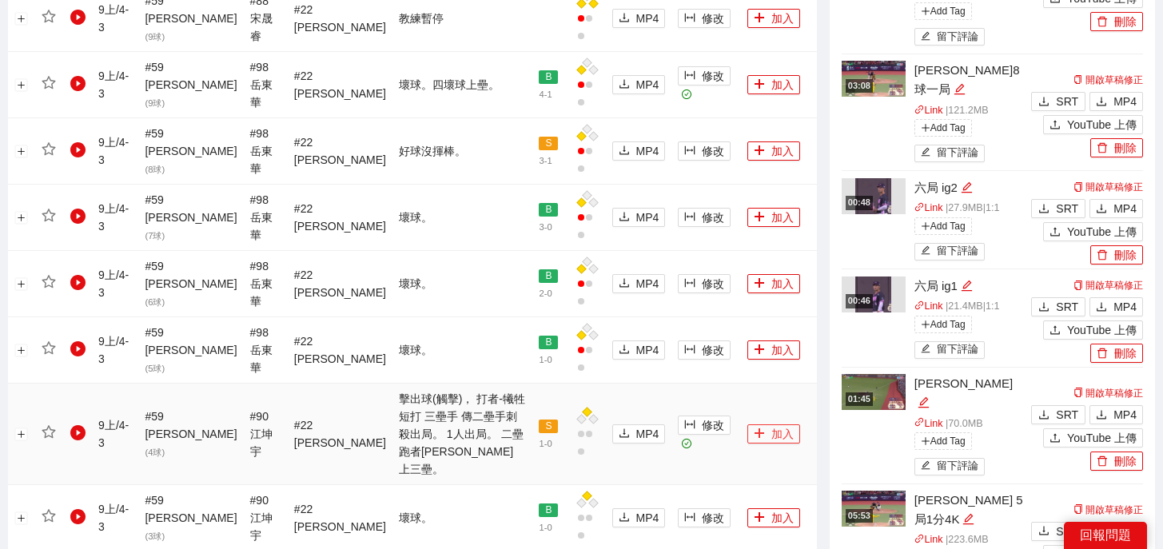
click at [753, 427] on icon "plus" at bounding box center [758, 432] width 11 height 11
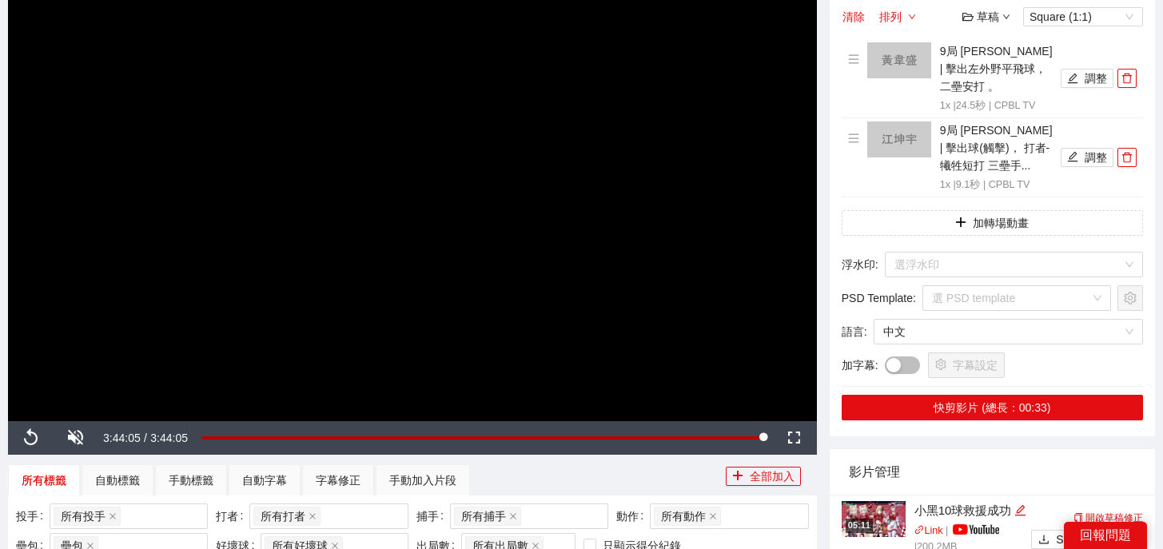
scroll to position [0, 0]
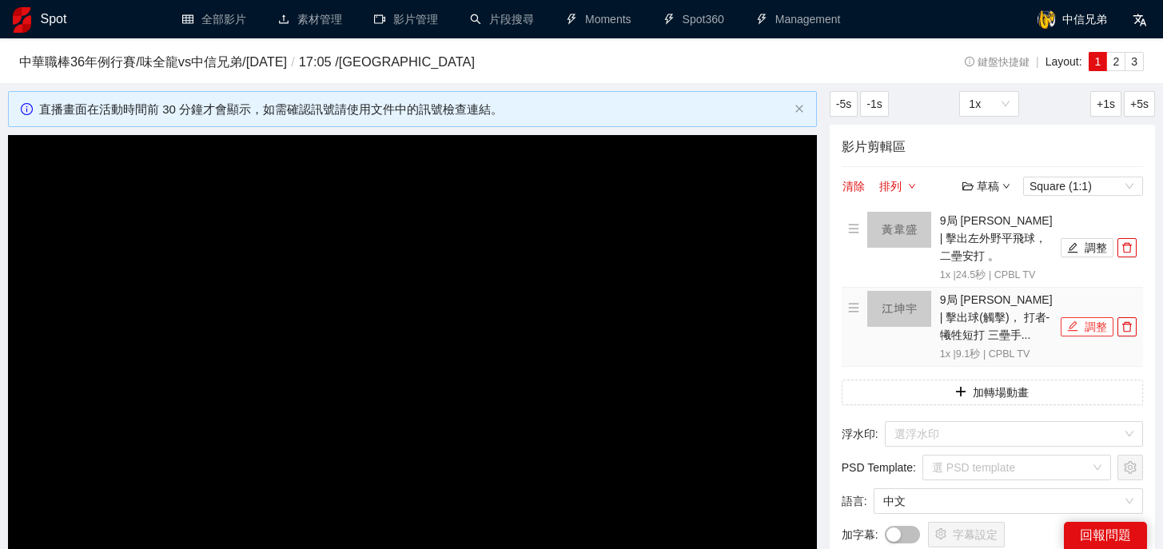
click at [1092, 317] on button "調整" at bounding box center [1086, 326] width 53 height 19
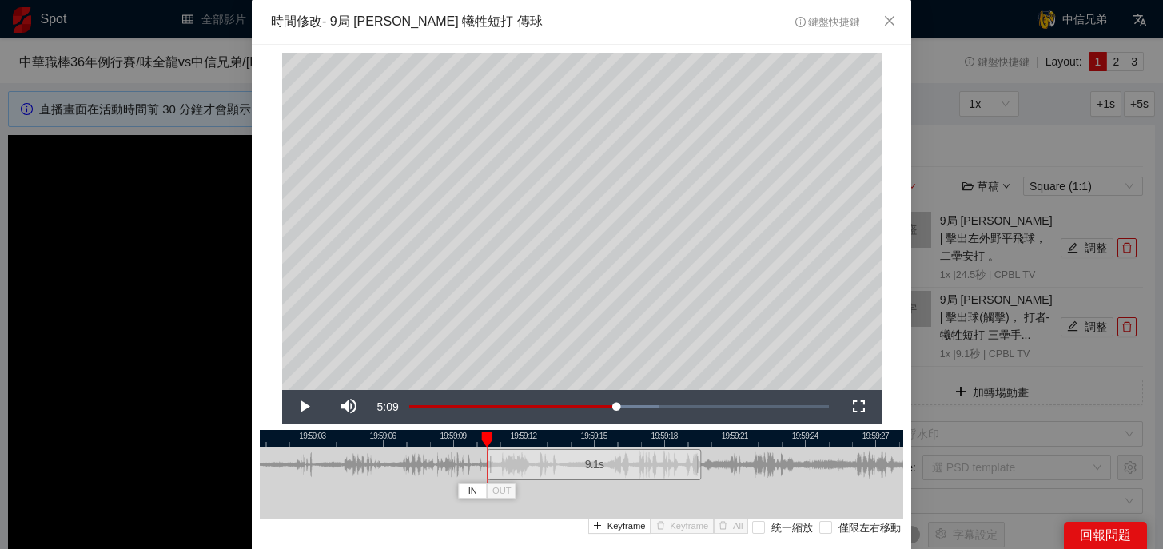
drag, startPoint x: 592, startPoint y: 460, endPoint x: 605, endPoint y: 460, distance: 12.8
click at [605, 460] on div "9.1 s" at bounding box center [594, 464] width 214 height 31
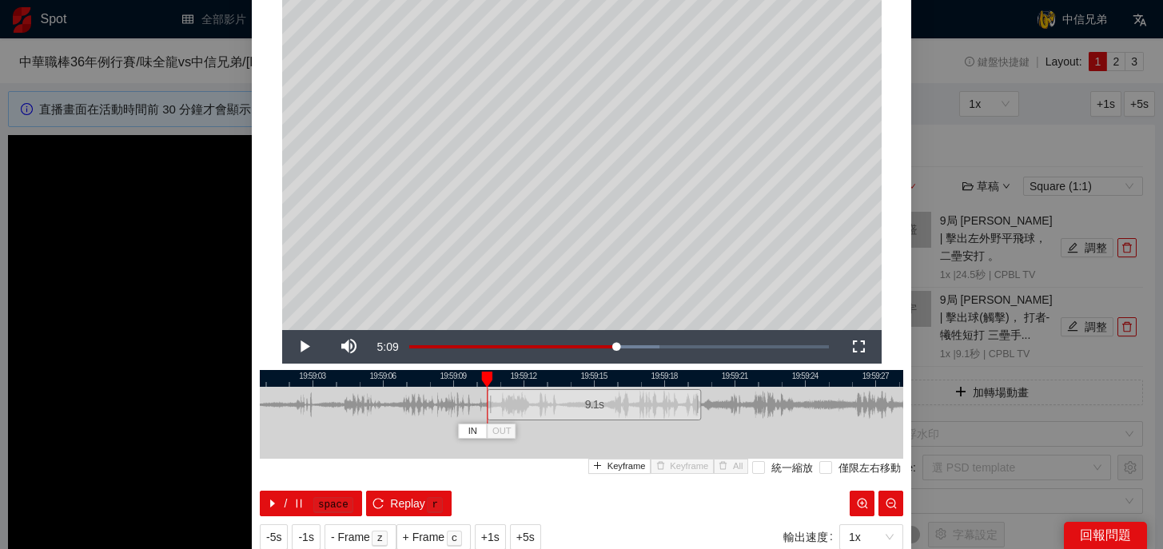
scroll to position [69, 0]
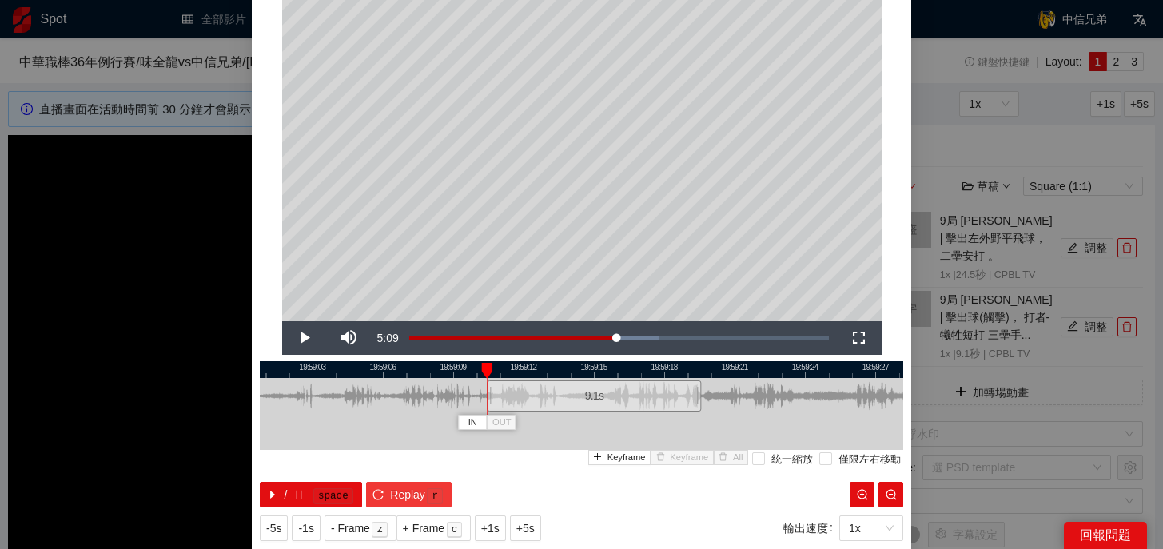
click at [394, 497] on span "Replay" at bounding box center [407, 495] width 35 height 18
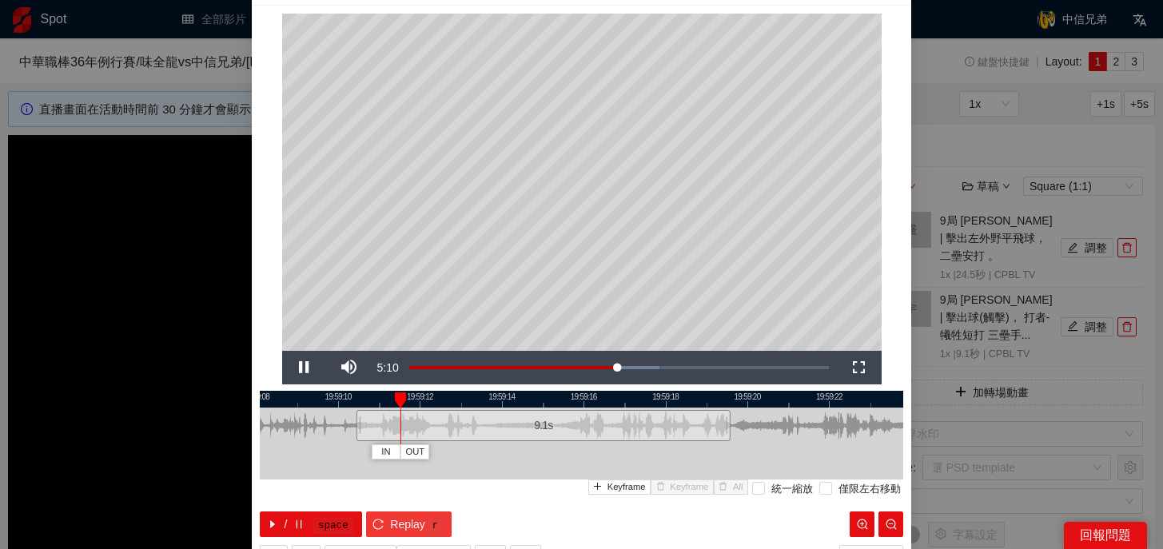
scroll to position [40, 0]
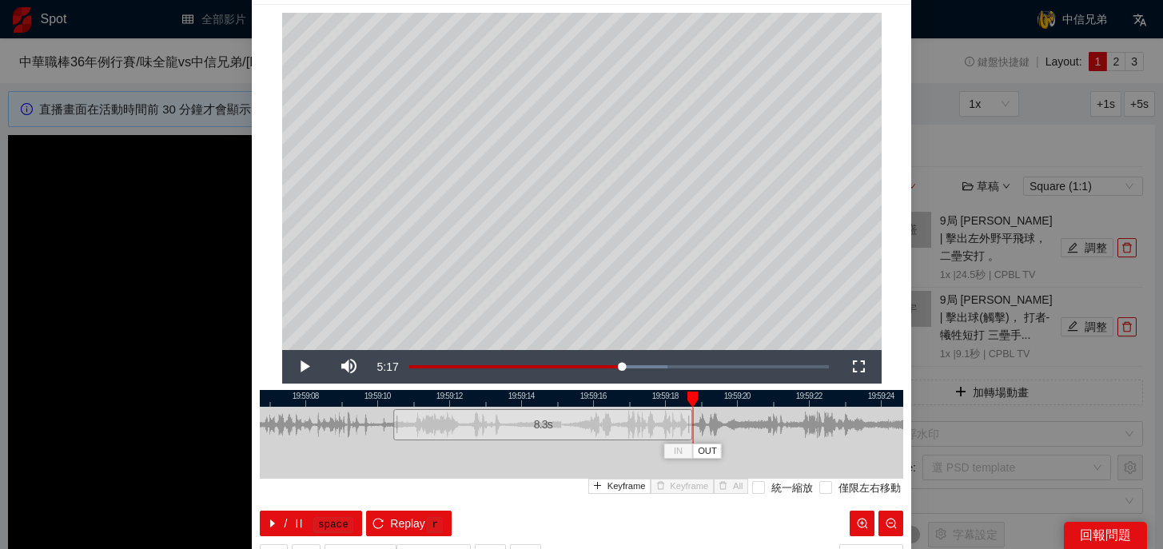
drag, startPoint x: 719, startPoint y: 431, endPoint x: 690, endPoint y: 435, distance: 29.8
click at [690, 435] on div at bounding box center [691, 425] width 10 height 36
drag, startPoint x: 693, startPoint y: 401, endPoint x: 670, endPoint y: 401, distance: 22.4
click at [687, 401] on div at bounding box center [692, 400] width 11 height 16
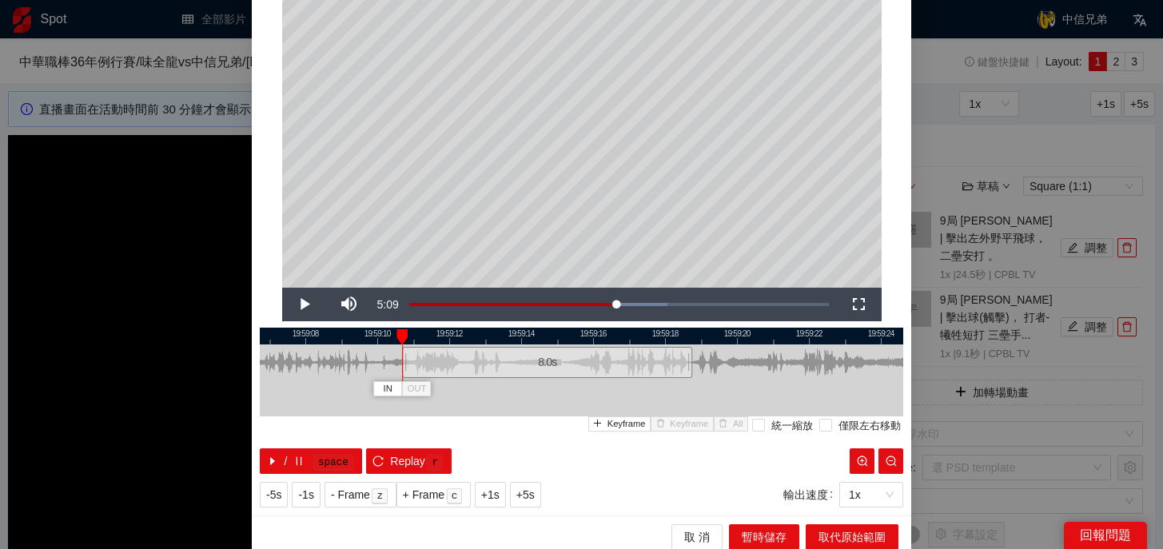
drag, startPoint x: 397, startPoint y: 365, endPoint x: 406, endPoint y: 364, distance: 8.9
click at [406, 364] on div at bounding box center [405, 362] width 10 height 36
click at [860, 535] on span "取代原始範圍" at bounding box center [851, 537] width 67 height 18
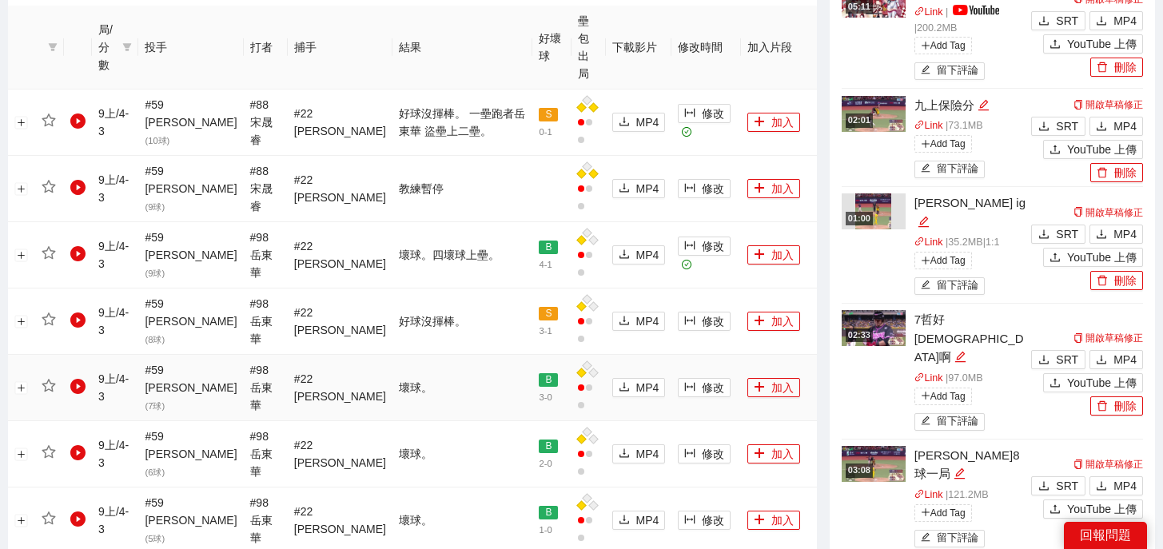
scroll to position [758, 0]
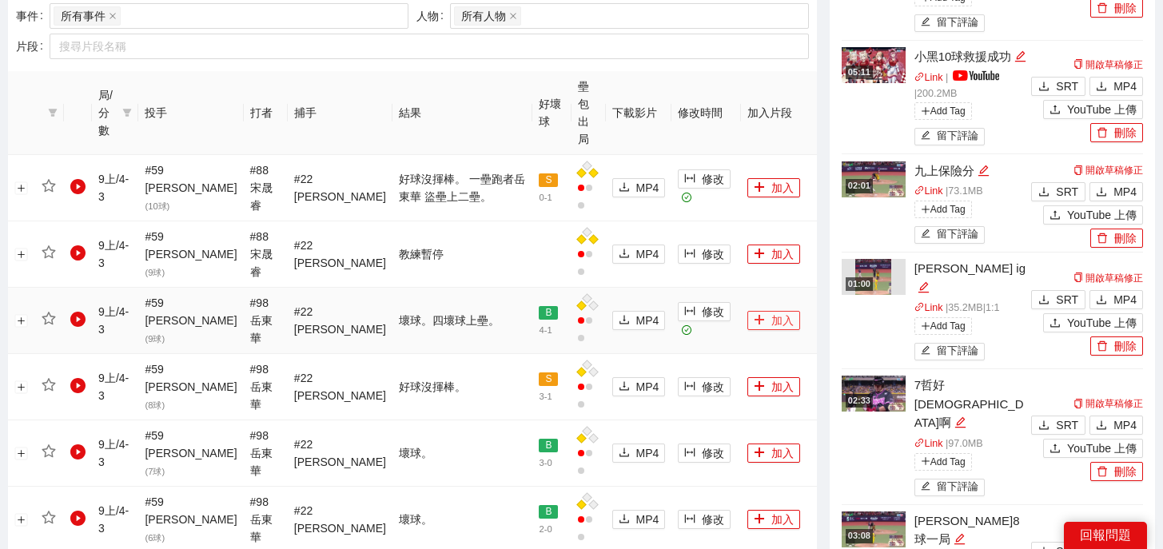
click at [776, 311] on button "加入" at bounding box center [773, 320] width 53 height 19
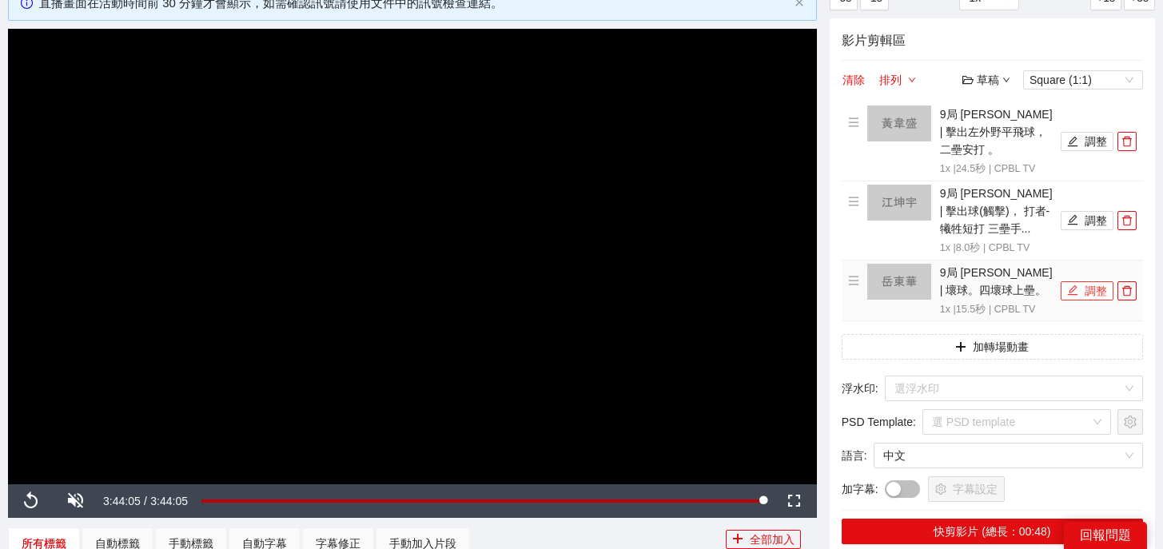
scroll to position [104, 0]
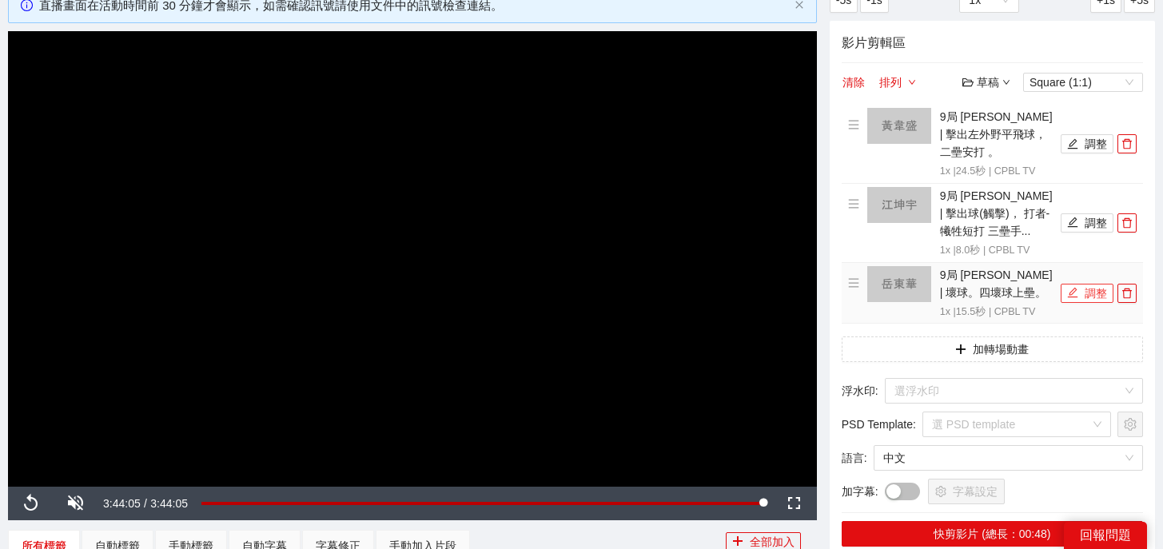
click at [1084, 284] on button "調整" at bounding box center [1086, 293] width 53 height 19
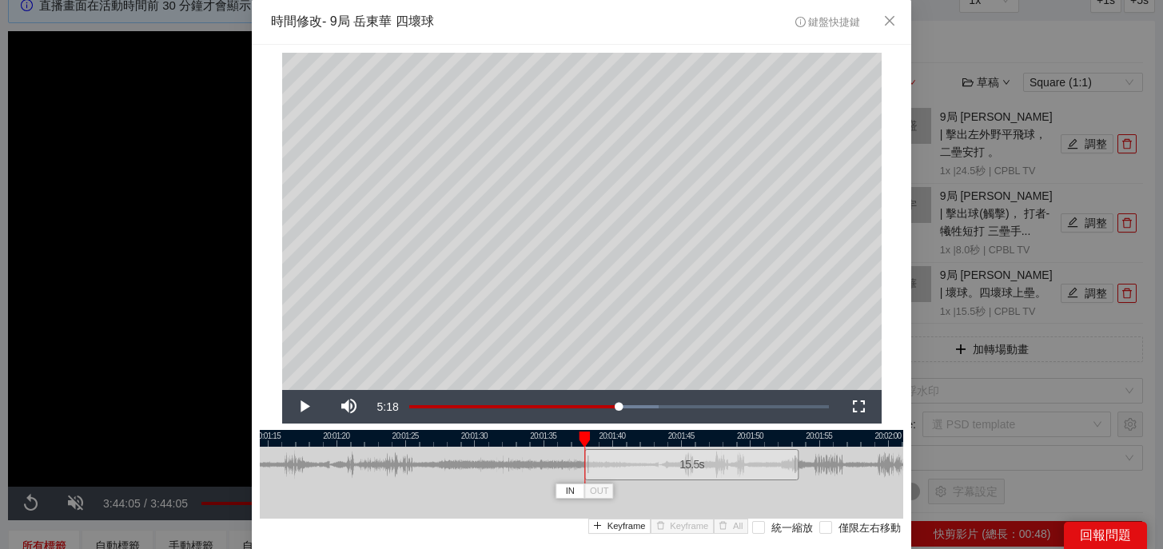
drag, startPoint x: 496, startPoint y: 467, endPoint x: 606, endPoint y: 469, distance: 110.3
click at [606, 469] on div "15.5 s" at bounding box center [691, 464] width 214 height 31
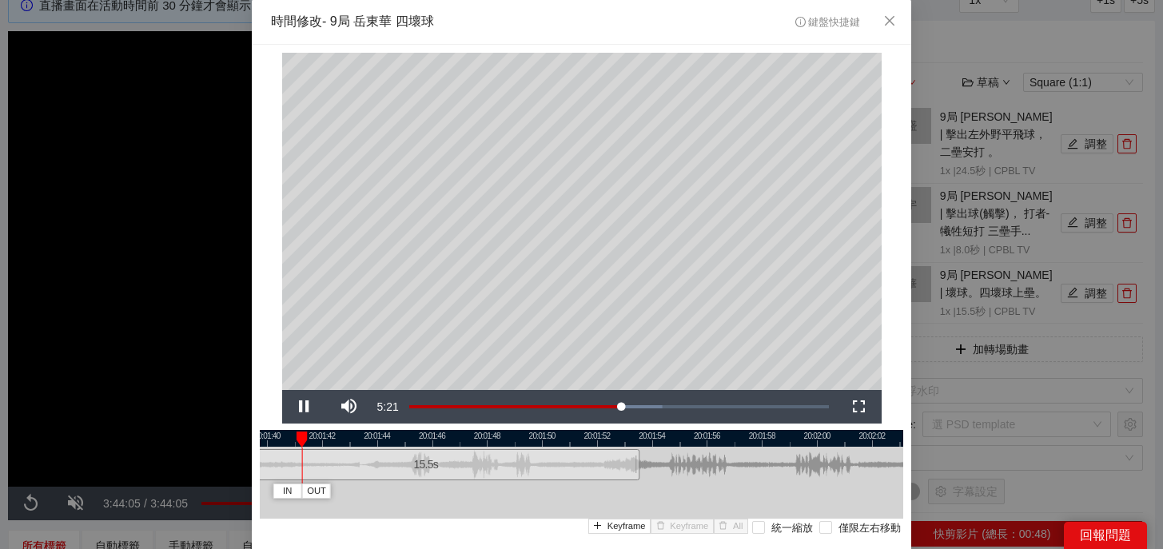
drag, startPoint x: 791, startPoint y: 438, endPoint x: 555, endPoint y: 450, distance: 236.0
click at [555, 450] on div "20:01:38 20:01:40 20:01:42 20:01:44 20:01:46 20:01:48 20:01:50 20:01:52 20:01:5…" at bounding box center [581, 503] width 643 height 146
click at [388, 483] on div "20:01:38 20:01:40 20:01:42 20:01:44 20:01:46 20:01:48 20:01:50 20:01:52 20:01:5…" at bounding box center [581, 503] width 643 height 146
click at [387, 446] on div "IN OUT" at bounding box center [390, 439] width 11 height 16
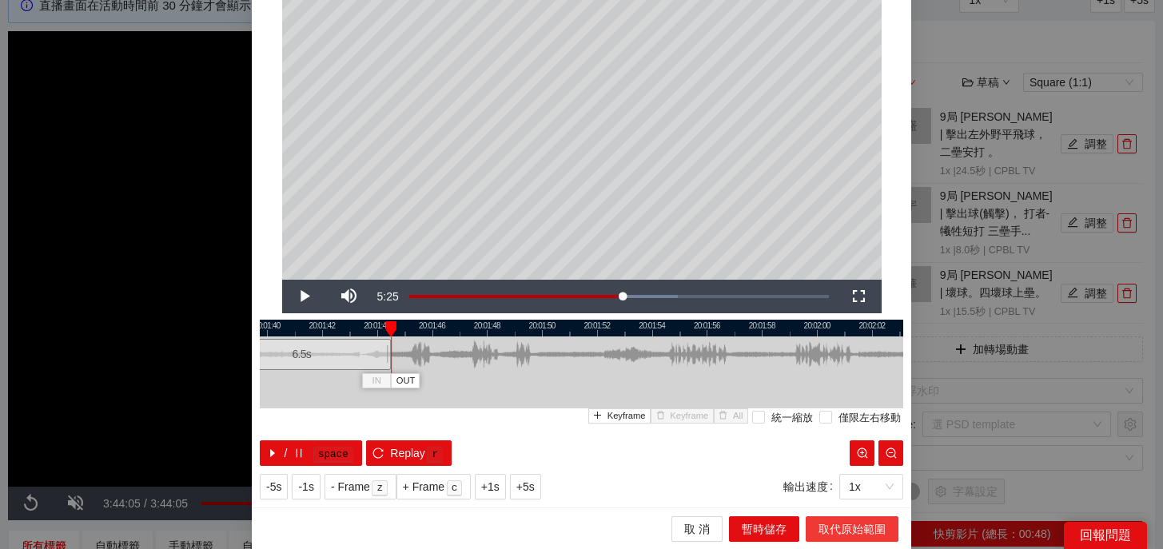
click at [836, 531] on span "取代原始範圍" at bounding box center [851, 529] width 67 height 18
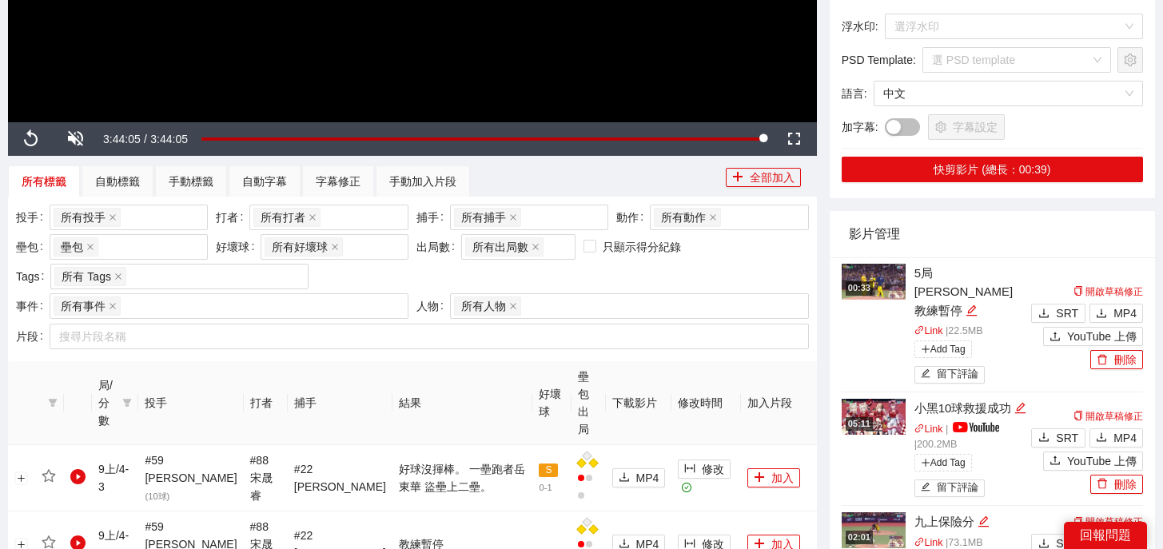
scroll to position [803, 0]
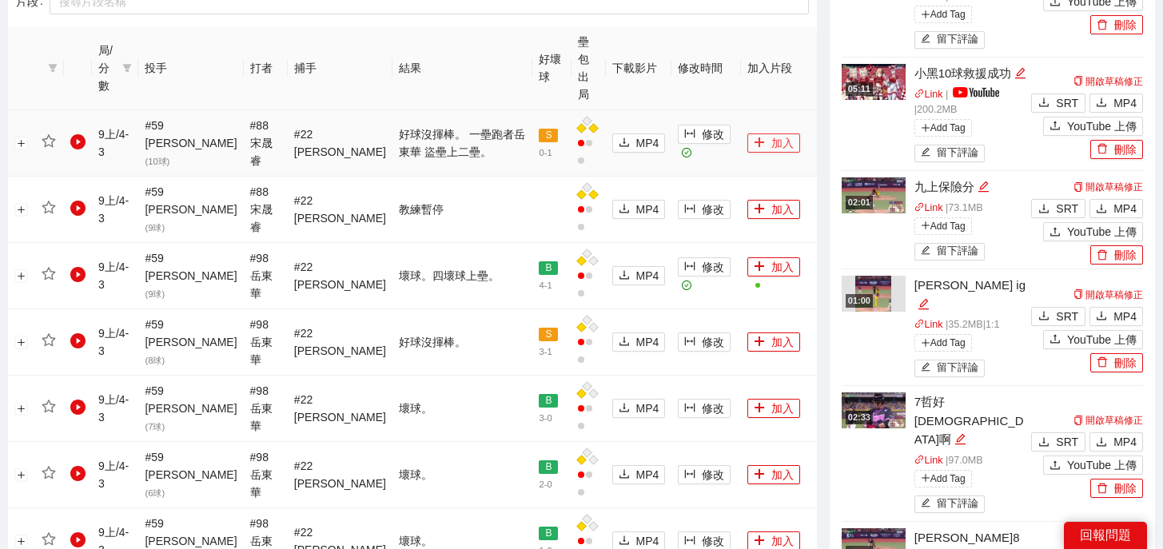
click at [753, 137] on icon "plus" at bounding box center [758, 142] width 11 height 11
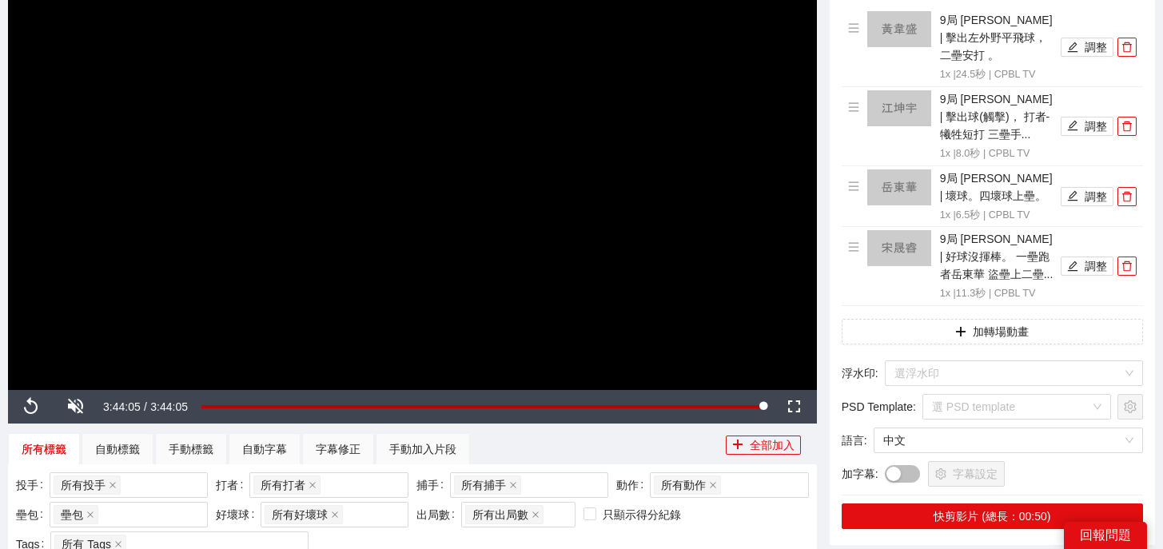
scroll to position [0, 0]
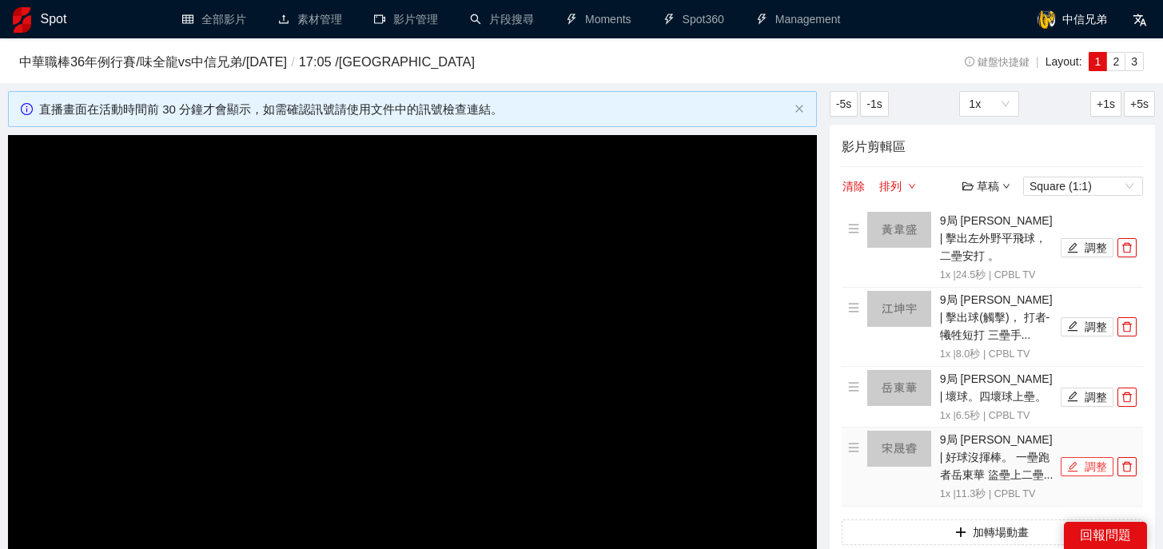
click at [1076, 461] on icon "edit" at bounding box center [1072, 466] width 11 height 11
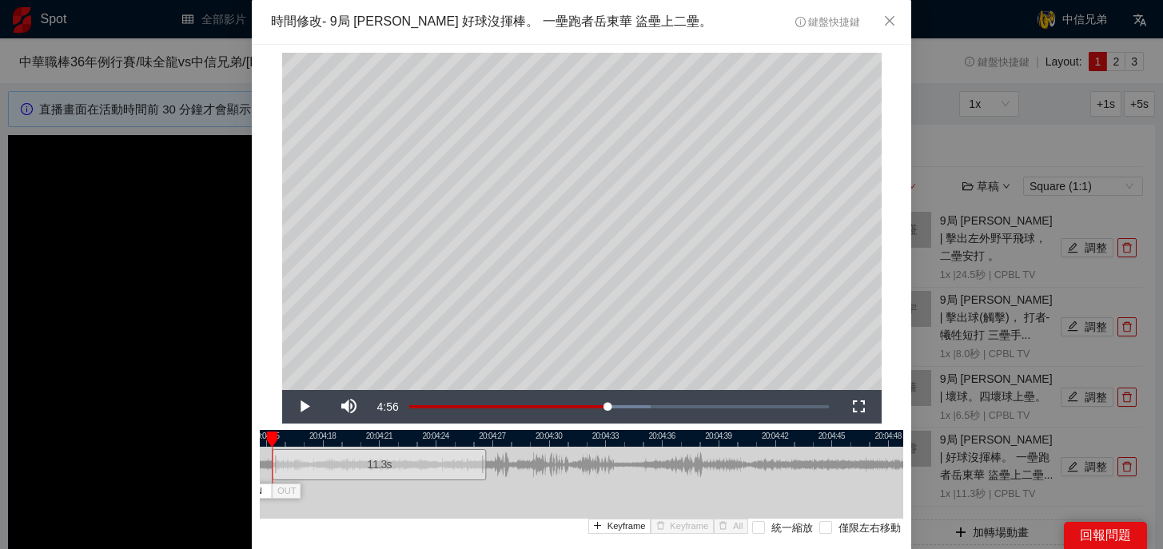
drag, startPoint x: 619, startPoint y: 462, endPoint x: 418, endPoint y: 462, distance: 201.3
click at [418, 462] on div "11.3 s" at bounding box center [379, 464] width 214 height 31
drag, startPoint x: 459, startPoint y: 436, endPoint x: 759, endPoint y: 438, distance: 299.6
click at [759, 438] on div at bounding box center [581, 438] width 643 height 17
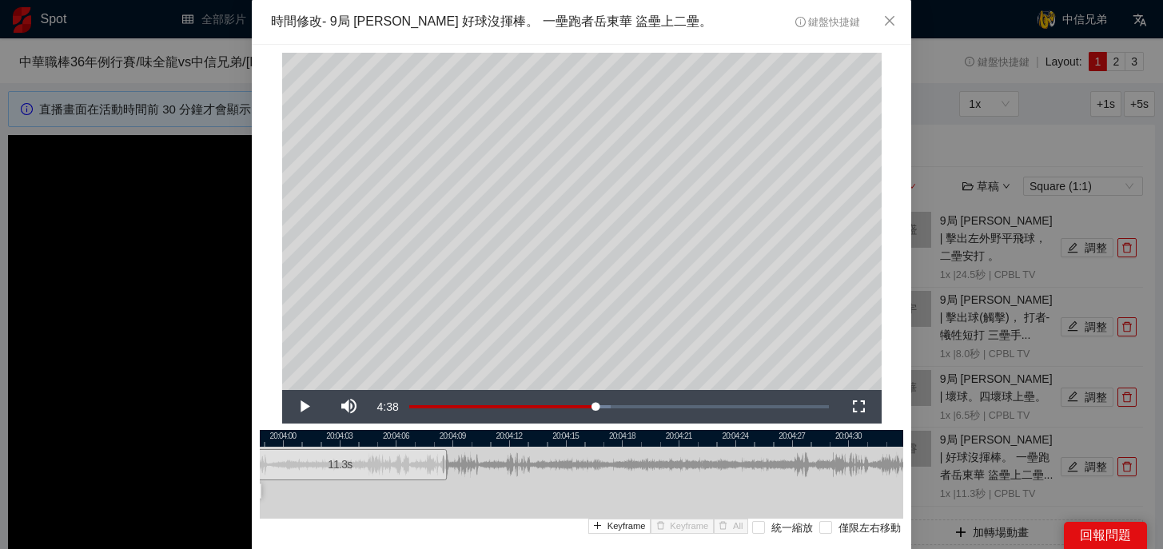
drag, startPoint x: 706, startPoint y: 467, endPoint x: 365, endPoint y: 487, distance: 340.9
click at [365, 487] on div "20:03:57 20:04:00 20:04:03 20:04:06 20:04:09 20:04:12 20:04:15 20:04:18 20:04:2…" at bounding box center [581, 503] width 643 height 146
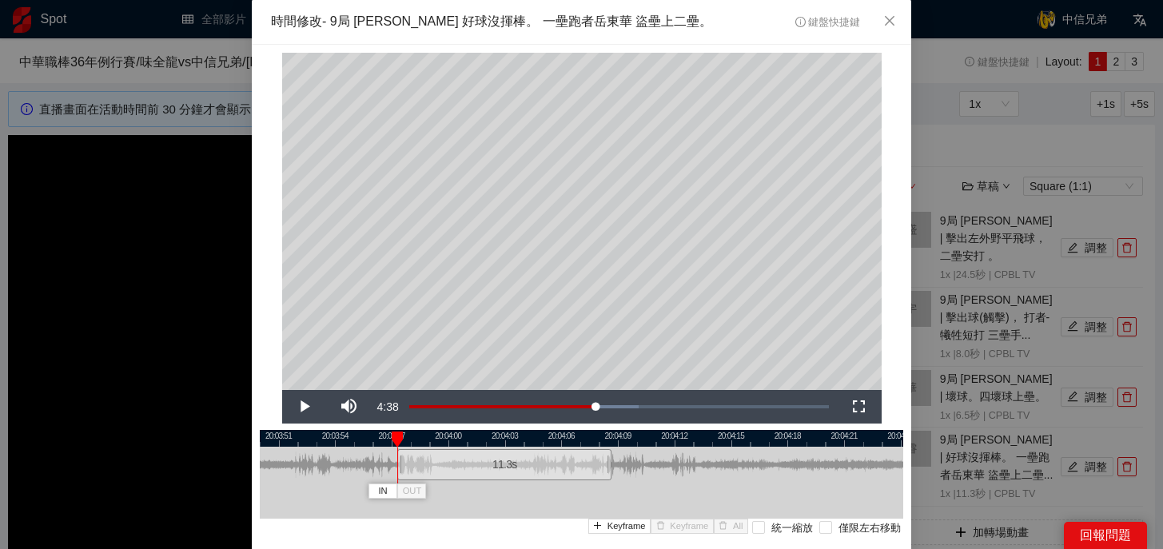
drag, startPoint x: 495, startPoint y: 439, endPoint x: 829, endPoint y: 437, distance: 334.0
click at [828, 437] on div at bounding box center [746, 438] width 643 height 17
drag, startPoint x: 712, startPoint y: 465, endPoint x: 435, endPoint y: 481, distance: 276.9
click at [435, 481] on div "11.3 s" at bounding box center [581, 465] width 643 height 36
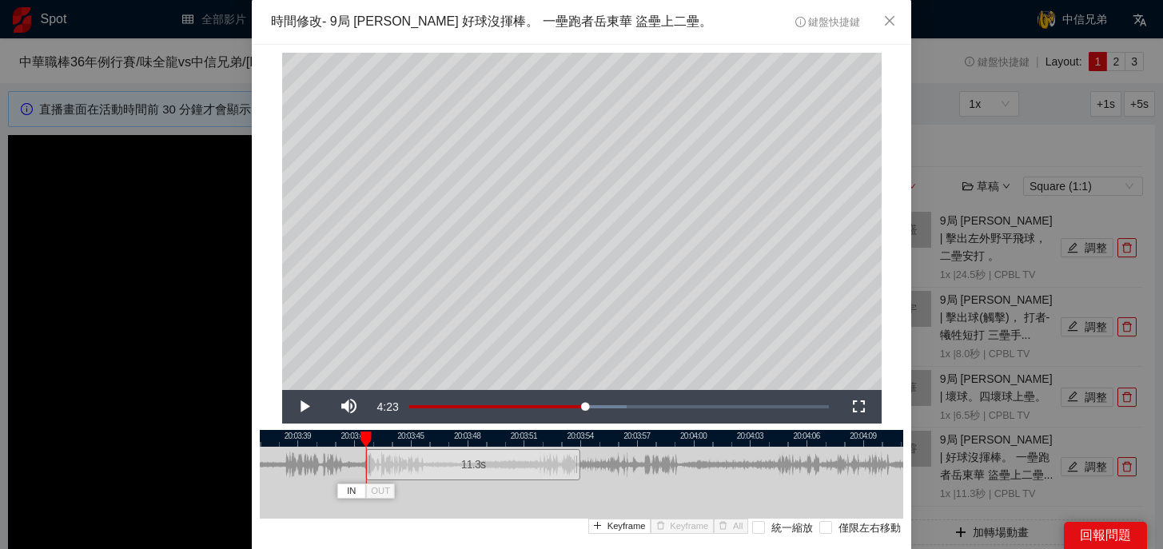
drag, startPoint x: 543, startPoint y: 437, endPoint x: 833, endPoint y: 437, distance: 290.0
click at [833, 437] on div at bounding box center [658, 438] width 643 height 17
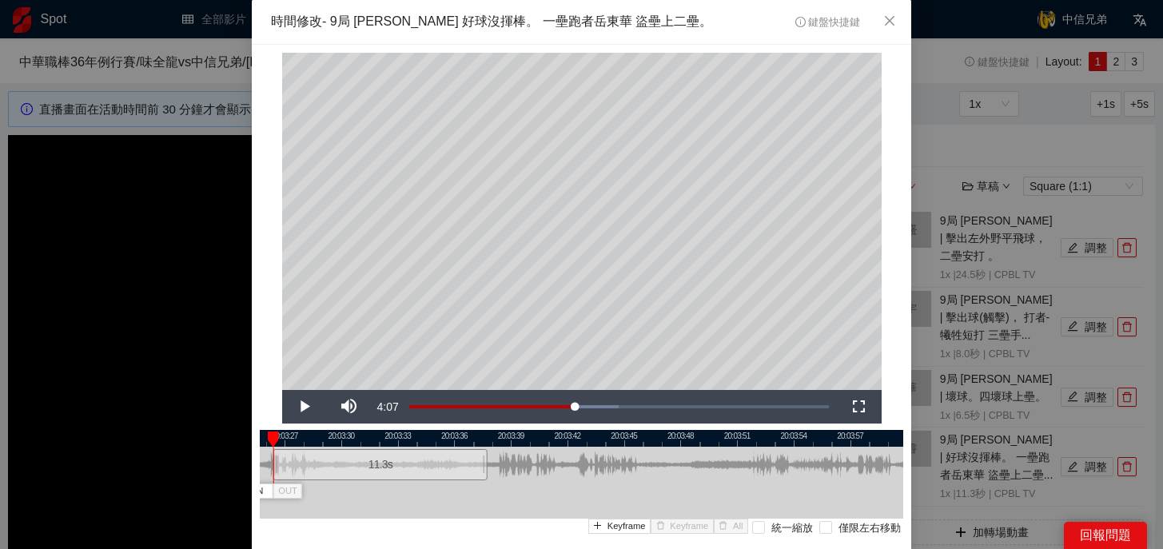
drag, startPoint x: 692, startPoint y: 463, endPoint x: 386, endPoint y: 490, distance: 307.2
click at [386, 490] on div "20:03:24 20:03:27 20:03:30 20:03:33 20:03:36 20:03:39 20:03:42 20:03:45 20:03:4…" at bounding box center [581, 503] width 643 height 146
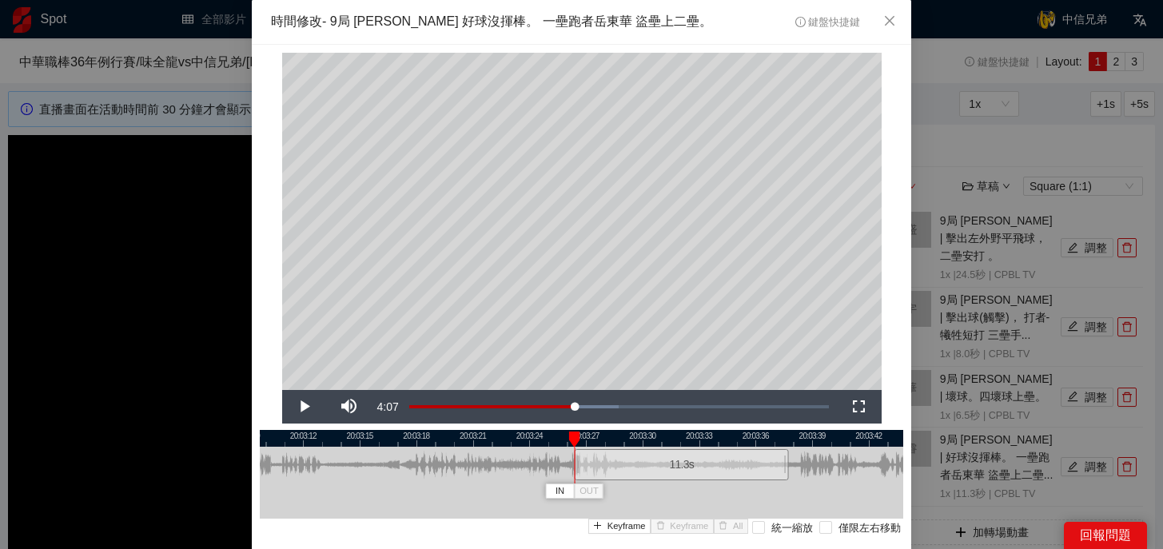
drag, startPoint x: 451, startPoint y: 439, endPoint x: 753, endPoint y: 444, distance: 301.3
click at [753, 444] on div at bounding box center [882, 438] width 643 height 17
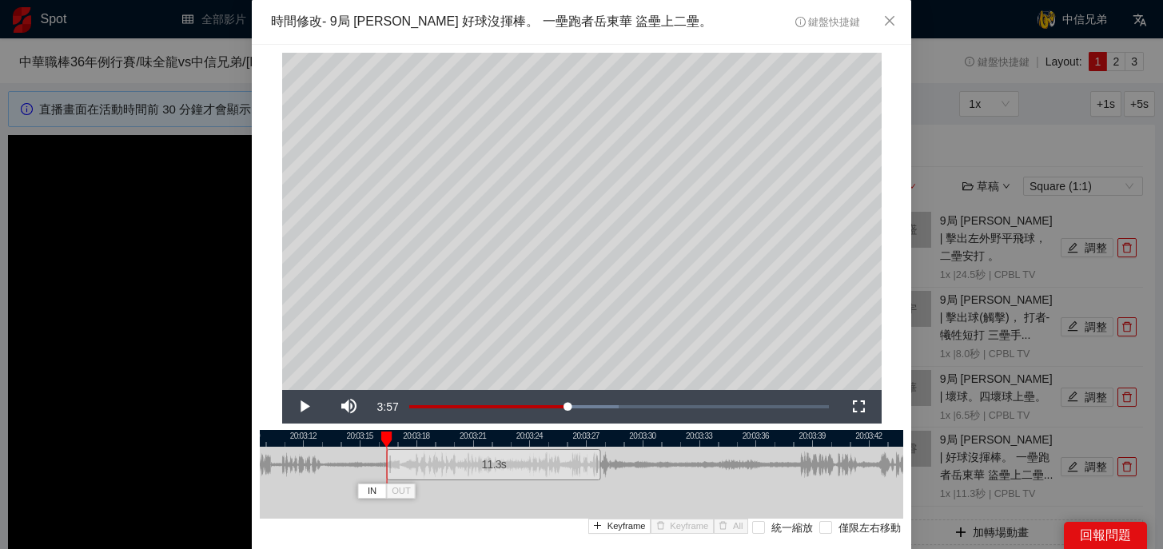
drag, startPoint x: 672, startPoint y: 467, endPoint x: 484, endPoint y: 500, distance: 190.6
click at [484, 500] on div "20:03:09 20:03:12 20:03:15 20:03:18 20:03:21 20:03:24 20:03:27 20:03:30 20:03:3…" at bounding box center [581, 503] width 643 height 146
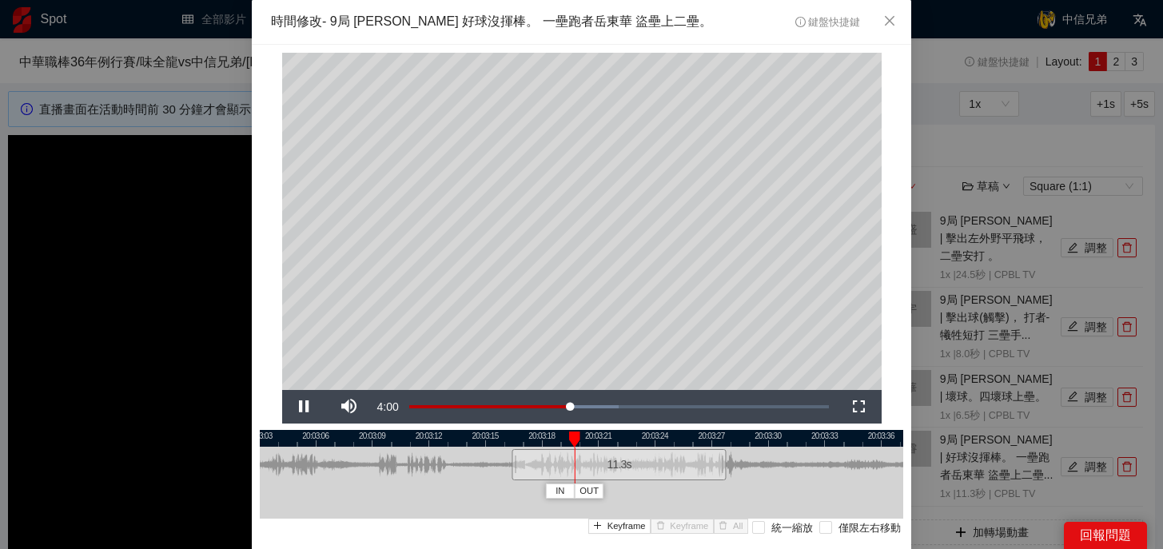
drag, startPoint x: 535, startPoint y: 439, endPoint x: 785, endPoint y: 442, distance: 250.1
click at [785, 442] on div at bounding box center [706, 438] width 643 height 17
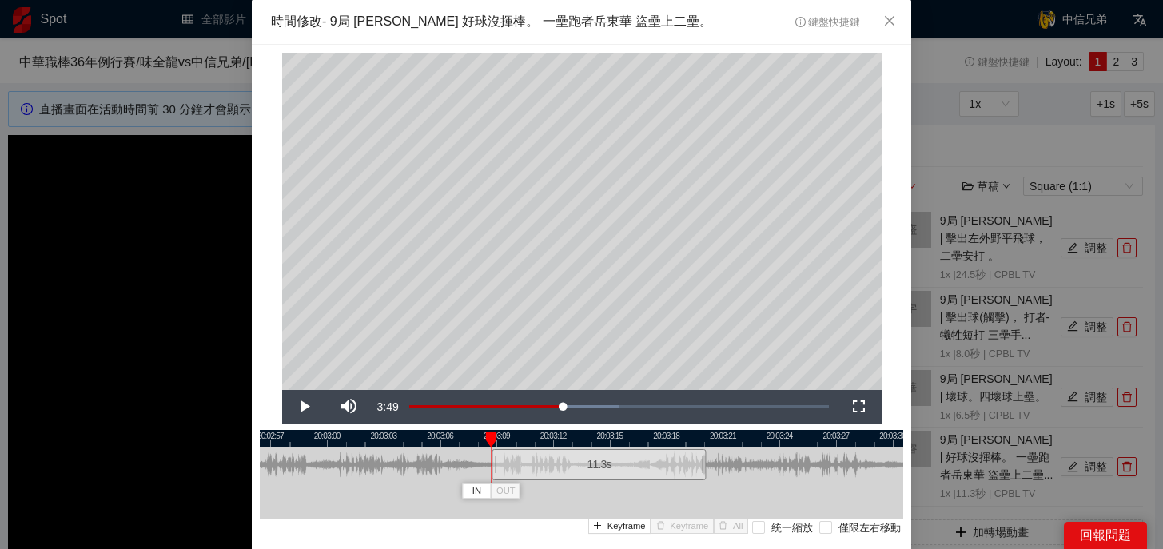
drag, startPoint x: 777, startPoint y: 459, endPoint x: 633, endPoint y: 462, distance: 143.8
click at [633, 462] on div "11.3 s" at bounding box center [598, 464] width 214 height 31
drag, startPoint x: 618, startPoint y: 465, endPoint x: 657, endPoint y: 467, distance: 38.4
click at [657, 467] on div "11.3 s" at bounding box center [638, 464] width 214 height 31
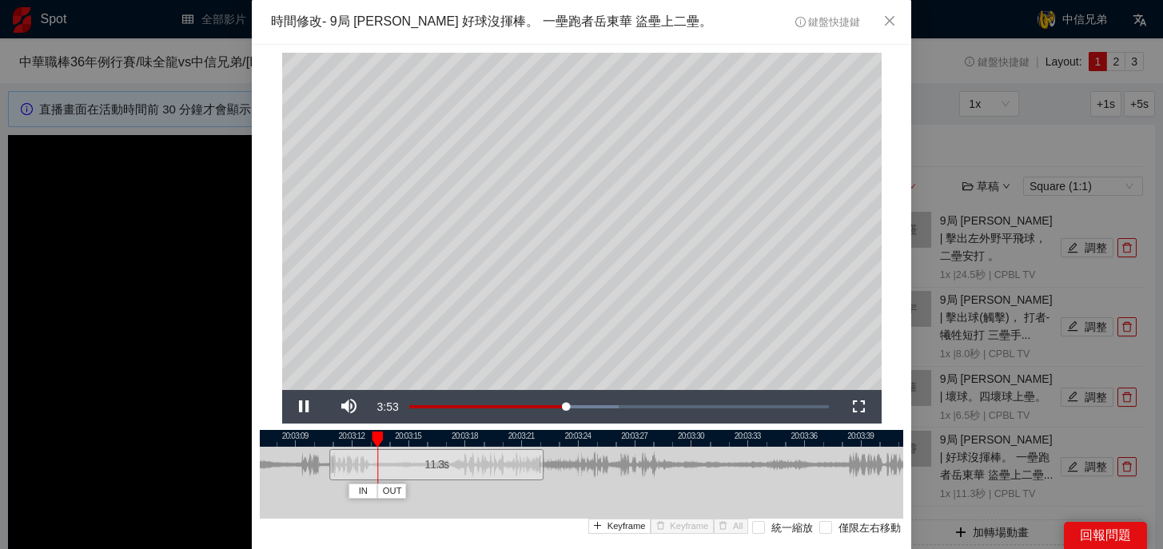
drag, startPoint x: 714, startPoint y: 439, endPoint x: 511, endPoint y: 443, distance: 202.2
click at [511, 443] on div at bounding box center [379, 438] width 643 height 17
drag, startPoint x: 539, startPoint y: 471, endPoint x: 612, endPoint y: 478, distance: 73.0
click at [612, 478] on div at bounding box center [613, 465] width 10 height 36
drag, startPoint x: 612, startPoint y: 428, endPoint x: 442, endPoint y: 443, distance: 170.9
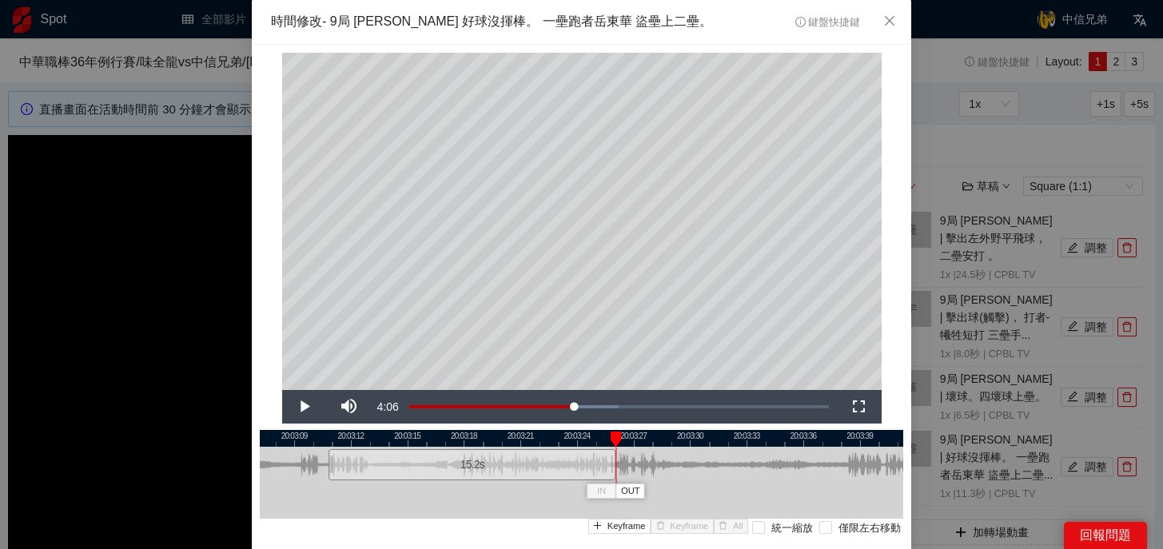
click at [441, 443] on div "**********" at bounding box center [581, 331] width 659 height 573
drag, startPoint x: 619, startPoint y: 439, endPoint x: 467, endPoint y: 450, distance: 152.2
click at [467, 450] on div "20:03:06 20:03:09 20:03:12 20:03:15 20:03:18 20:03:21 20:03:24 20:03:27 20:03:3…" at bounding box center [581, 503] width 643 height 146
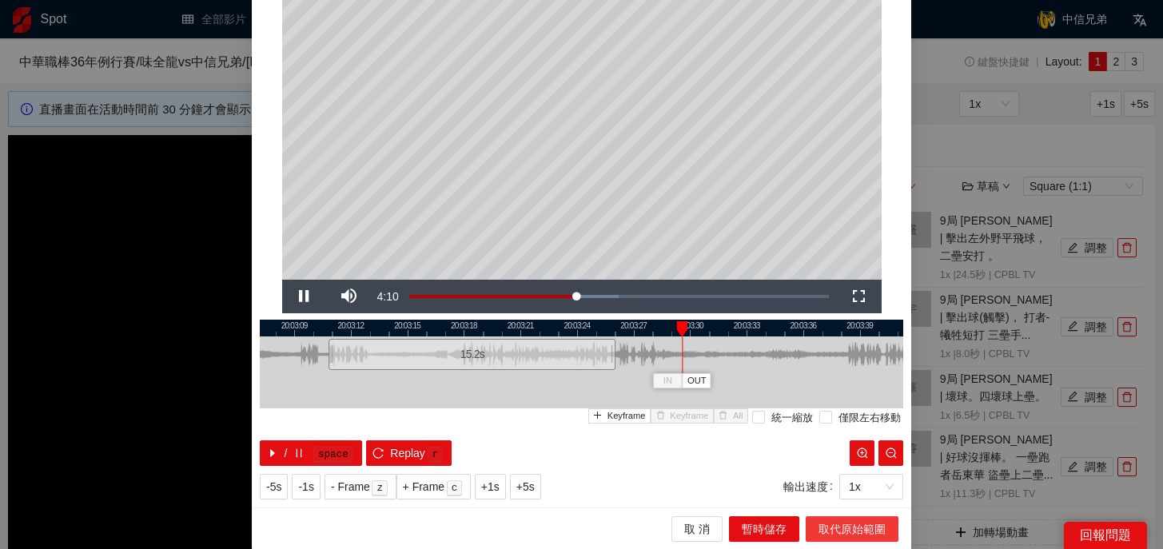
click at [862, 525] on span "取代原始範圍" at bounding box center [851, 529] width 67 height 18
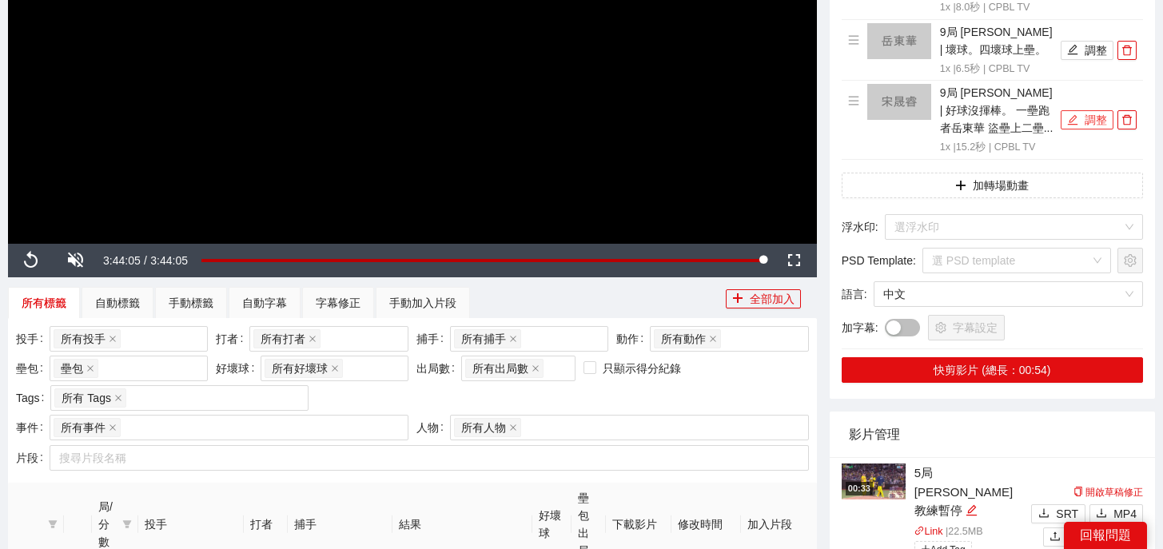
scroll to position [305, 0]
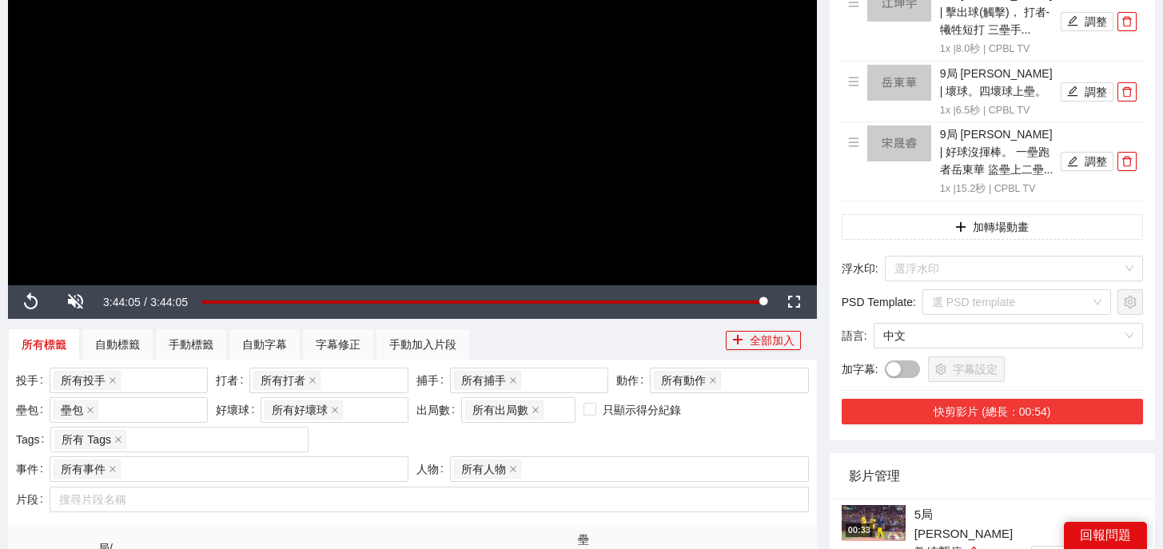
click at [1015, 399] on button "快剪影片 (總長：00:54)" at bounding box center [991, 412] width 301 height 26
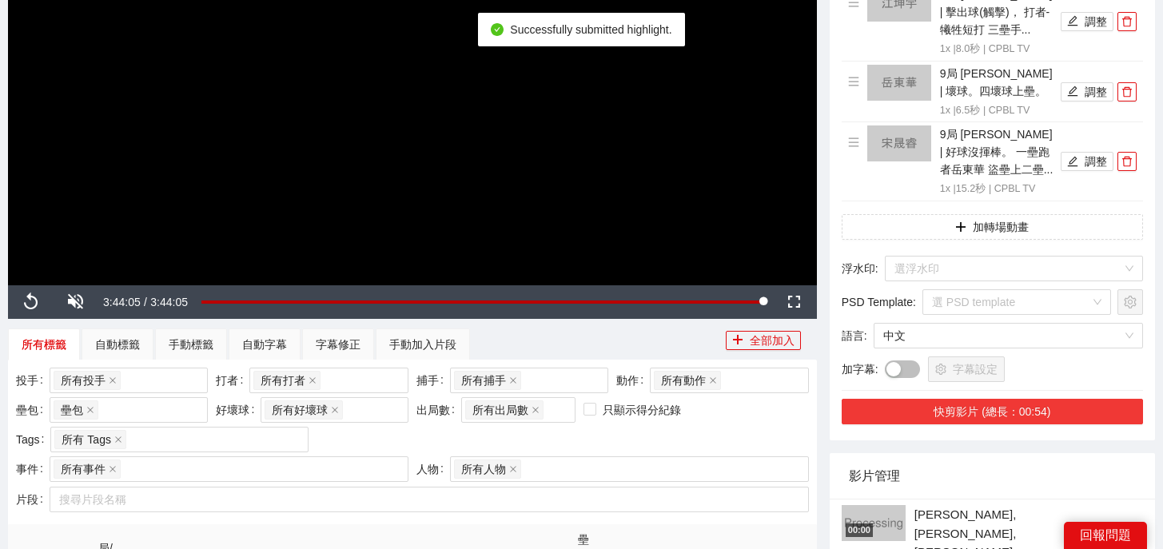
scroll to position [446, 0]
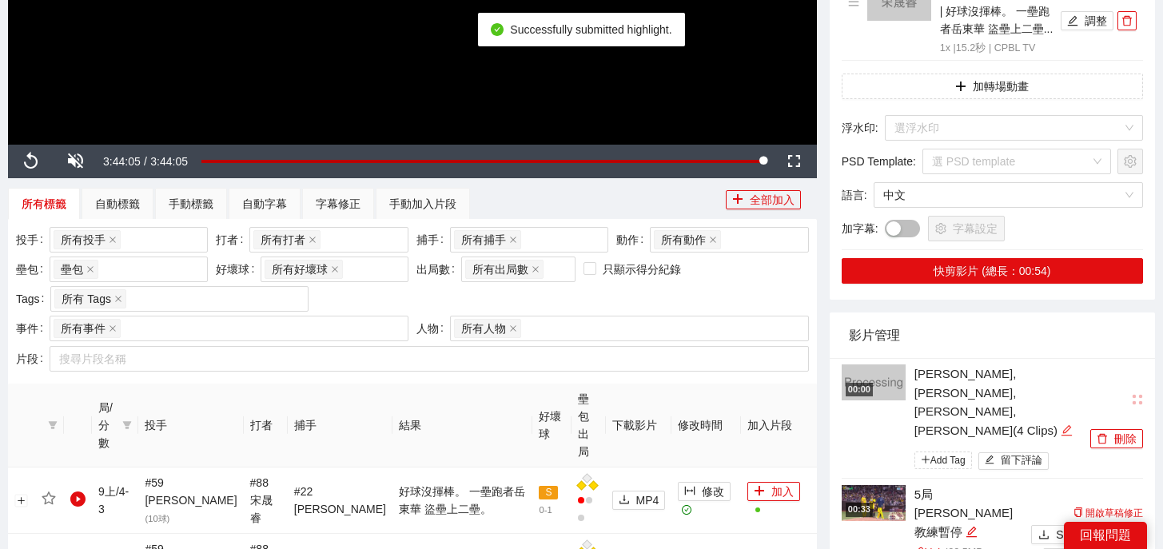
click at [1060, 424] on icon "edit" at bounding box center [1066, 430] width 12 height 12
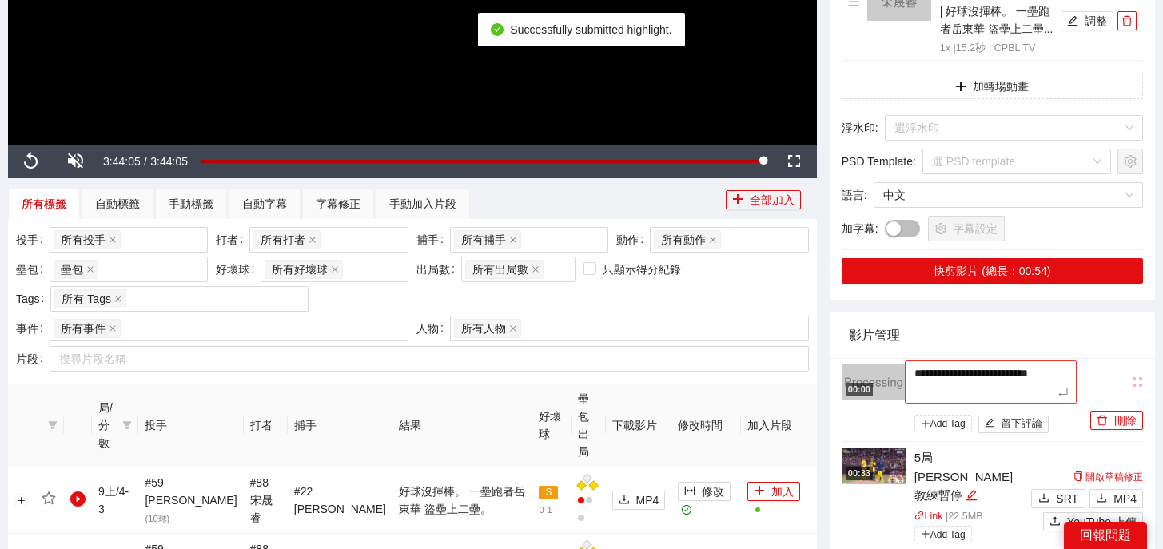
click at [1022, 383] on textarea "**********" at bounding box center [990, 381] width 172 height 43
drag, startPoint x: 1000, startPoint y: 374, endPoint x: 773, endPoint y: 340, distance: 229.5
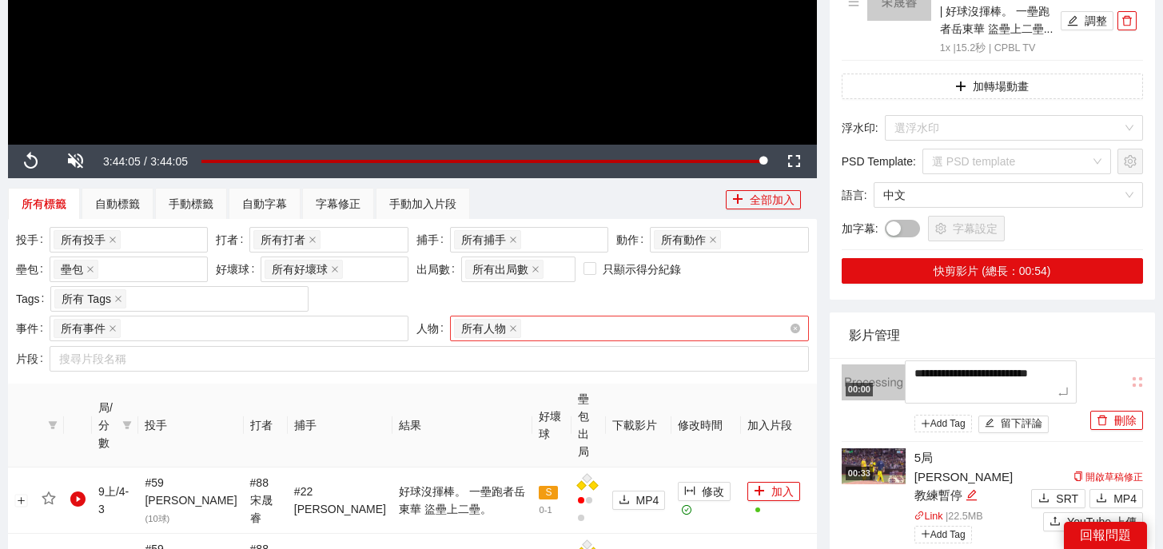
type textarea "*"
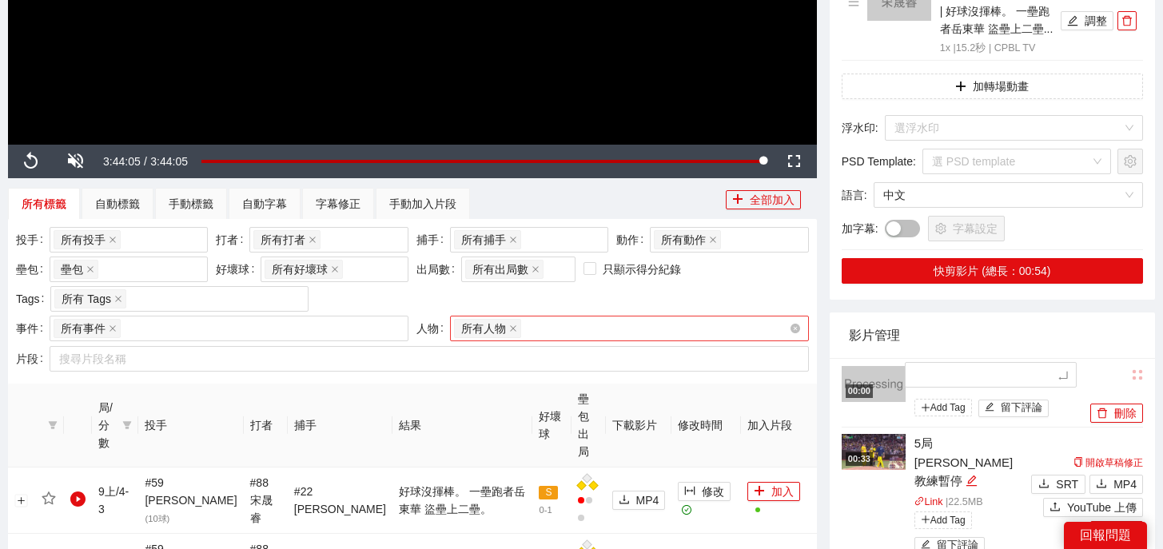
type textarea "*"
type textarea "**"
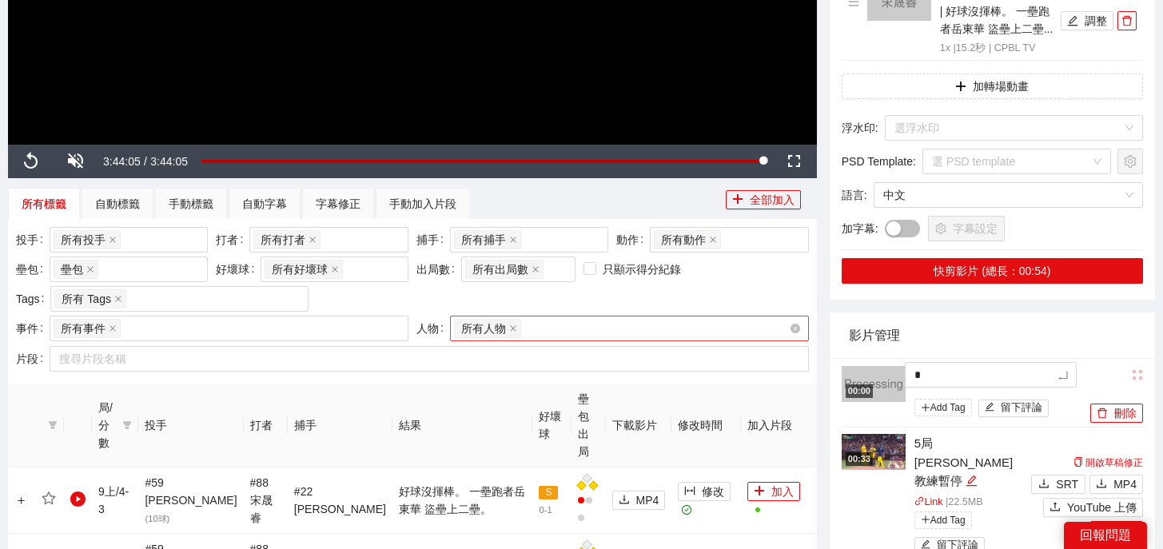
type textarea "**"
type textarea "***"
type textarea "*"
type textarea "**"
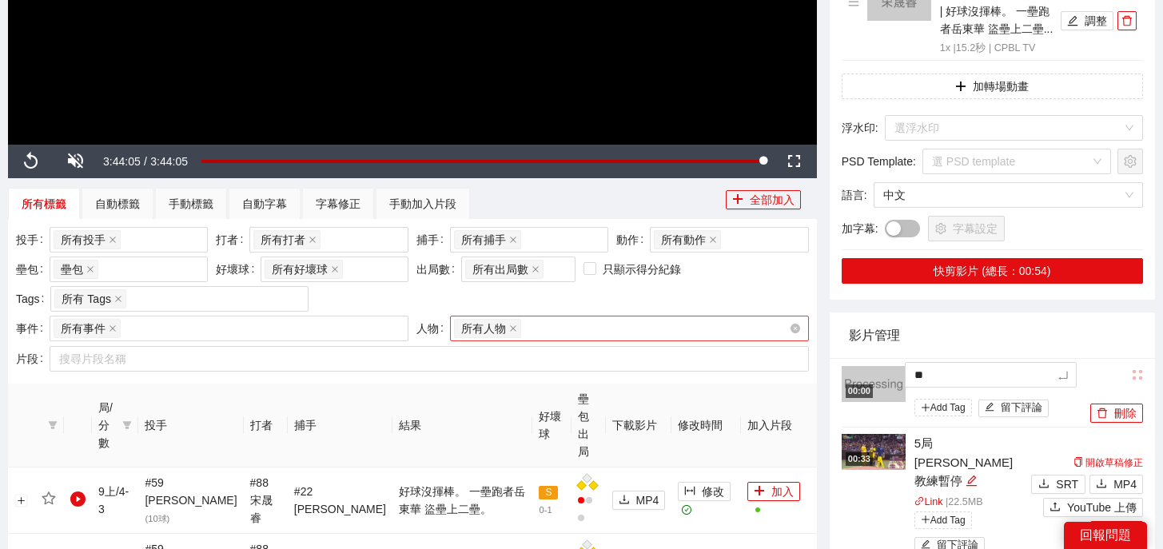
type textarea "***"
type textarea "**"
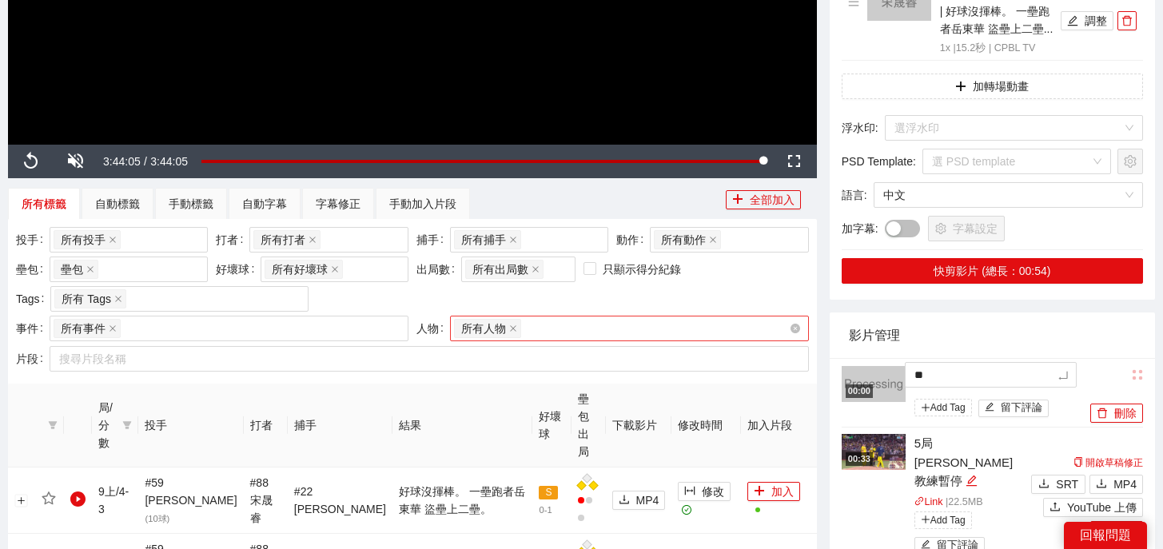
type textarea "**"
type textarea "****"
type textarea "*****"
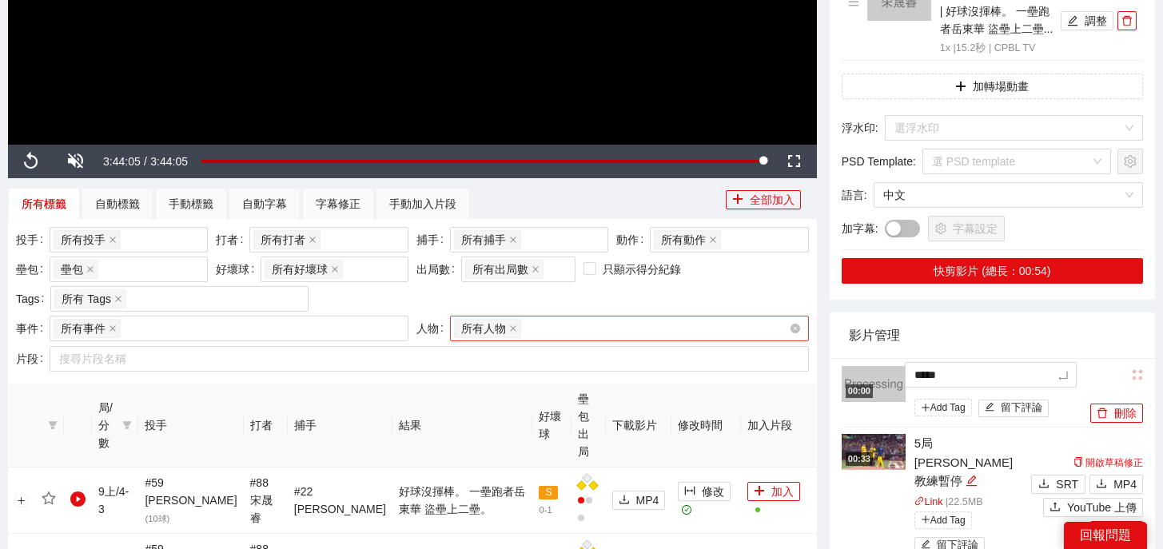
type textarea "******"
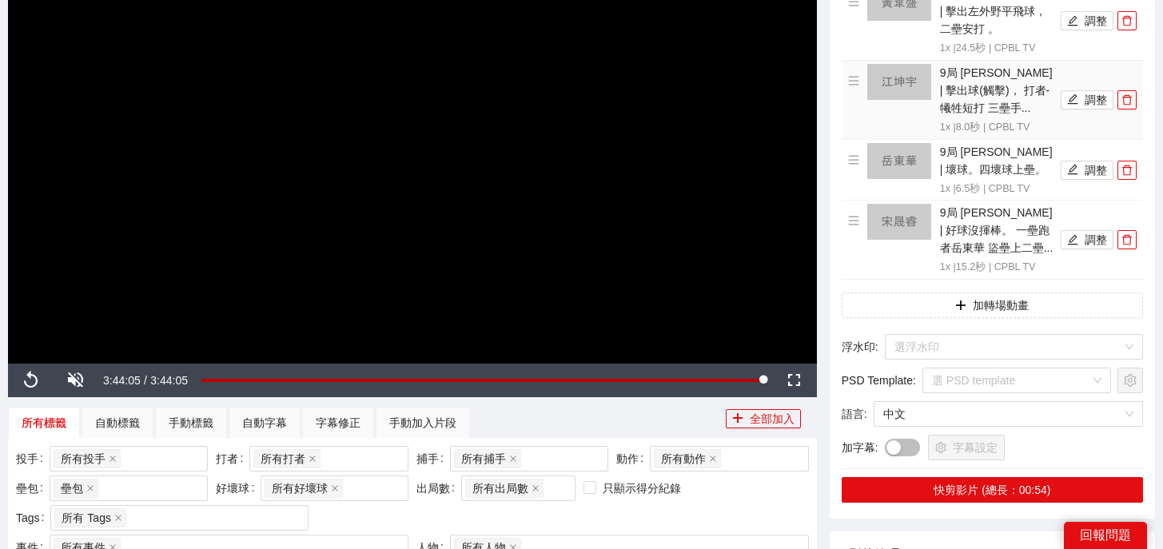
scroll to position [165, 0]
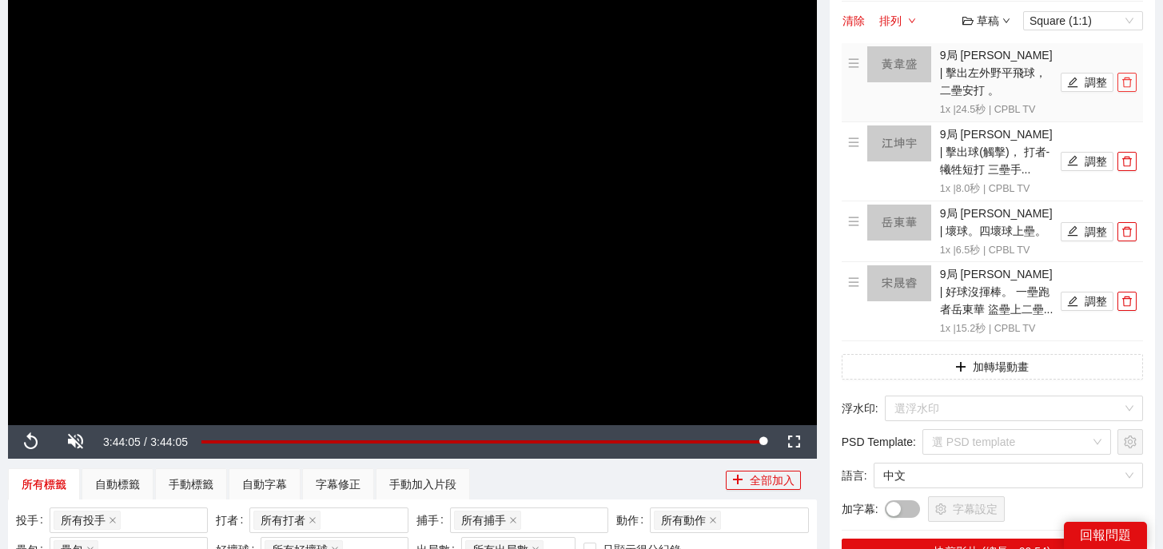
click at [1132, 77] on span "delete" at bounding box center [1127, 82] width 18 height 11
click at [1132, 125] on li "9局 江坤宇 | 擊出球(觸擊)， 打者-犧牲短打 三壘手... 1x | 8.0 秒 | CPBL TV 調整" at bounding box center [992, 161] width 288 height 72
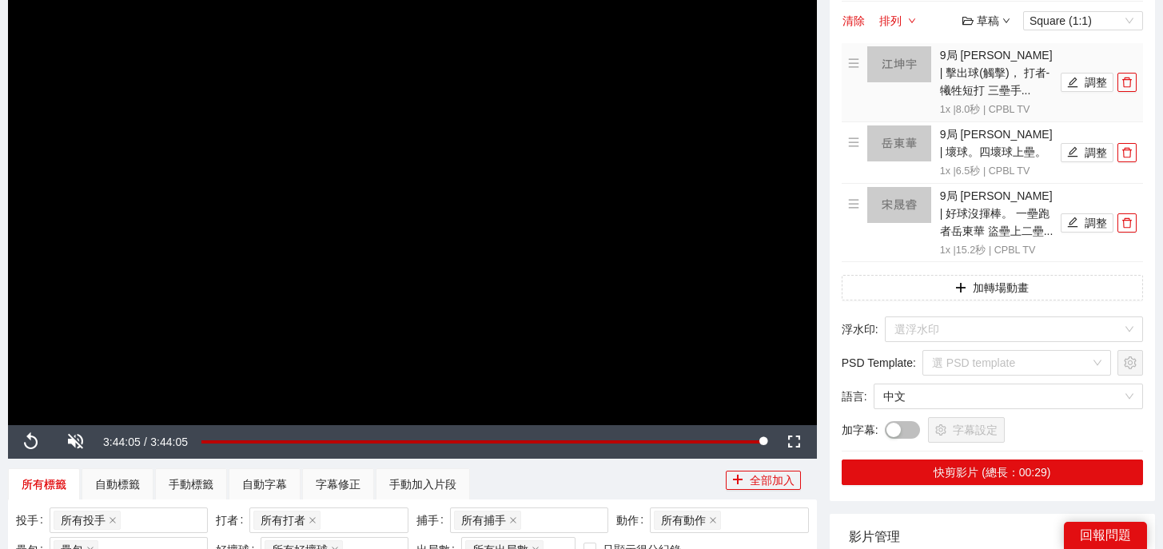
click at [1132, 70] on li "9局 江坤宇 | 擊出球(觸擊)， 打者-犧牲短打 三壘手... 1x | 8.0 秒 | CPBL TV 調整" at bounding box center [992, 82] width 288 height 72
click at [1132, 81] on span "delete" at bounding box center [1127, 82] width 18 height 11
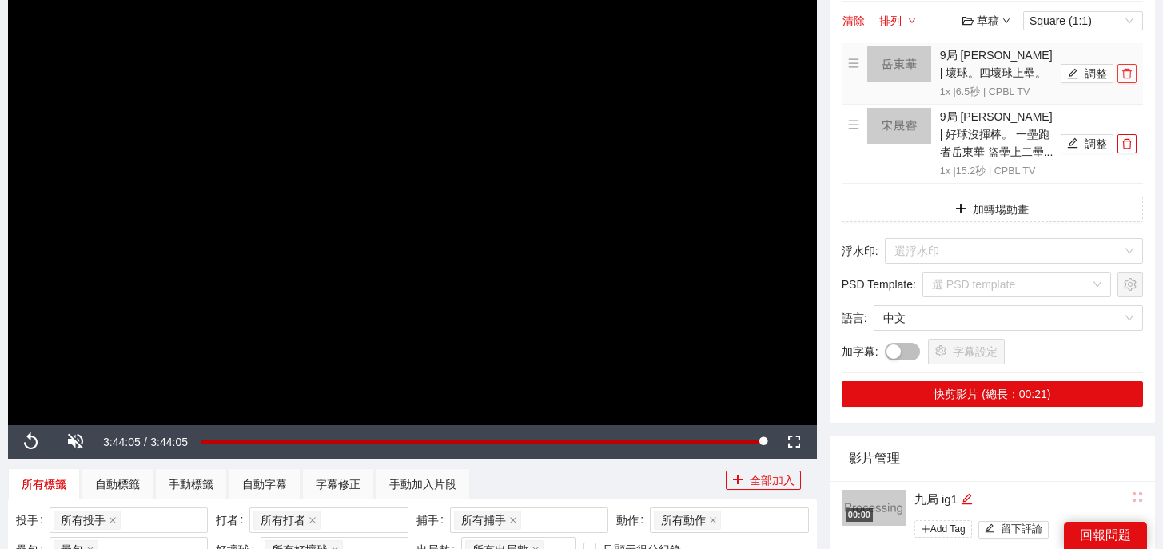
click at [1132, 81] on button "button" at bounding box center [1126, 73] width 19 height 19
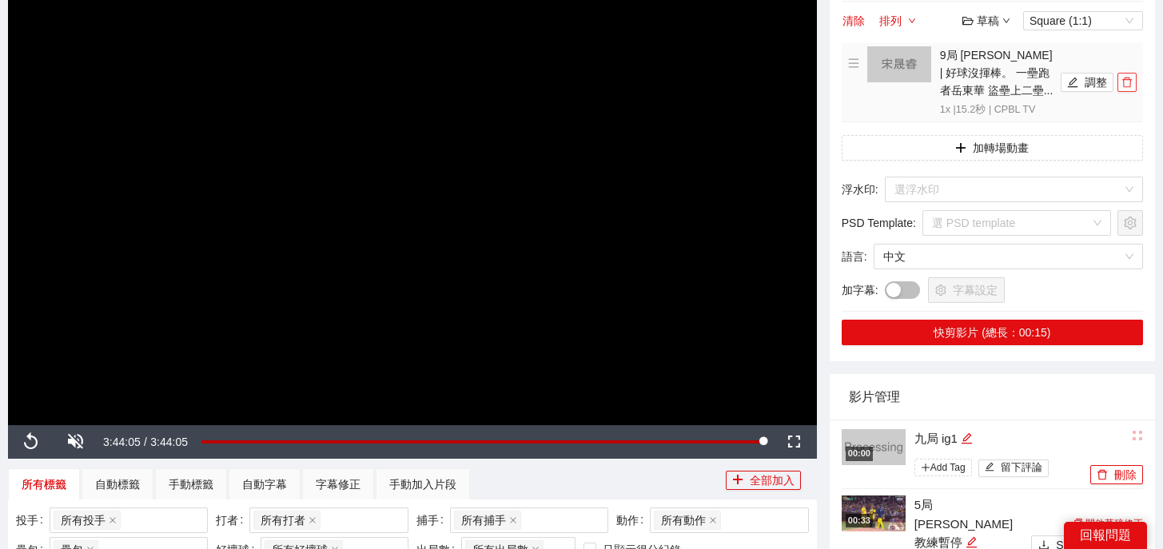
click at [1132, 81] on span "delete" at bounding box center [1127, 82] width 18 height 11
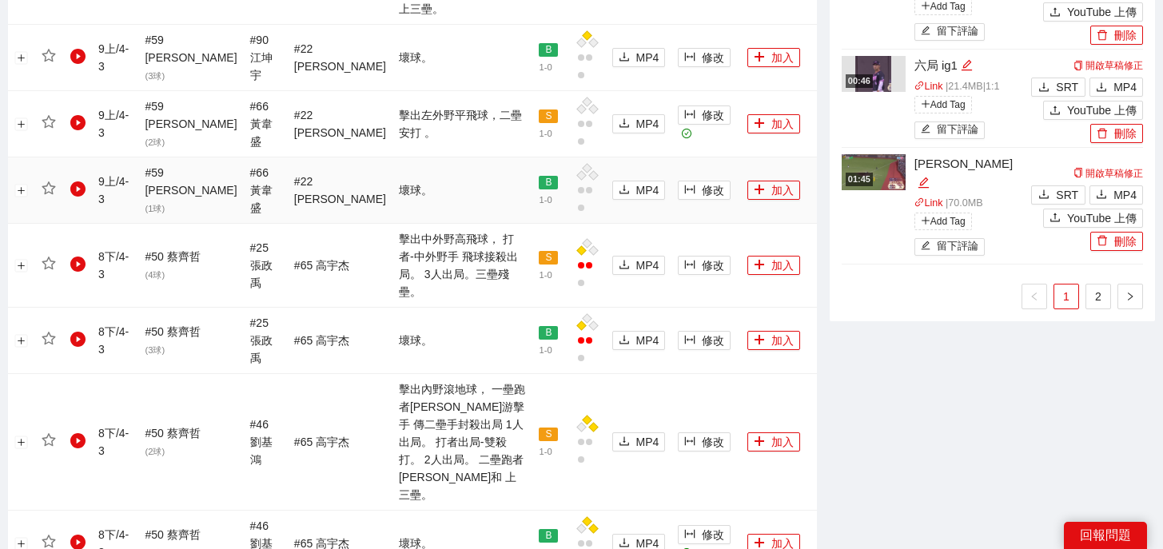
scroll to position [1907, 0]
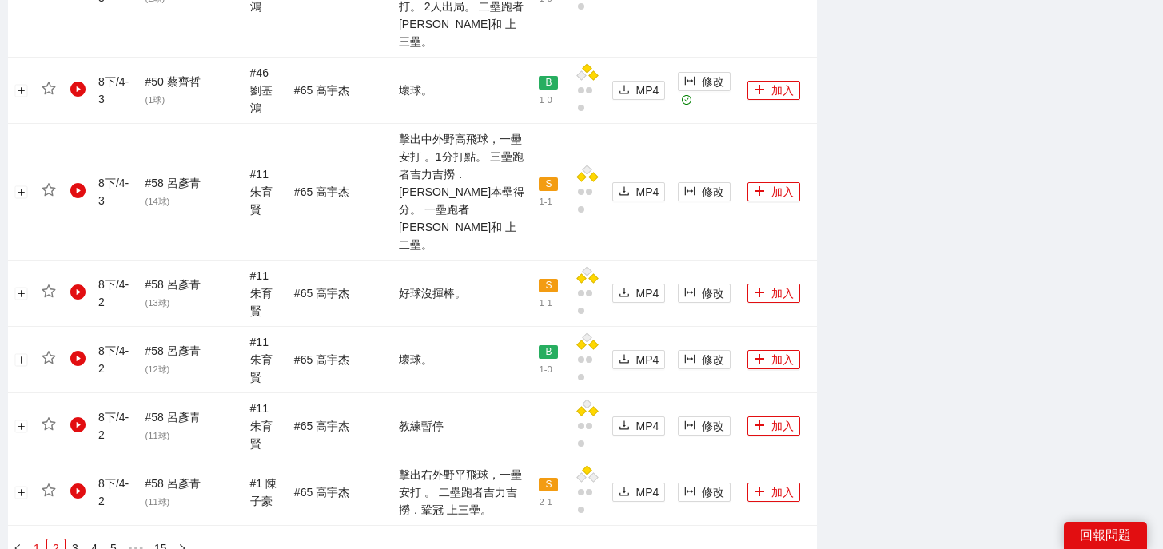
click at [39, 539] on link "1" at bounding box center [37, 548] width 18 height 18
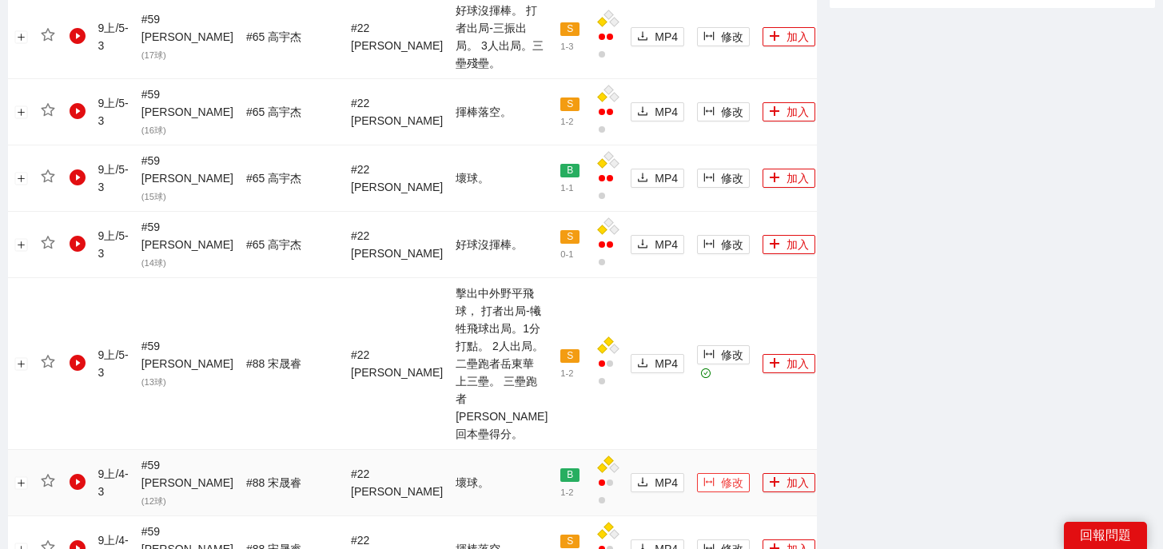
scroll to position [1756, 0]
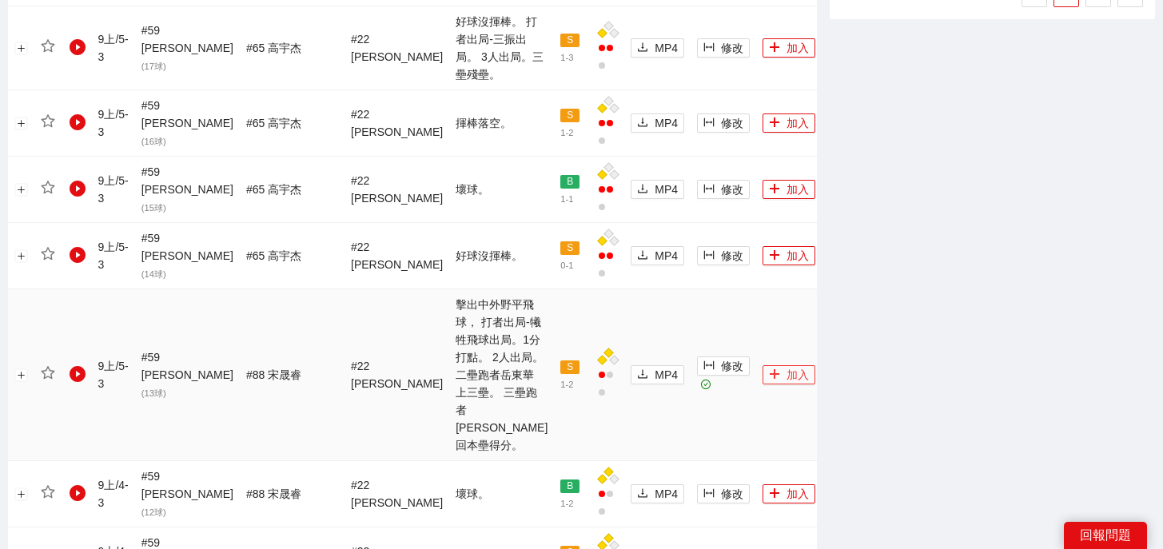
click at [762, 365] on button "加入" at bounding box center [788, 374] width 53 height 19
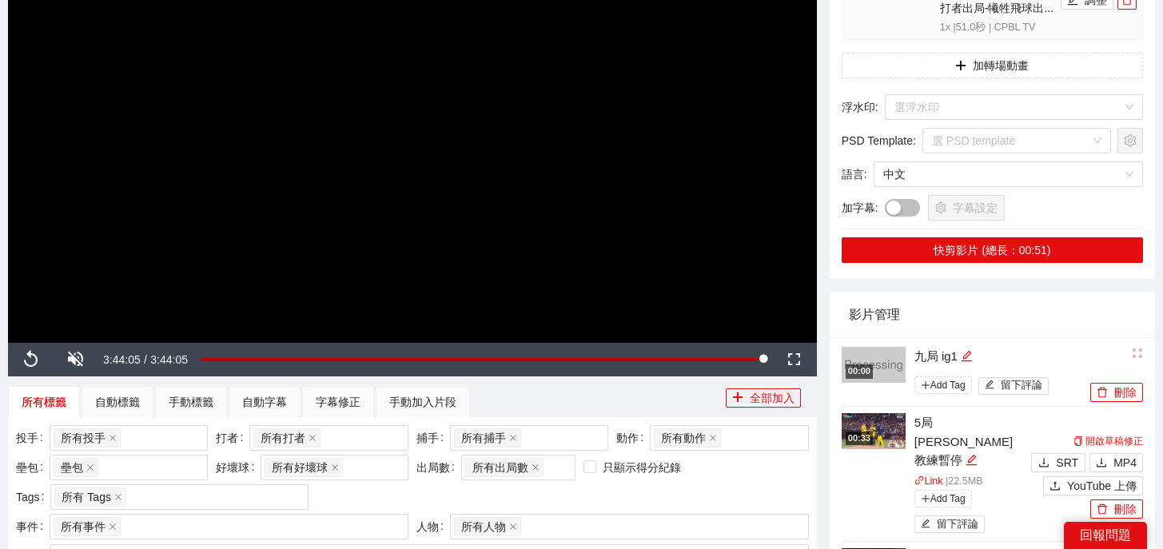
scroll to position [0, 0]
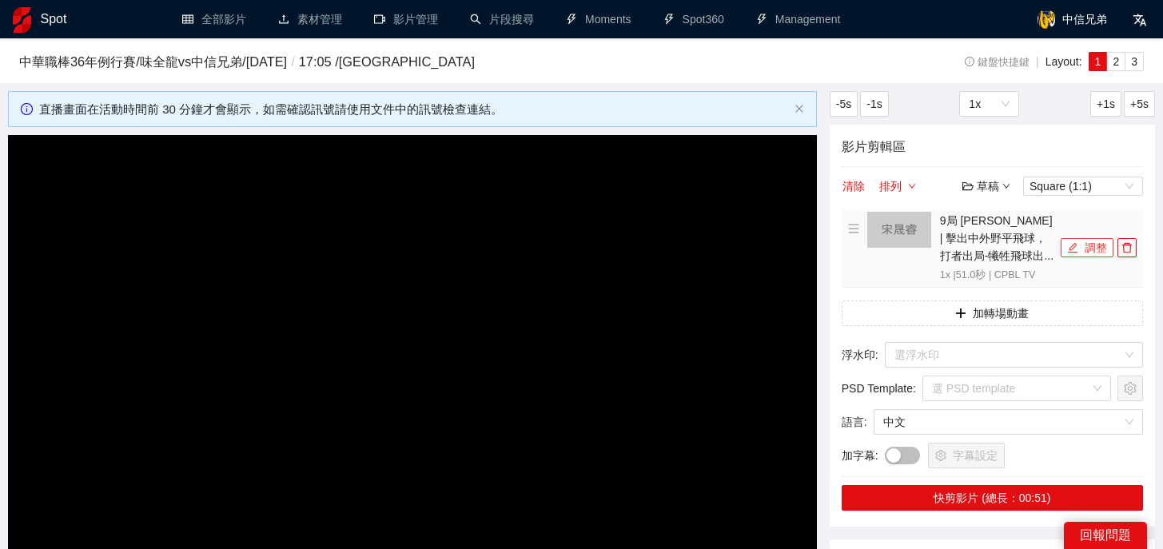
click at [1077, 245] on icon "edit" at bounding box center [1072, 247] width 11 height 11
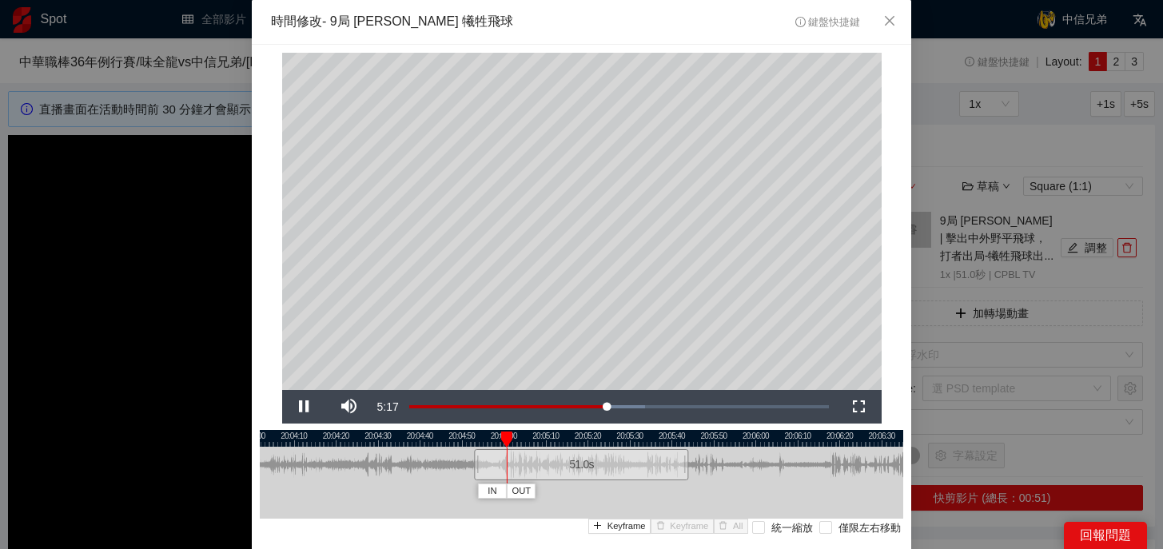
scroll to position [58, 0]
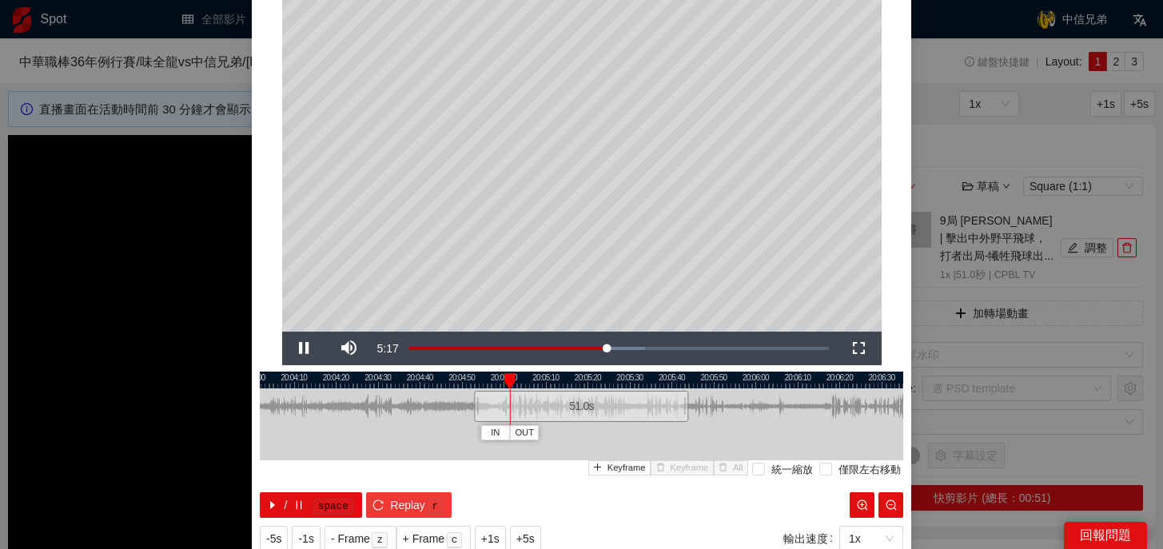
click at [386, 503] on button "Replay r" at bounding box center [408, 505] width 85 height 26
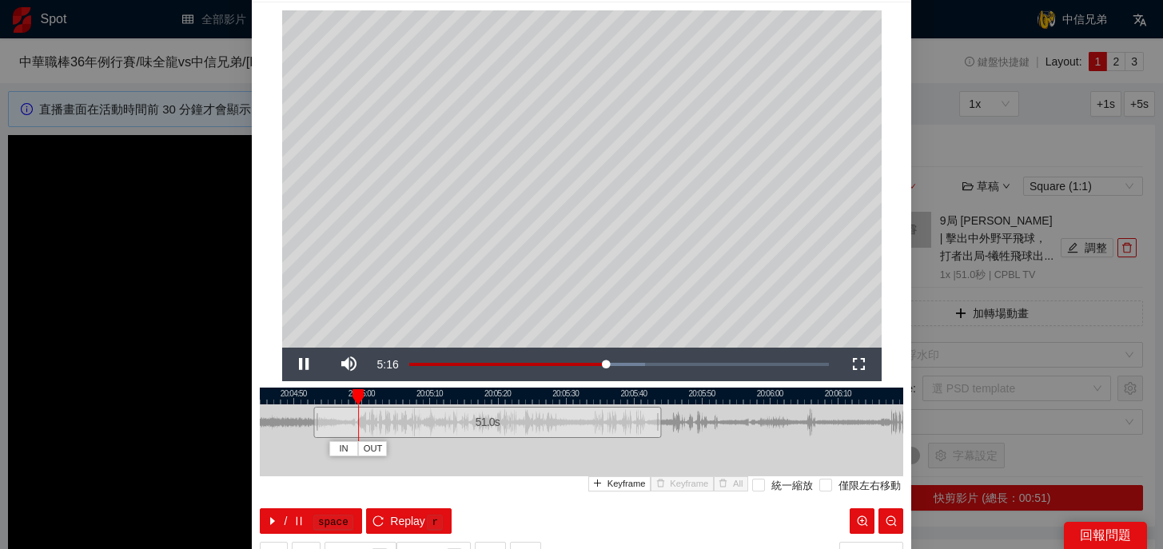
drag, startPoint x: 747, startPoint y: 392, endPoint x: 630, endPoint y: 398, distance: 117.6
click at [630, 398] on div at bounding box center [463, 396] width 643 height 17
drag, startPoint x: 451, startPoint y: 396, endPoint x: 657, endPoint y: 411, distance: 206.7
click at [657, 405] on div "IN OUT" at bounding box center [657, 397] width 11 height 16
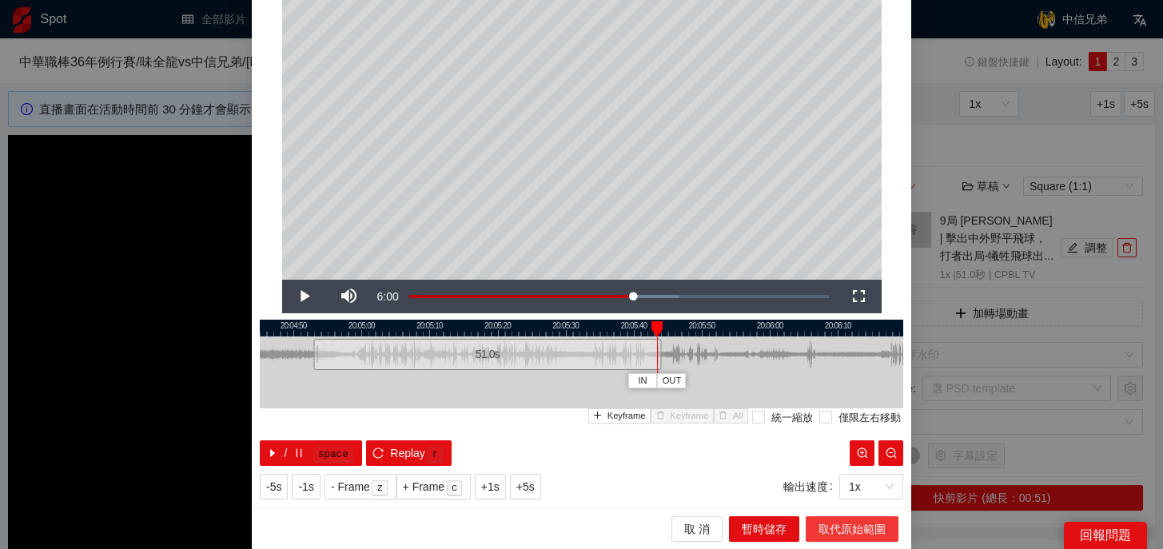
click at [857, 531] on span "取代原始範圍" at bounding box center [851, 529] width 67 height 18
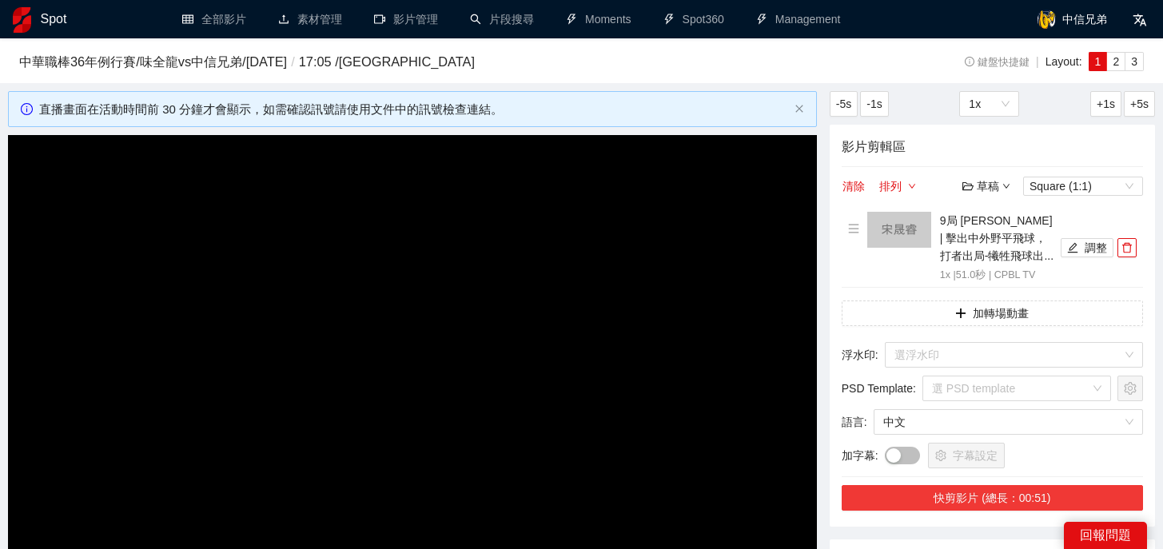
click at [988, 492] on button "快剪影片 (總長：00:51)" at bounding box center [991, 498] width 301 height 26
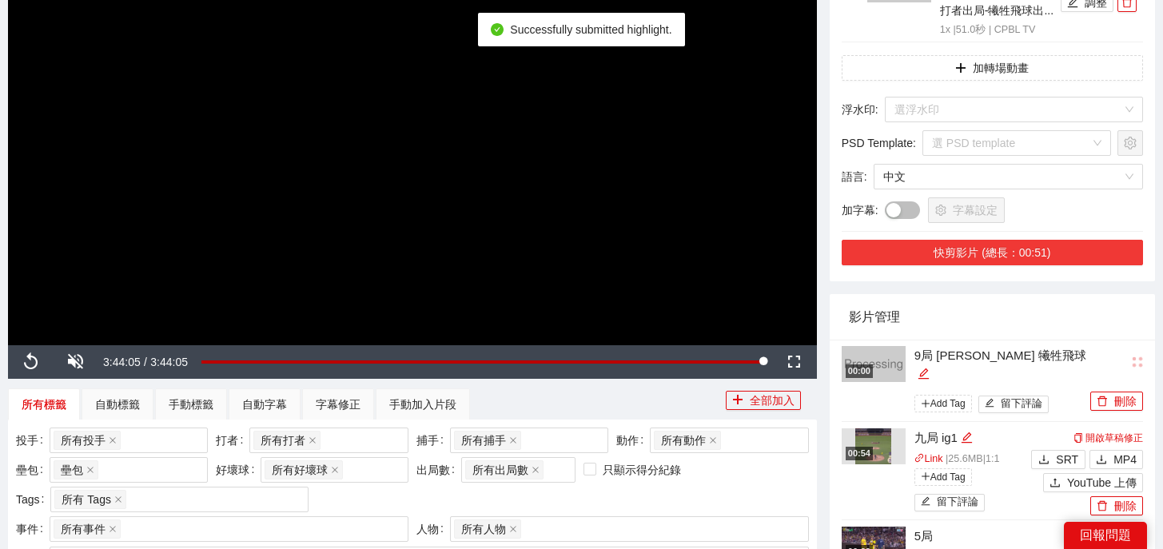
scroll to position [293, 0]
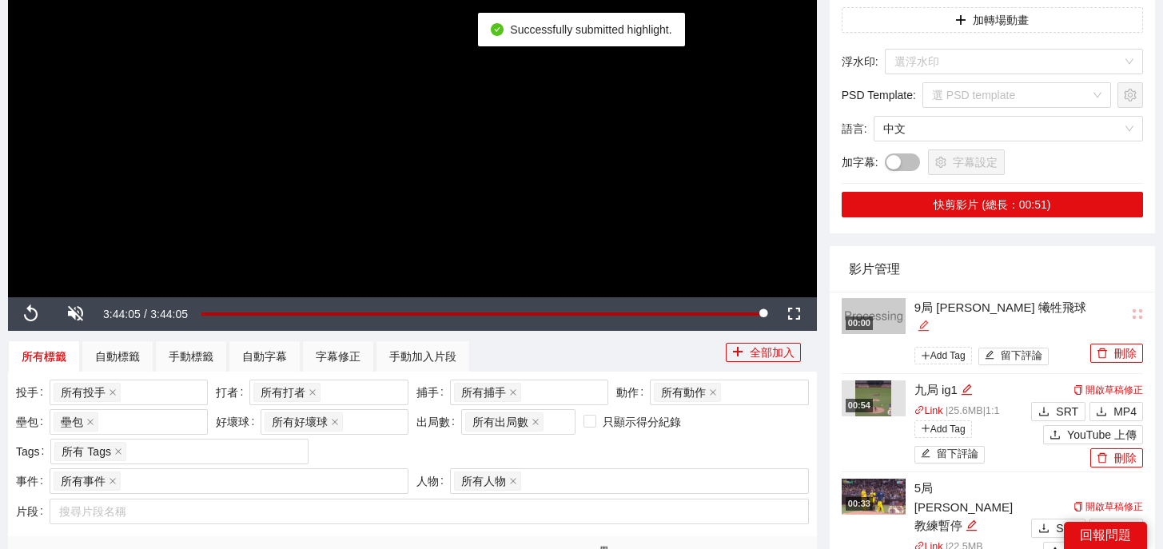
click at [928, 320] on icon "edit" at bounding box center [923, 325] width 10 height 10
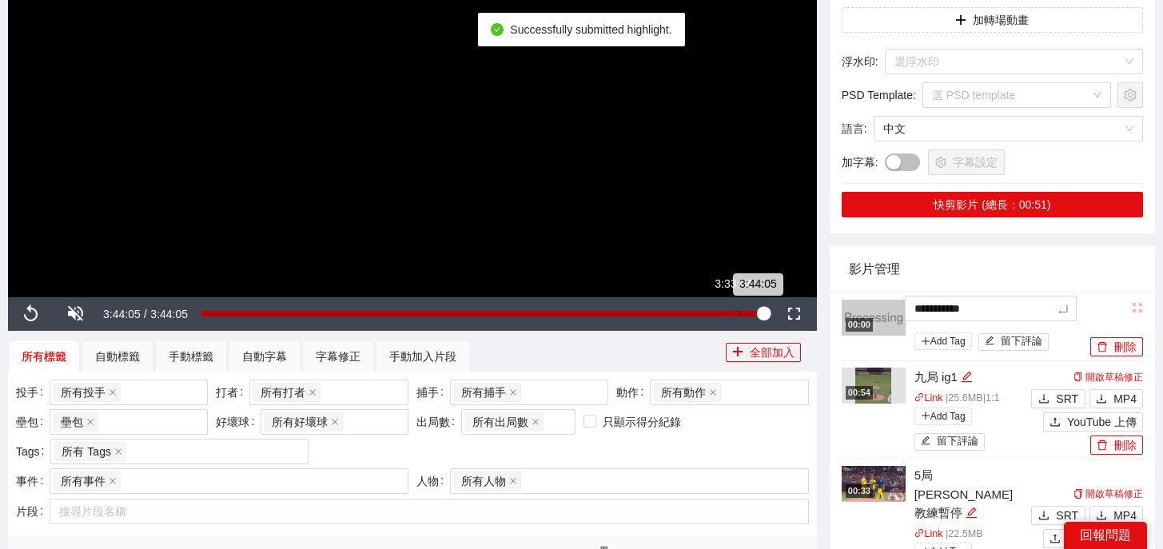
drag, startPoint x: 1036, startPoint y: 308, endPoint x: 733, endPoint y: 302, distance: 303.7
type textarea "*"
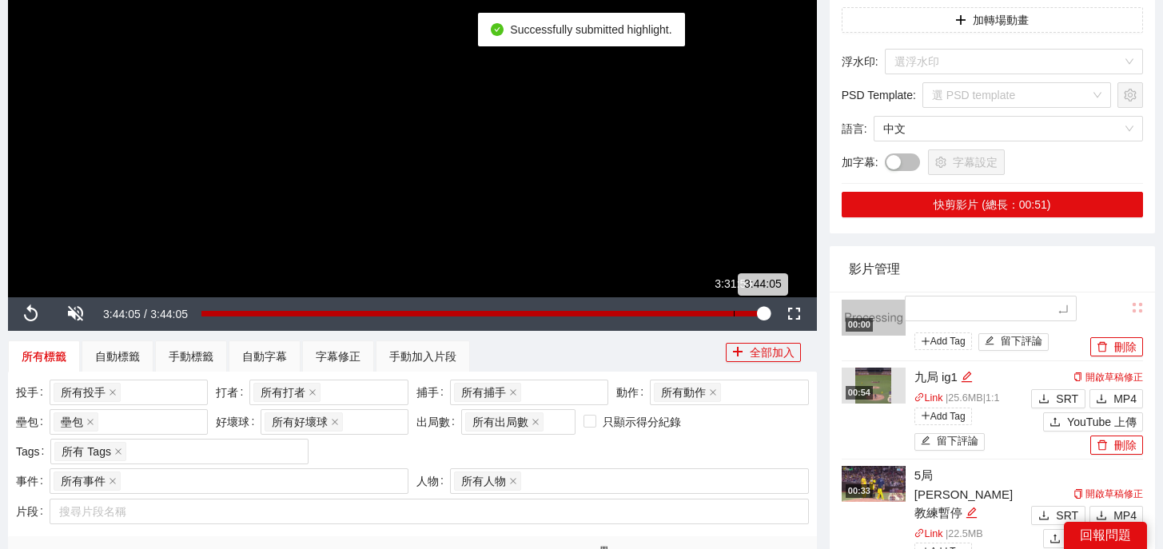
type textarea "*"
type textarea "**"
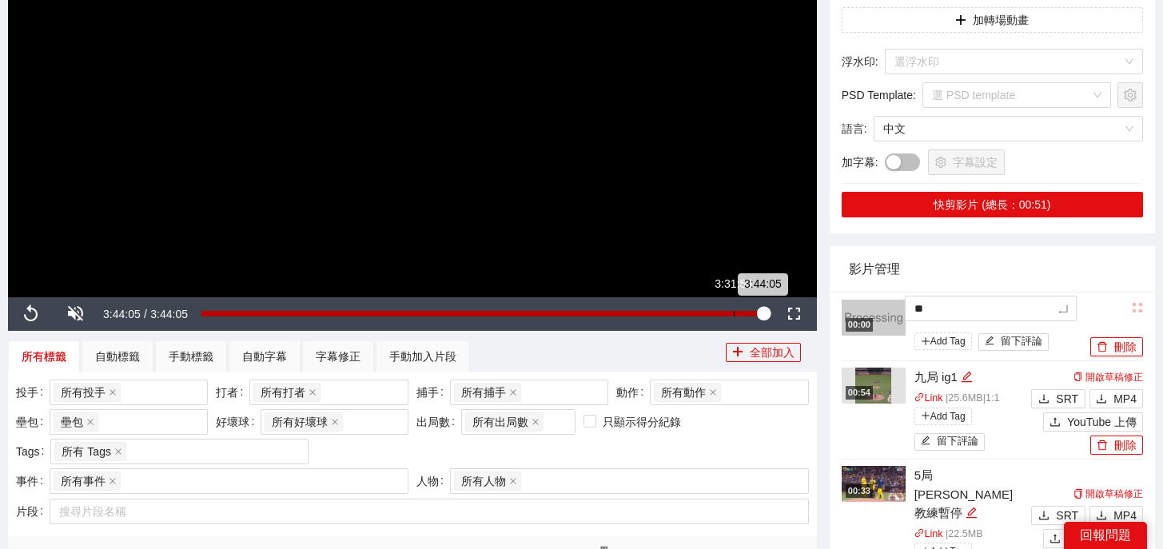
type textarea "***"
type textarea "*"
type textarea "**"
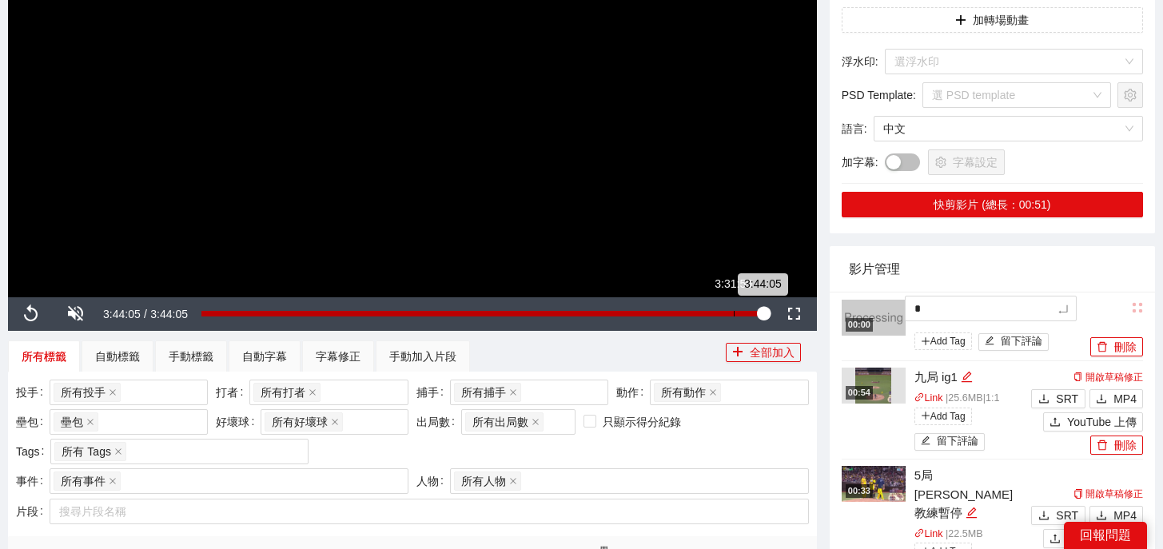
type textarea "**"
type textarea "***"
type textarea "**"
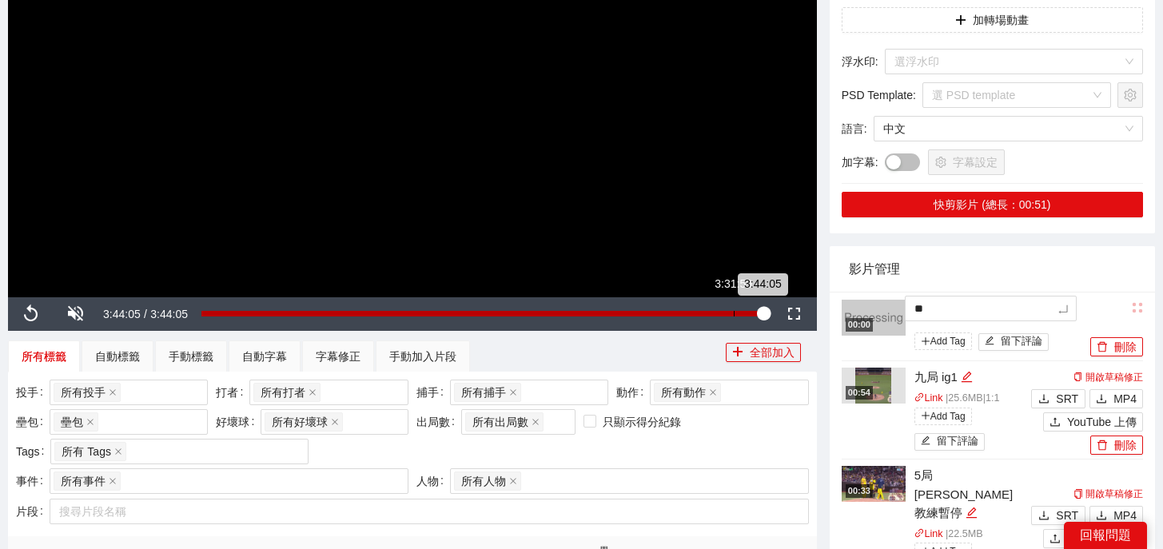
type textarea "**"
type textarea "****"
type textarea "*****"
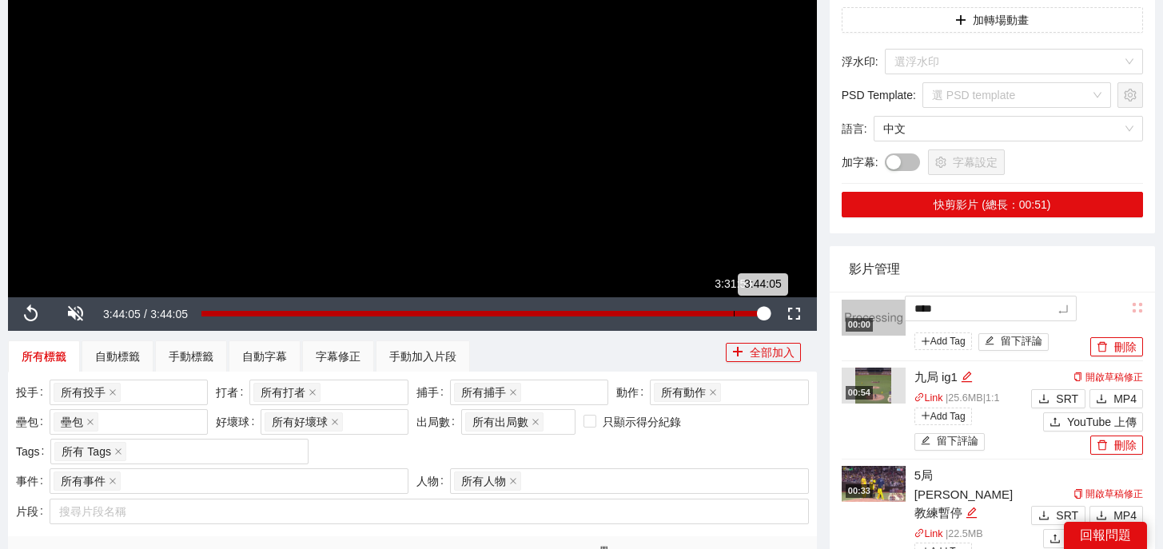
type textarea "*****"
type textarea "******"
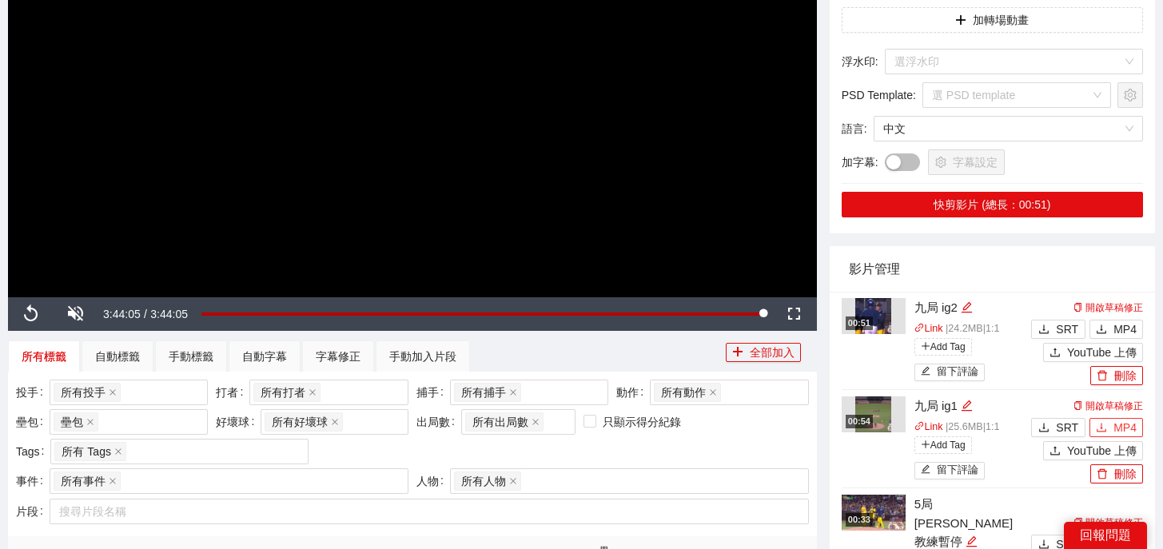
click at [1113, 425] on span "MP4" at bounding box center [1124, 428] width 23 height 18
click at [1122, 333] on span "MP4" at bounding box center [1124, 329] width 23 height 18
